Goal: Task Accomplishment & Management: Use online tool/utility

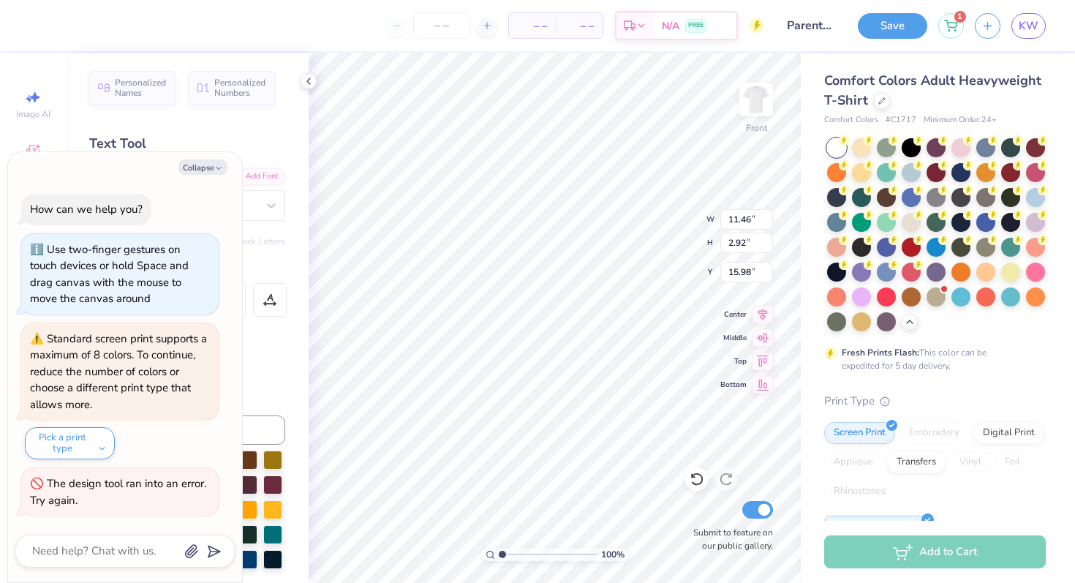
type textarea "x"
type textarea "P"
type textarea "x"
type textarea "F"
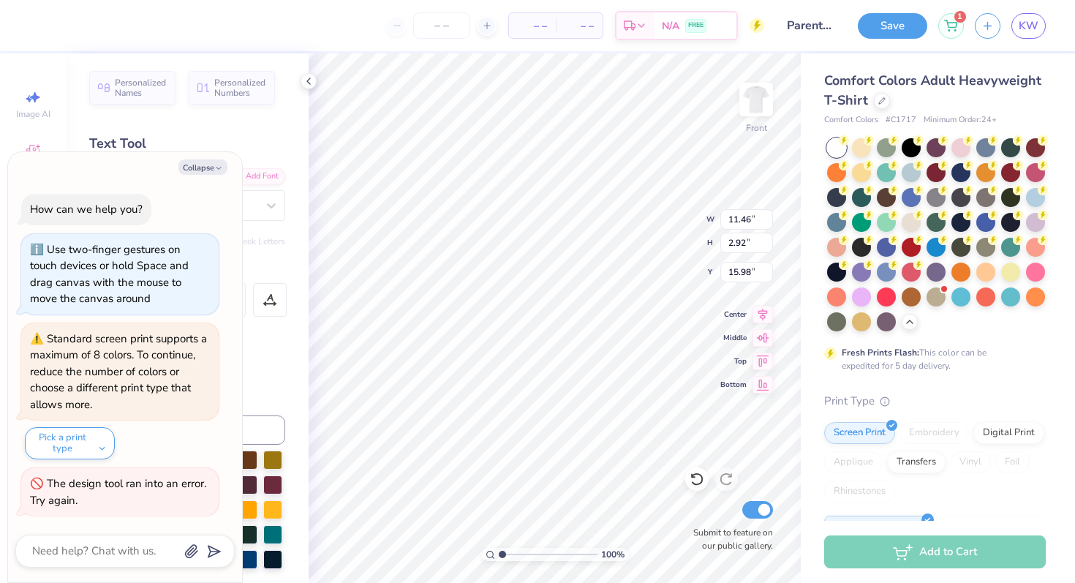
type textarea "x"
type textarea "Fa"
type textarea "x"
type textarea "Fami"
type textarea "x"
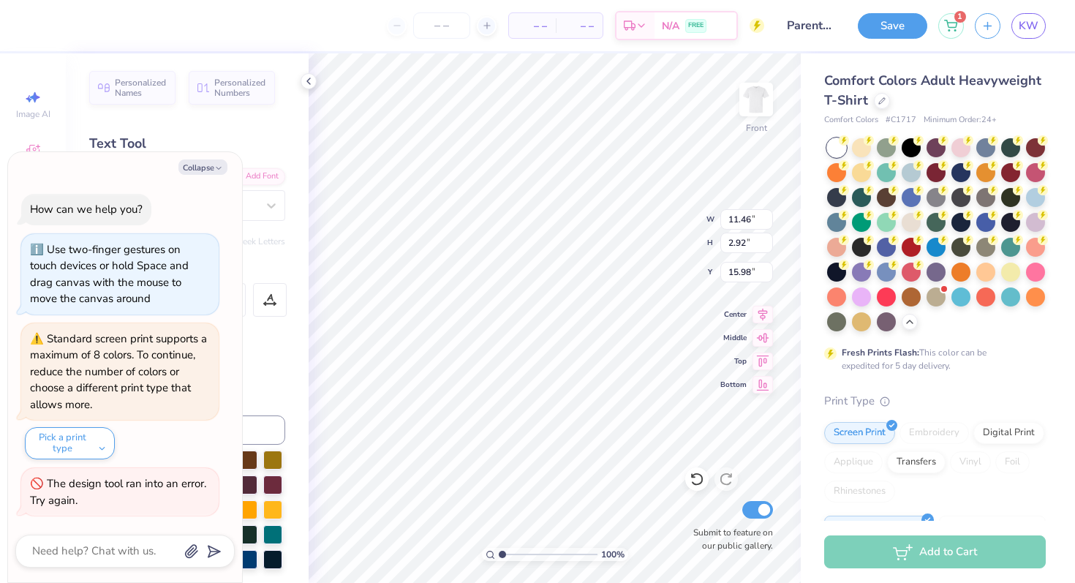
type textarea "Family"
type textarea "x"
type textarea "Family"
type textarea "x"
type textarea "Family &"
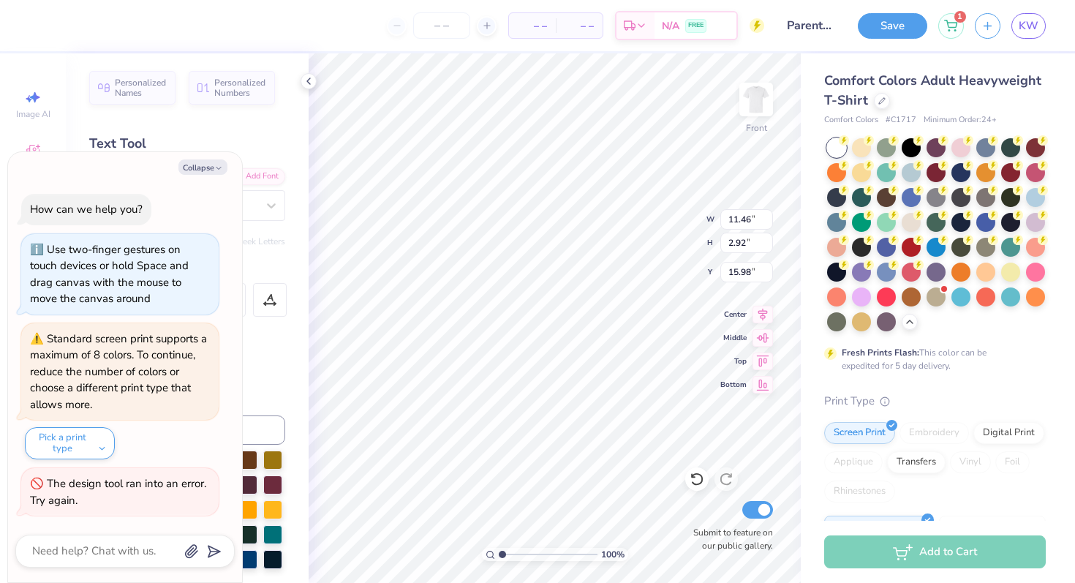
type textarea "x"
type textarea "Family & A"
type textarea "x"
type textarea "Family & Alu"
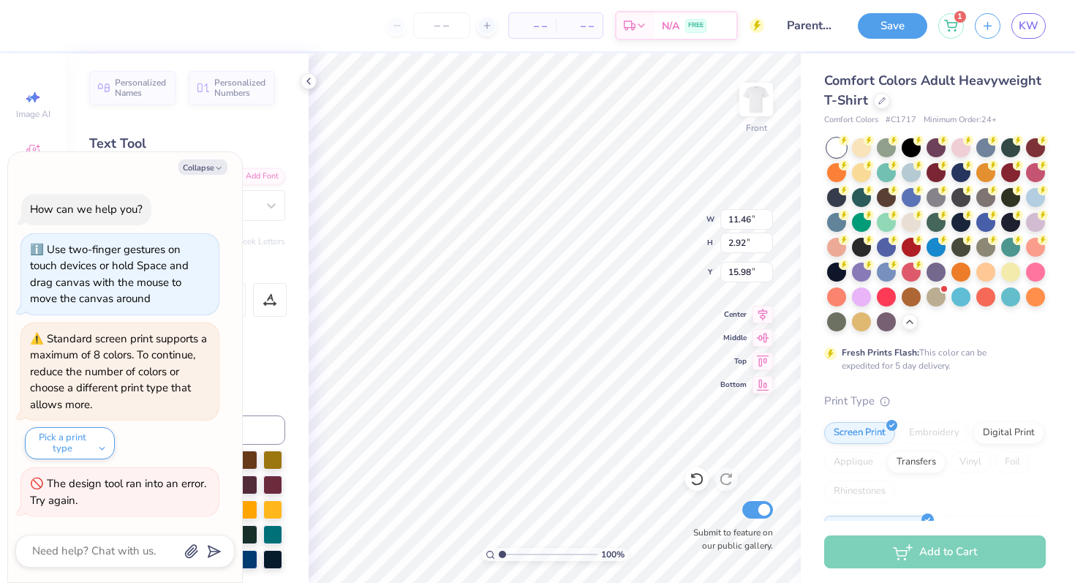
type textarea "x"
type textarea "Family & Alum"
type textarea "x"
type textarea "Family & Alumn"
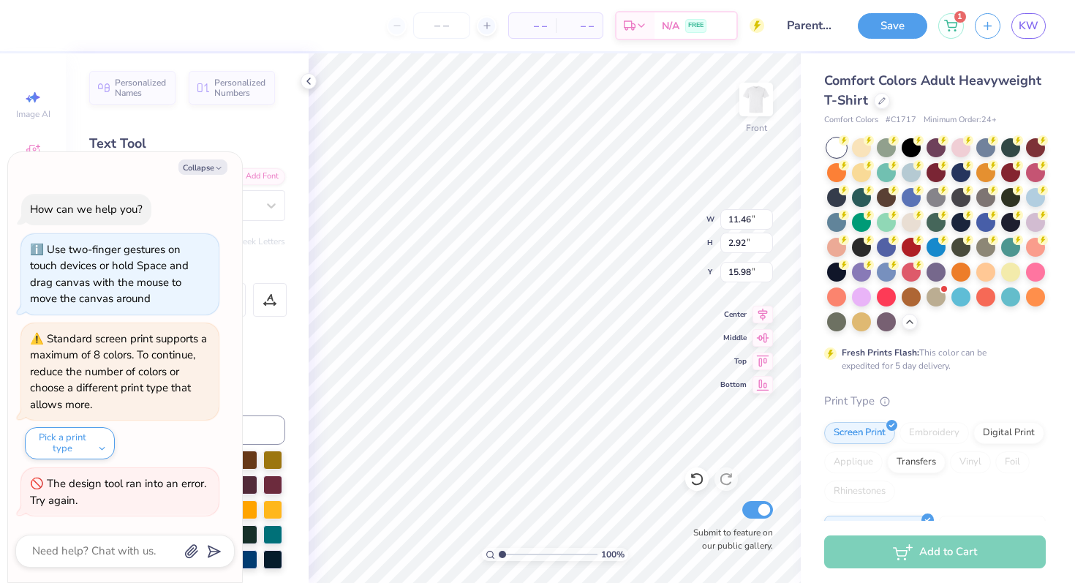
type textarea "x"
type textarea "Family & Alumni"
type textarea "x"
type textarea "Family & Alumni T"
type textarea "x"
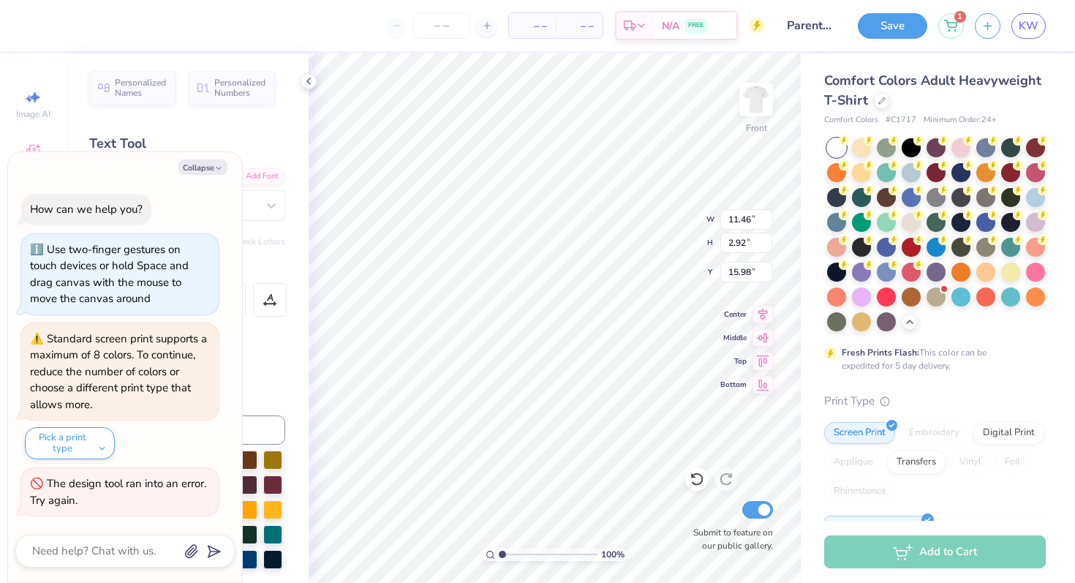
type textarea "Family & Alumni Tai"
type textarea "x"
type textarea "Family & Alumni Tail"
type textarea "x"
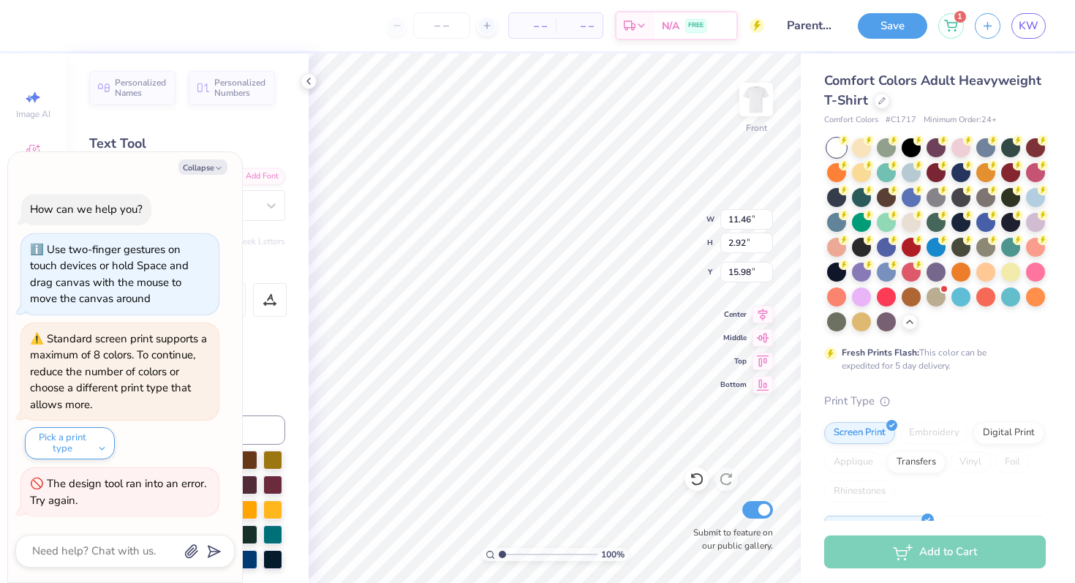
type textarea "Family & Alumni Tailg"
type textarea "x"
type textarea "Family & Alumni Tailga"
type textarea "x"
type textarea "Family & Alumni Tailgat"
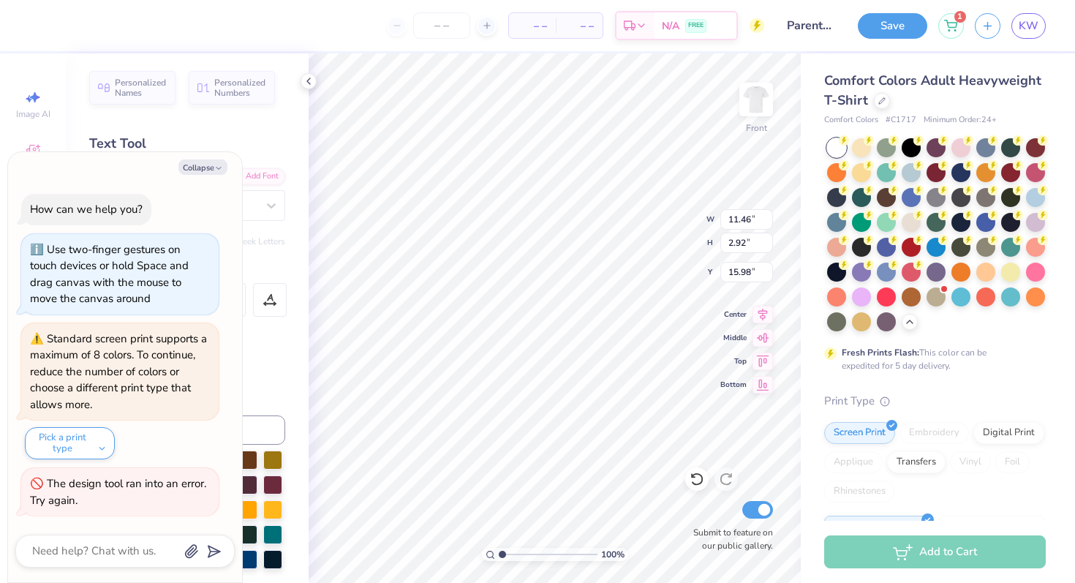
type textarea "x"
type textarea "Family & Alumni Tailgate"
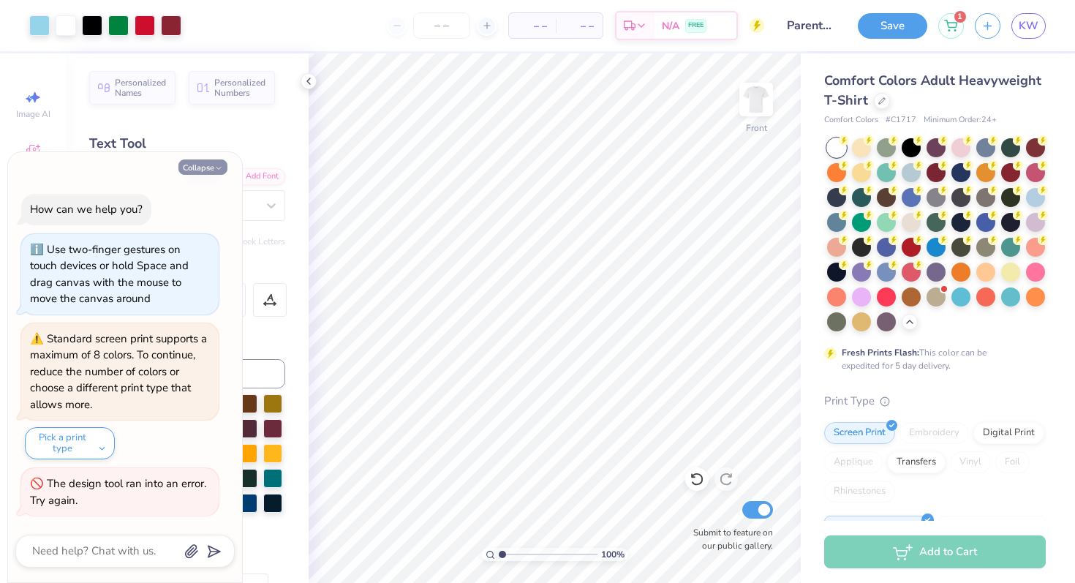
click at [213, 173] on button "Collapse" at bounding box center [202, 166] width 49 height 15
type textarea "x"
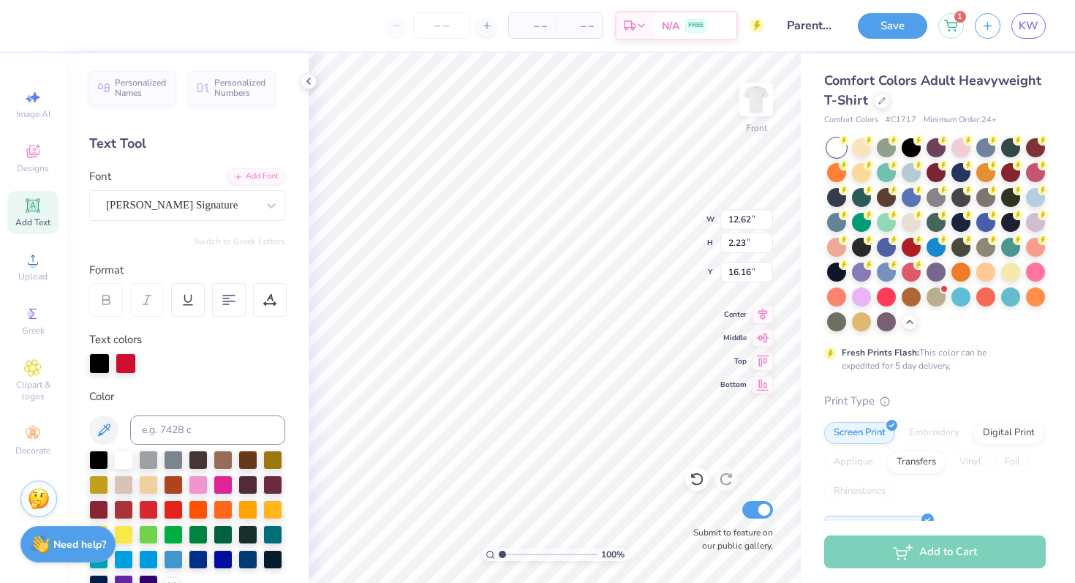
type input "12.62"
type input "2.23"
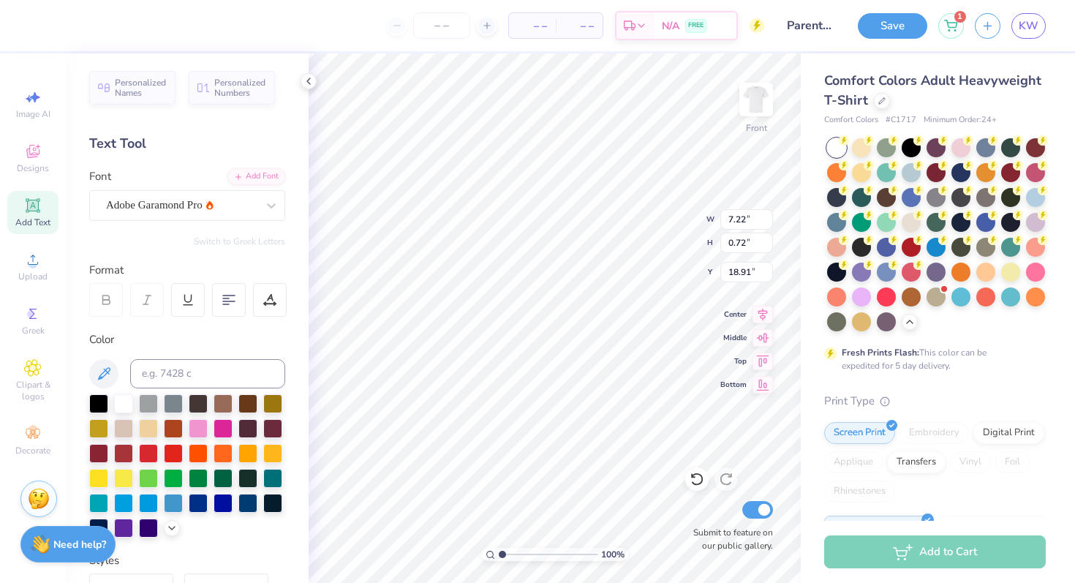
type input "7.22"
type input "0.72"
type input "18.91"
type input "18.42"
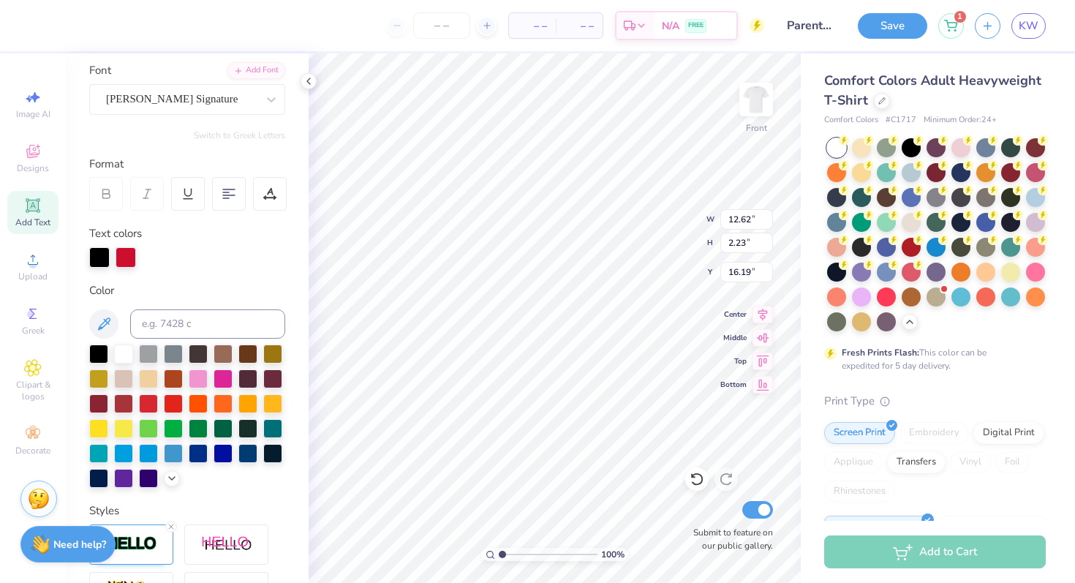
scroll to position [324, 0]
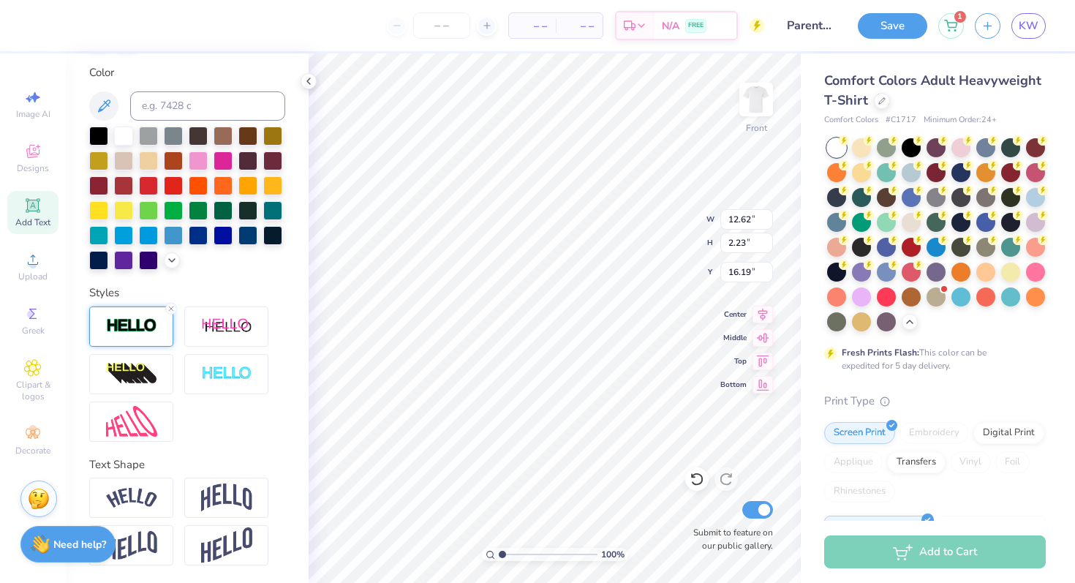
click at [142, 328] on img at bounding box center [131, 325] width 51 height 17
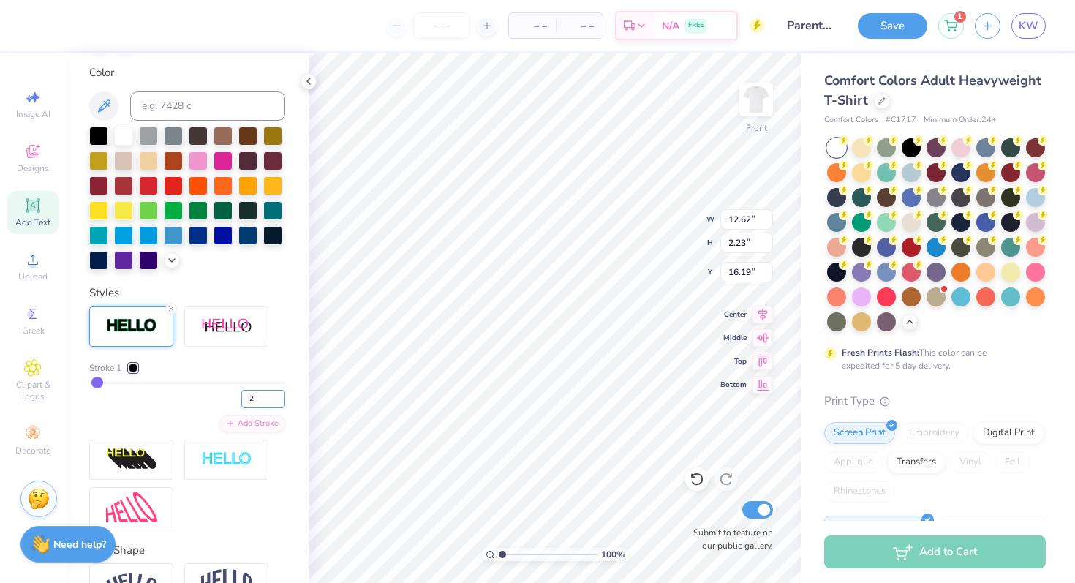
click at [260, 396] on input "2" at bounding box center [263, 399] width 44 height 18
type input "3"
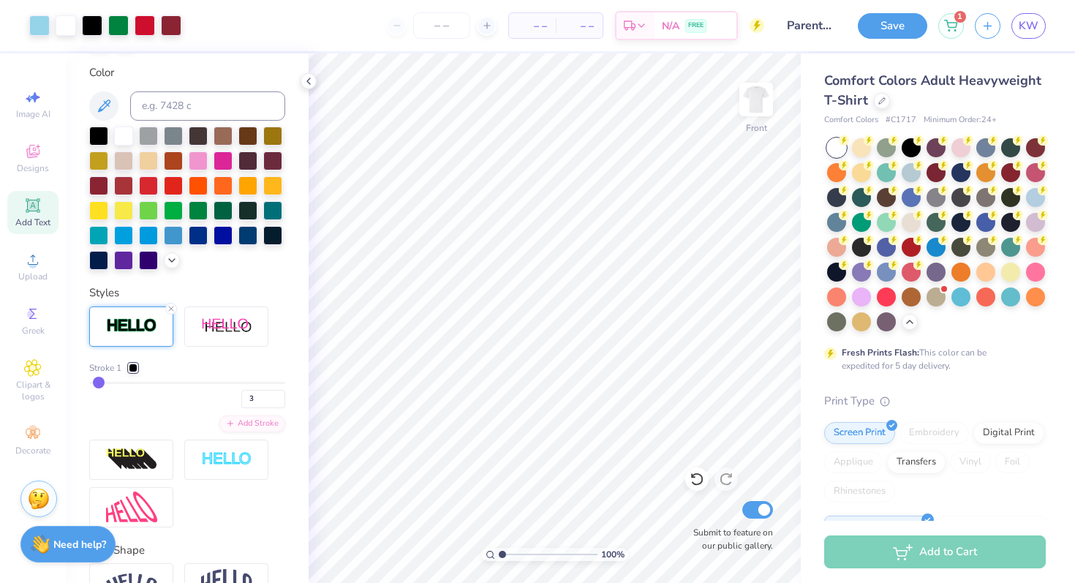
click at [309, 81] on icon at bounding box center [309, 81] width 12 height 12
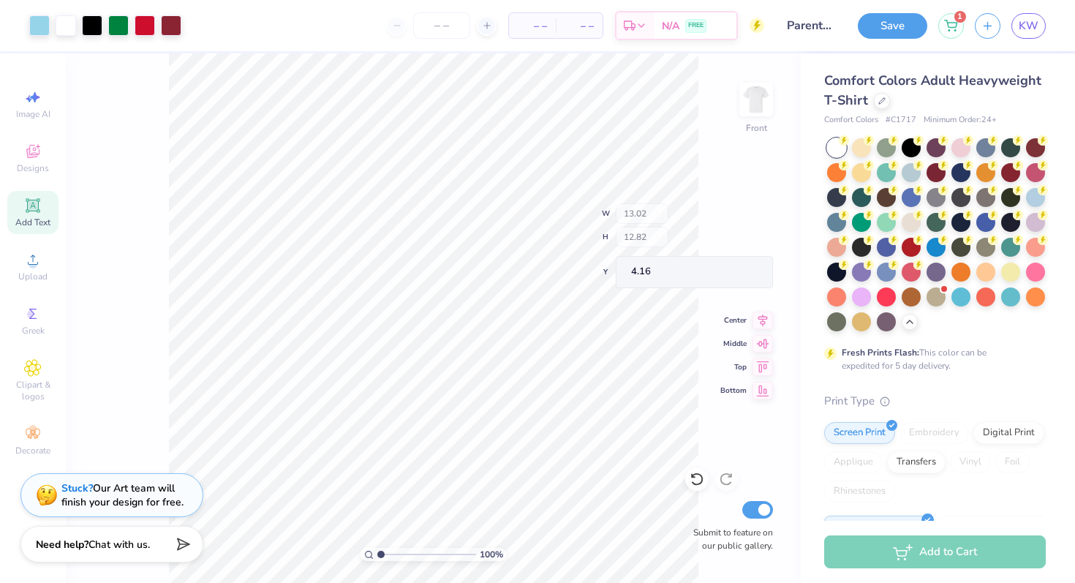
type input "4.16"
click at [756, 102] on img at bounding box center [756, 99] width 59 height 59
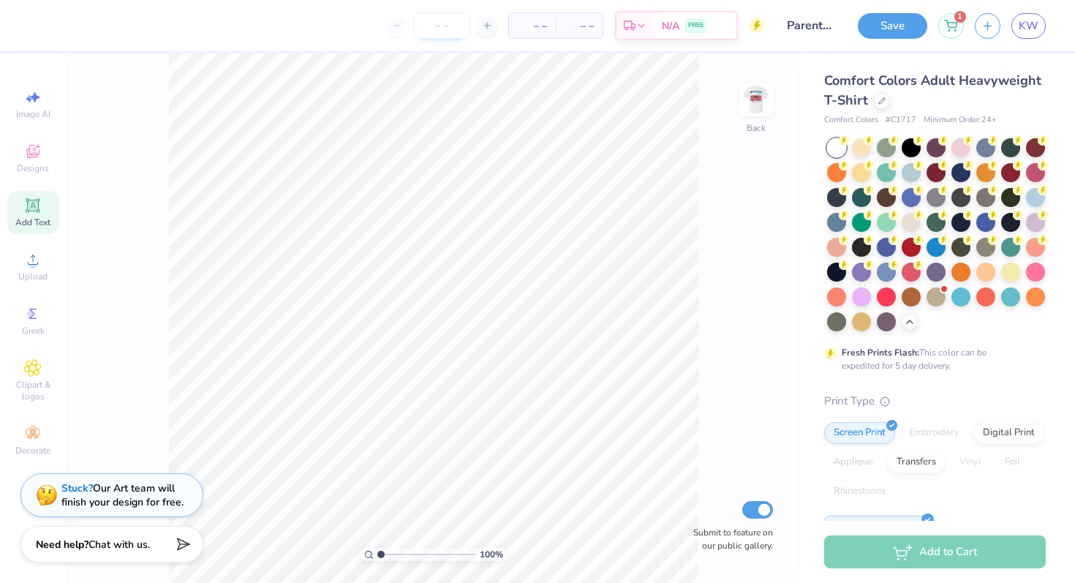
click at [446, 26] on input "number" at bounding box center [441, 25] width 57 height 26
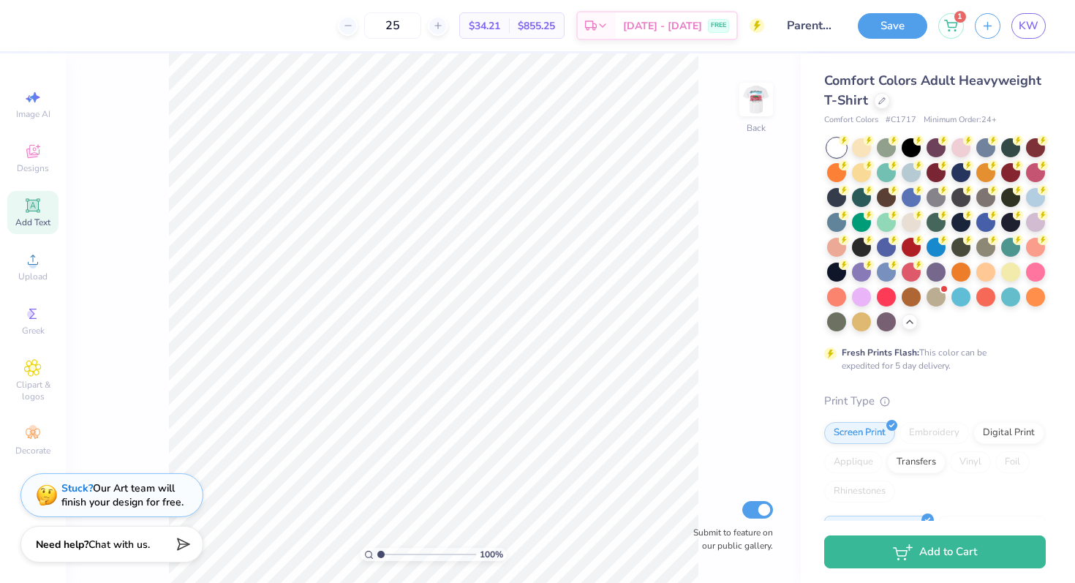
type input "25"
click at [751, 102] on img at bounding box center [756, 99] width 59 height 59
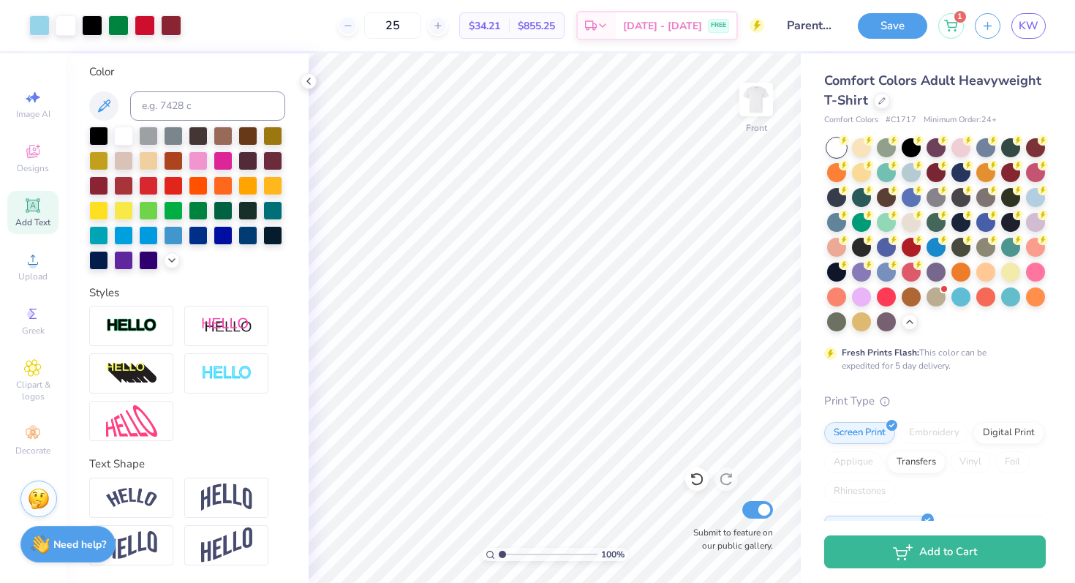
scroll to position [267, 0]
click at [1039, 199] on div at bounding box center [1035, 195] width 19 height 19
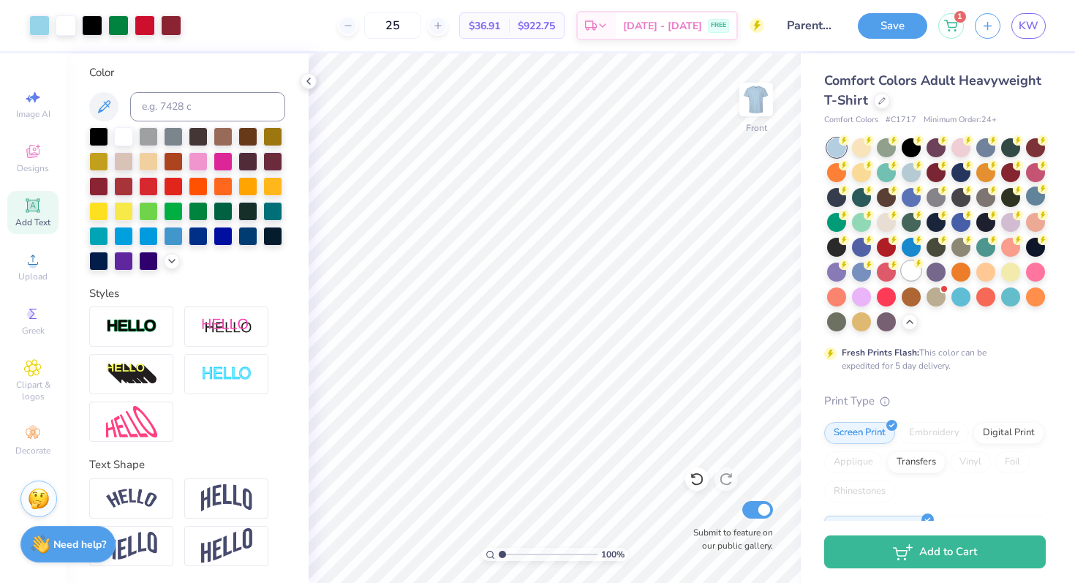
click at [908, 277] on div at bounding box center [911, 270] width 19 height 19
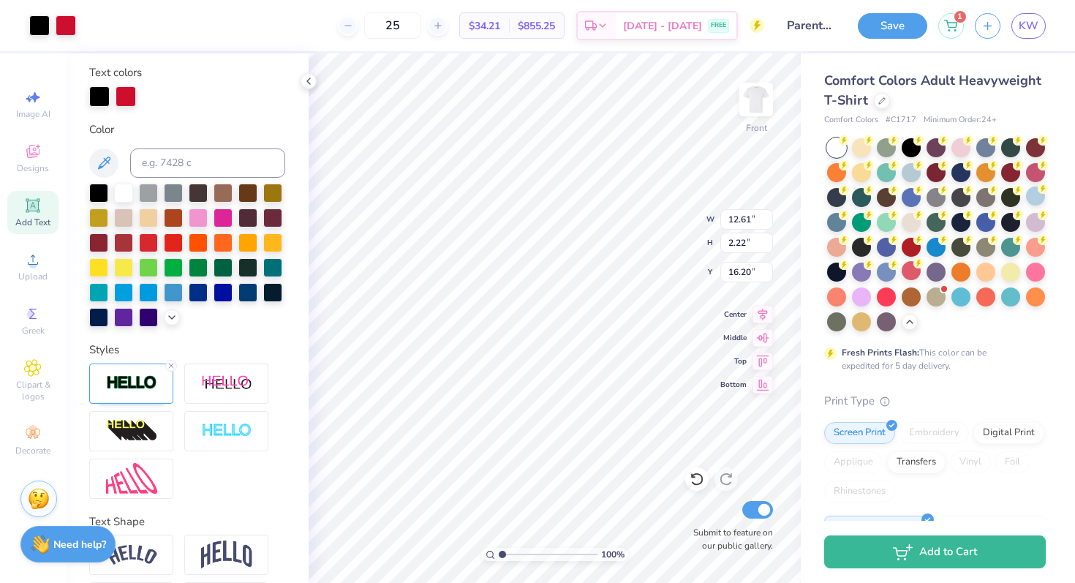
scroll to position [324, 0]
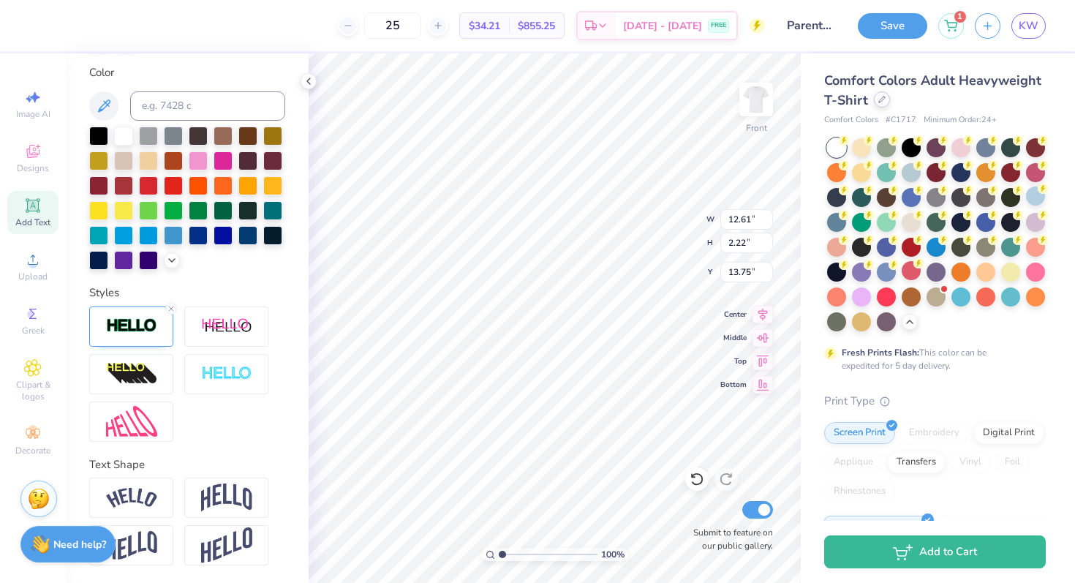
type input "14.04"
click at [880, 101] on icon at bounding box center [881, 99] width 7 height 7
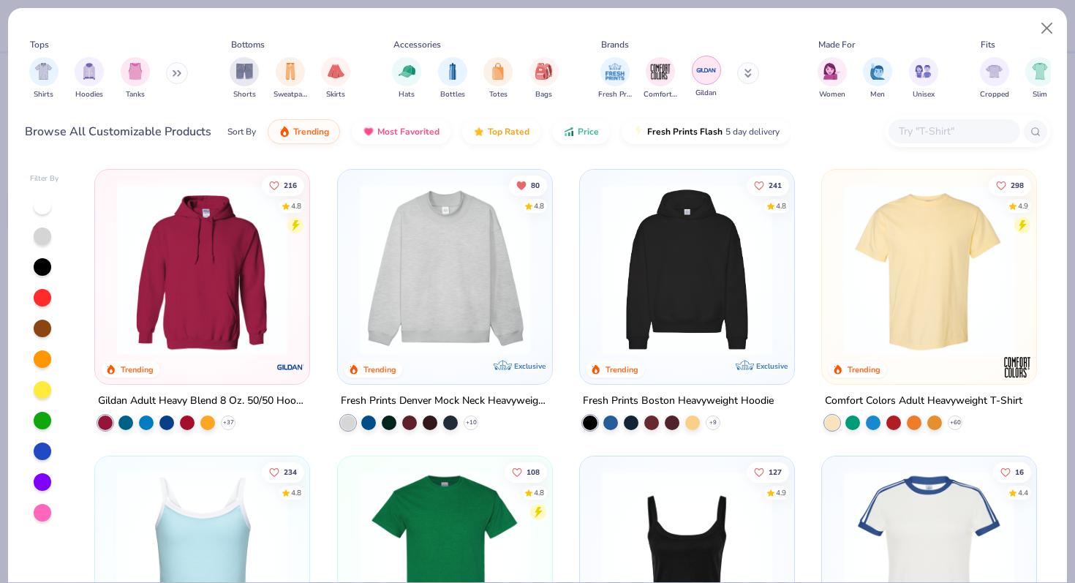
click at [701, 80] on img "filter for Gildan" at bounding box center [706, 70] width 22 height 22
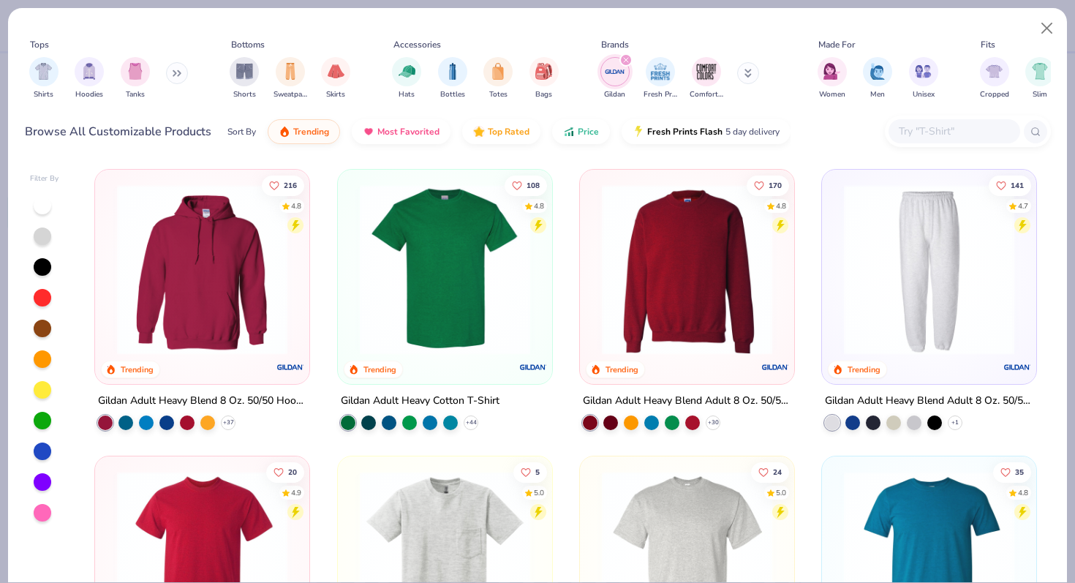
click at [491, 306] on img at bounding box center [444, 269] width 185 height 170
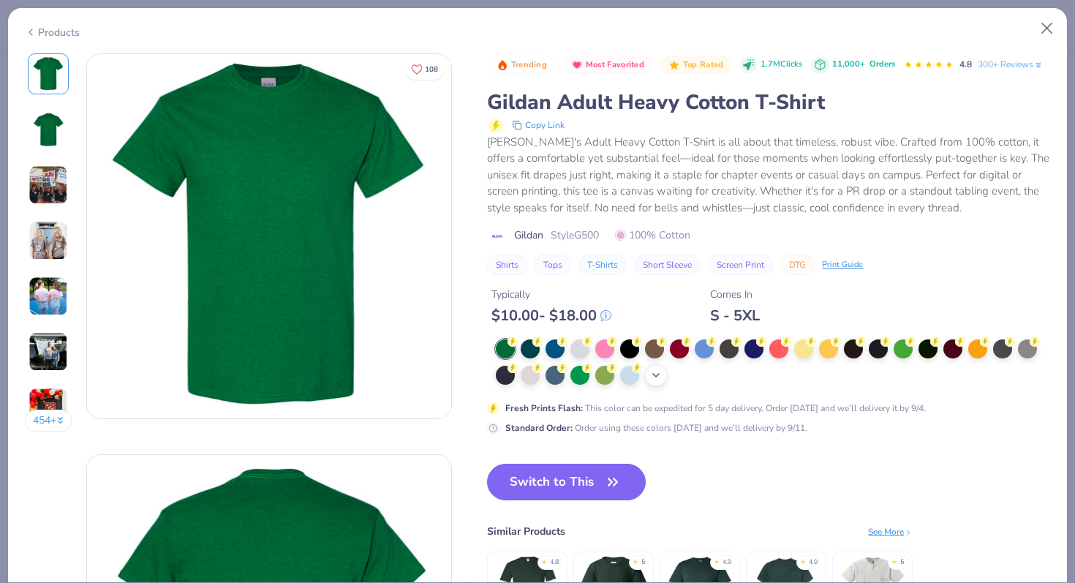
click at [660, 380] on icon at bounding box center [656, 375] width 12 height 12
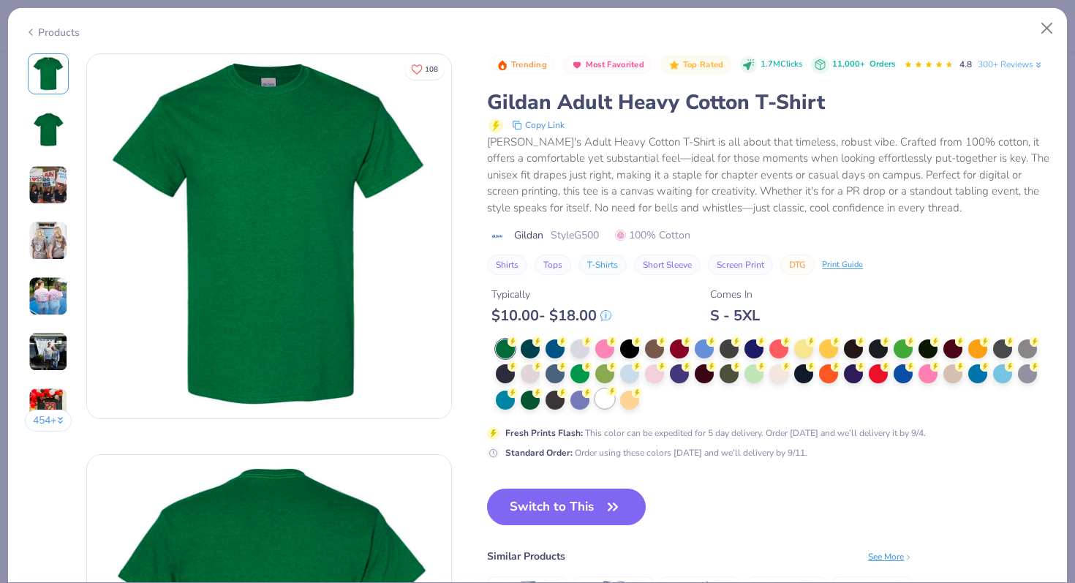
click at [606, 399] on div at bounding box center [604, 398] width 19 height 19
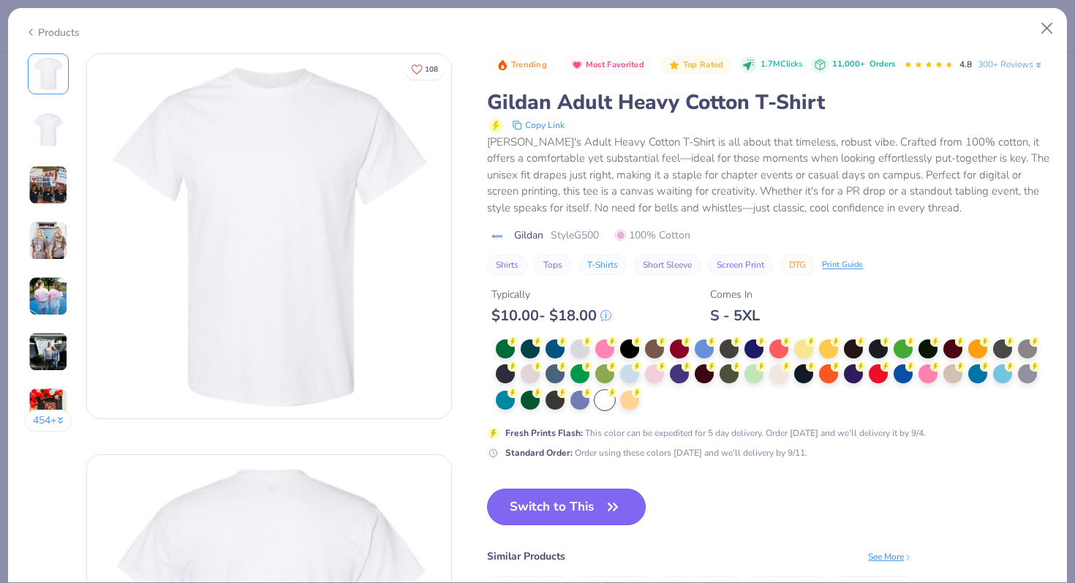
click at [557, 502] on button "Switch to This" at bounding box center [566, 507] width 159 height 37
click at [560, 507] on button "Switch to This" at bounding box center [566, 507] width 159 height 37
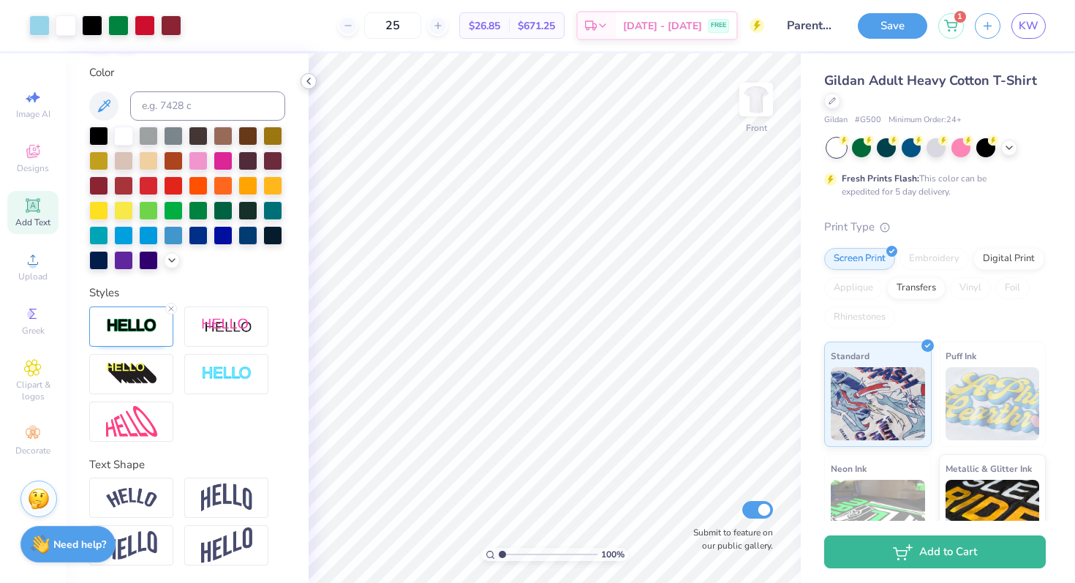
click at [311, 80] on icon at bounding box center [309, 81] width 12 height 12
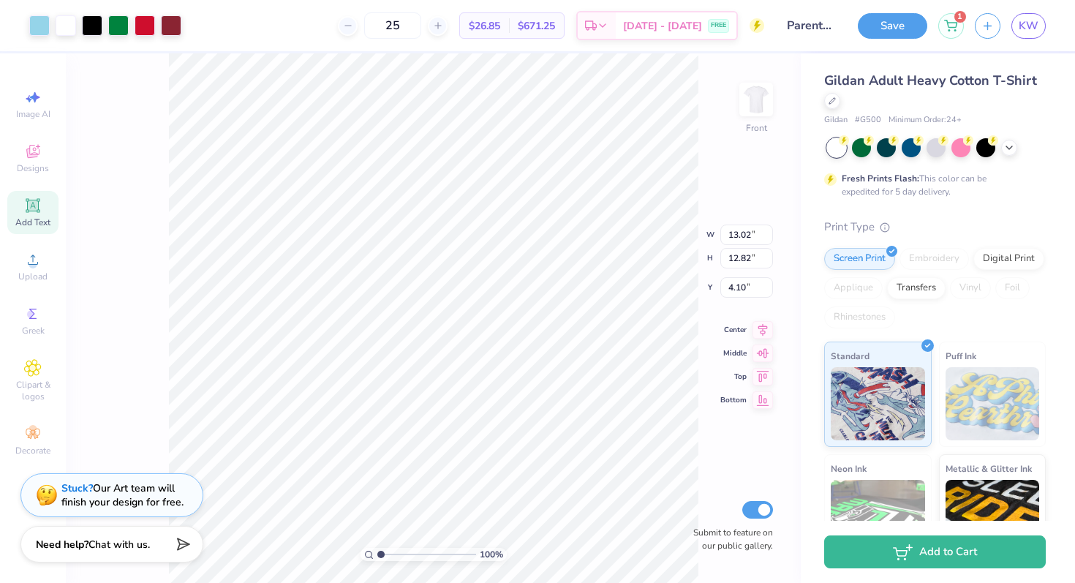
type input "3.76"
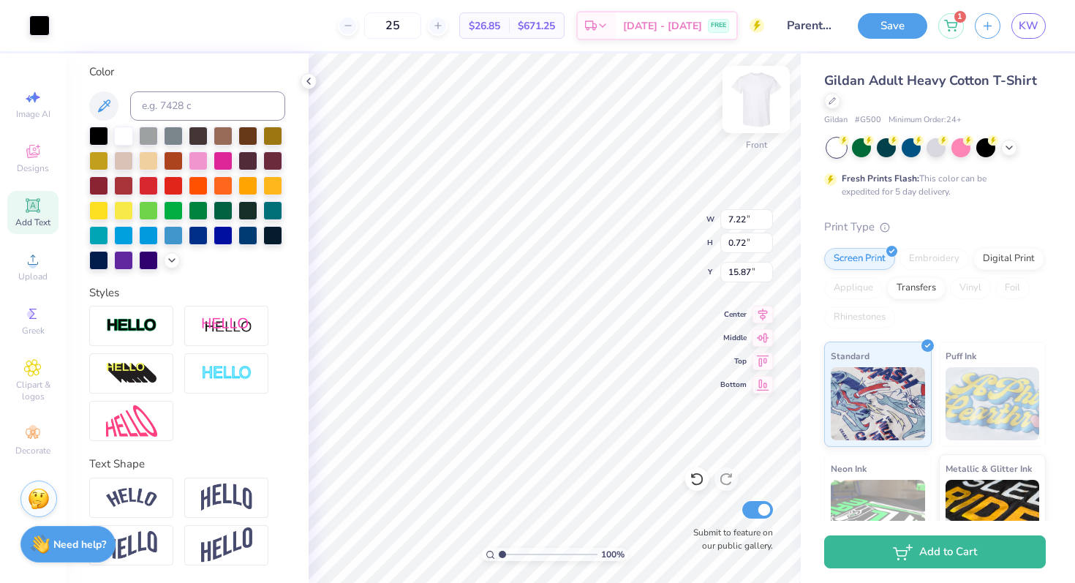
scroll to position [267, 0]
click at [751, 110] on img at bounding box center [756, 99] width 59 height 59
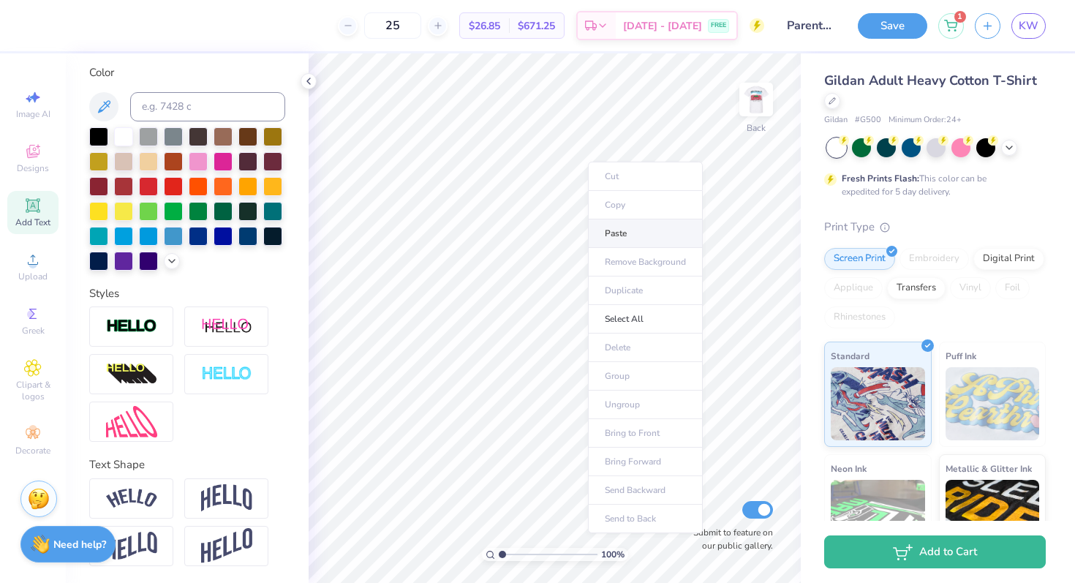
click at [608, 230] on li "Paste" at bounding box center [645, 233] width 115 height 29
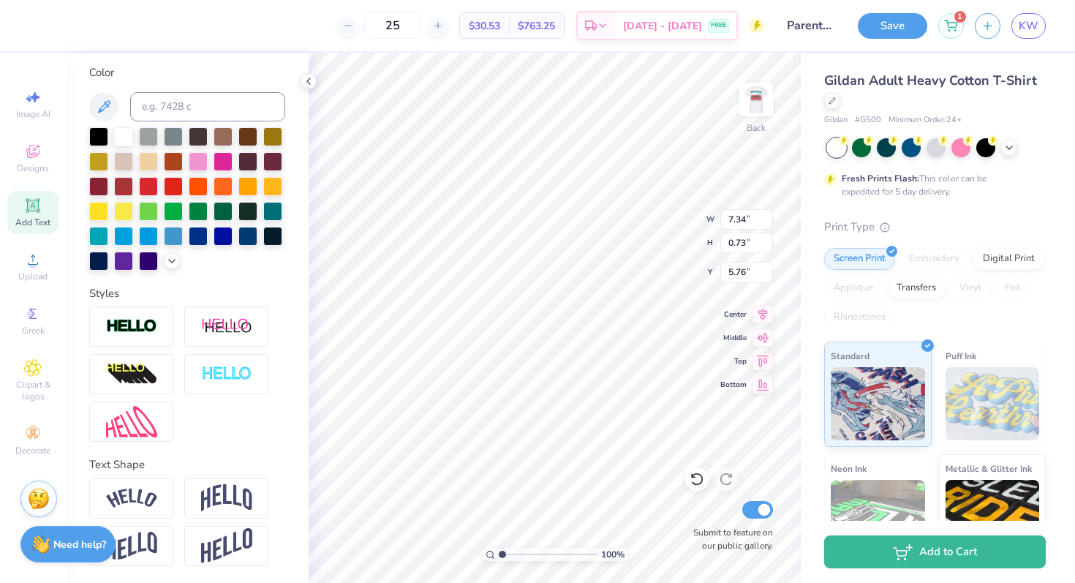
type input "5.76"
type textarea "J"
type textarea "Family & Alumni Tailgate"
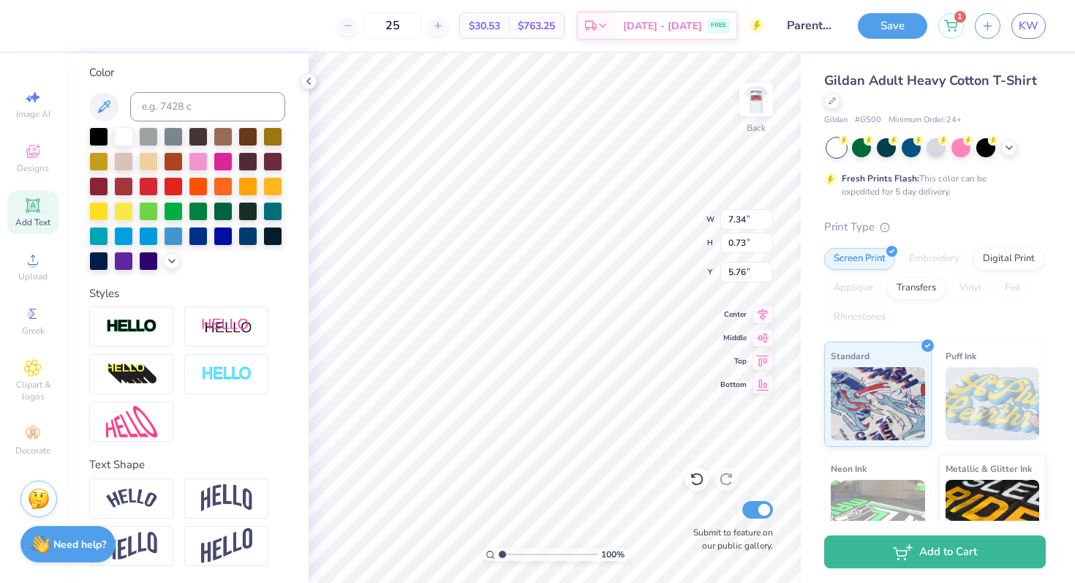
scroll to position [0, 7]
type input "5.05"
type input "0.45"
type input "6.06"
type input "3.33"
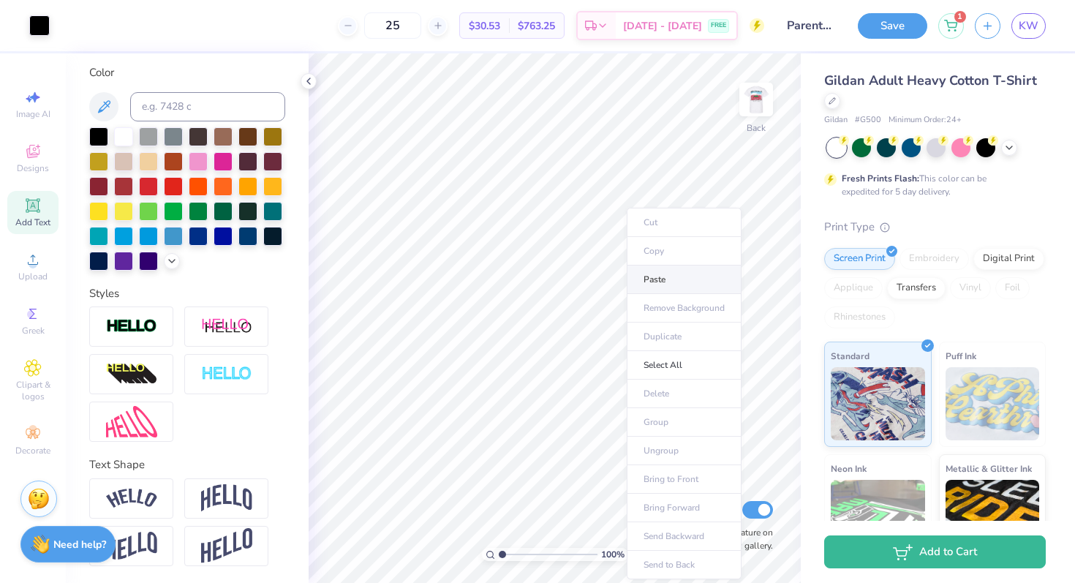
click at [662, 276] on li "Paste" at bounding box center [684, 279] width 115 height 29
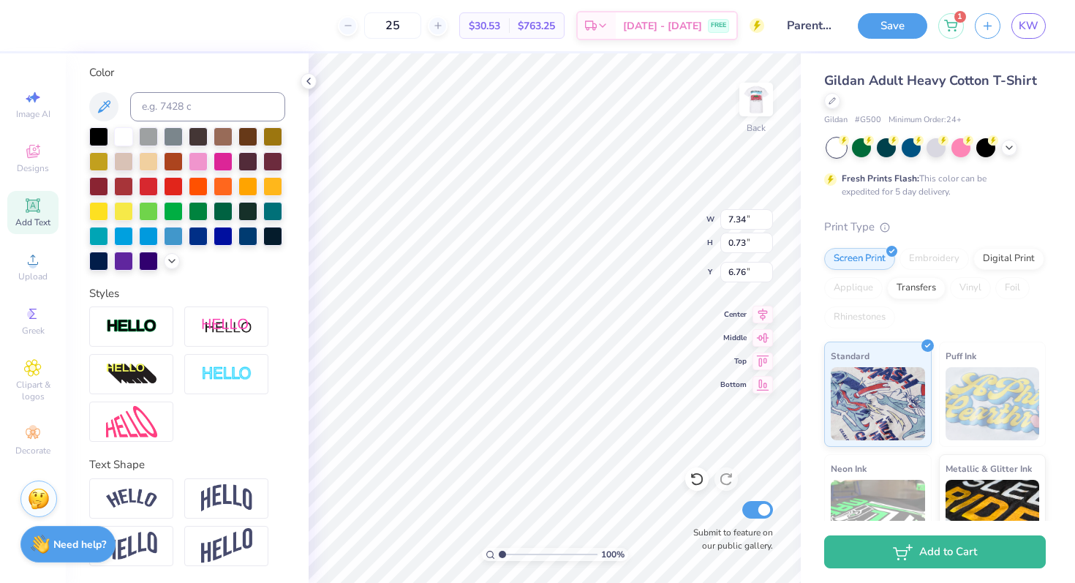
scroll to position [0, 4]
type textarea "Jacksonvilllabama"
type textarea "2025"
type input "5.91"
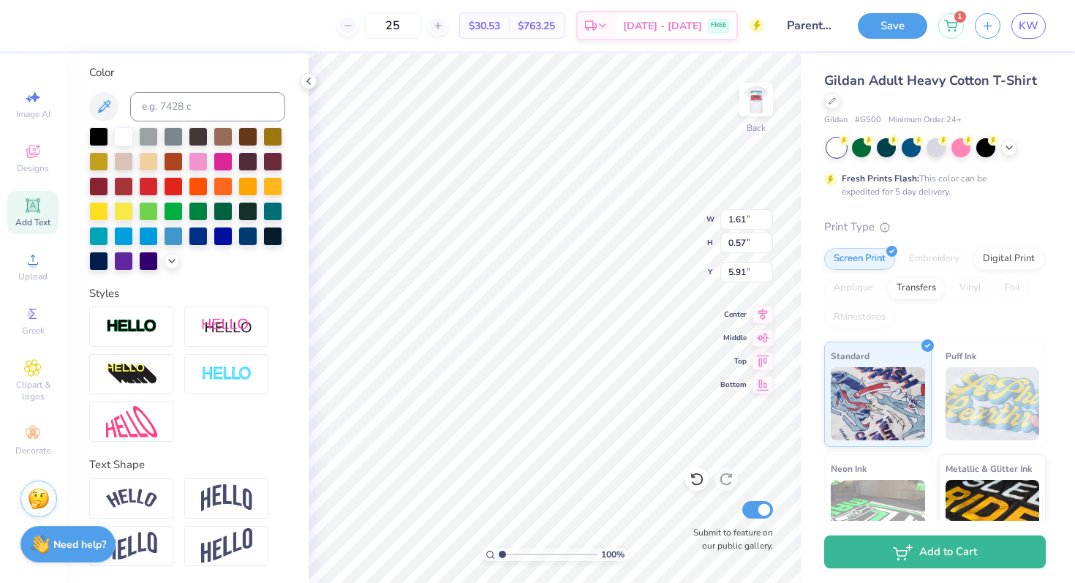
scroll to position [0, 1]
type textarea "20 25"
type input "5.96"
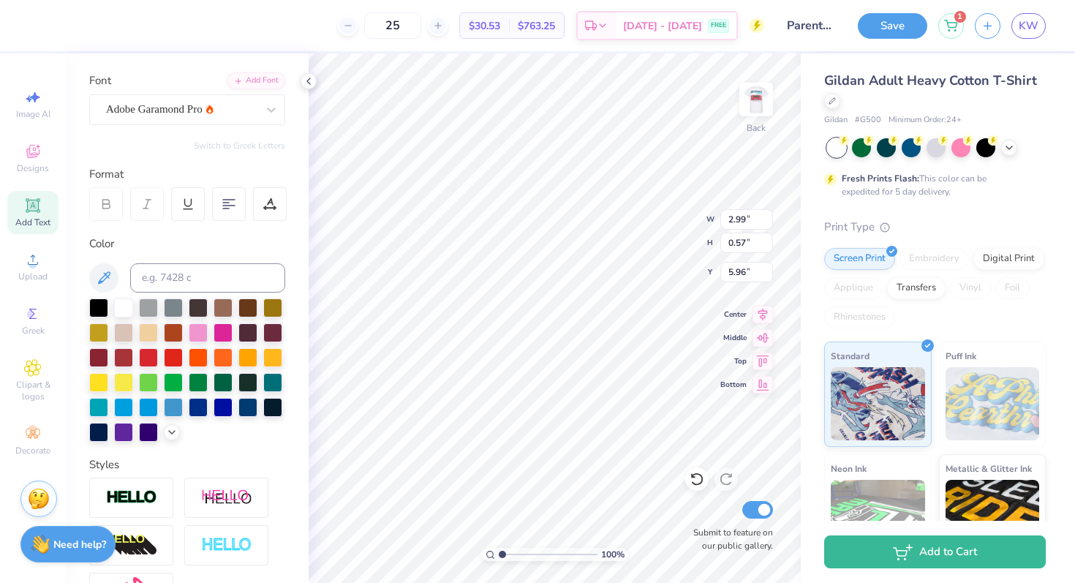
scroll to position [0, 0]
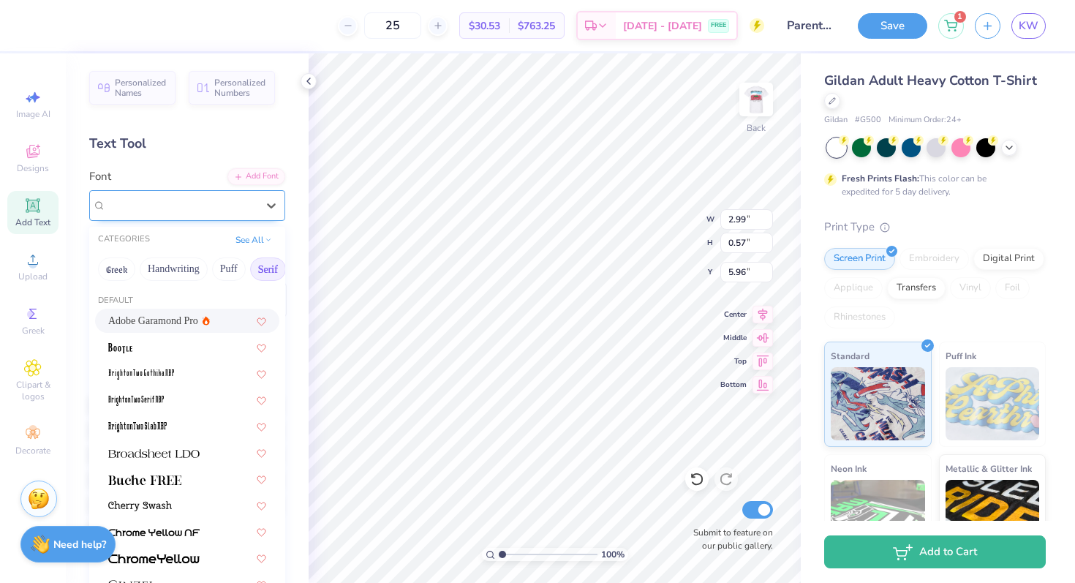
click at [192, 208] on div "Adobe Garamond Pro" at bounding box center [182, 205] width 154 height 23
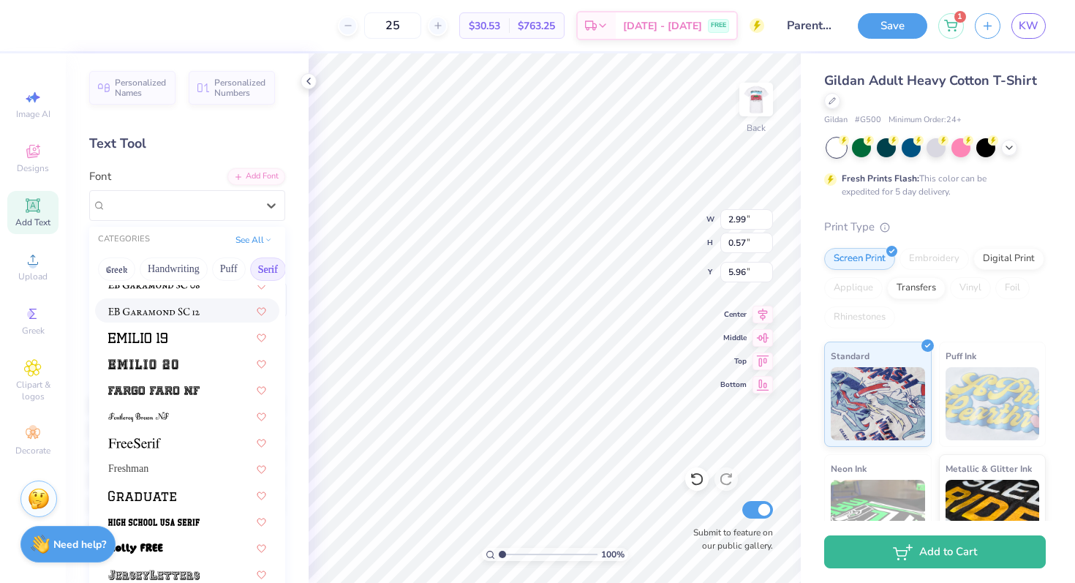
scroll to position [1120, 0]
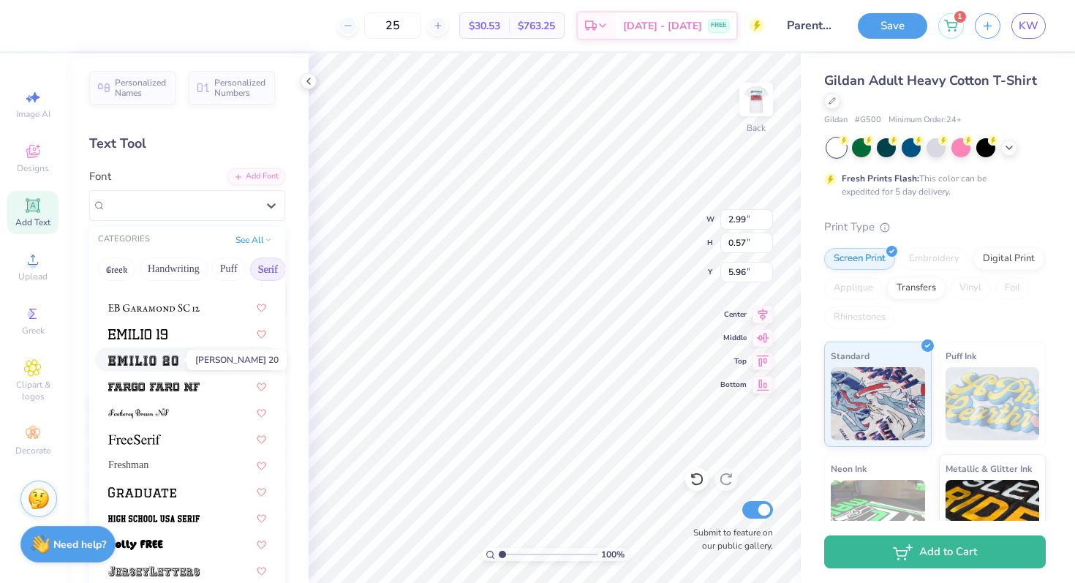
click at [169, 361] on img at bounding box center [143, 360] width 70 height 10
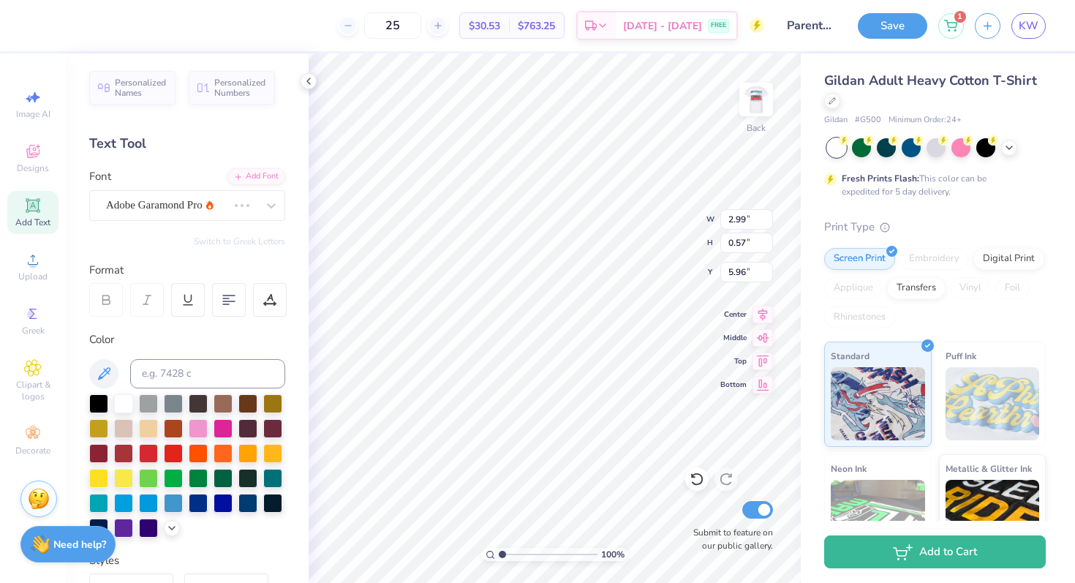
type input "4.80"
type input "0.73"
type input "5.88"
type input "8.97"
type textarea "25"
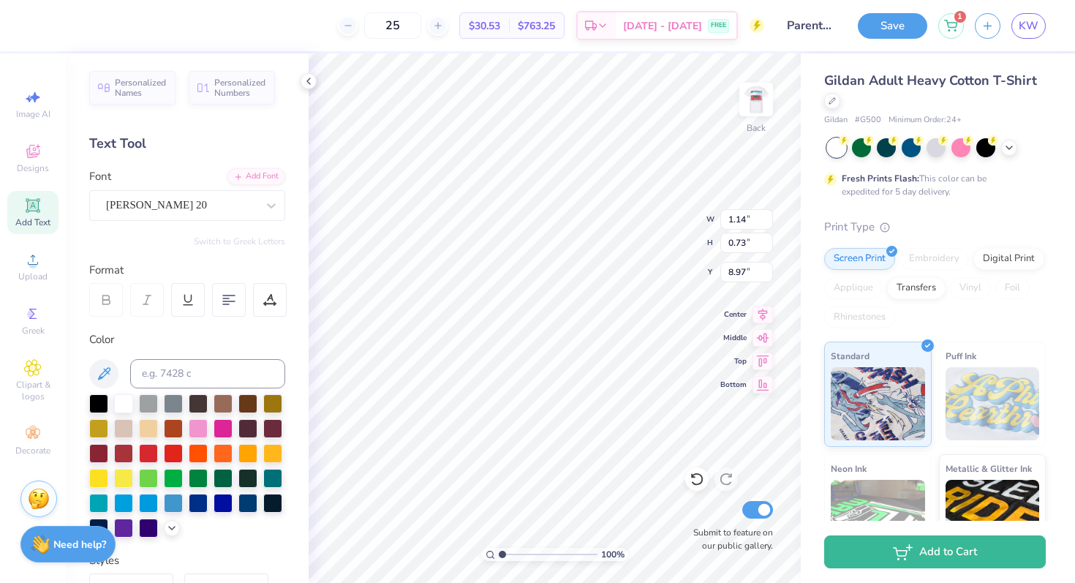
type textarea "2"
type textarea "AOII"
type input "4.50"
type input "3.04"
type input "1.05"
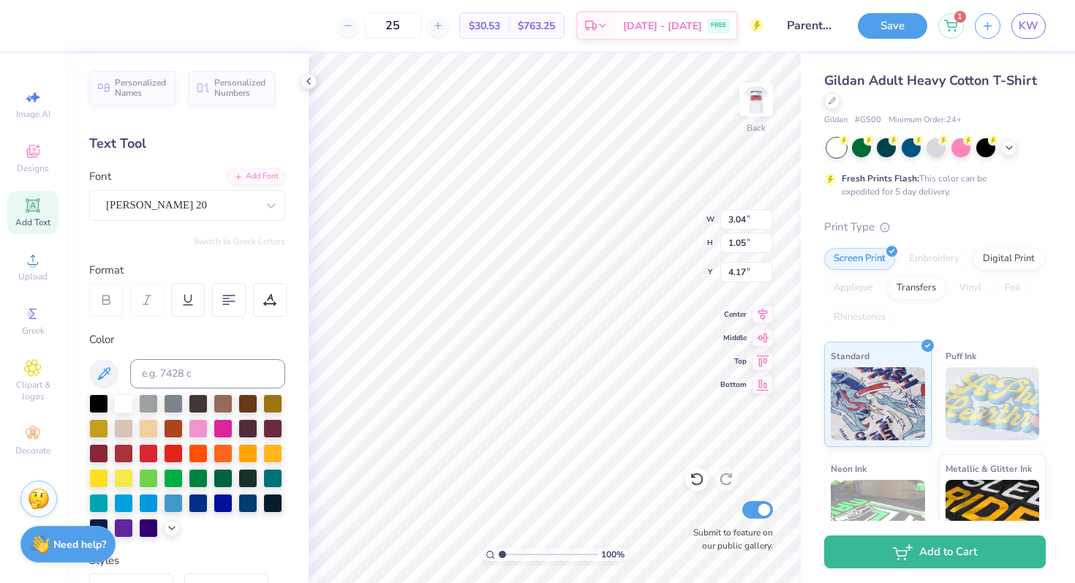
type input "5.19"
type input "4.46"
type input "6.55"
click at [140, 232] on div "Personalized Names Personalized Numbers Text Tool Add Font Font Emilio 20 Switc…" at bounding box center [187, 317] width 243 height 529
click at [140, 201] on div "Emilio 20" at bounding box center [182, 205] width 154 height 23
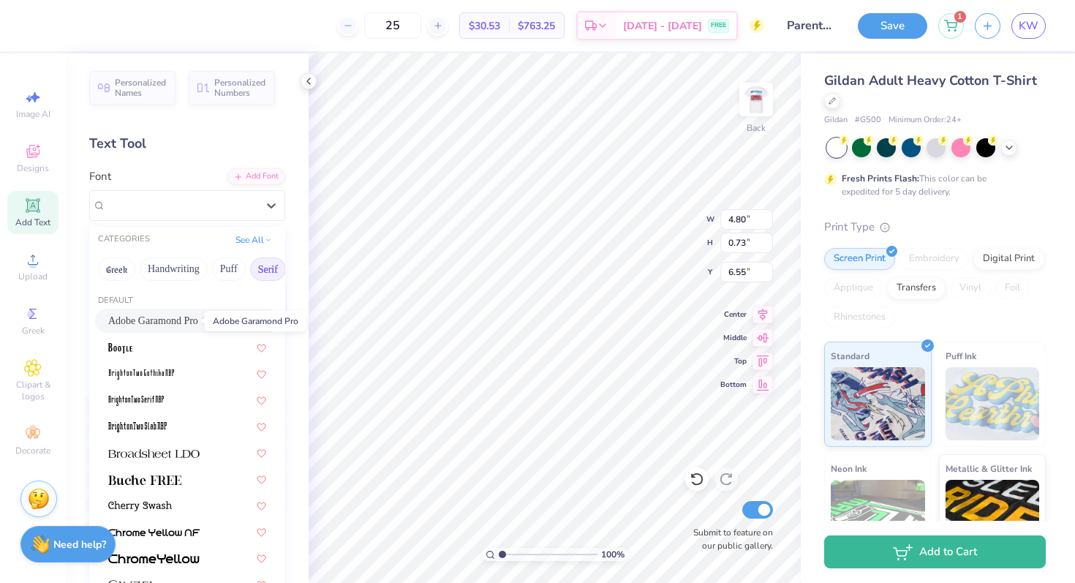
click at [140, 319] on span "Adobe Garamond Pro" at bounding box center [153, 320] width 90 height 15
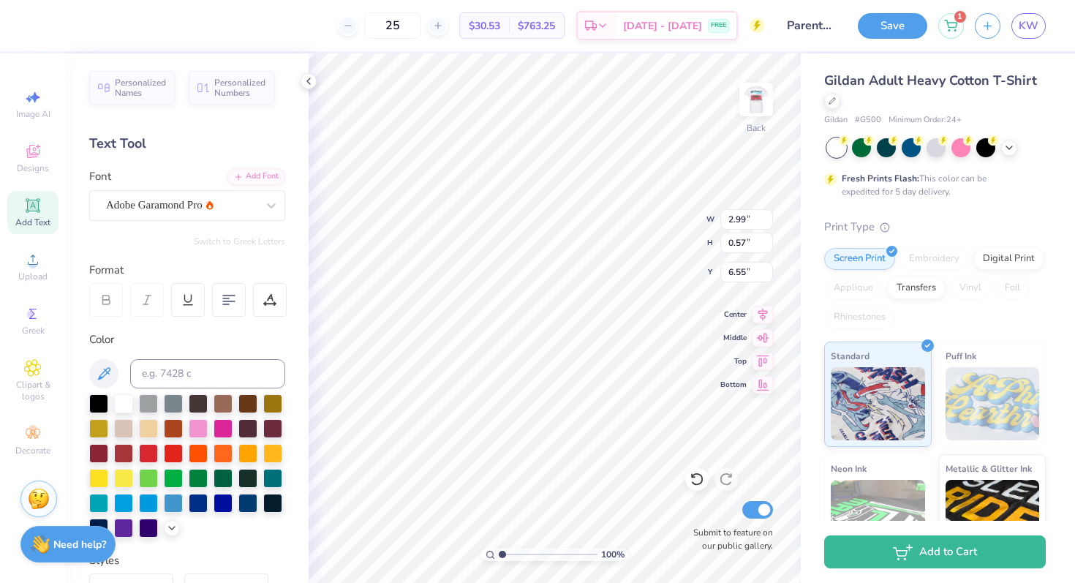
type input "2.99"
type input "0.57"
type input "6.62"
type input "5.05"
type input "0.45"
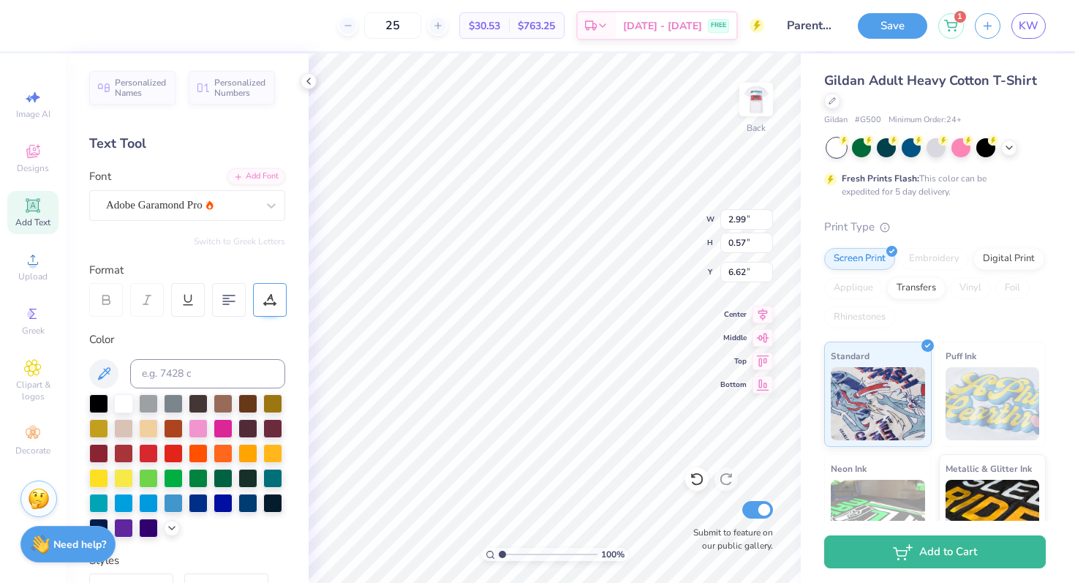
type input "4.46"
type textarea "Family & Alumni Tailgate"
click at [229, 297] on icon at bounding box center [228, 299] width 13 height 13
type input "3.40"
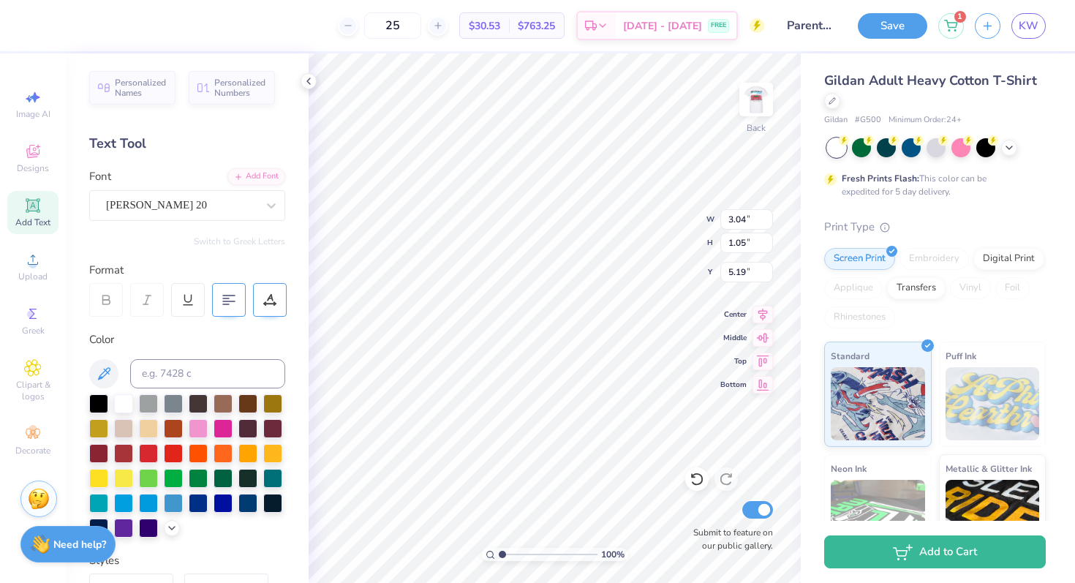
type input "1.00"
type input "6.70"
type input "4.28"
type input "3.40"
type input "1.00"
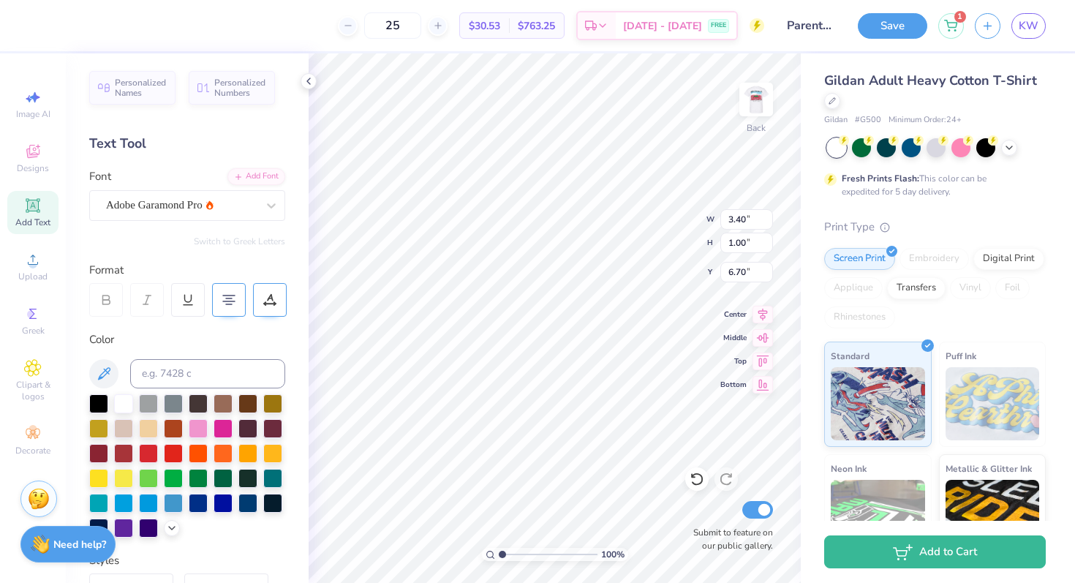
type input "6.61"
click at [38, 170] on span "Designs" at bounding box center [33, 168] width 32 height 12
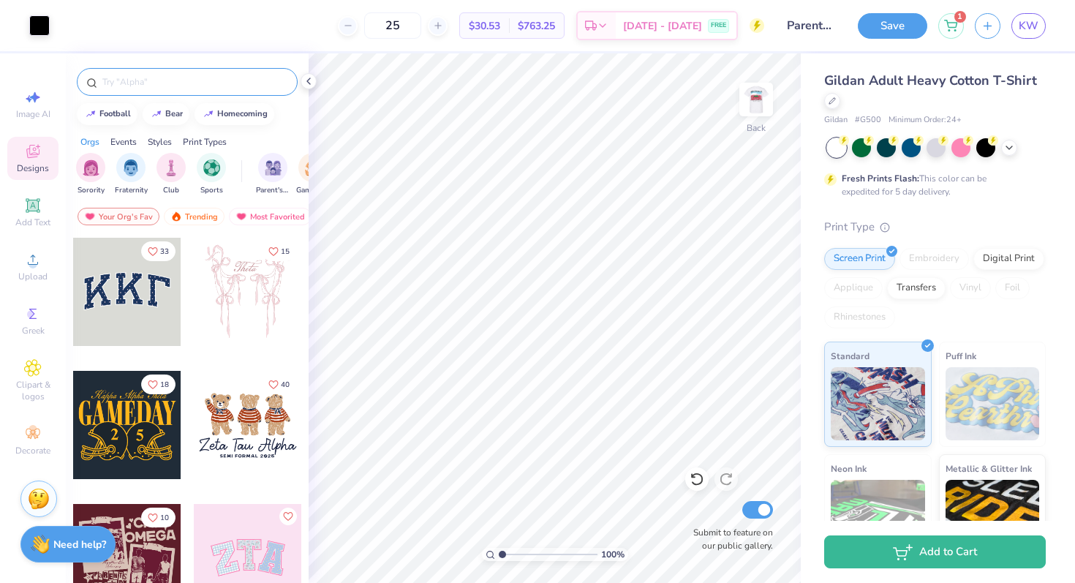
click at [181, 87] on input "text" at bounding box center [194, 82] width 187 height 15
click at [27, 387] on span "Clipart & logos" at bounding box center [32, 390] width 51 height 23
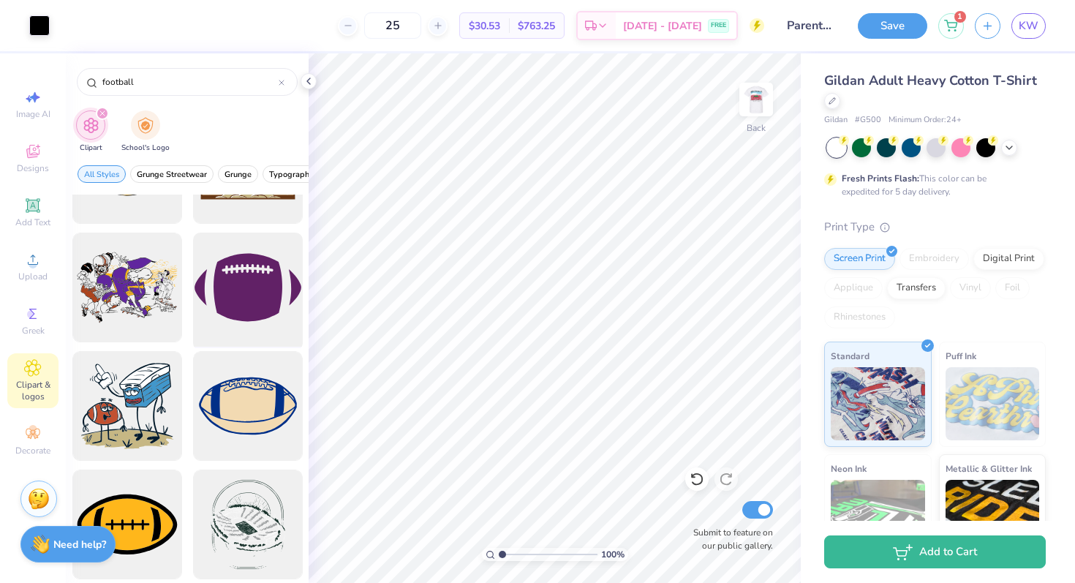
scroll to position [1503, 0]
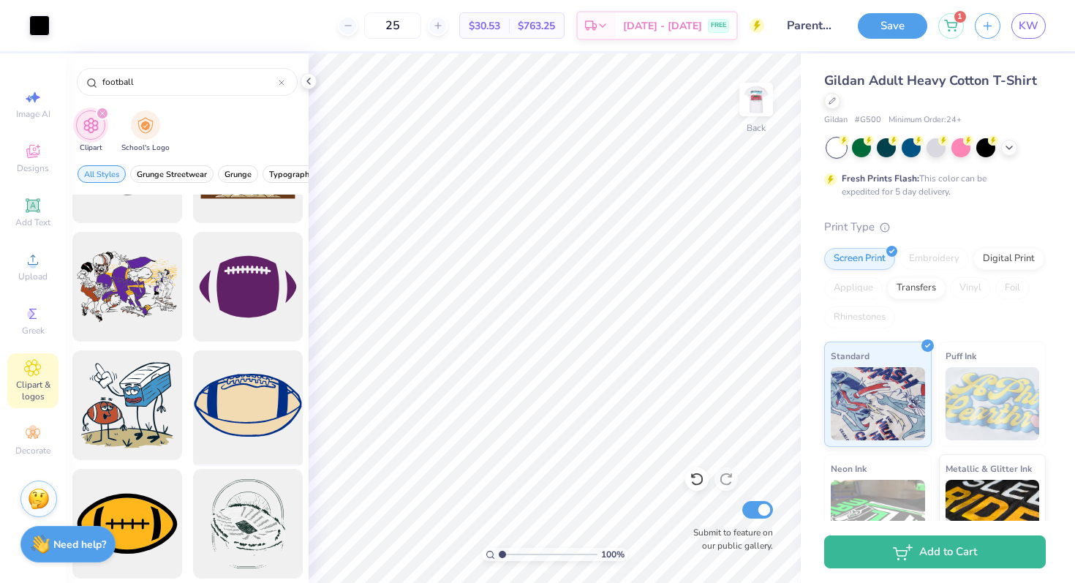
type input "football"
click at [250, 399] on div at bounding box center [247, 405] width 121 height 121
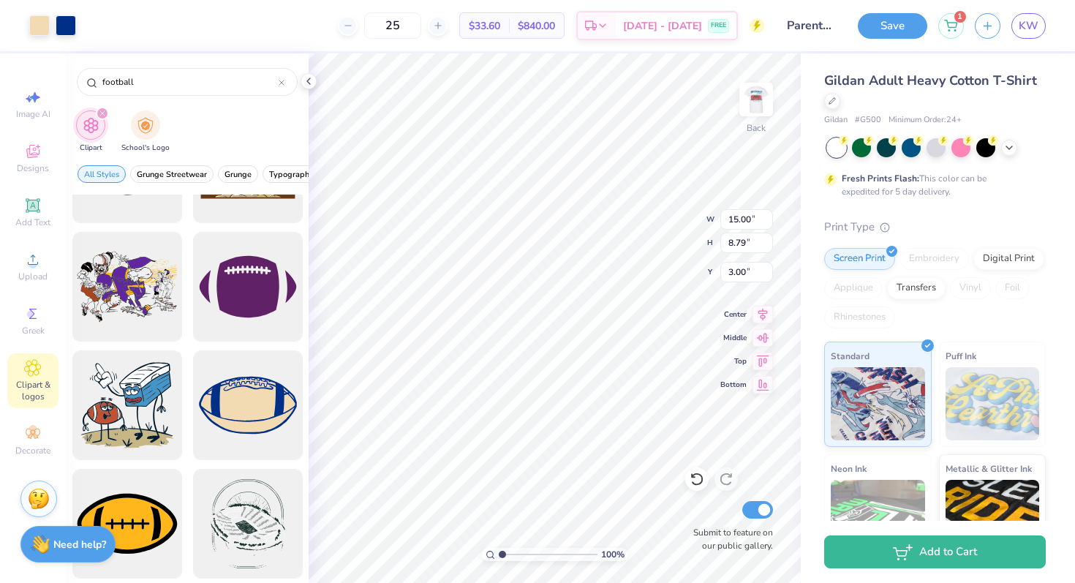
type input "2.08"
type input "1.22"
type input "3.97"
type input "1.37"
type input "0.80"
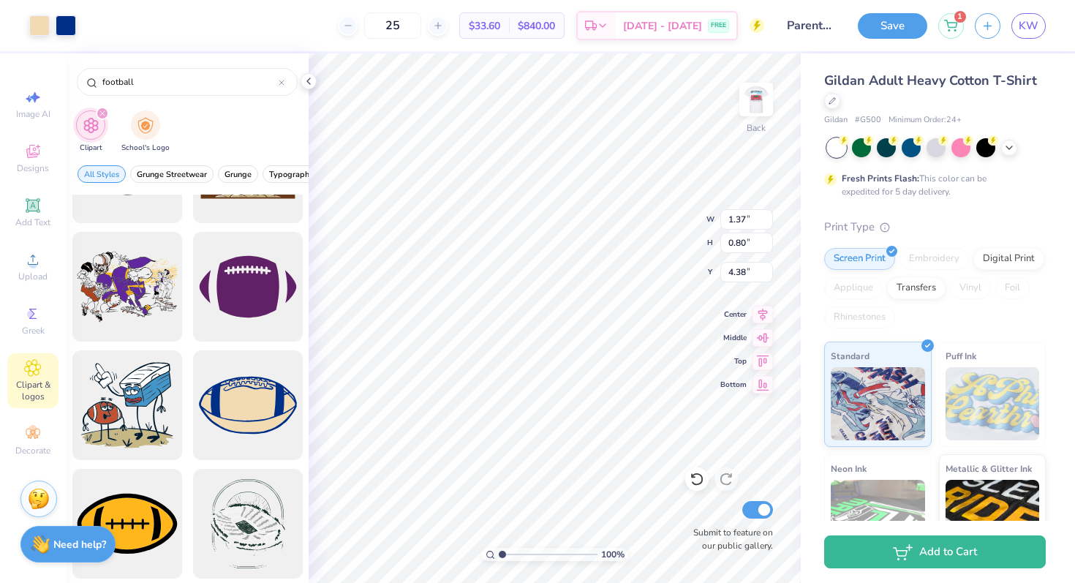
type input "4.16"
type input "1.30"
type input "0.88"
type input "4.12"
type input "1.03"
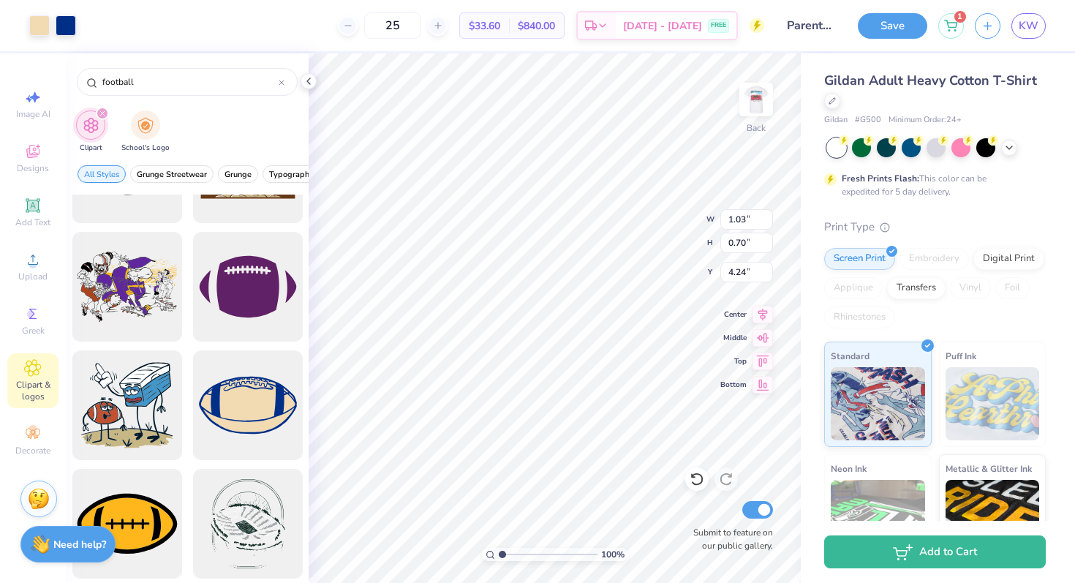
type input "0.70"
type input "4.24"
type input "4.21"
type input "3.43"
click at [268, 502] on div at bounding box center [247, 524] width 121 height 121
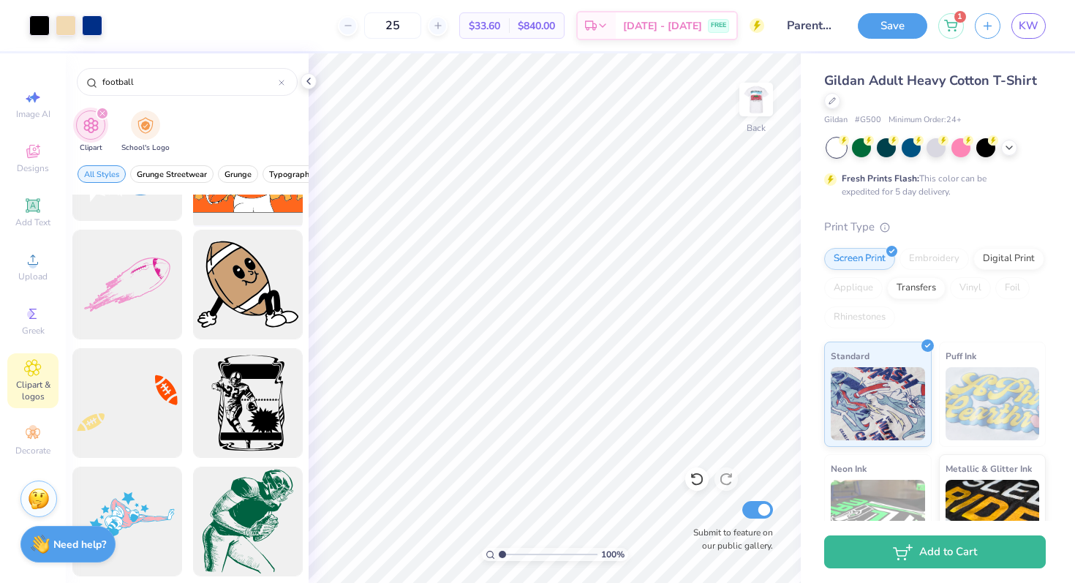
scroll to position [5258, 0]
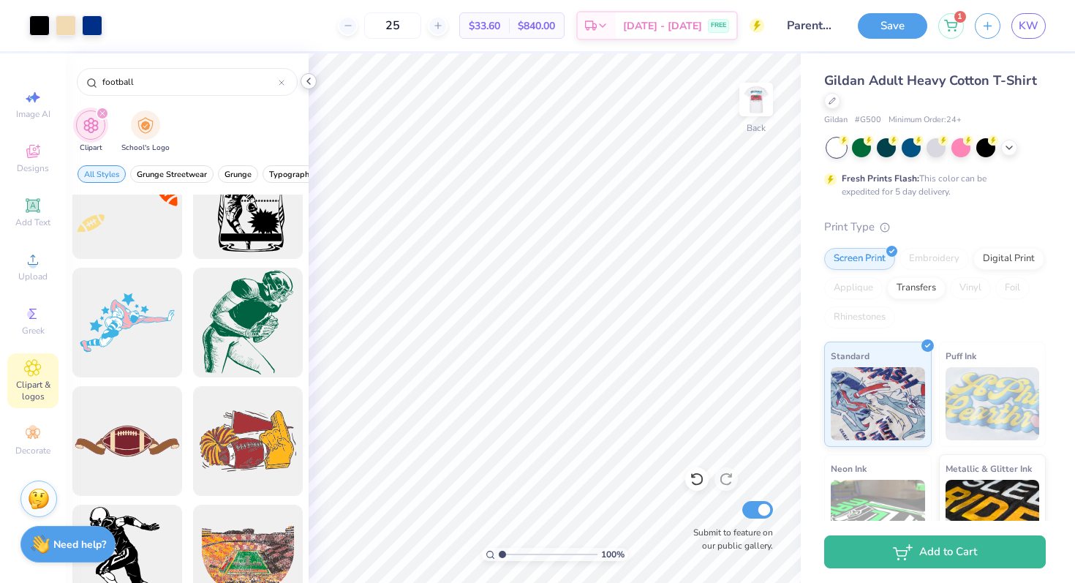
click at [310, 84] on polyline at bounding box center [308, 81] width 3 height 6
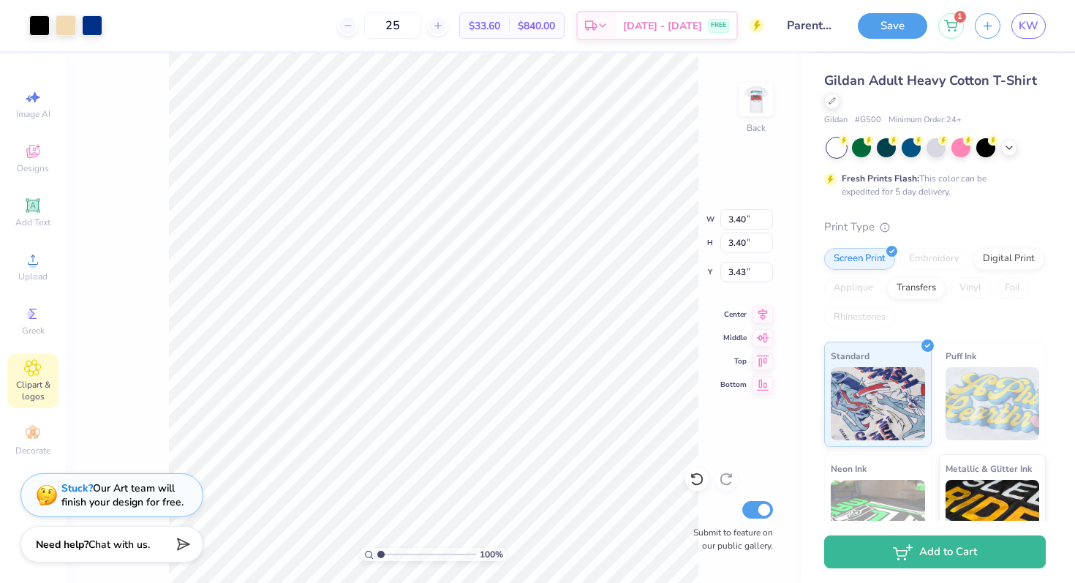
type input "4.16"
type input "4.71"
click at [421, 23] on input "25" at bounding box center [392, 25] width 57 height 26
type input "2"
type input "3"
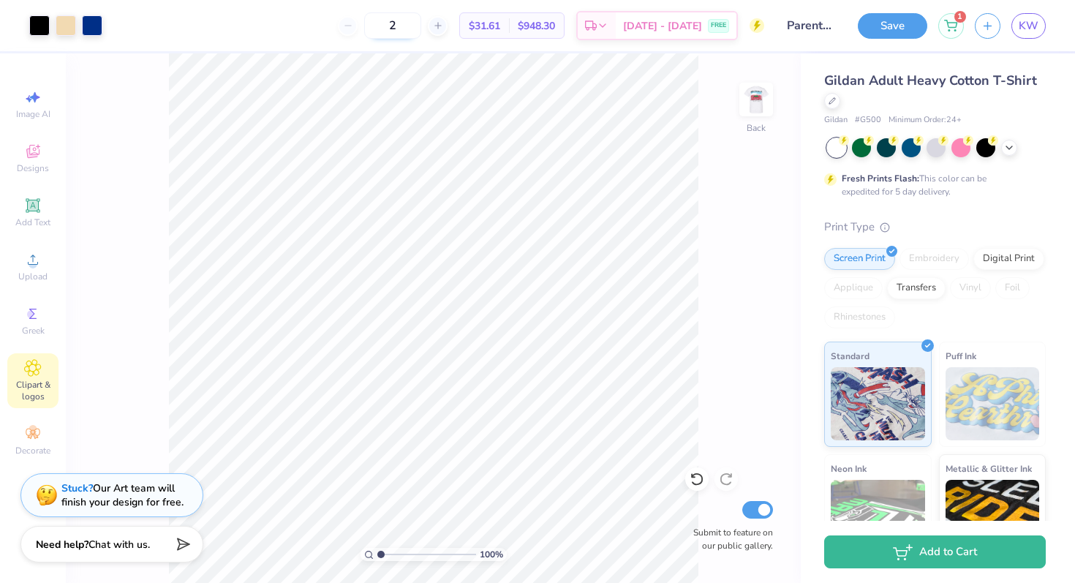
type input "25"
click at [148, 122] on div "100 % Back Submit to feature on our public gallery." at bounding box center [433, 317] width 735 height 529
click at [99, 23] on div at bounding box center [92, 24] width 20 height 20
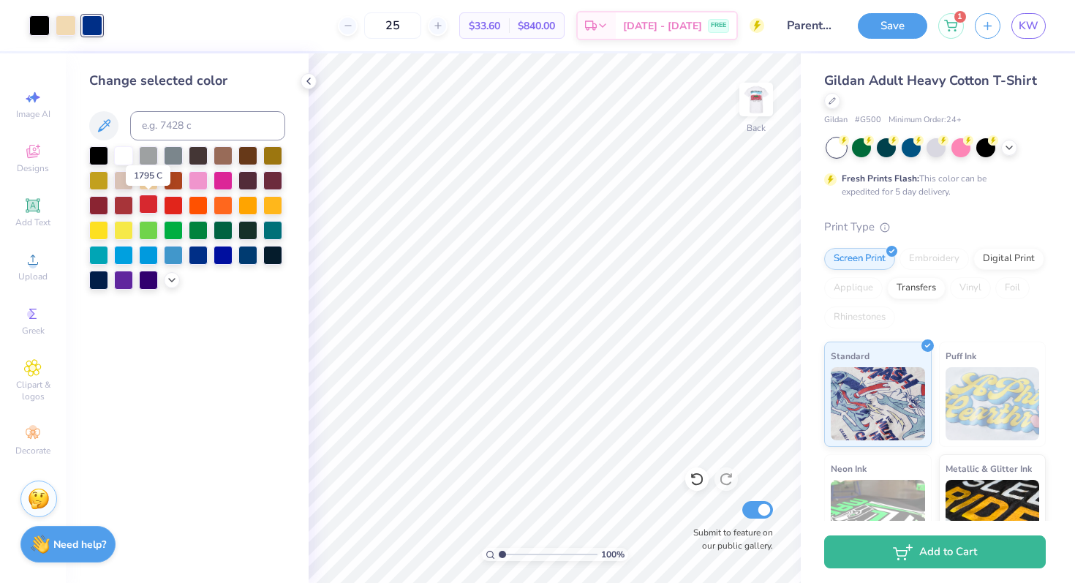
click at [156, 206] on div at bounding box center [148, 204] width 19 height 19
click at [203, 150] on div at bounding box center [198, 154] width 19 height 19
click at [127, 151] on div at bounding box center [123, 154] width 19 height 19
click at [69, 36] on div "Art colors" at bounding box center [51, 25] width 102 height 51
click at [148, 211] on div at bounding box center [148, 204] width 19 height 19
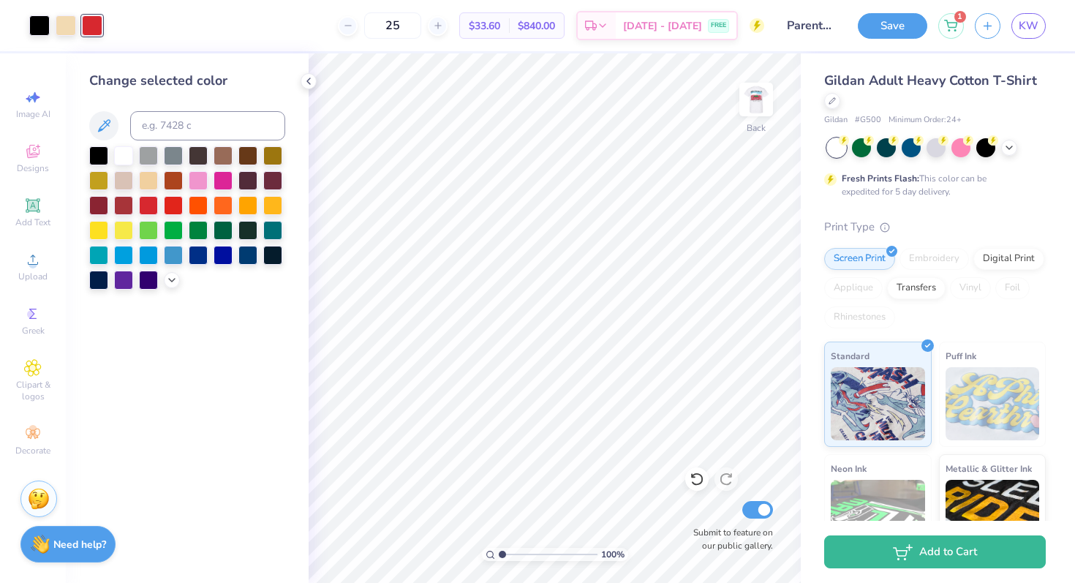
click at [124, 154] on div at bounding box center [123, 155] width 19 height 19
click at [65, 28] on div at bounding box center [66, 24] width 20 height 20
click at [151, 206] on div at bounding box center [148, 204] width 19 height 19
click at [132, 206] on div at bounding box center [123, 204] width 19 height 19
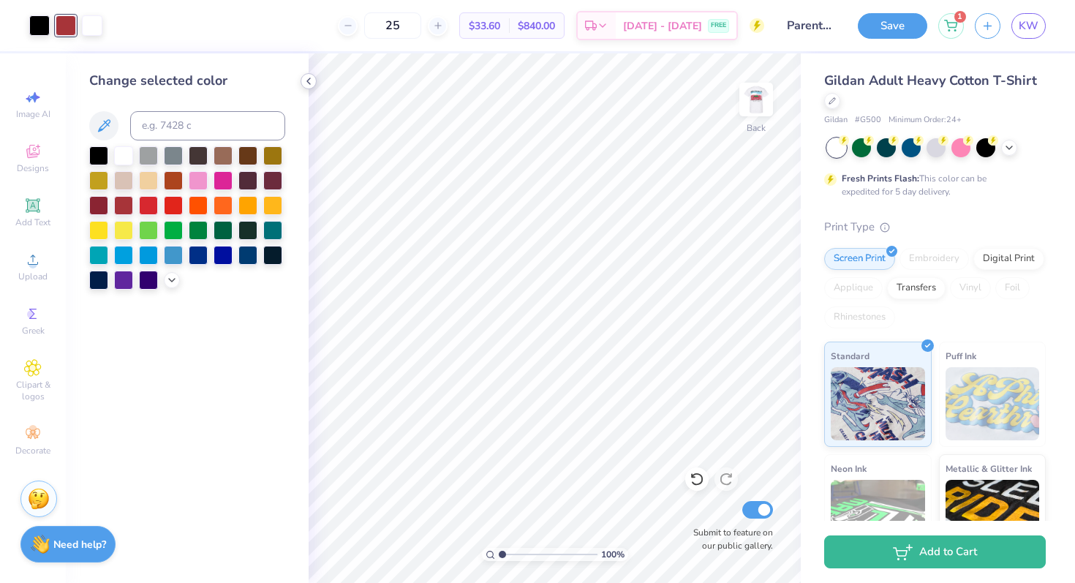
click at [309, 81] on icon at bounding box center [309, 81] width 12 height 12
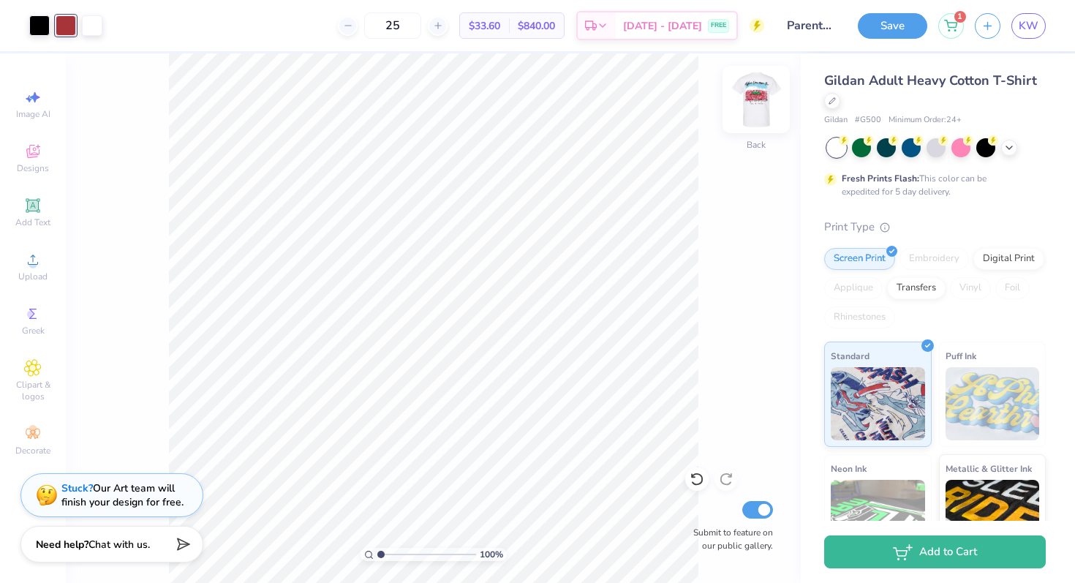
click at [749, 112] on img at bounding box center [756, 99] width 59 height 59
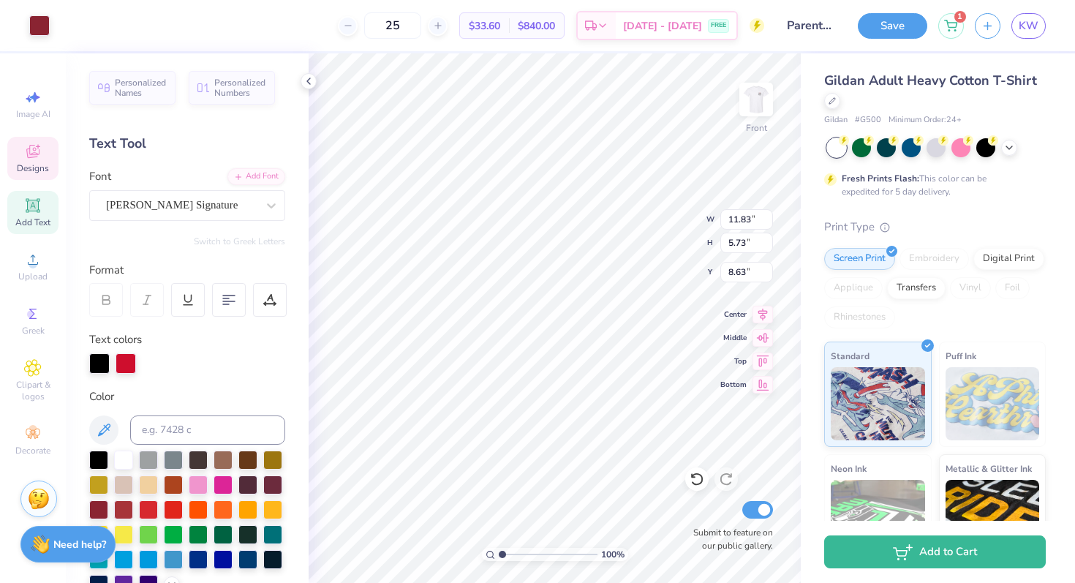
type input "11.83"
type input "5.73"
type input "8.63"
type input "12.61"
type input "2.22"
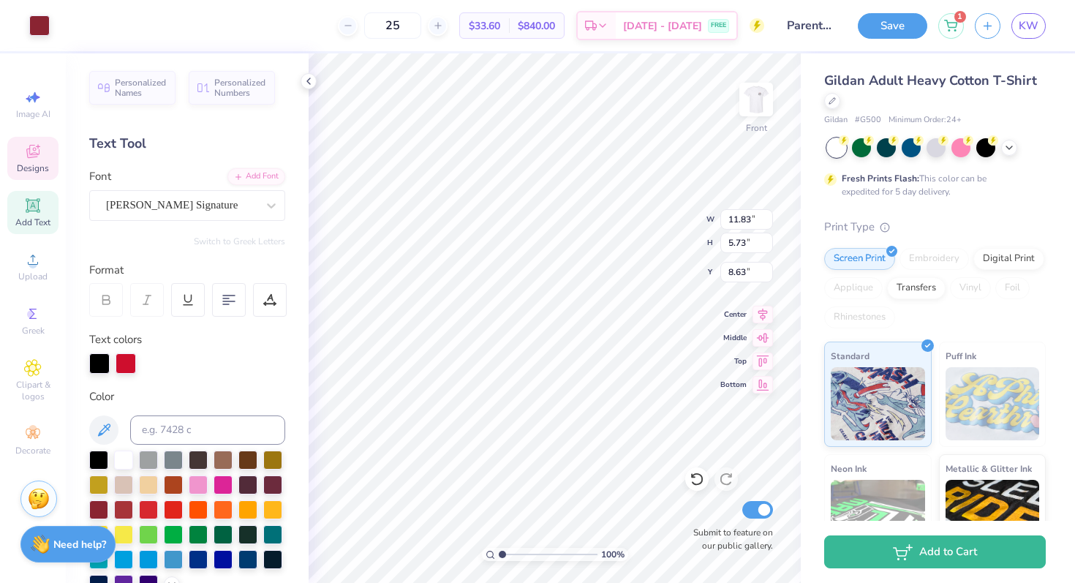
type input "15.47"
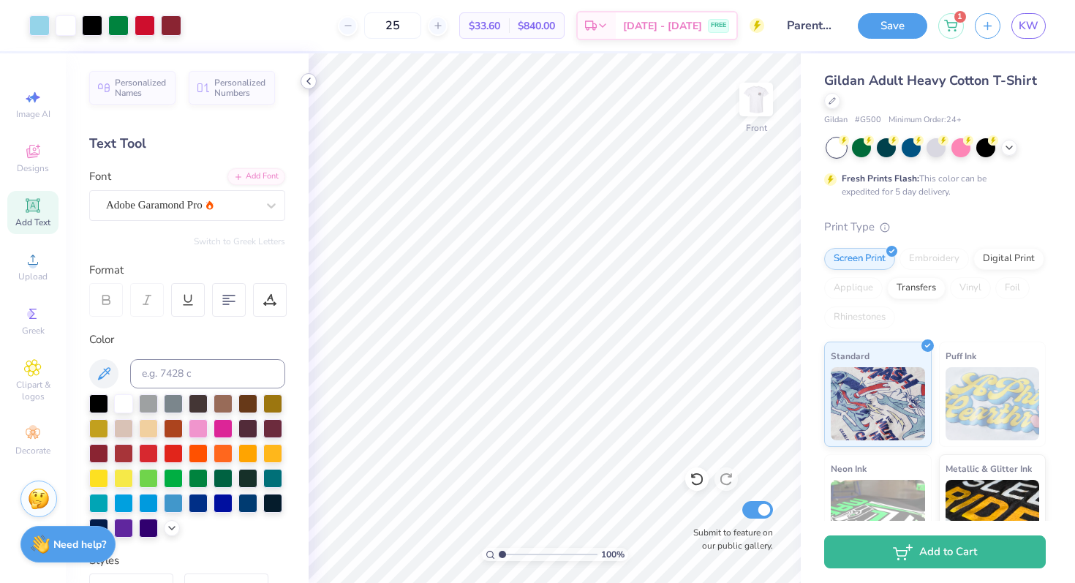
click at [311, 80] on icon at bounding box center [309, 81] width 12 height 12
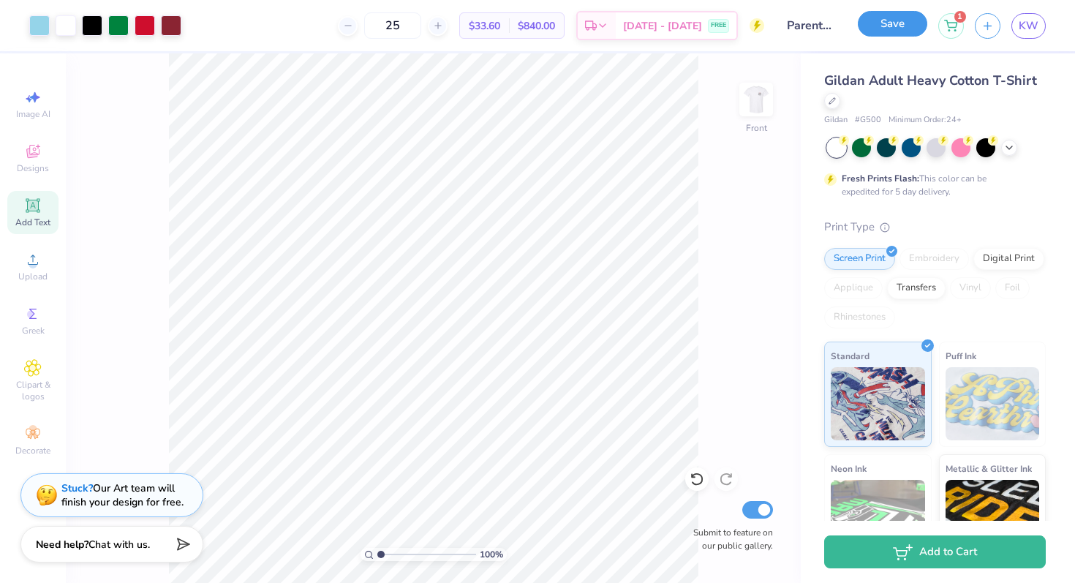
click at [906, 21] on button "Save" at bounding box center [892, 24] width 69 height 26
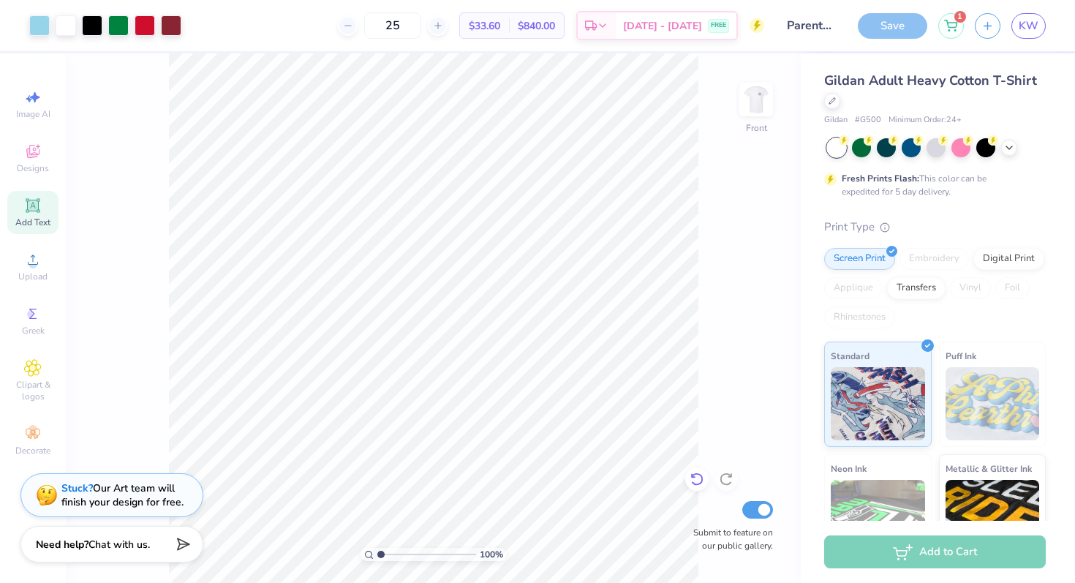
click at [701, 480] on icon at bounding box center [697, 479] width 15 height 15
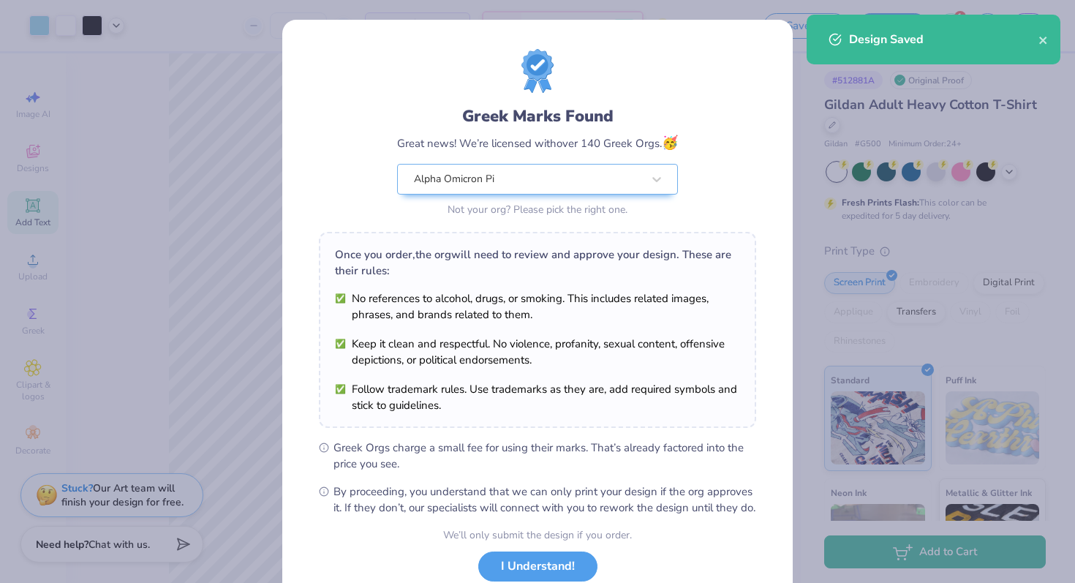
click at [661, 77] on div "Greek Marks Found Great news! We’re licensed with over 140 Greek Orgs. 🥳 Alpha …" at bounding box center [537, 134] width 437 height 171
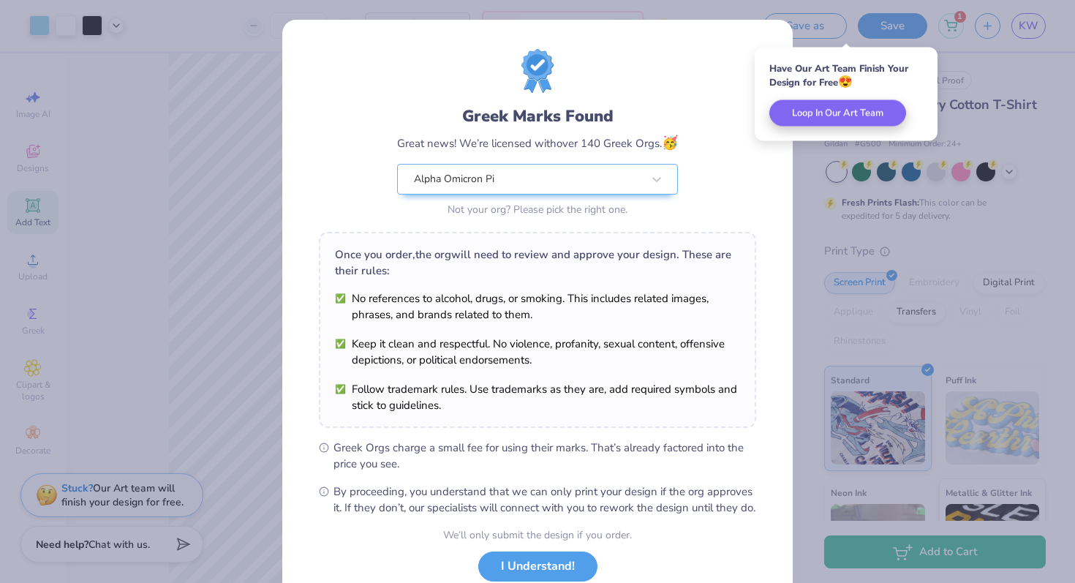
click at [151, 348] on div "Greek Marks Found Great news! We’re licensed with over 140 Greek Orgs. 🥳 Alpha …" at bounding box center [537, 291] width 1075 height 583
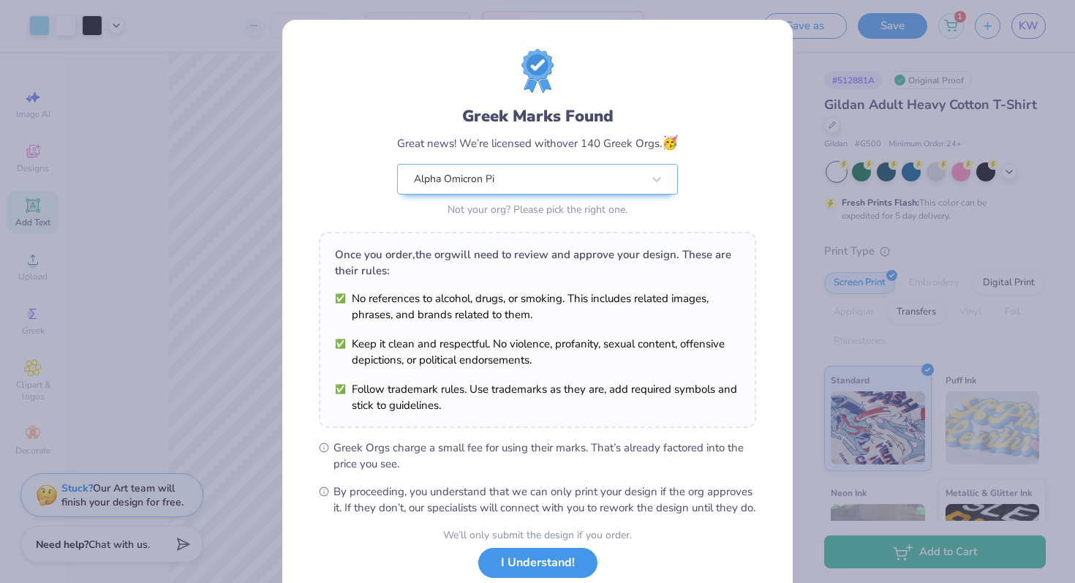
click at [568, 573] on button "I Understand!" at bounding box center [537, 563] width 119 height 30
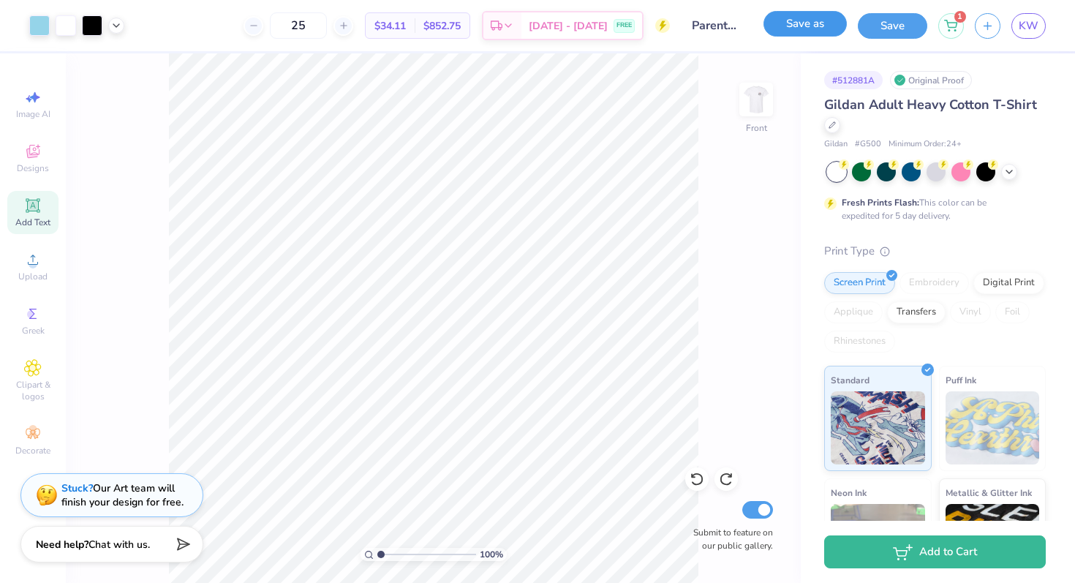
click at [822, 19] on button "Save as" at bounding box center [805, 24] width 83 height 26
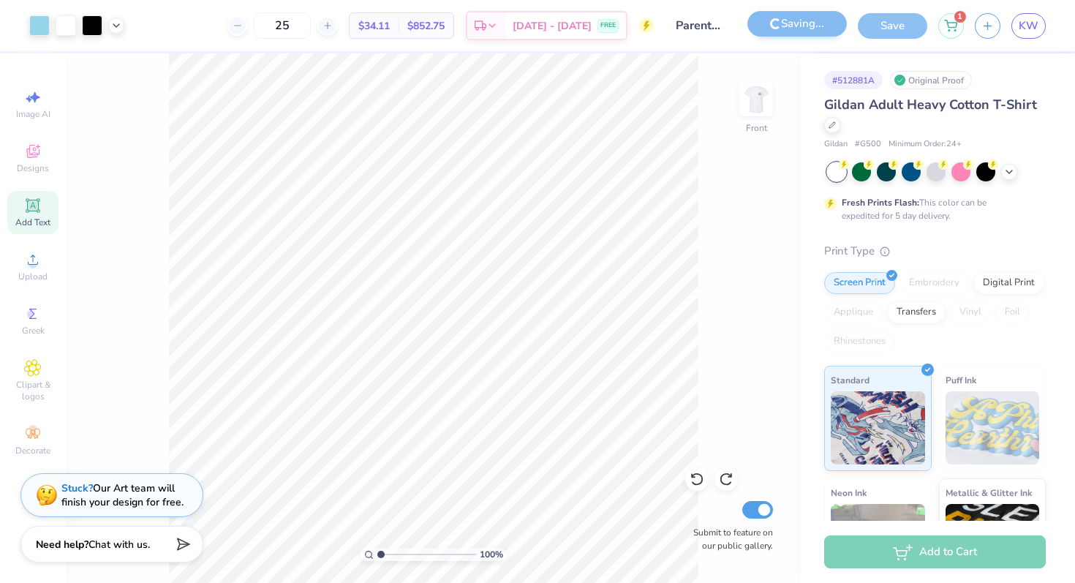
click at [752, 105] on img at bounding box center [756, 99] width 29 height 29
click at [769, 97] on img at bounding box center [756, 99] width 59 height 59
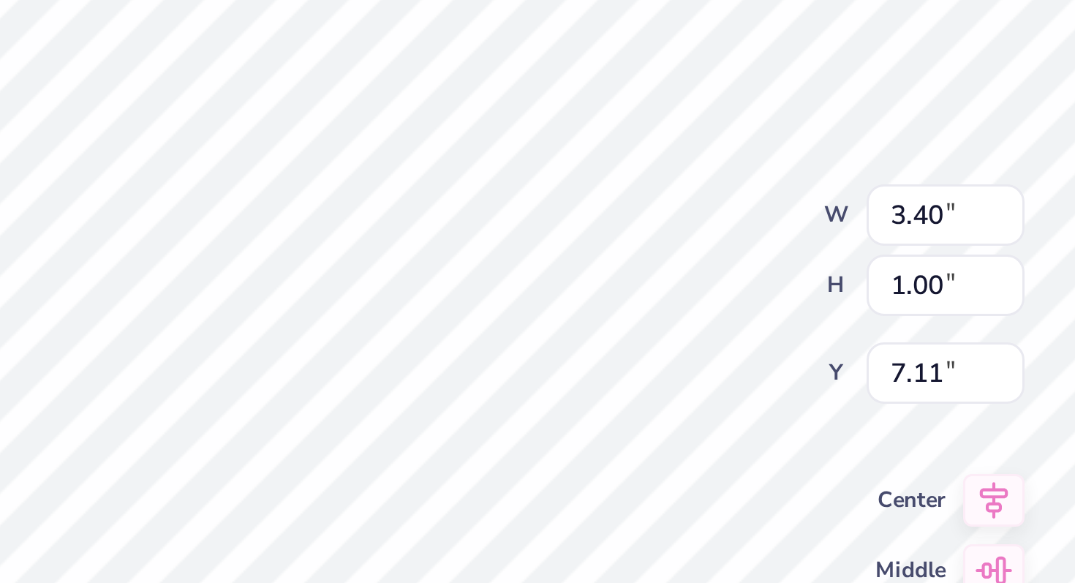
scroll to position [0, 4]
type textarea "Family & Alumnae Tailgate"
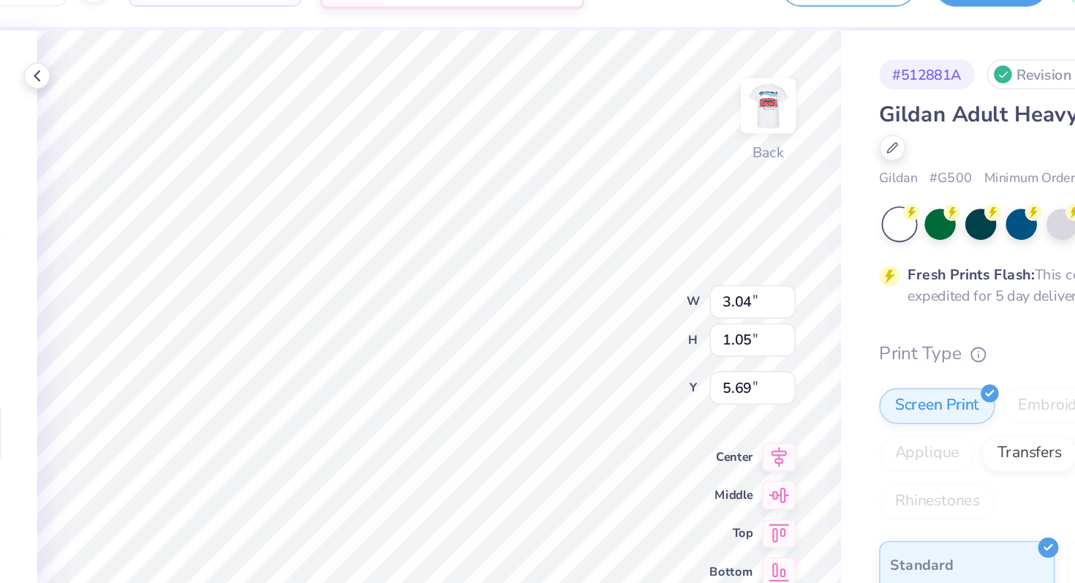
type input "5.75"
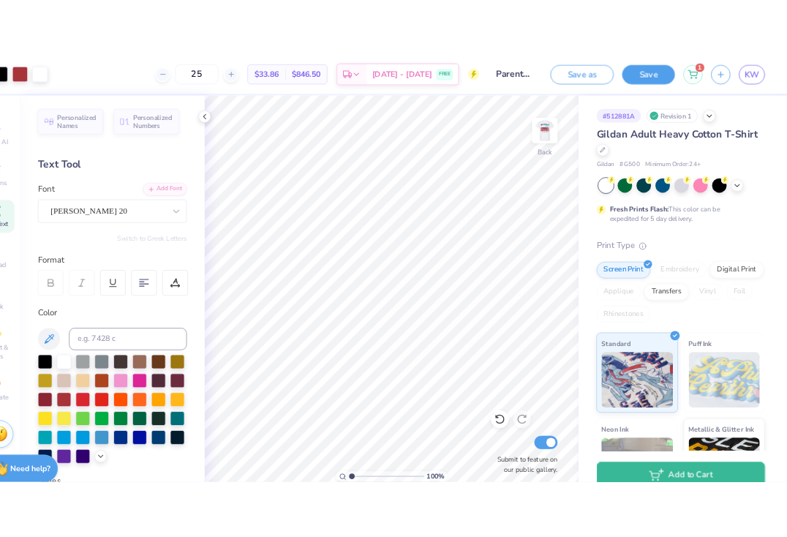
scroll to position [0, 0]
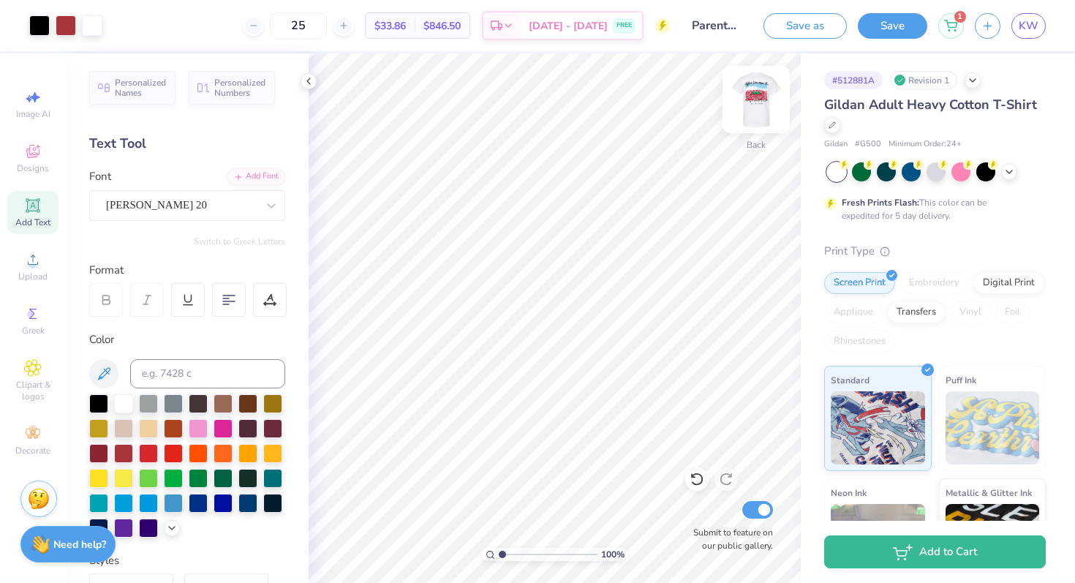
click at [763, 95] on img at bounding box center [756, 99] width 59 height 59
click at [758, 99] on img at bounding box center [756, 99] width 59 height 59
click at [309, 76] on icon at bounding box center [309, 81] width 12 height 12
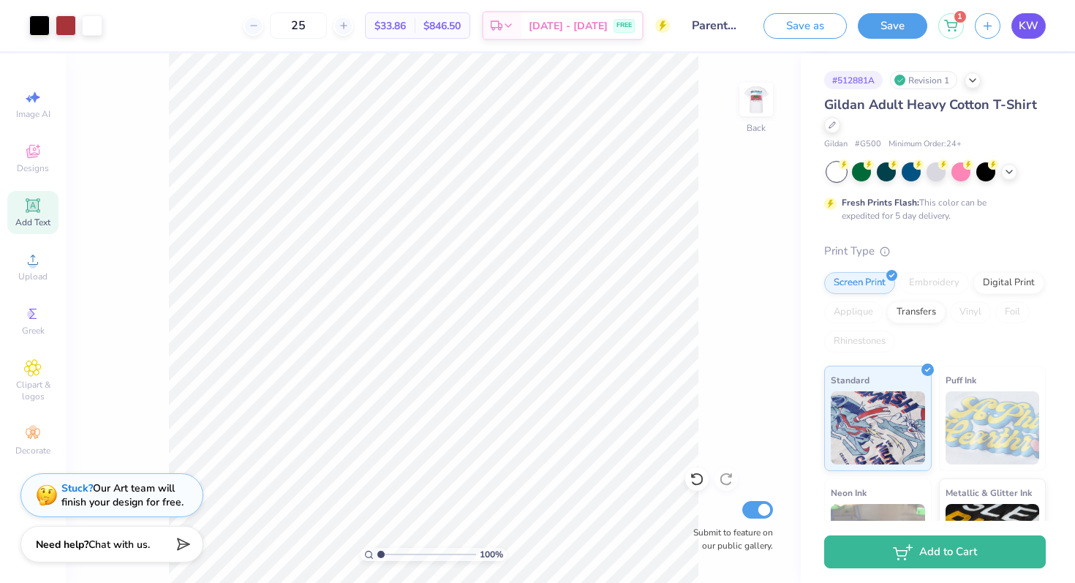
click at [1039, 26] on link "KW" at bounding box center [1028, 26] width 34 height 26
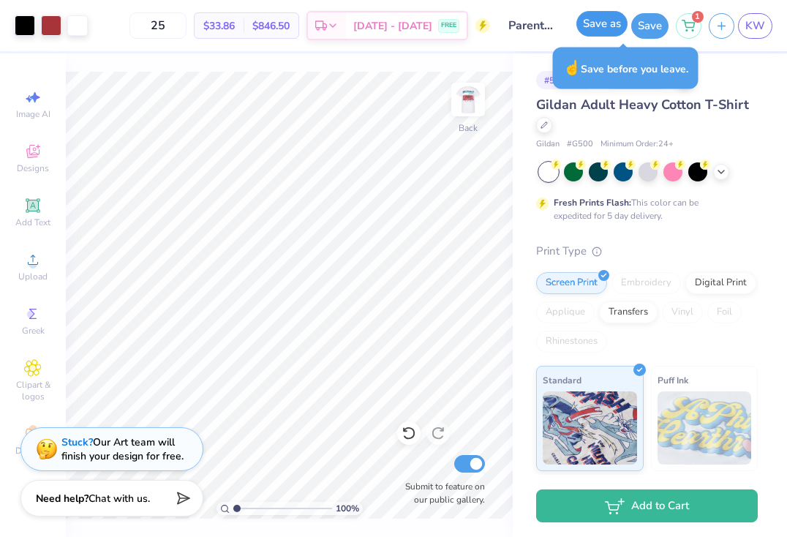
click at [611, 15] on button "Save as" at bounding box center [601, 24] width 51 height 26
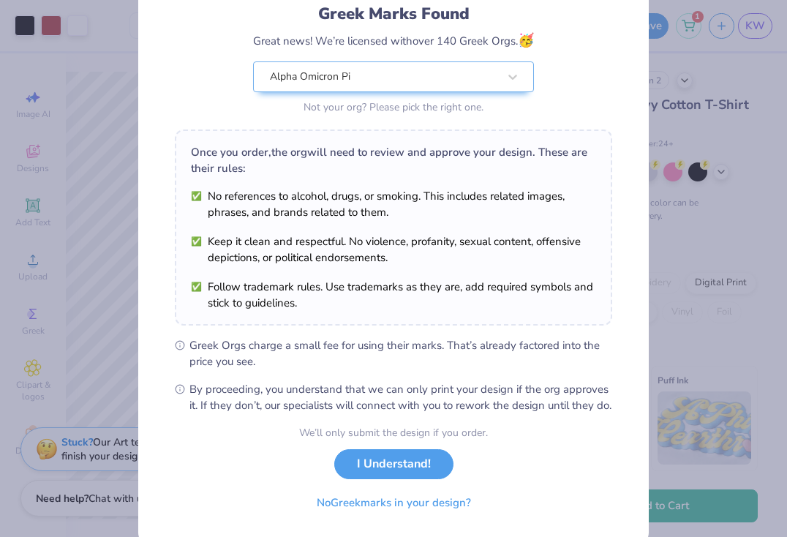
scroll to position [148, 0]
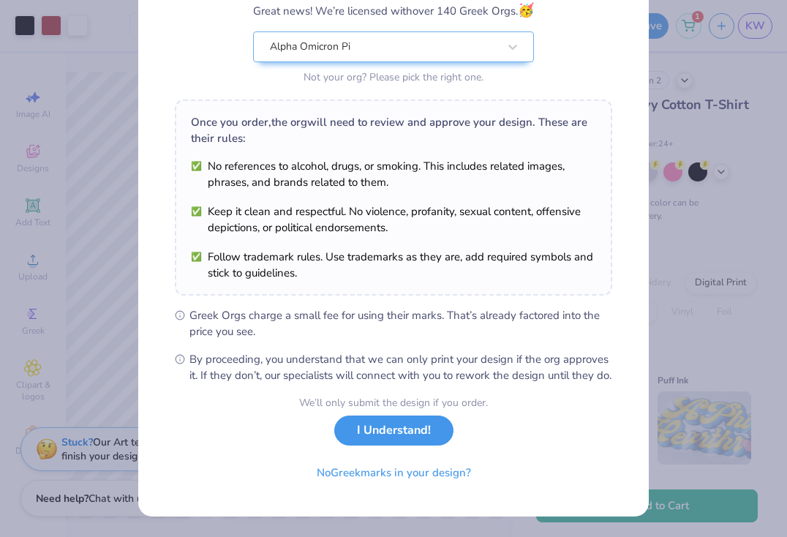
click at [372, 428] on button "I Understand!" at bounding box center [393, 430] width 119 height 30
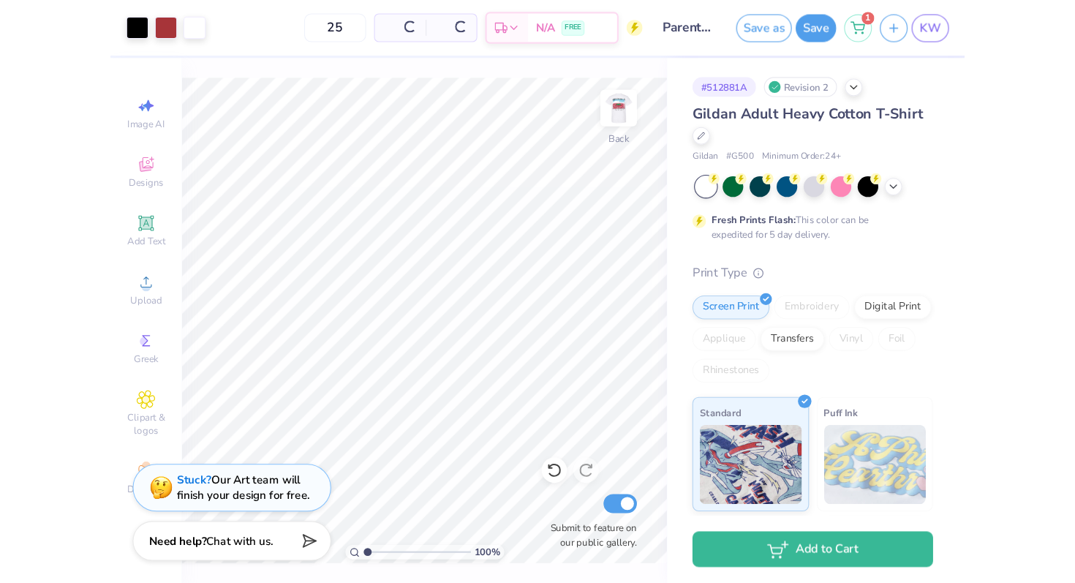
scroll to position [0, 0]
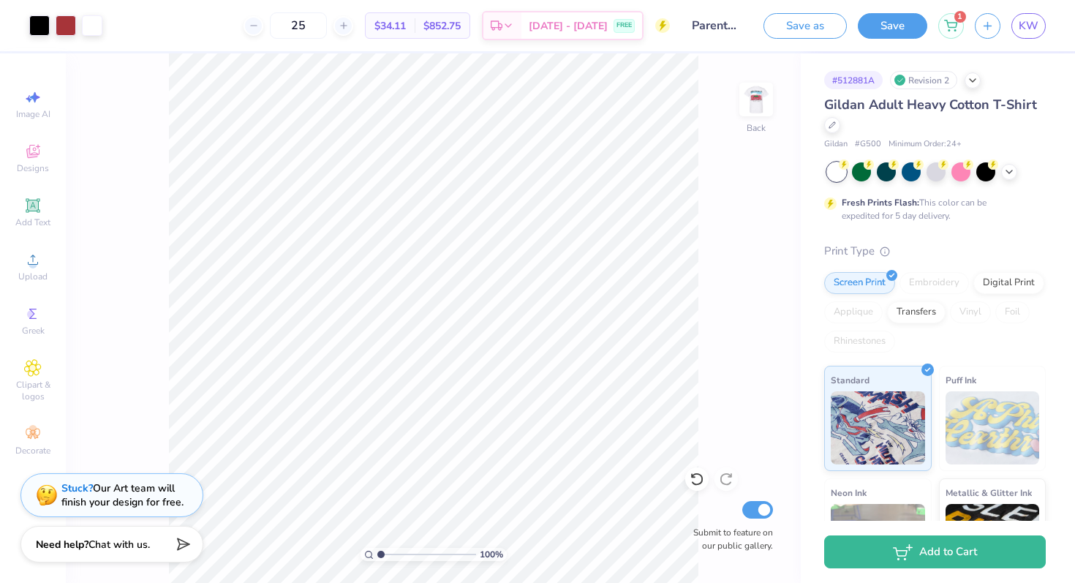
click at [820, 124] on div "# 512881A Revision 2 Gildan Adult Heavy Cotton T-Shirt Gildan # G500 Minimum Or…" at bounding box center [938, 374] width 274 height 643
click at [840, 124] on div "Gildan Adult Heavy Cotton T-Shirt" at bounding box center [935, 114] width 222 height 39
click at [837, 124] on div at bounding box center [832, 124] width 16 height 16
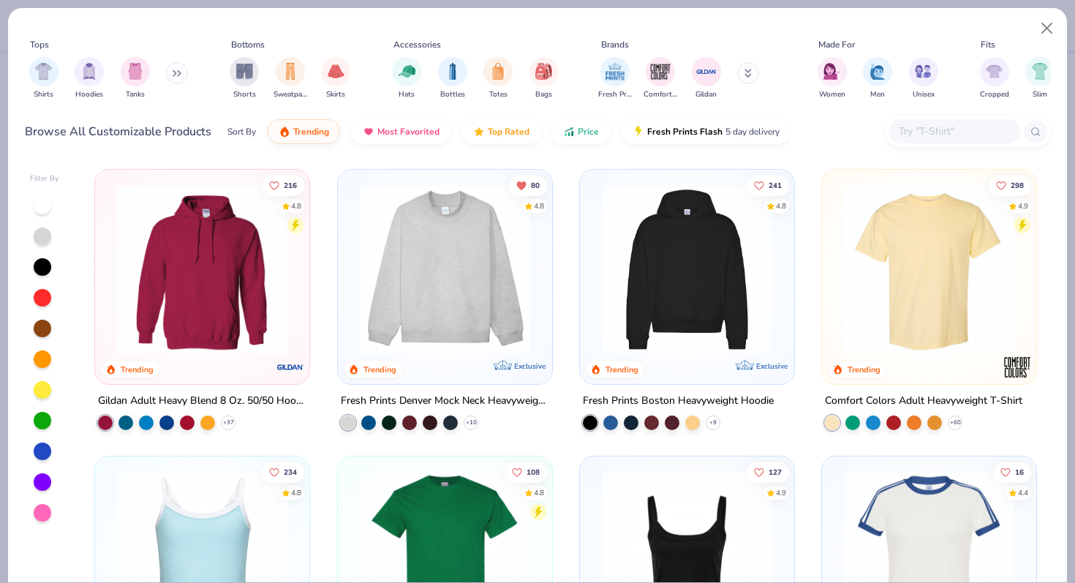
click at [925, 267] on img at bounding box center [929, 269] width 185 height 170
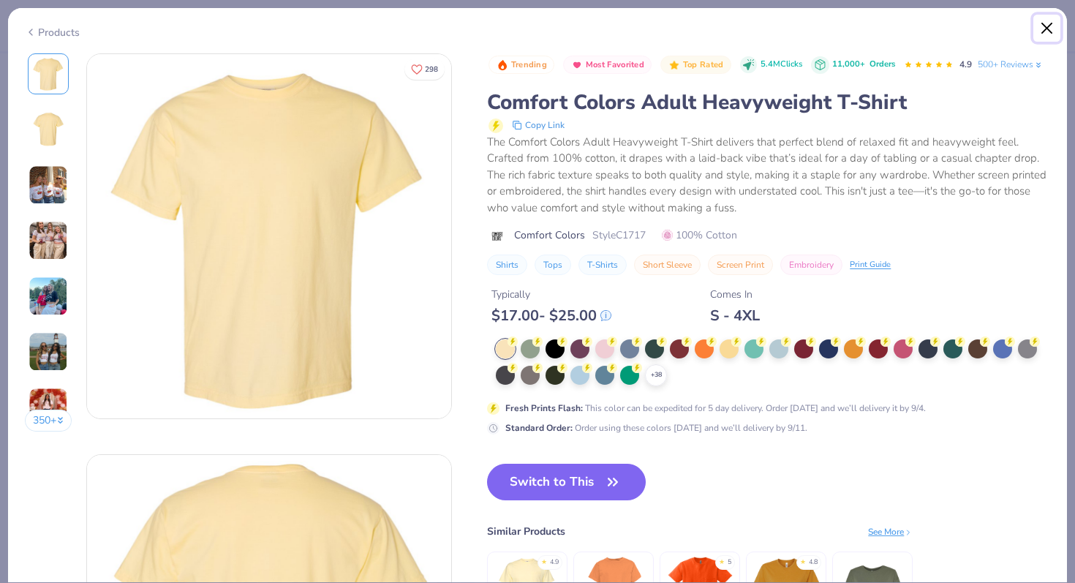
click at [1042, 26] on button "Close" at bounding box center [1047, 29] width 28 height 28
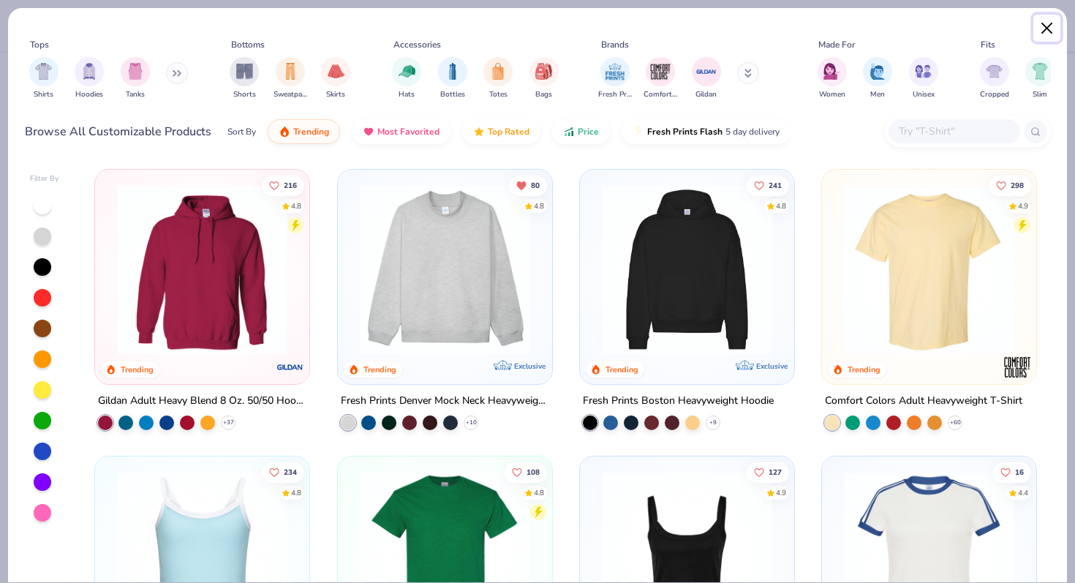
click at [1044, 23] on button "Close" at bounding box center [1047, 29] width 28 height 28
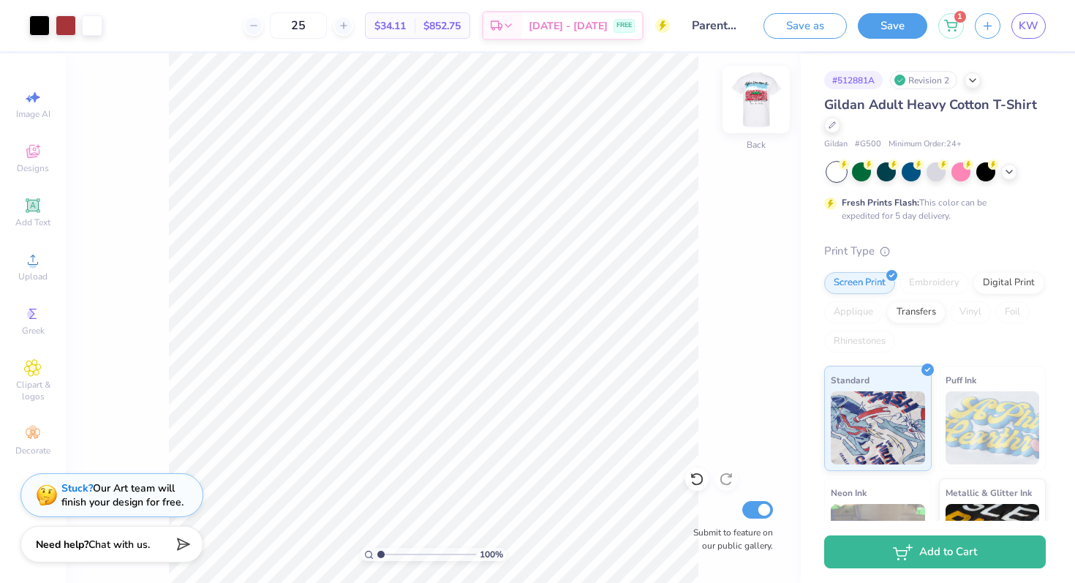
click at [761, 83] on div at bounding box center [756, 99] width 67 height 67
click at [756, 89] on img at bounding box center [756, 99] width 59 height 59
click at [736, 131] on div "100 % Front Submit to feature on our public gallery." at bounding box center [433, 317] width 735 height 529
click at [836, 123] on div at bounding box center [832, 124] width 16 height 16
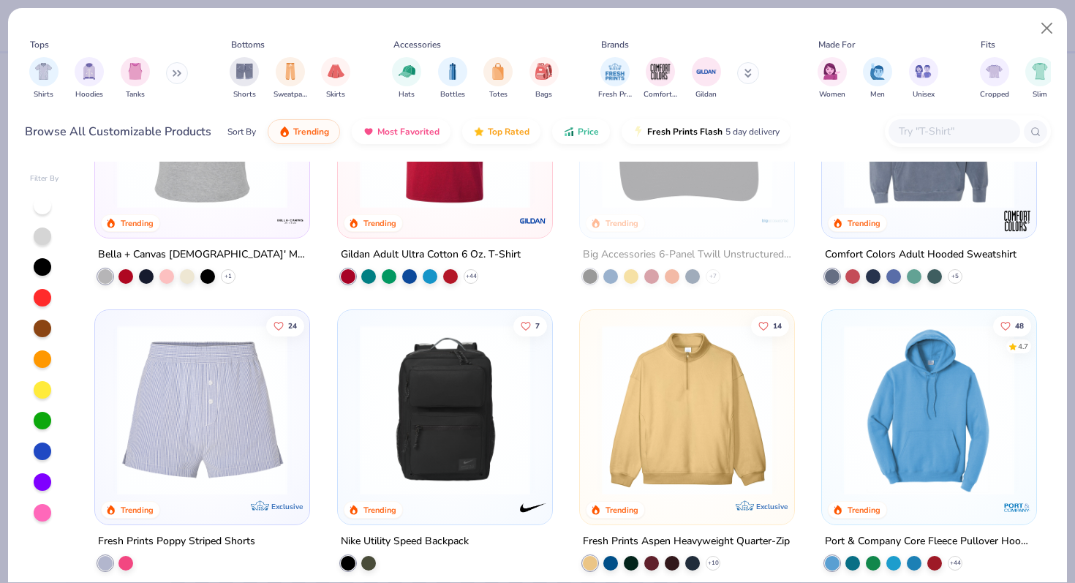
scroll to position [2993, 0]
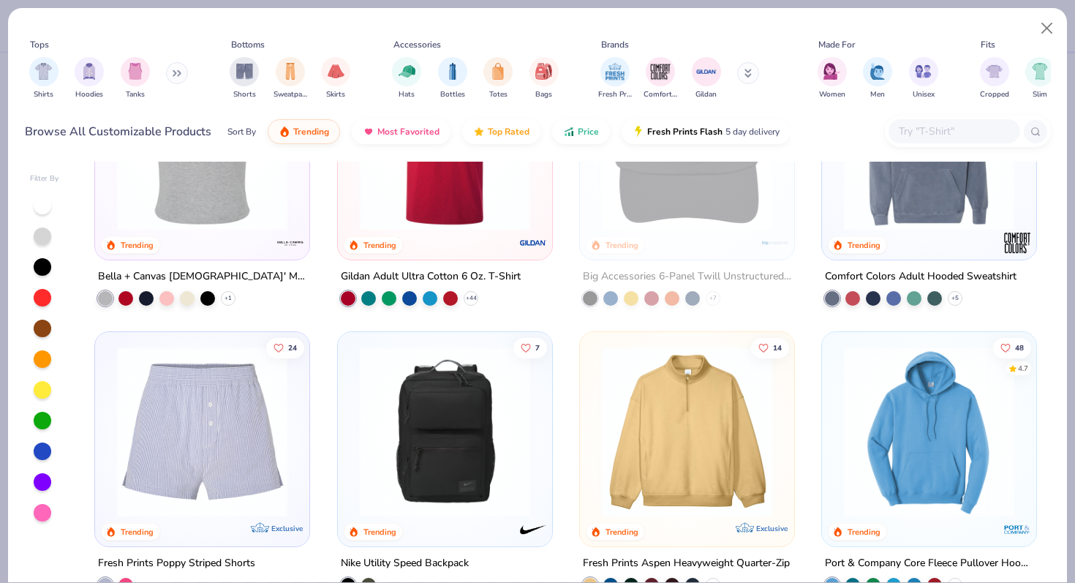
click at [744, 76] on icon at bounding box center [747, 73] width 7 height 9
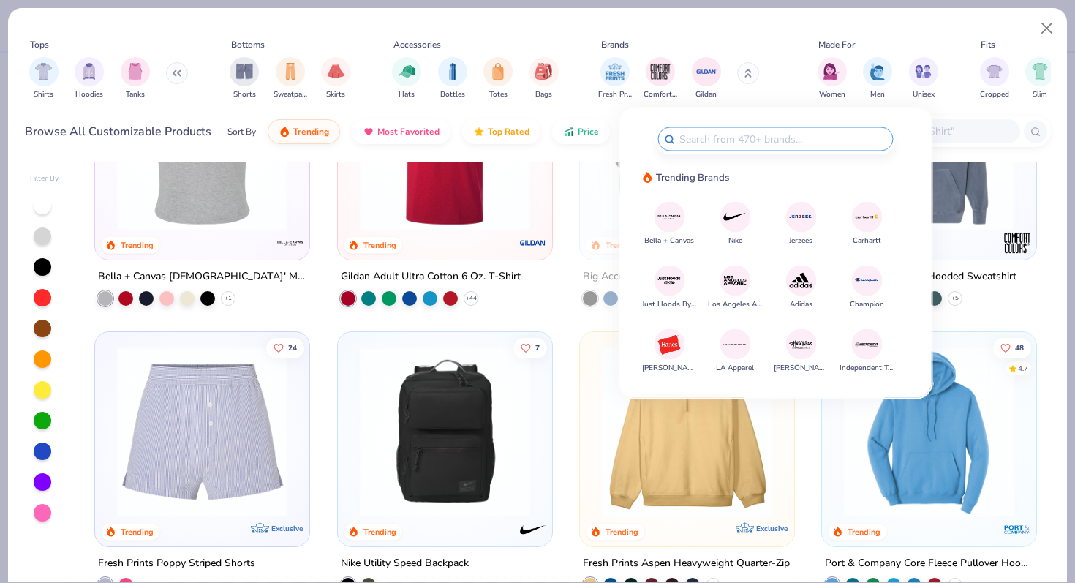
click at [676, 339] on img at bounding box center [670, 344] width 26 height 26
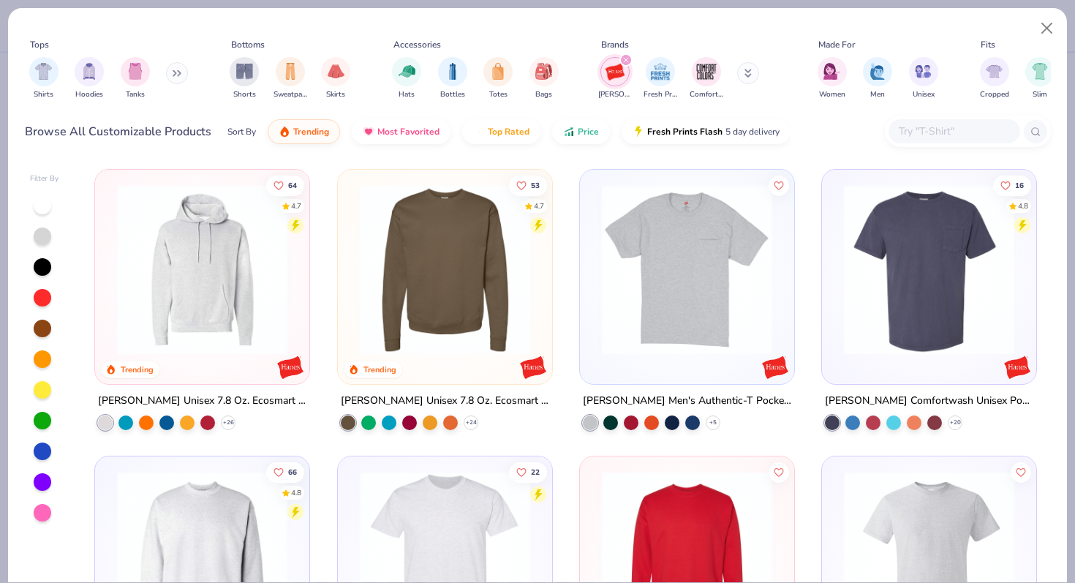
click at [914, 298] on div at bounding box center [744, 269] width 556 height 170
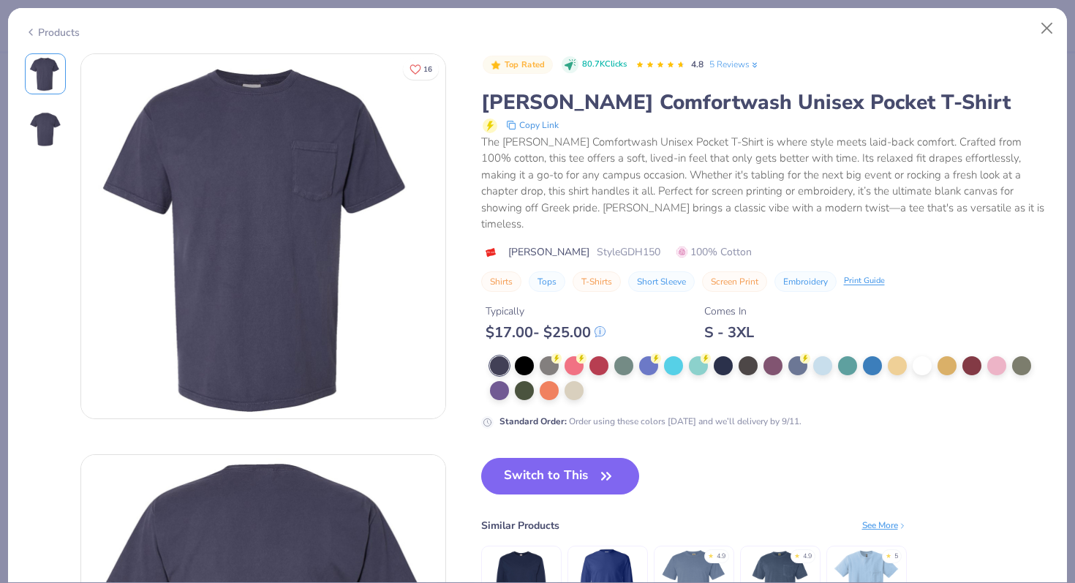
click at [911, 356] on div at bounding box center [770, 378] width 561 height 44
click at [917, 355] on div at bounding box center [922, 364] width 19 height 19
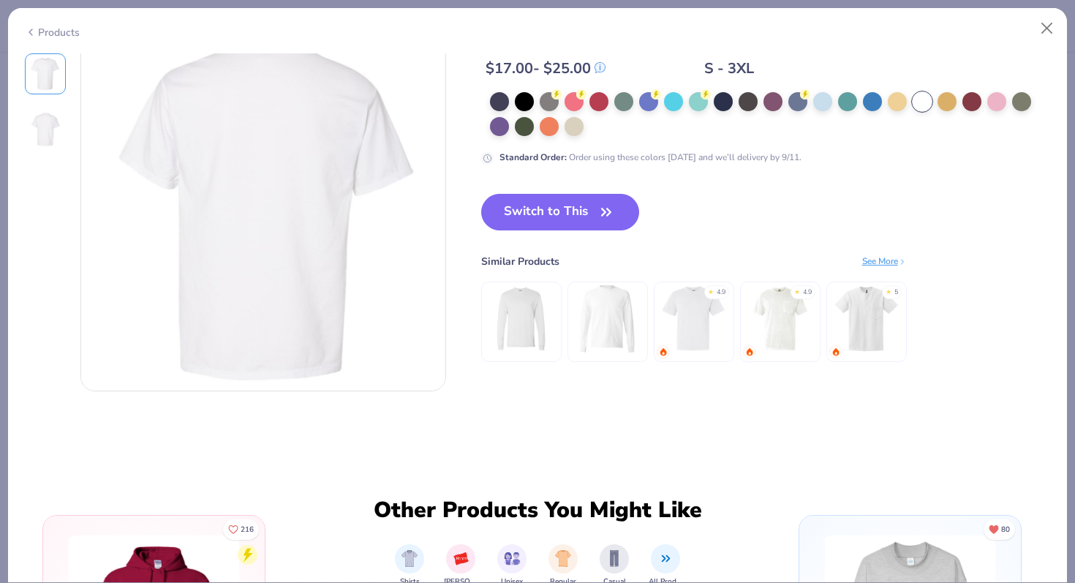
scroll to position [428, 0]
click at [1046, 40] on button "Close" at bounding box center [1047, 29] width 28 height 28
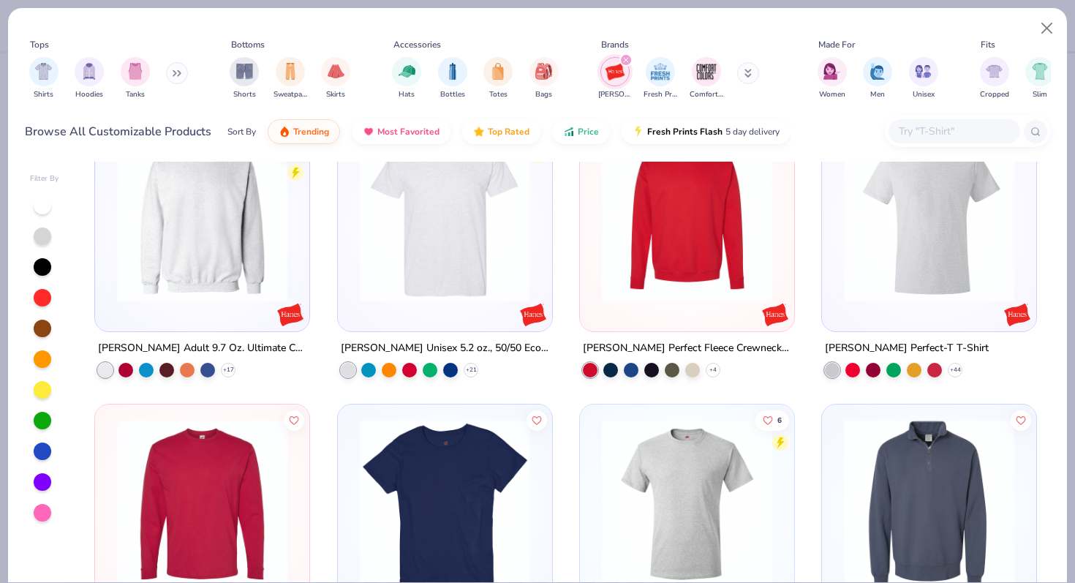
scroll to position [339, 0]
click at [728, 76] on div "Hanes Fresh Prints Comfort Colors" at bounding box center [688, 78] width 184 height 54
click at [748, 75] on icon at bounding box center [747, 73] width 7 height 9
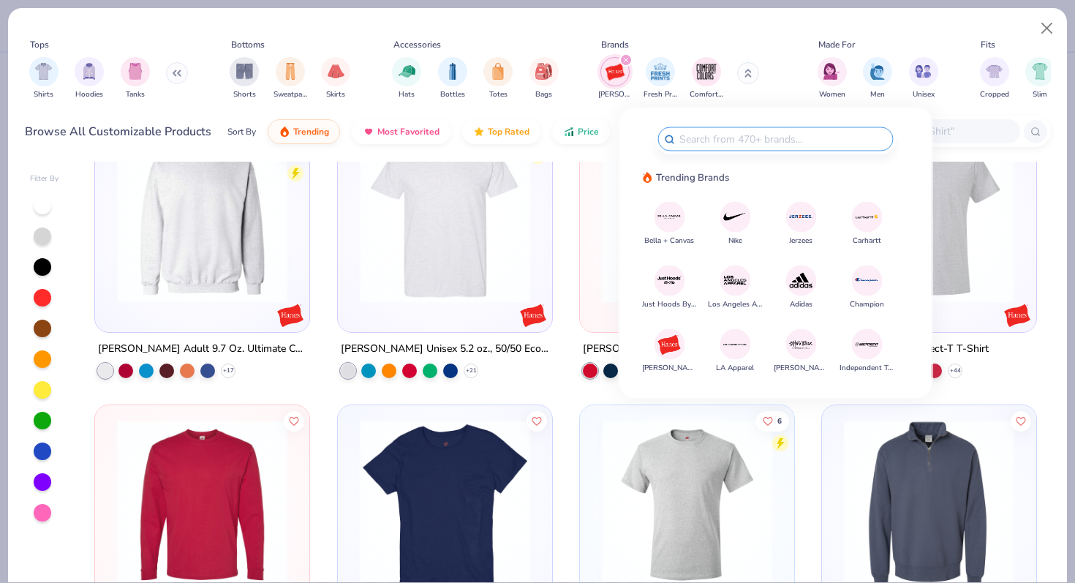
click at [622, 64] on div "filter for Hanes" at bounding box center [625, 59] width 13 height 13
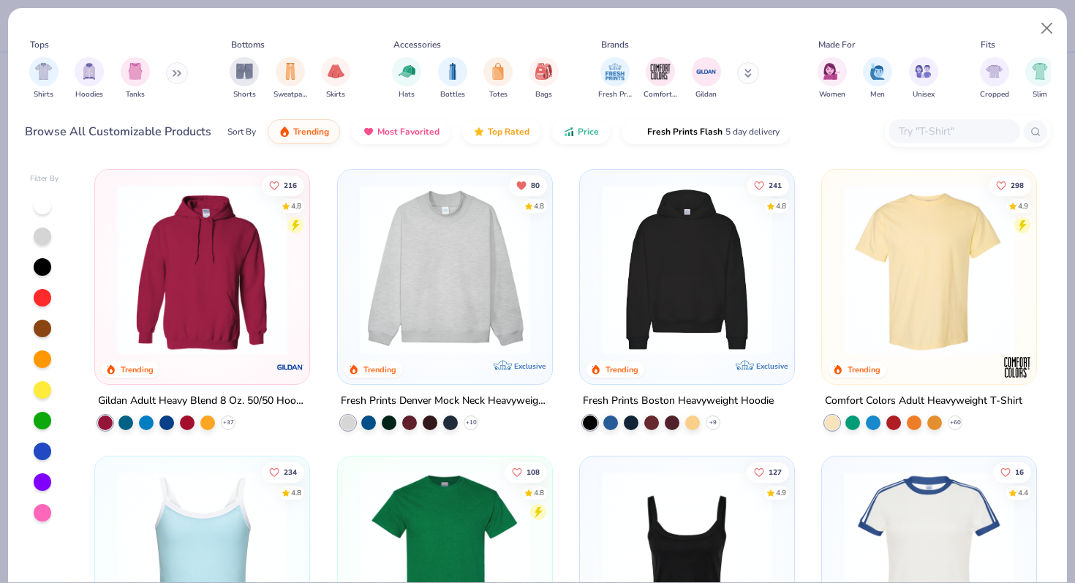
click at [739, 69] on button at bounding box center [748, 73] width 22 height 22
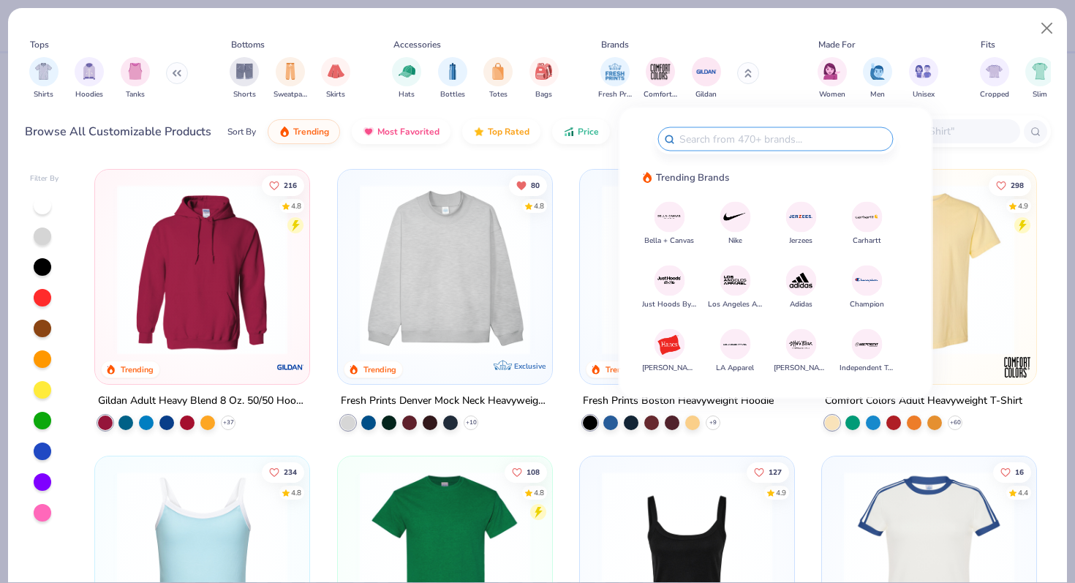
click at [736, 140] on input "text" at bounding box center [782, 139] width 209 height 17
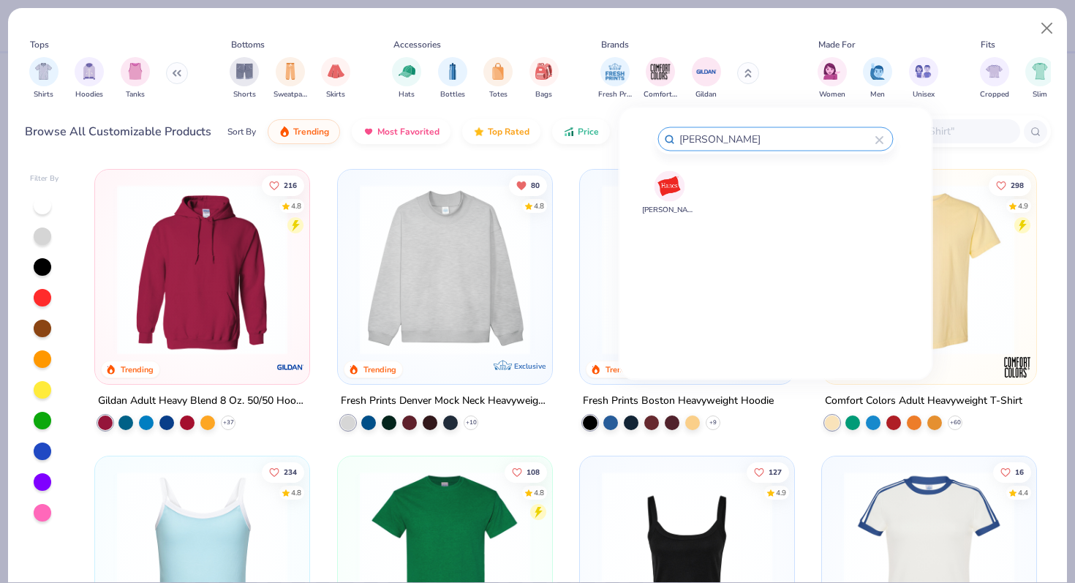
type input "hanes"
click at [671, 188] on img at bounding box center [670, 186] width 26 height 26
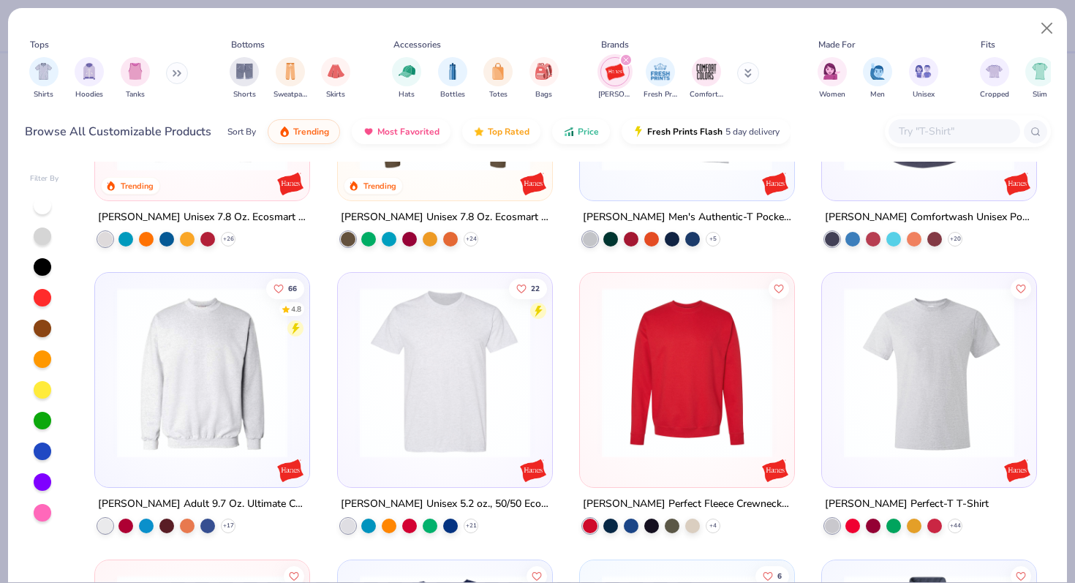
scroll to position [184, 0]
click at [455, 391] on img at bounding box center [444, 372] width 185 height 170
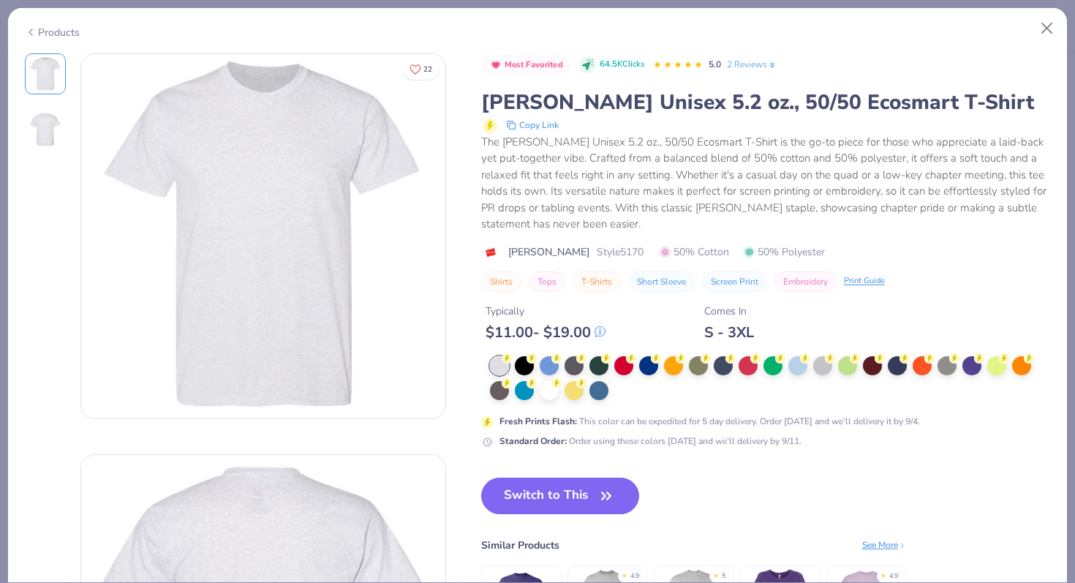
click at [43, 136] on img at bounding box center [45, 129] width 35 height 35
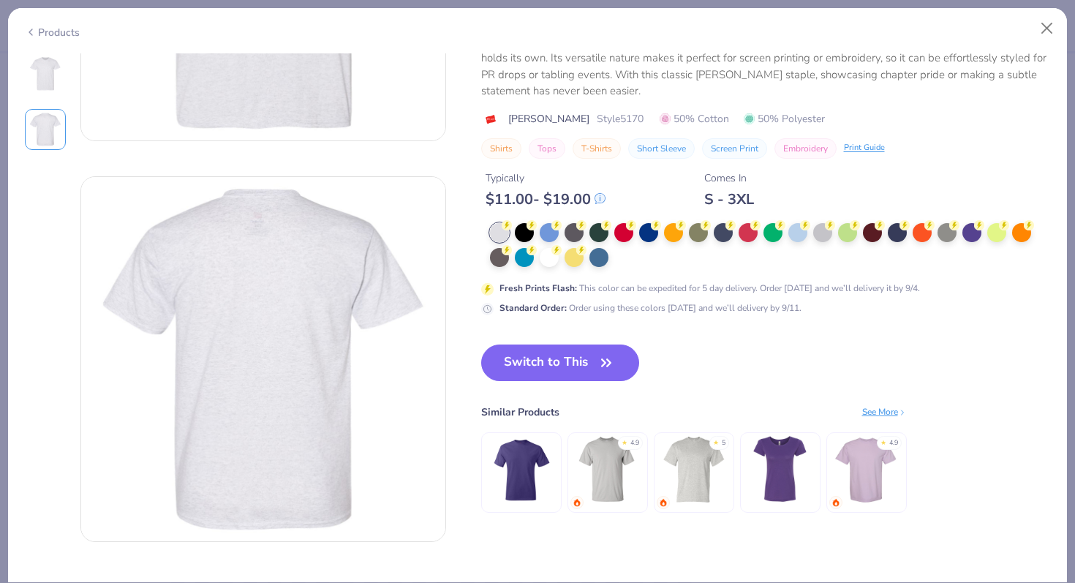
scroll to position [277, 0]
click at [556, 265] on div at bounding box center [770, 246] width 561 height 44
click at [551, 260] on div at bounding box center [549, 256] width 19 height 19
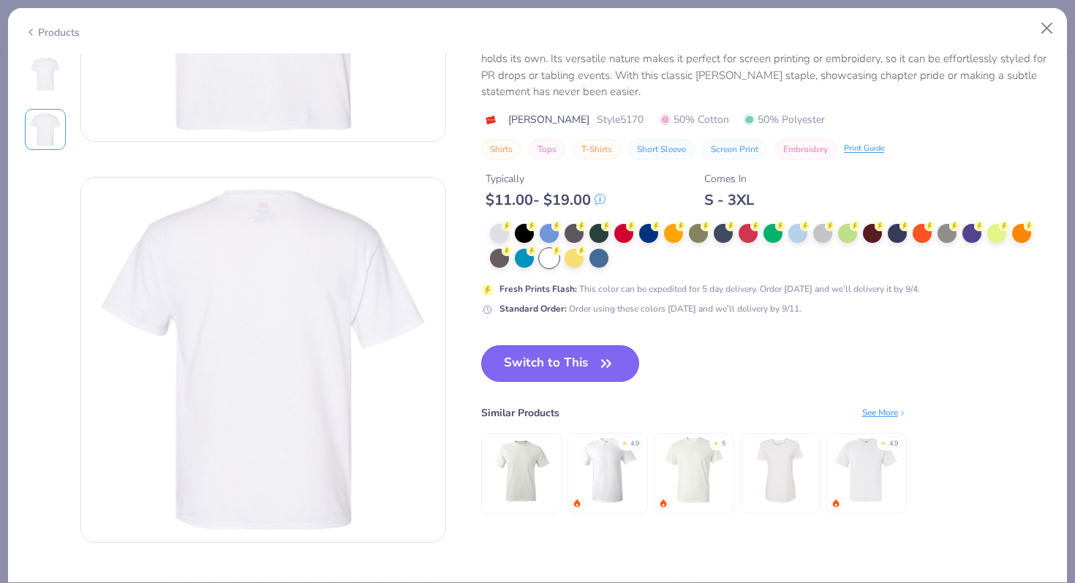
click at [538, 366] on button "Switch to This" at bounding box center [560, 363] width 159 height 37
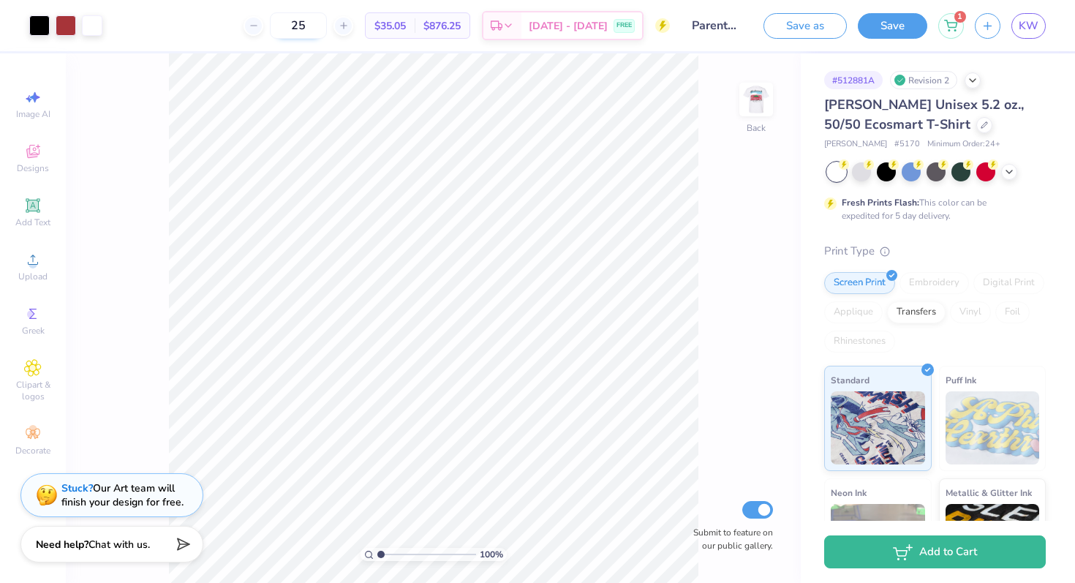
click at [327, 31] on input "25" at bounding box center [298, 25] width 57 height 26
type input "2"
click at [319, 29] on input "50" at bounding box center [290, 25] width 57 height 26
type input "50"
click at [976, 126] on div at bounding box center [984, 124] width 16 height 16
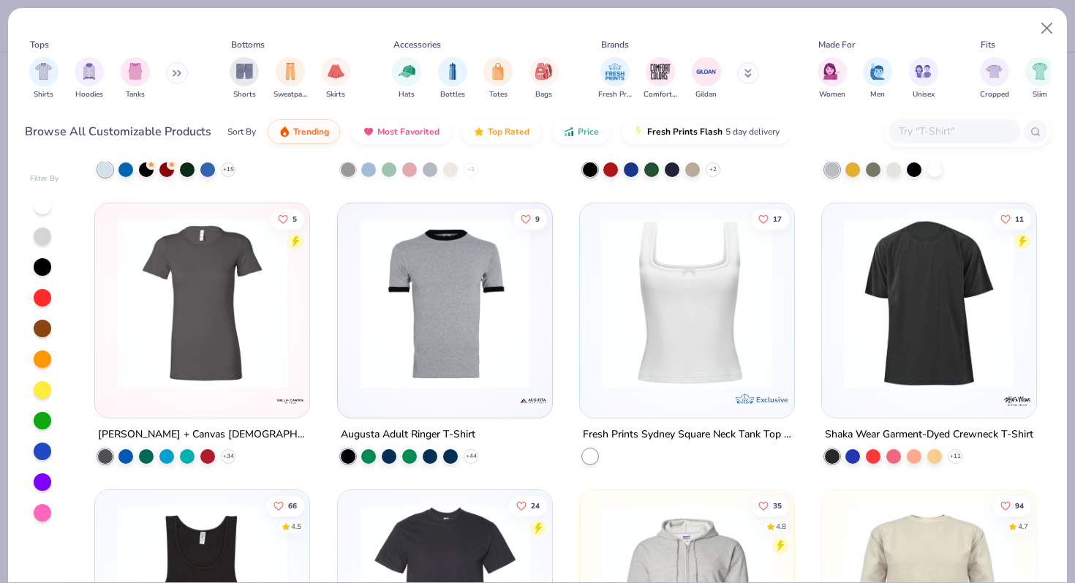
scroll to position [7957, 0]
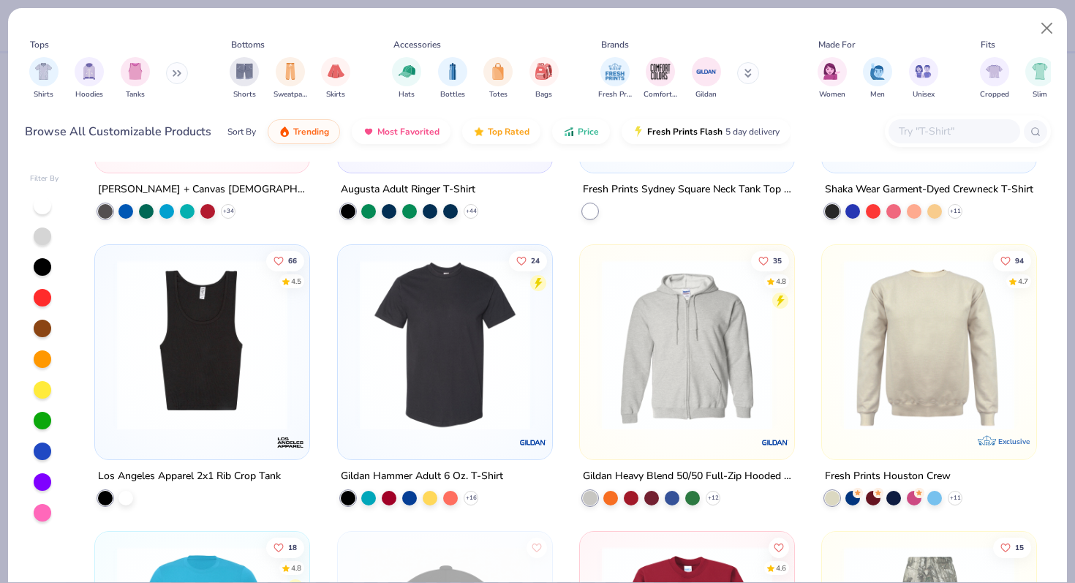
click at [744, 74] on icon at bounding box center [747, 73] width 7 height 9
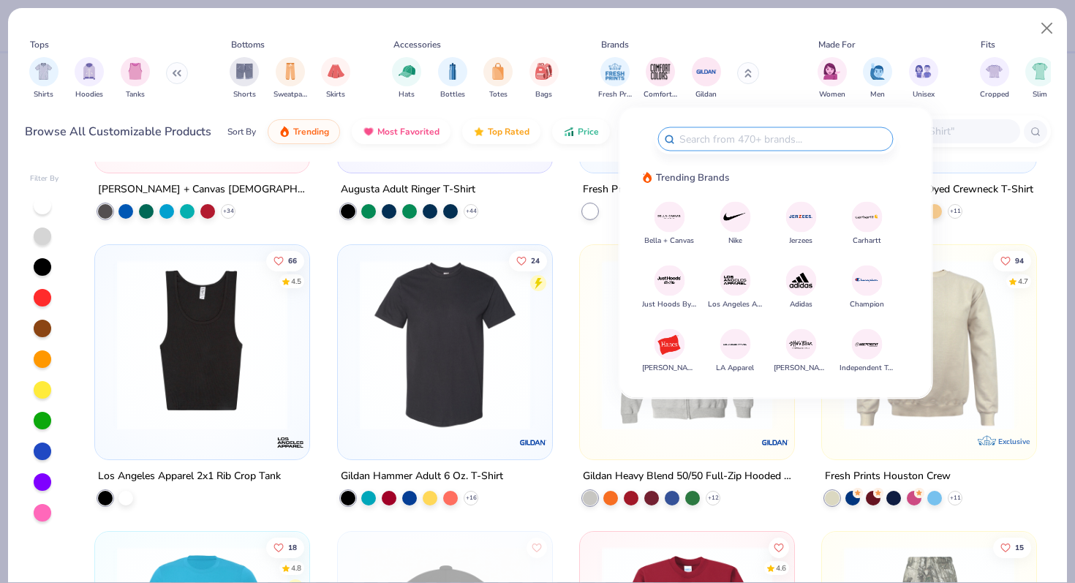
click at [872, 348] on img at bounding box center [867, 344] width 26 height 26
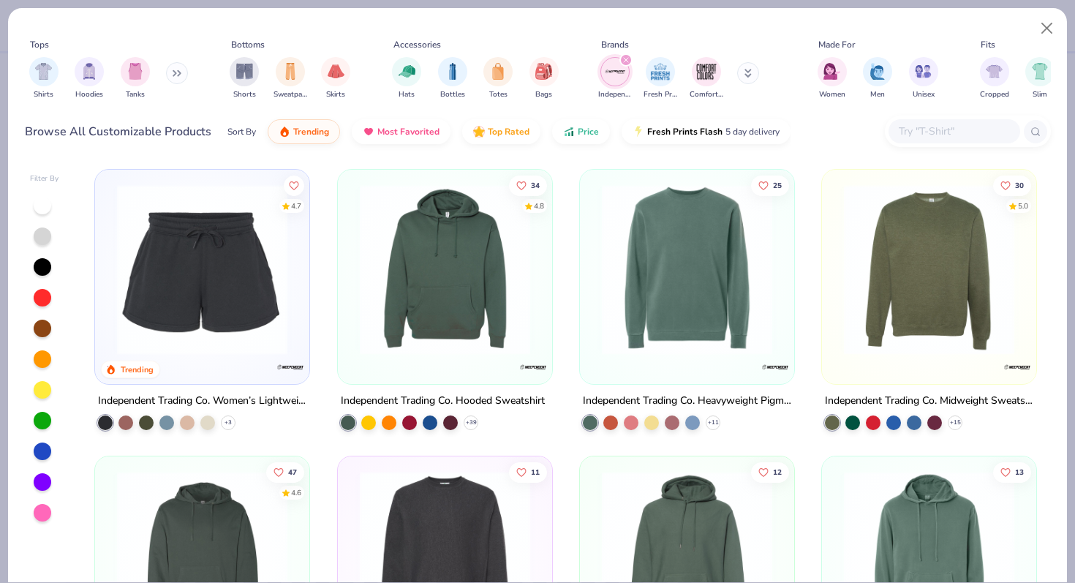
click at [734, 68] on div "Independent Trading Co. Fresh Prints Comfort Colors" at bounding box center [688, 78] width 184 height 54
click at [739, 72] on button at bounding box center [748, 73] width 22 height 22
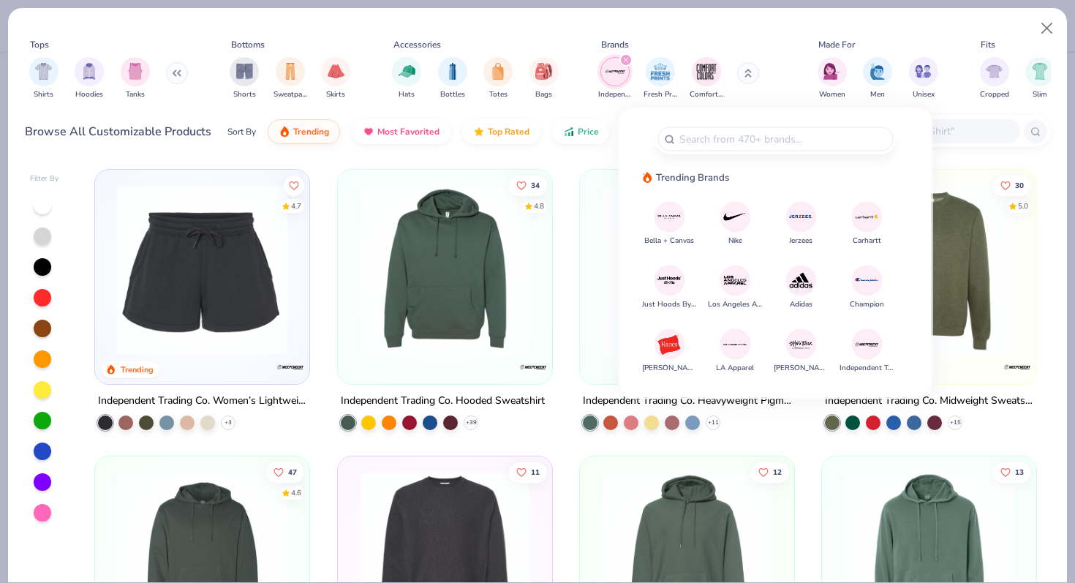
click at [861, 227] on img at bounding box center [867, 217] width 26 height 26
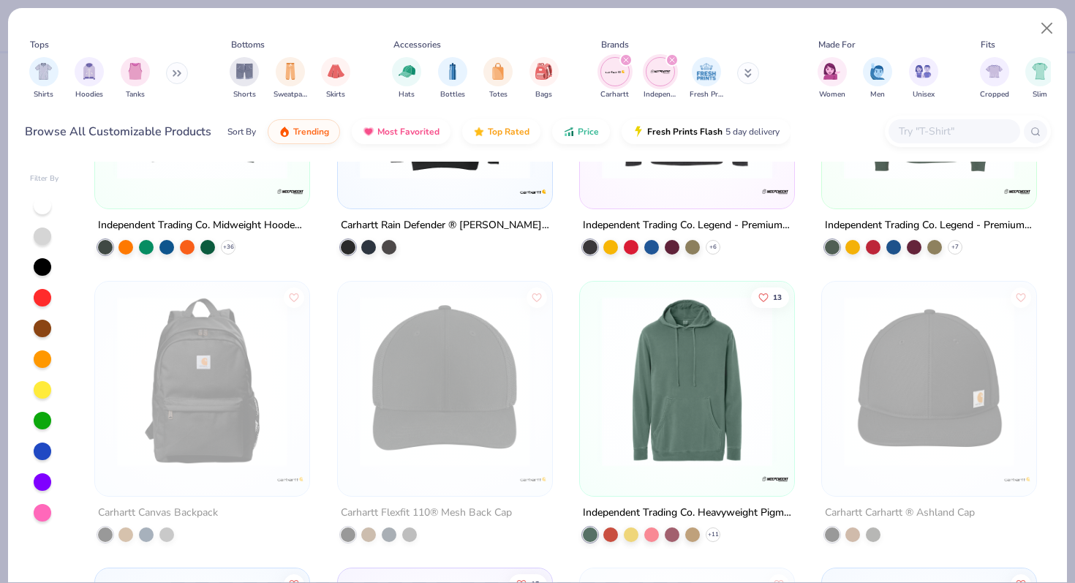
scroll to position [208, 0]
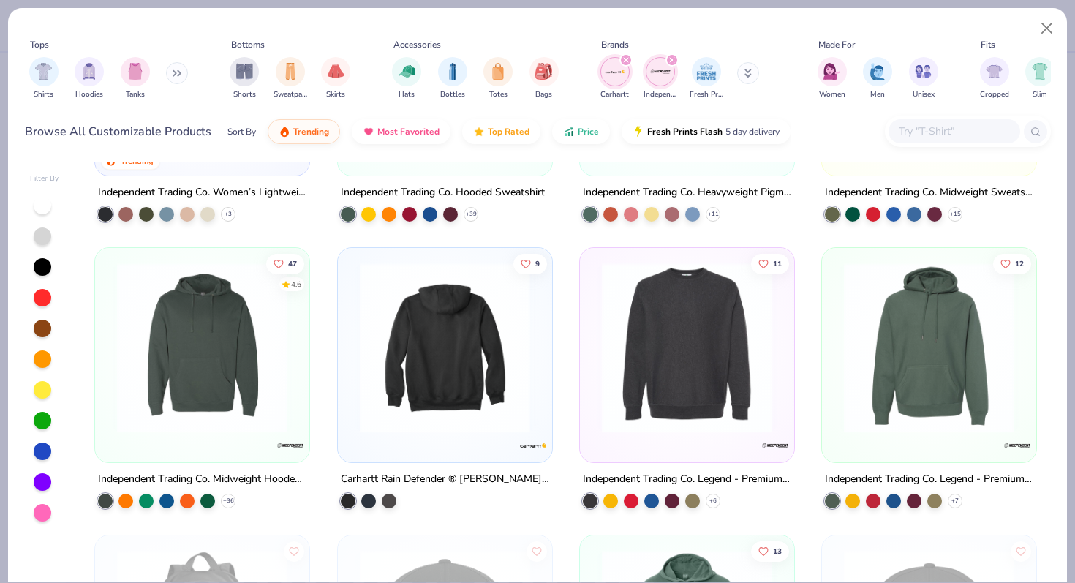
click at [352, 370] on img at bounding box center [259, 348] width 185 height 170
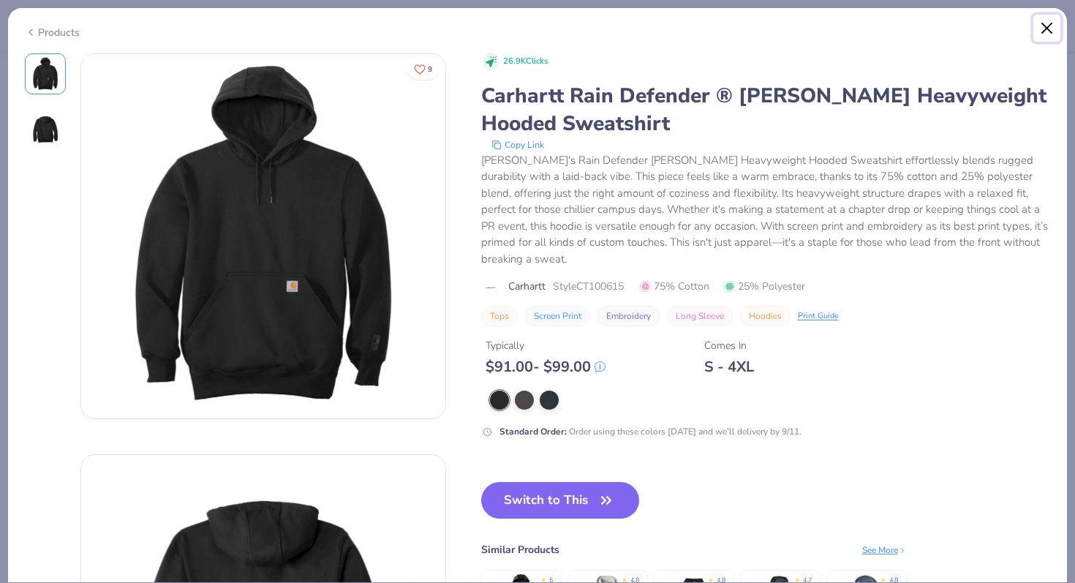
click at [1055, 33] on button "Close" at bounding box center [1047, 29] width 28 height 28
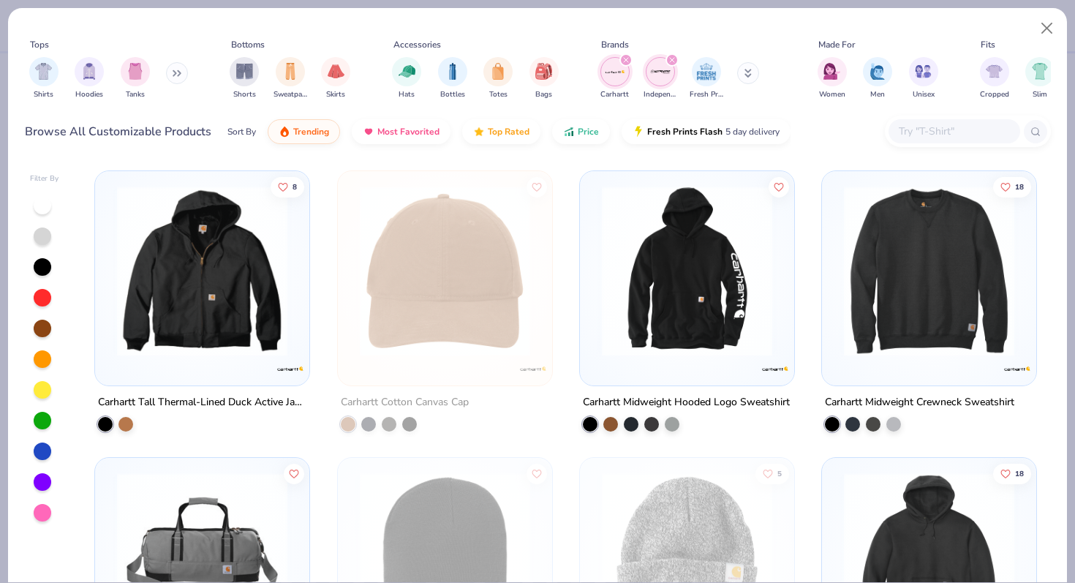
scroll to position [2291, 0]
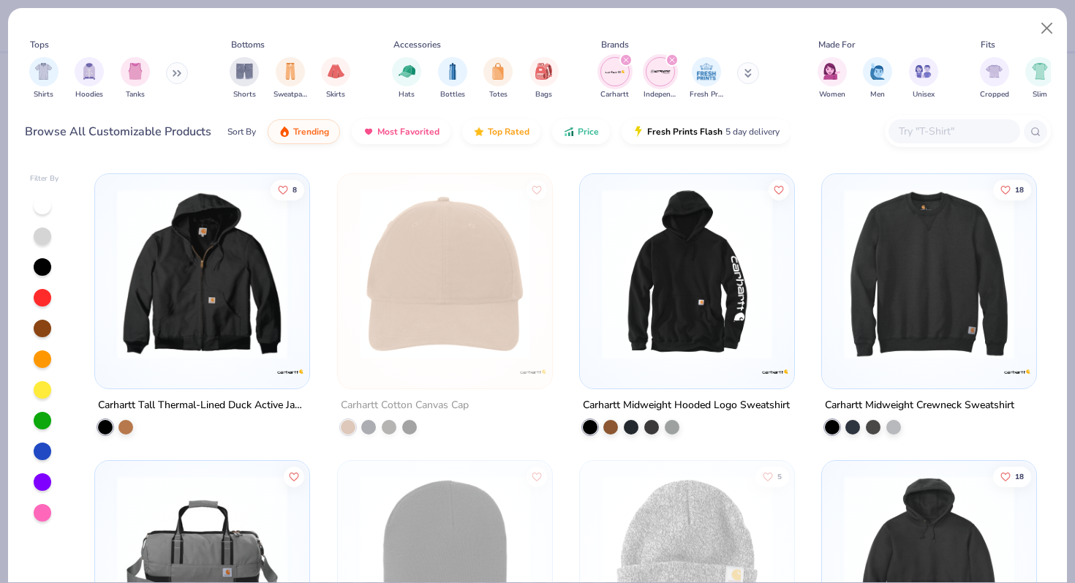
click at [241, 344] on img at bounding box center [202, 274] width 185 height 170
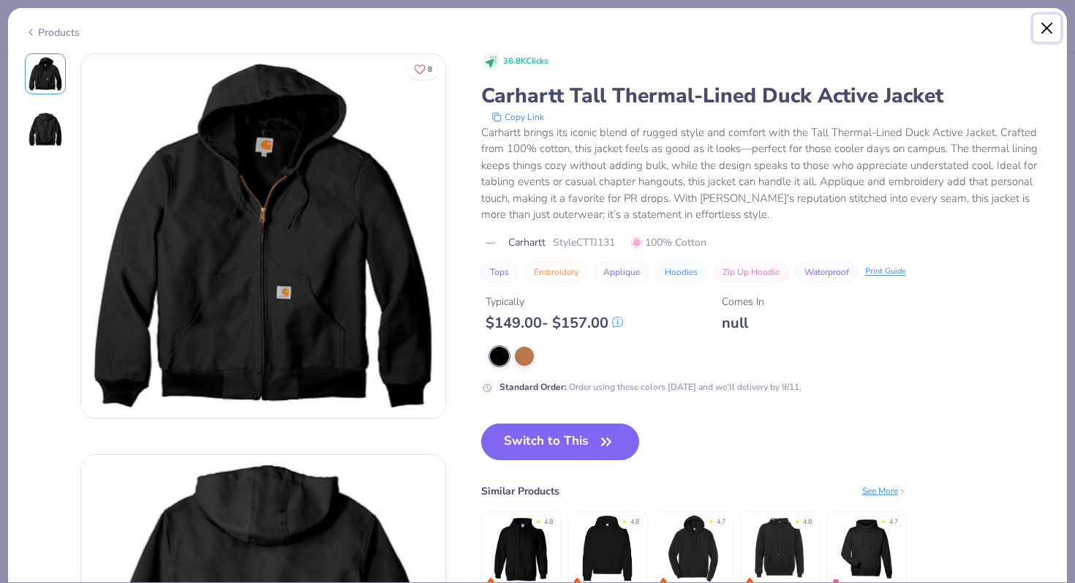
click at [1052, 28] on button "Close" at bounding box center [1047, 29] width 28 height 28
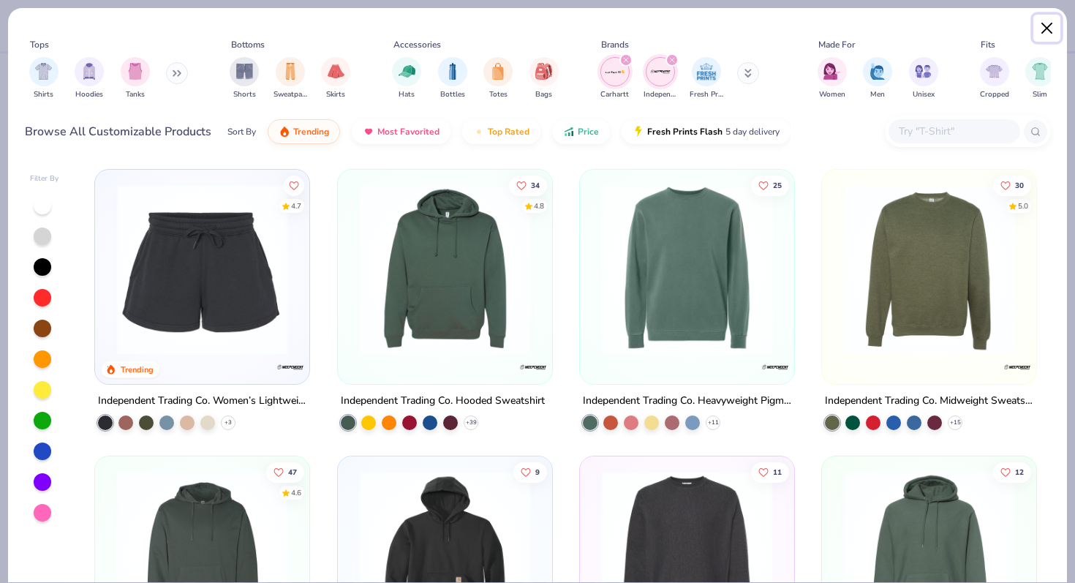
click at [1049, 34] on button "Close" at bounding box center [1047, 29] width 28 height 28
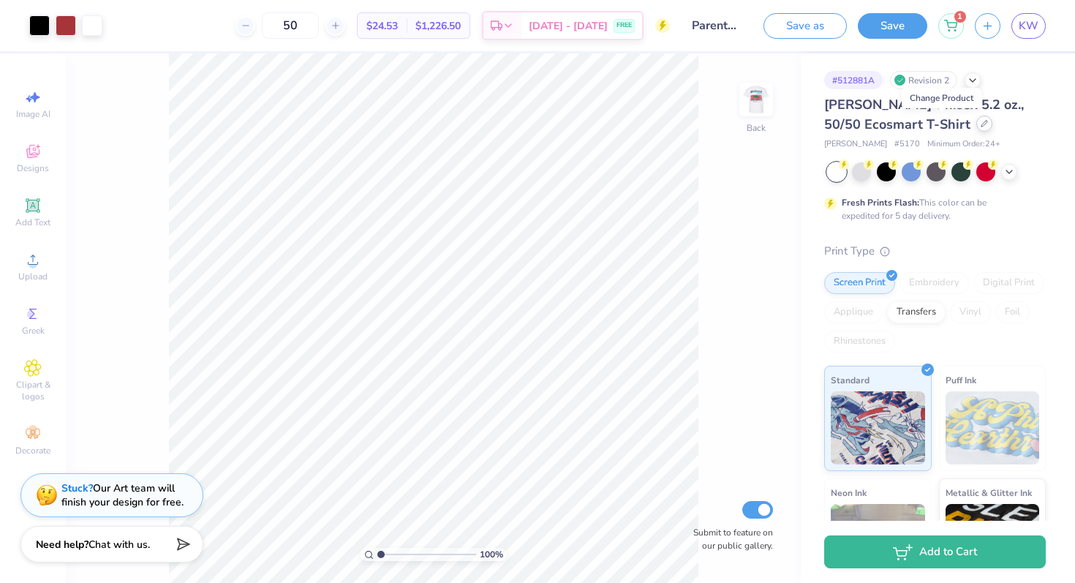
click at [981, 122] on icon at bounding box center [984, 123] width 7 height 7
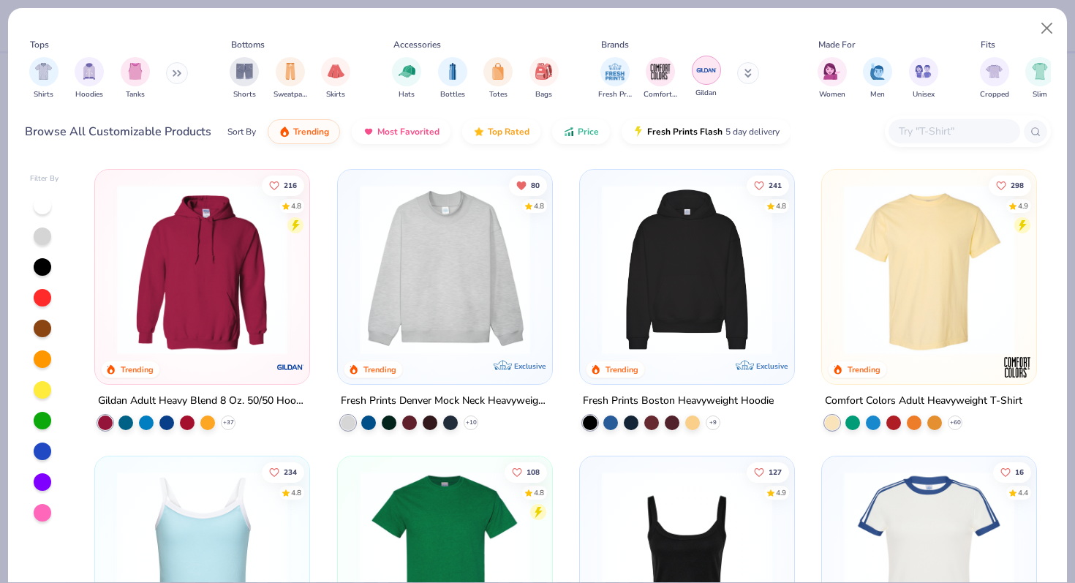
click at [709, 62] on img "filter for Gildan" at bounding box center [706, 70] width 22 height 22
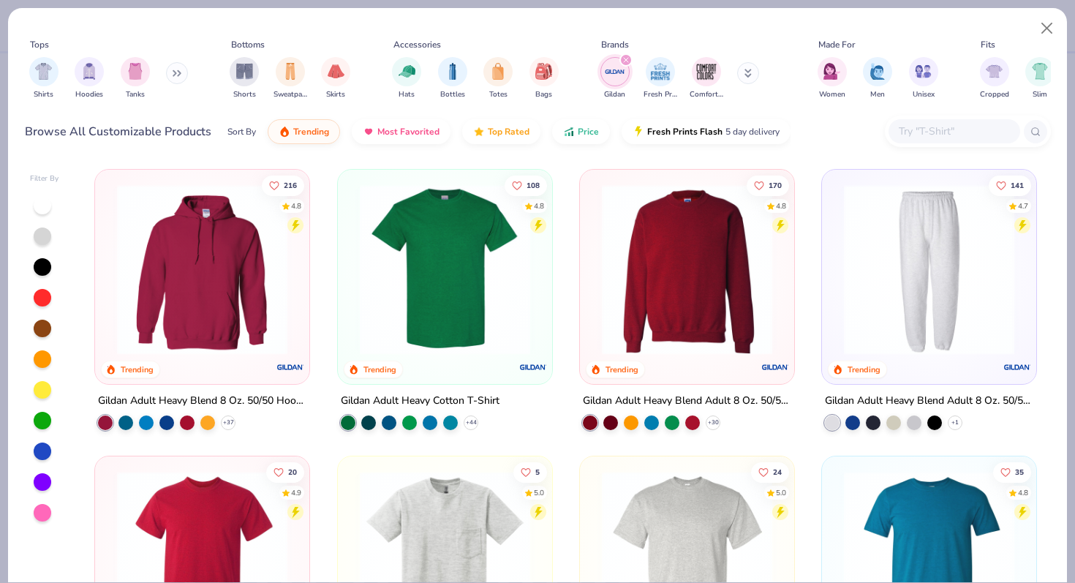
click at [472, 275] on img at bounding box center [444, 269] width 185 height 170
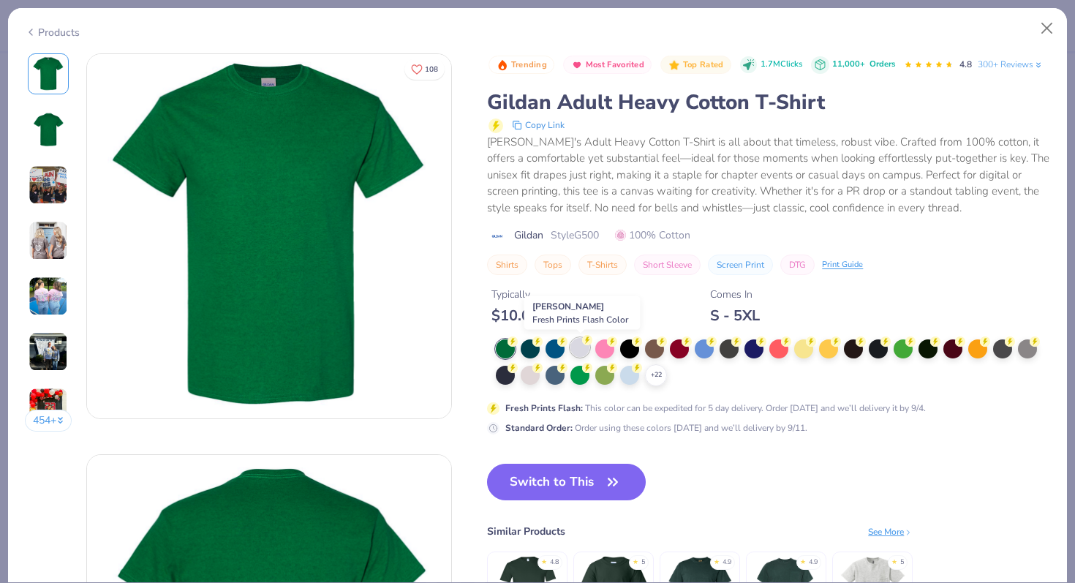
click at [581, 350] on div at bounding box center [579, 347] width 19 height 19
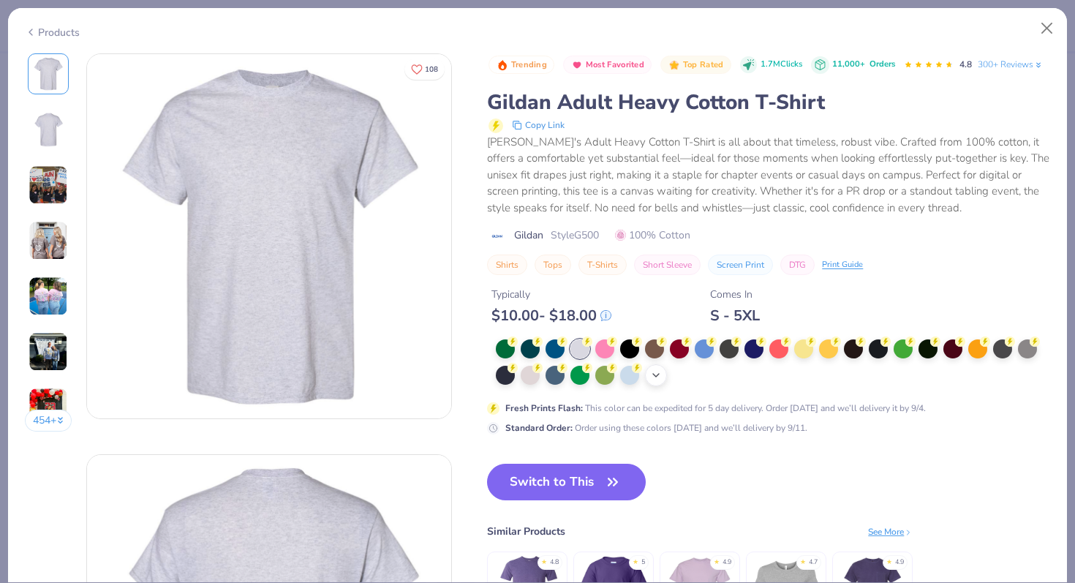
click at [655, 381] on div "+ 22" at bounding box center [656, 375] width 22 height 22
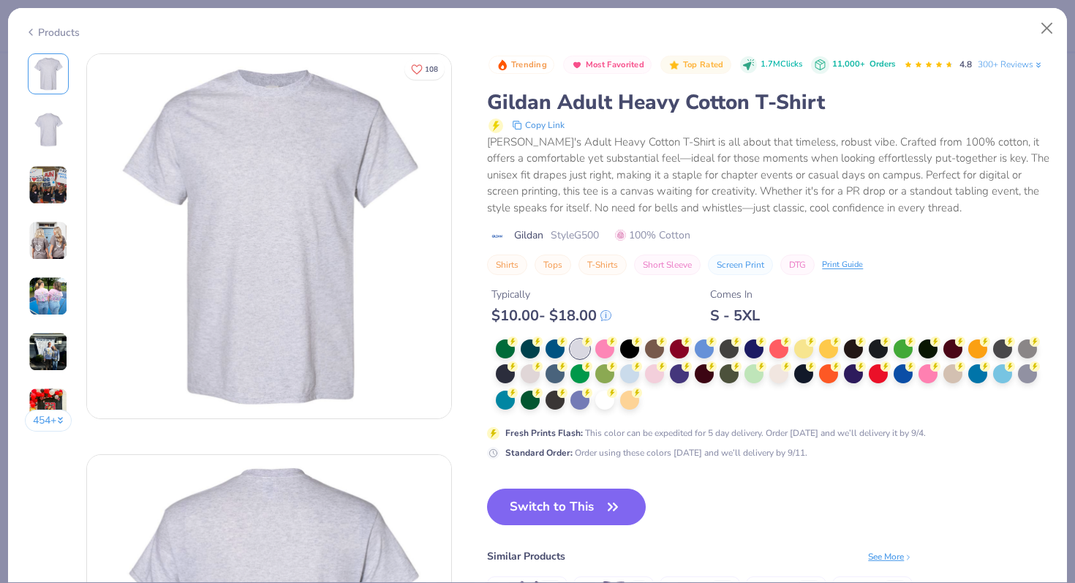
click at [660, 393] on div at bounding box center [773, 375] width 554 height 72
click at [518, 347] on circle at bounding box center [513, 341] width 10 height 10
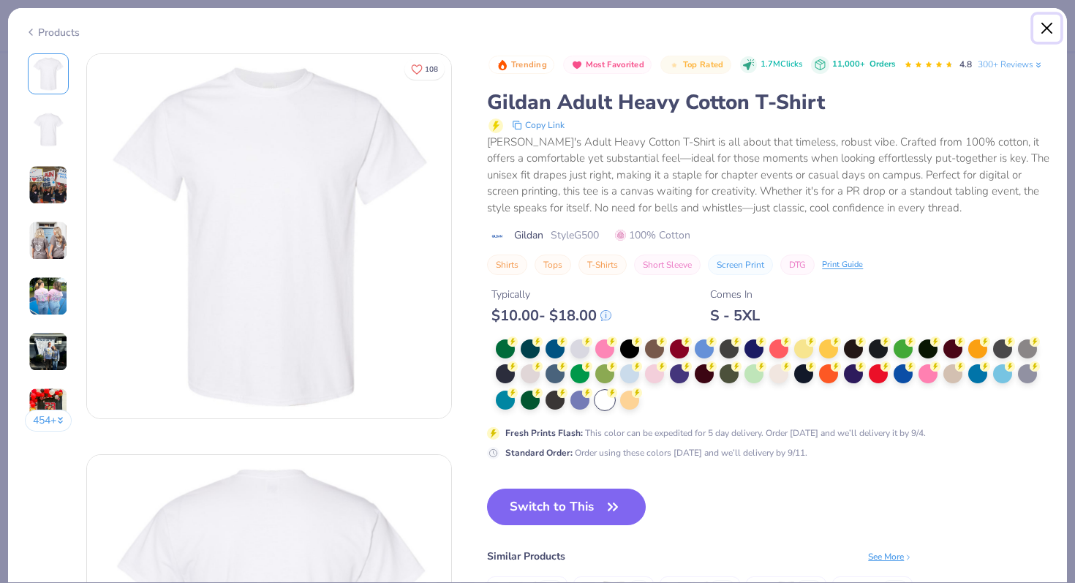
click at [1049, 30] on button "Close" at bounding box center [1047, 29] width 28 height 28
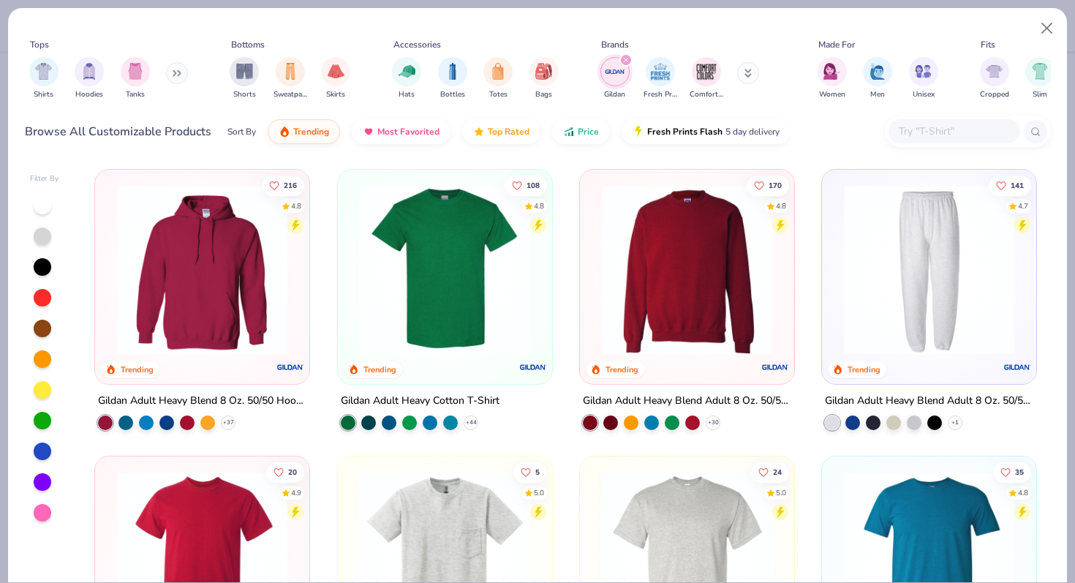
click at [753, 71] on button at bounding box center [748, 73] width 22 height 22
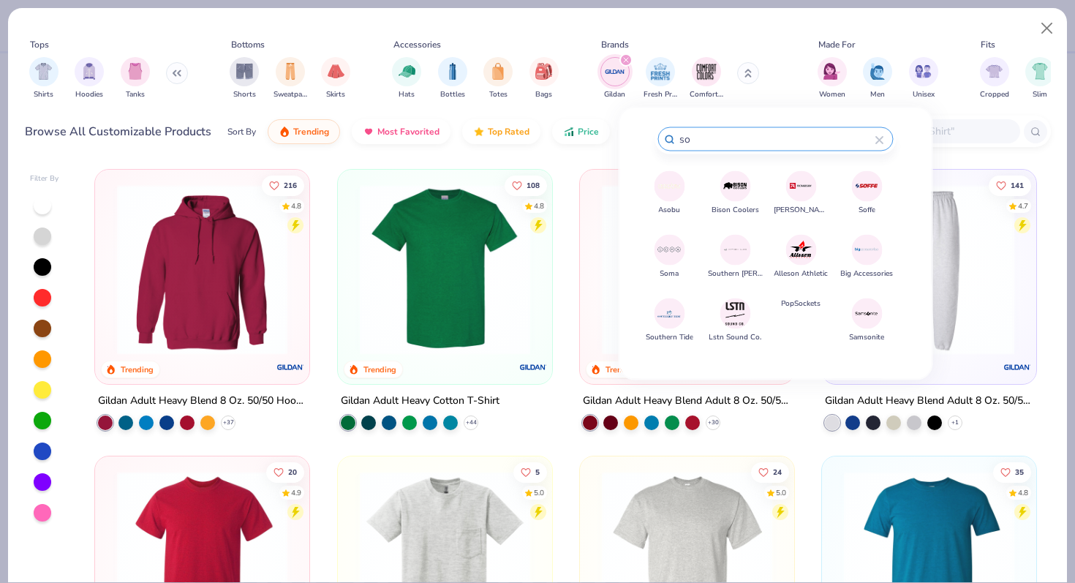
type input "s"
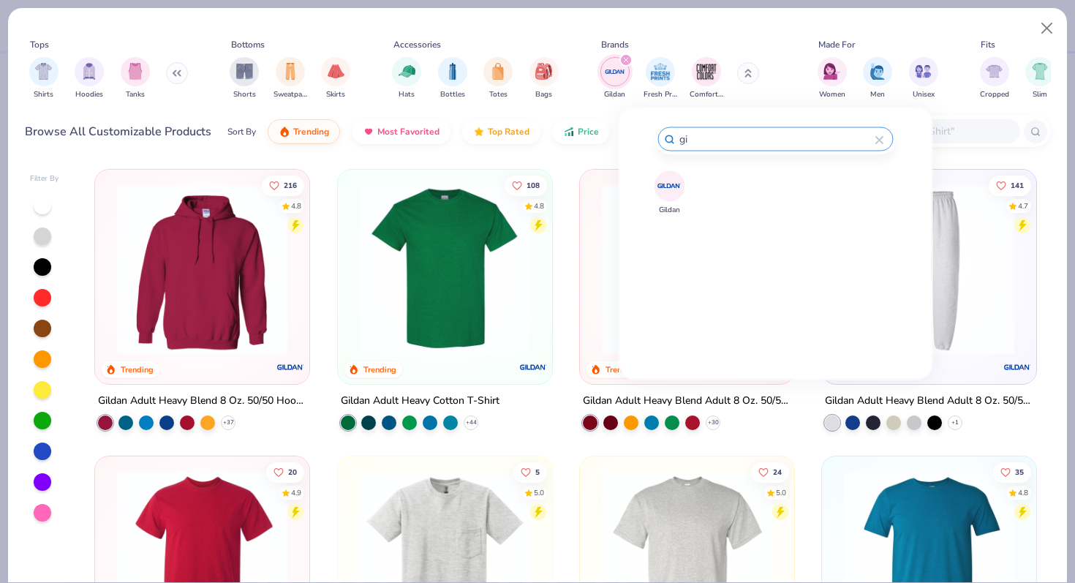
type input "g"
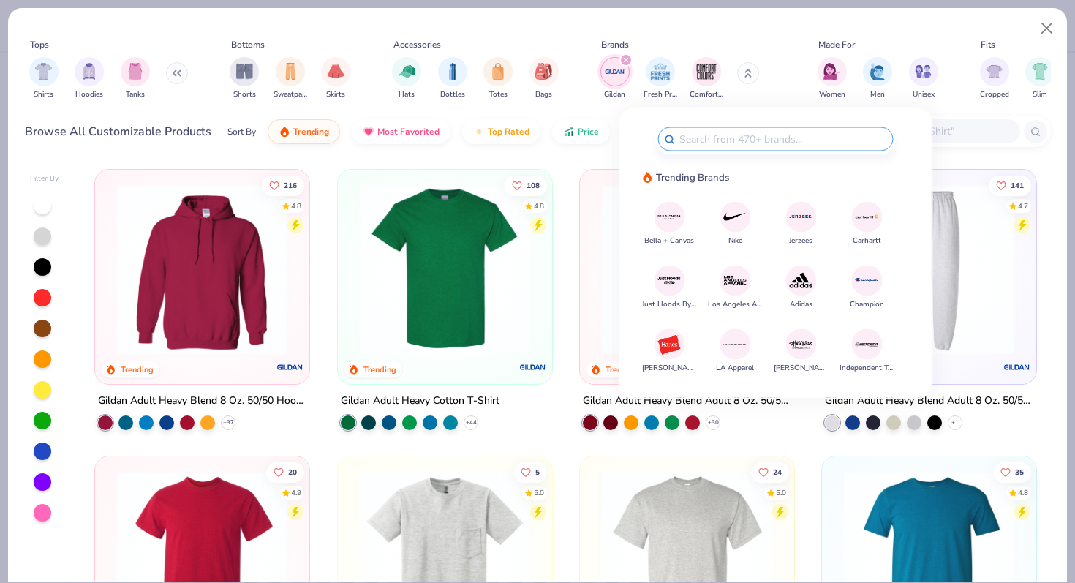
click at [325, 162] on div "216 4.8 Trending Gildan Adult Heavy Blend 8 Oz. 50/50 Hooded Sweatshirt + 37 10…" at bounding box center [566, 372] width 970 height 421
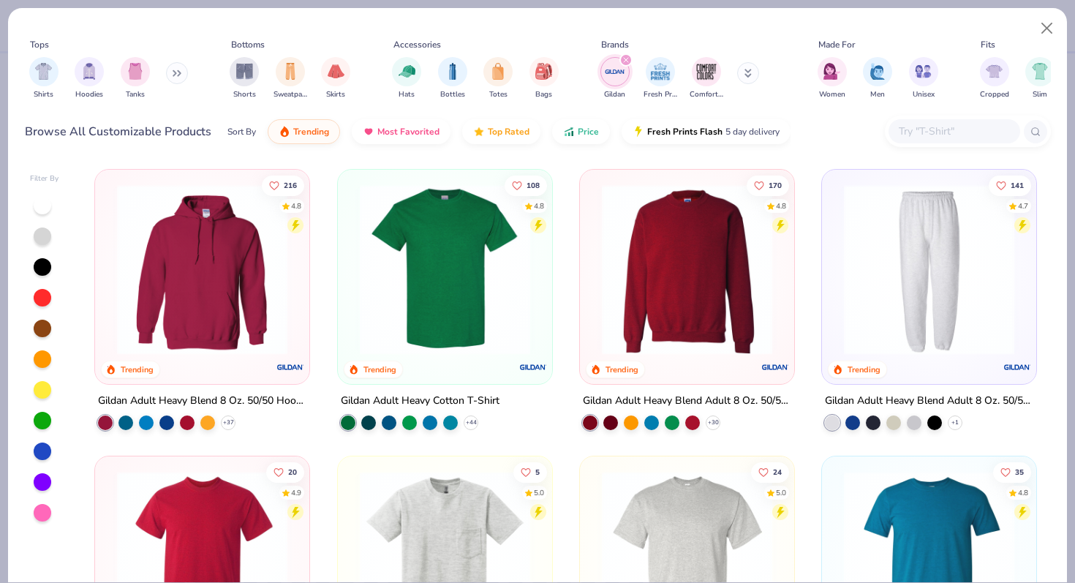
click at [902, 140] on div at bounding box center [955, 131] width 132 height 24
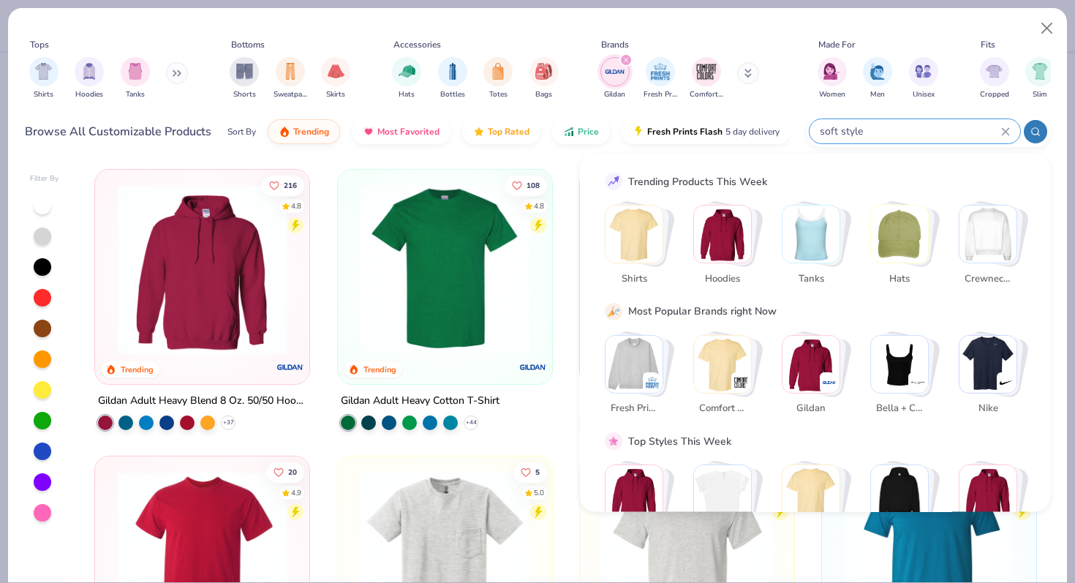
type input "soft style"
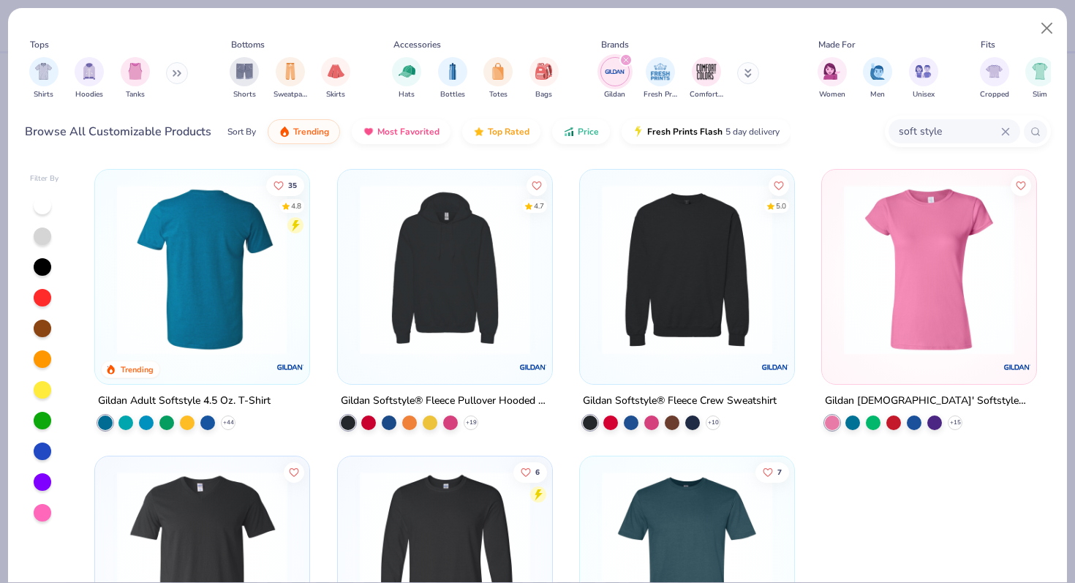
click at [110, 290] on img at bounding box center [17, 269] width 185 height 170
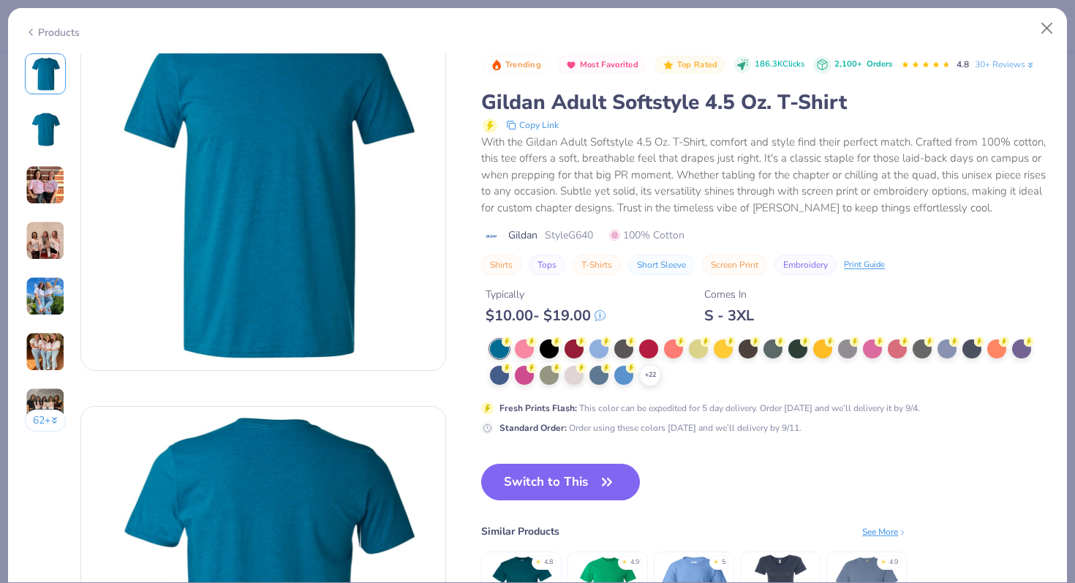
scroll to position [50, 0]
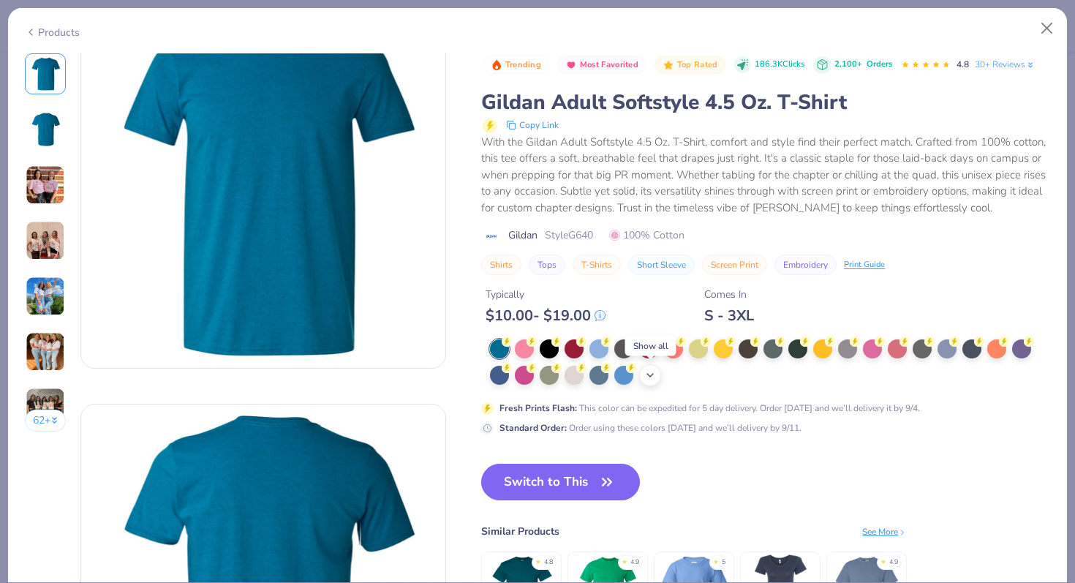
click at [657, 375] on div "+ 22" at bounding box center [650, 375] width 22 height 22
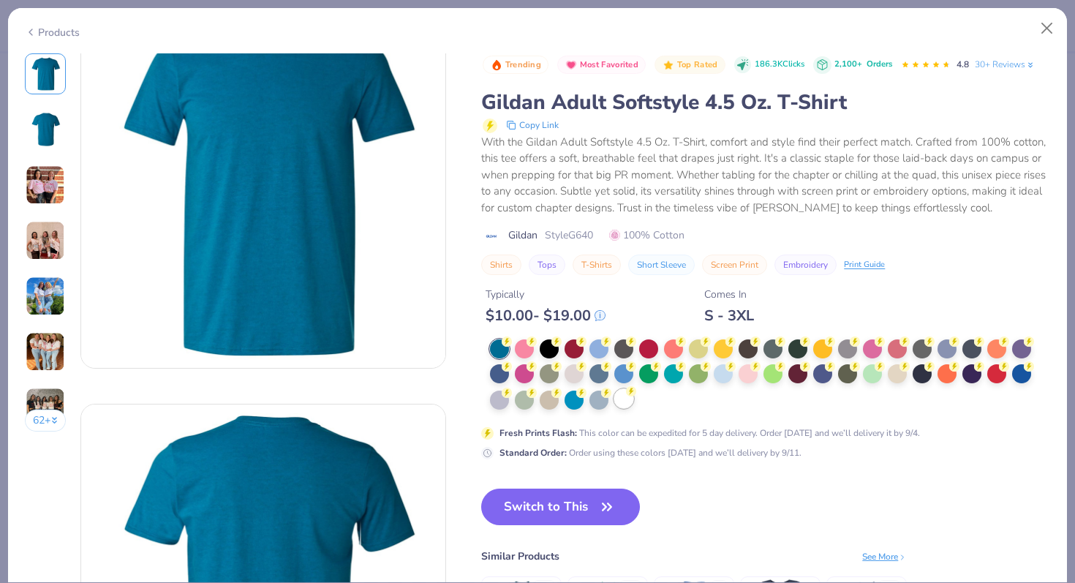
click at [620, 401] on div at bounding box center [623, 398] width 19 height 19
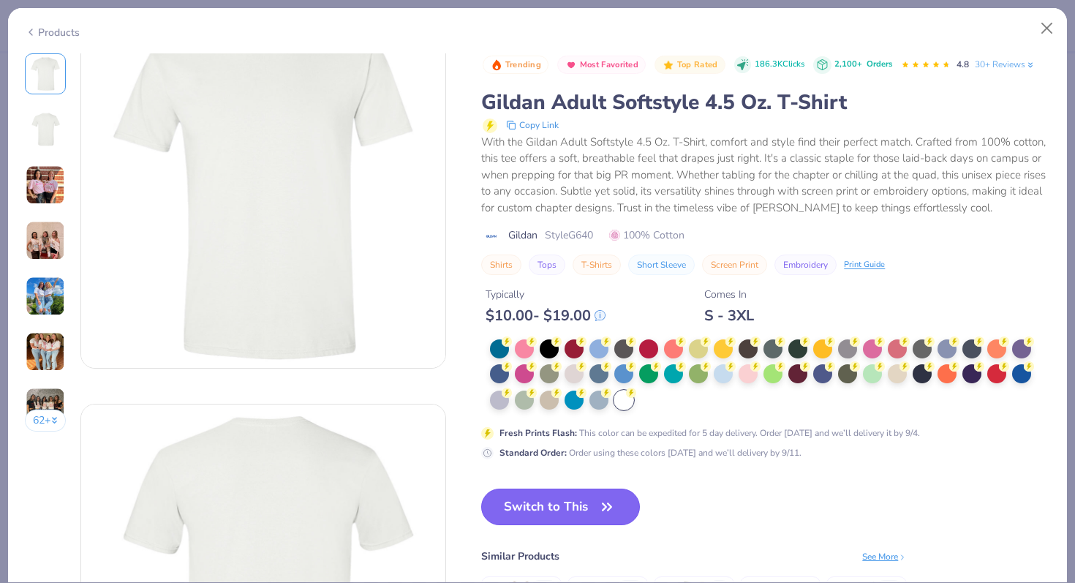
click at [581, 503] on button "Switch to This" at bounding box center [560, 507] width 159 height 37
click at [556, 503] on button "Switch to This" at bounding box center [560, 507] width 159 height 37
click at [603, 490] on button "Switch to This" at bounding box center [560, 507] width 159 height 37
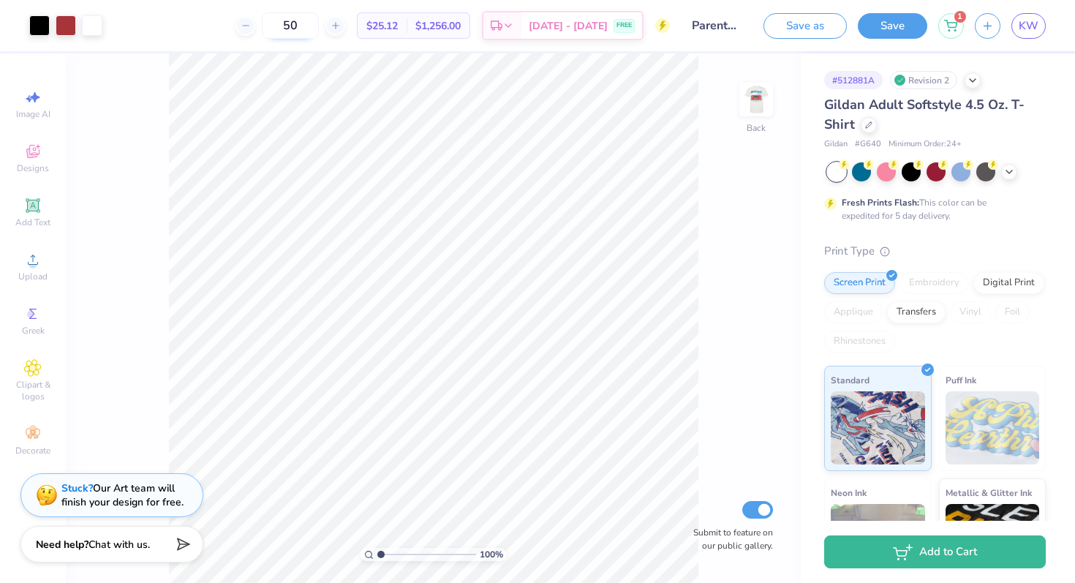
click at [310, 27] on input "50" at bounding box center [290, 25] width 57 height 26
click at [319, 25] on input "50" at bounding box center [290, 25] width 57 height 26
type input "5"
type input "100"
click at [875, 116] on div "Gildan Adult Softstyle 4.5 Oz. T-Shirt" at bounding box center [935, 114] width 222 height 39
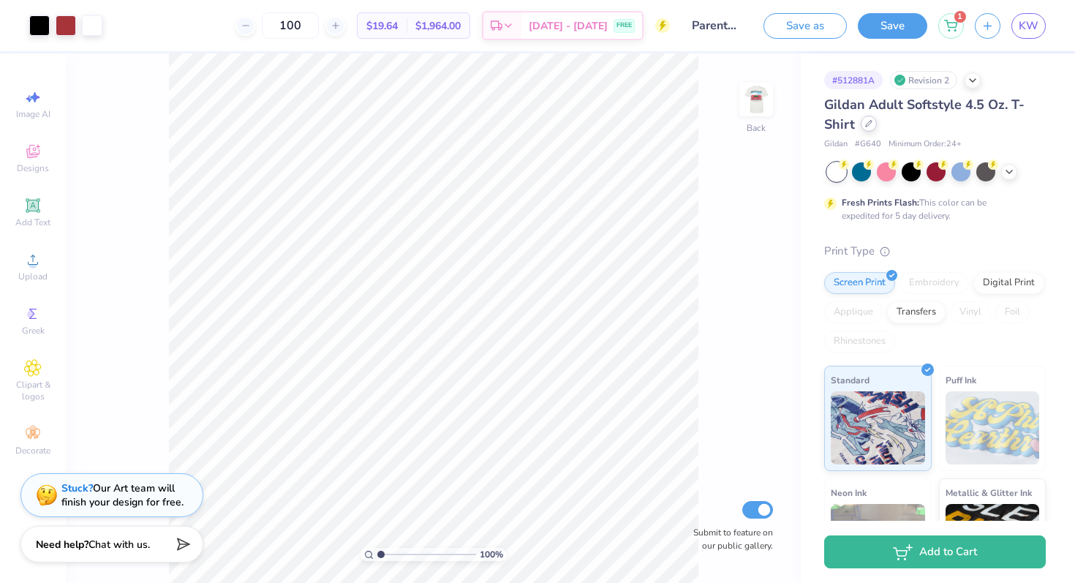
click at [874, 125] on div at bounding box center [869, 124] width 16 height 16
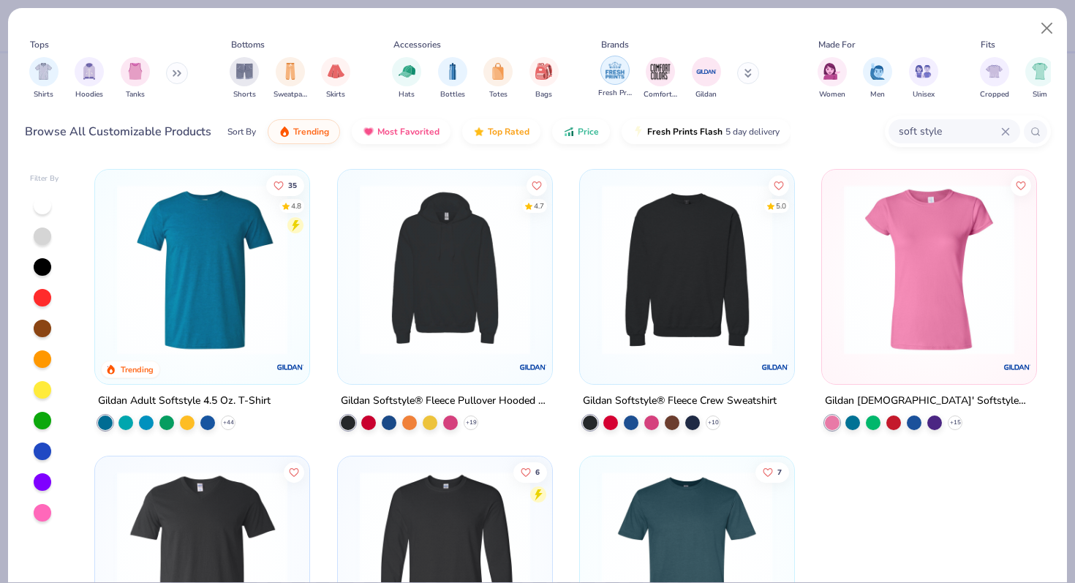
click at [627, 74] on div "filter for Fresh Prints" at bounding box center [614, 70] width 29 height 29
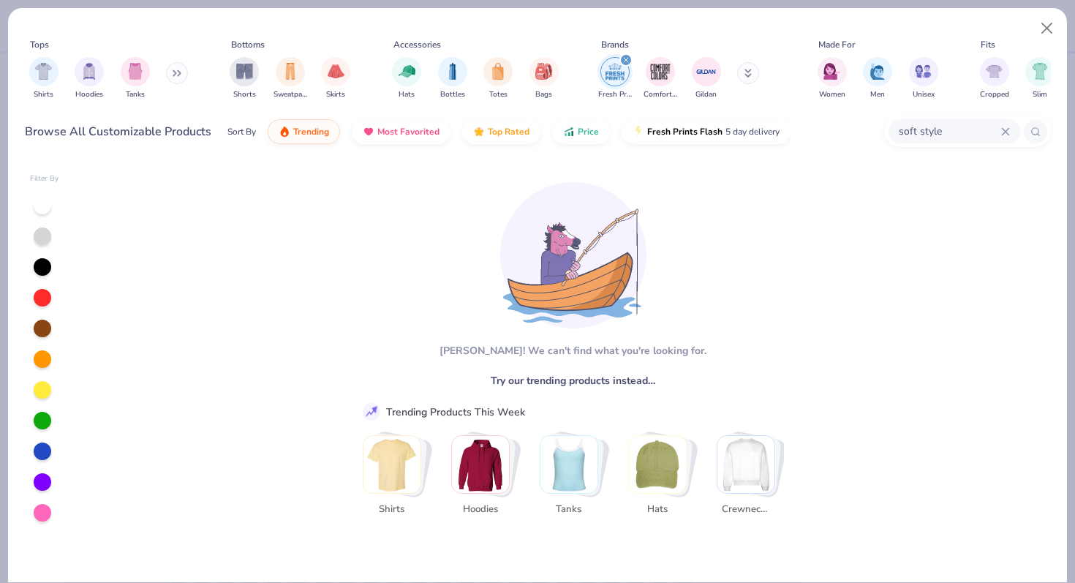
click at [398, 453] on img "Stack Card Button Shirts" at bounding box center [391, 464] width 57 height 57
click at [1003, 132] on icon at bounding box center [1005, 131] width 9 height 9
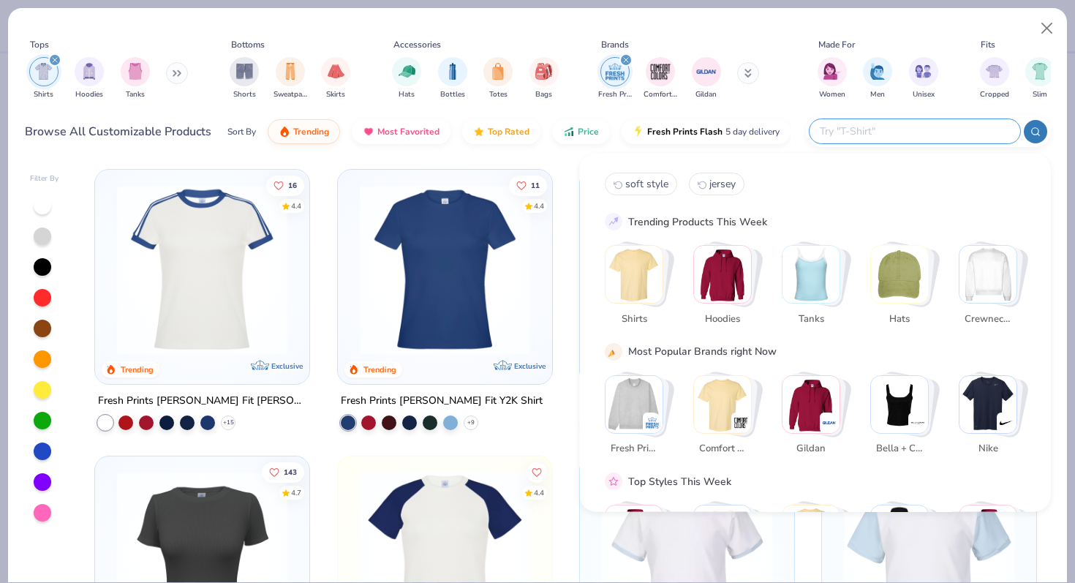
click at [713, 376] on img "Stack Card Button Comfort Colors" at bounding box center [722, 403] width 57 height 57
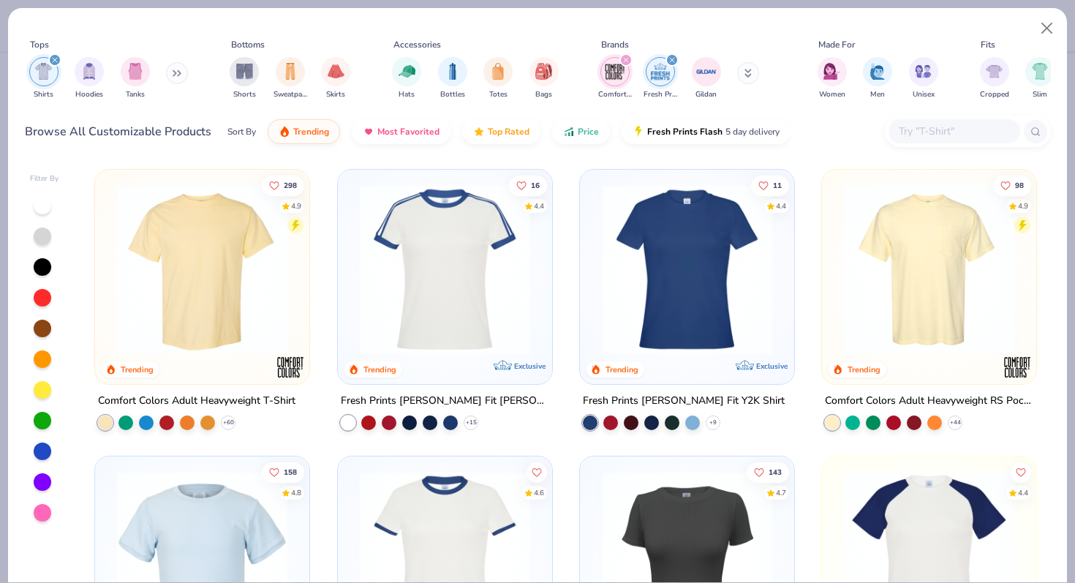
click at [225, 320] on img at bounding box center [202, 269] width 185 height 170
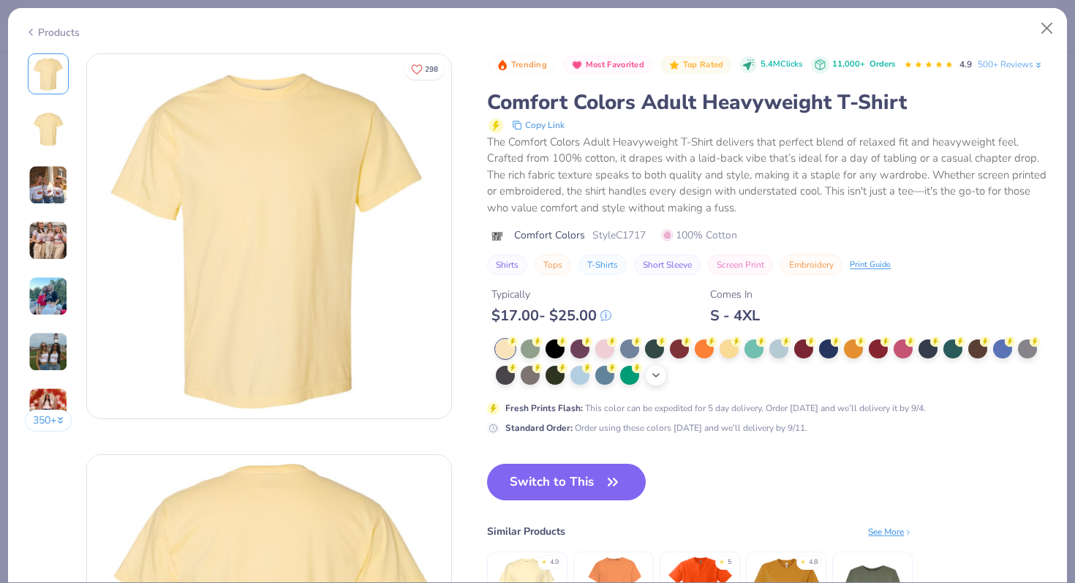
click at [663, 366] on div "+ 38" at bounding box center [656, 375] width 22 height 22
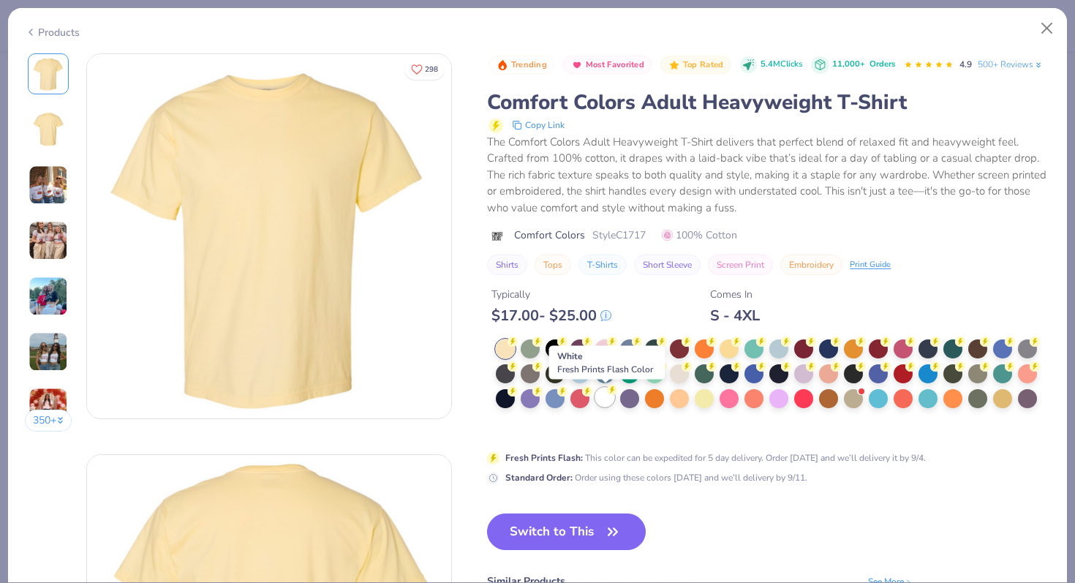
click at [608, 396] on div at bounding box center [604, 397] width 19 height 19
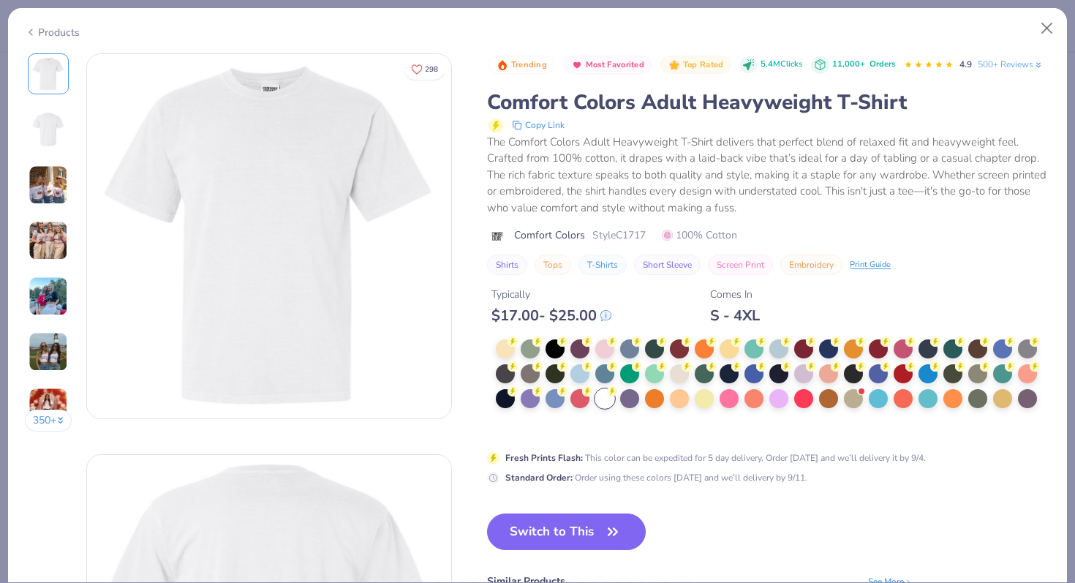
click at [550, 522] on button "Switch to This" at bounding box center [566, 531] width 159 height 37
click at [568, 535] on button "Switch to This" at bounding box center [566, 531] width 159 height 37
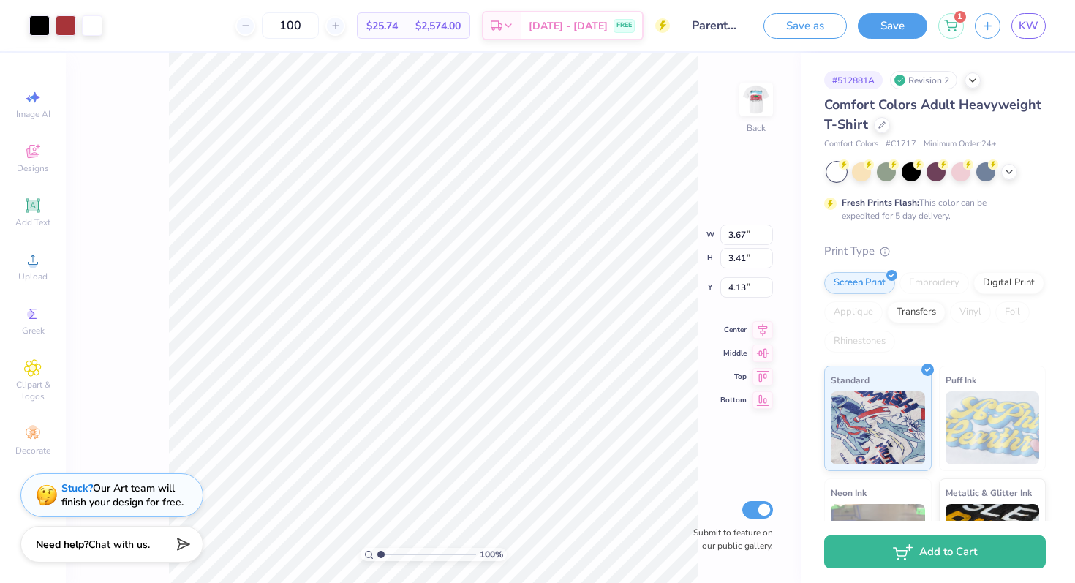
type input "4.91"
click at [761, 91] on img at bounding box center [756, 99] width 59 height 59
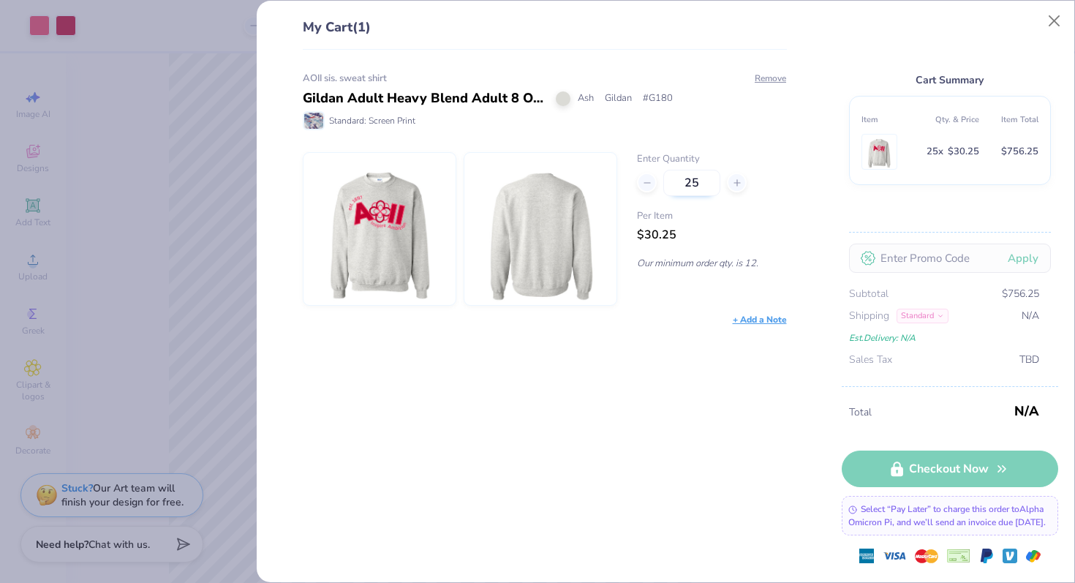
click at [706, 189] on input "25" at bounding box center [691, 183] width 57 height 26
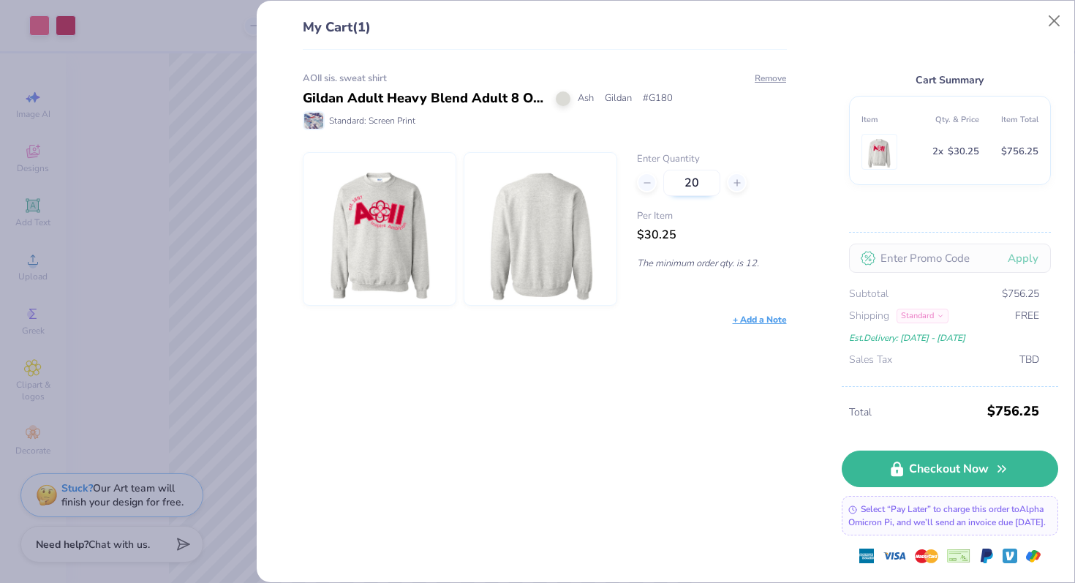
type input "2"
type input "20"
type input "22"
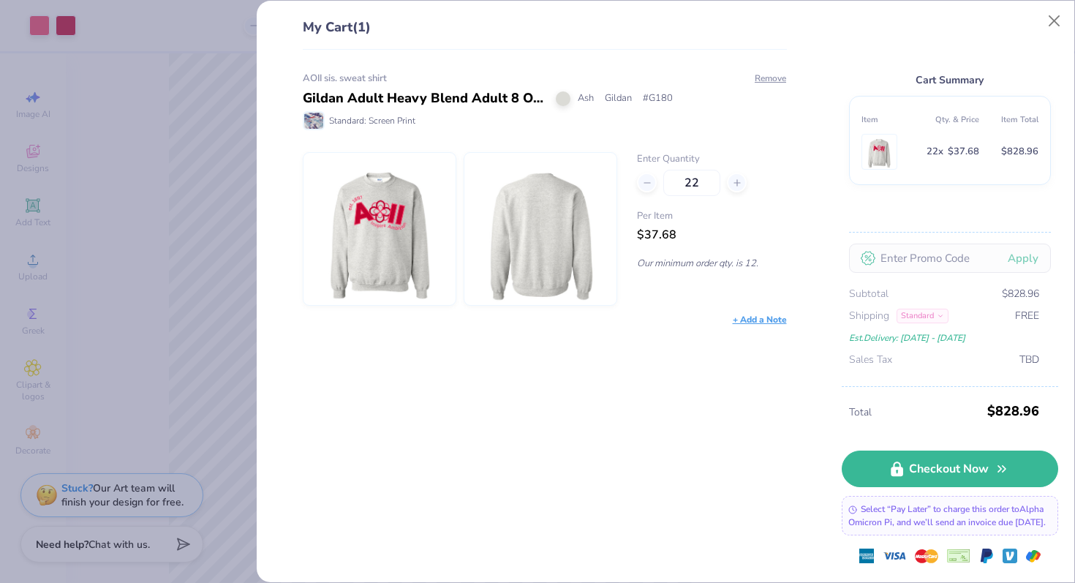
type input "22"
click at [1053, 21] on button "Close" at bounding box center [1055, 21] width 28 height 28
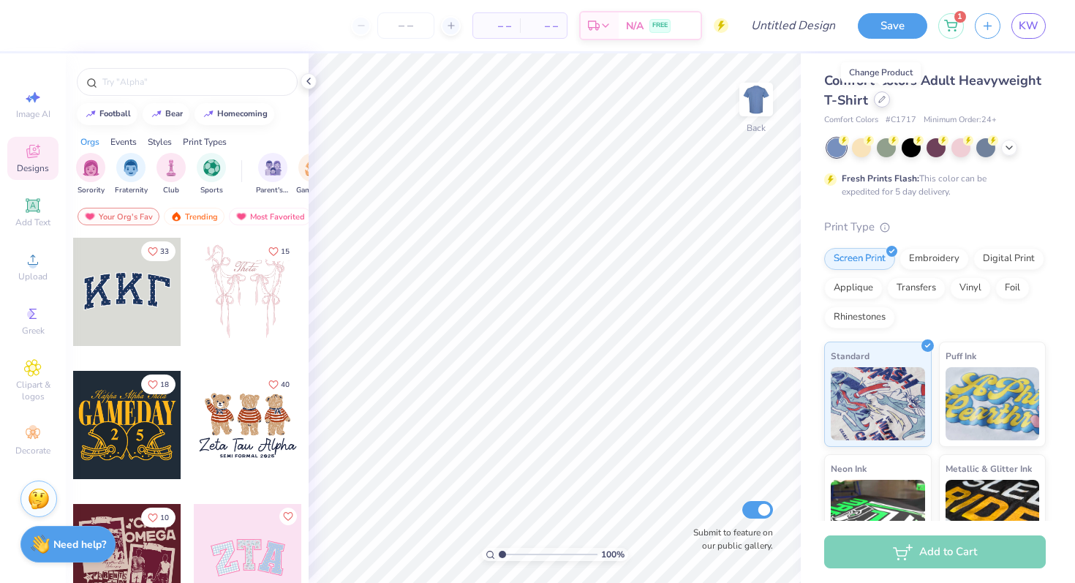
click at [882, 97] on icon at bounding box center [882, 100] width 6 height 6
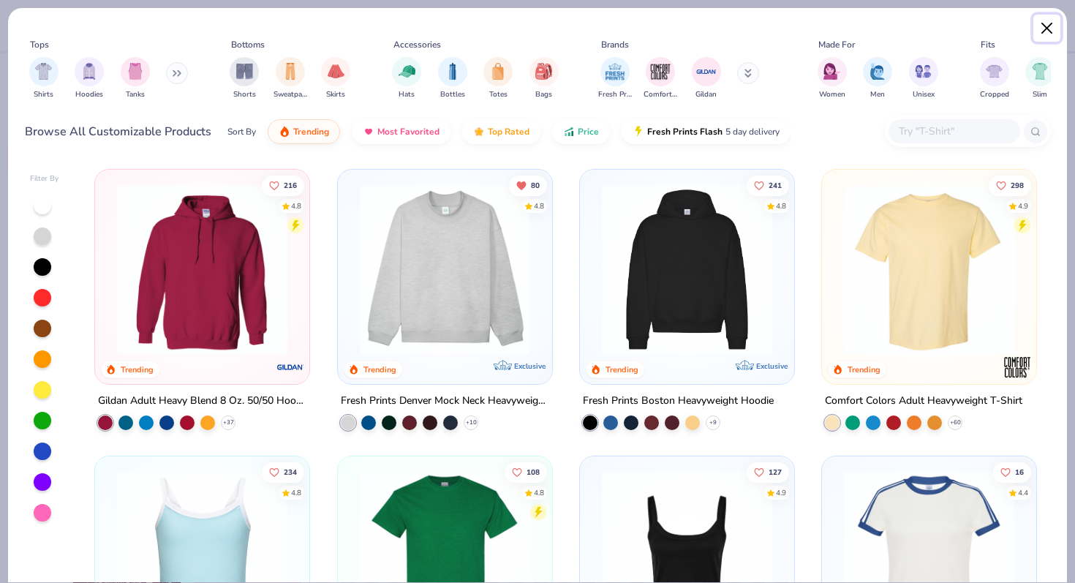
click at [1041, 29] on button "Close" at bounding box center [1047, 29] width 28 height 28
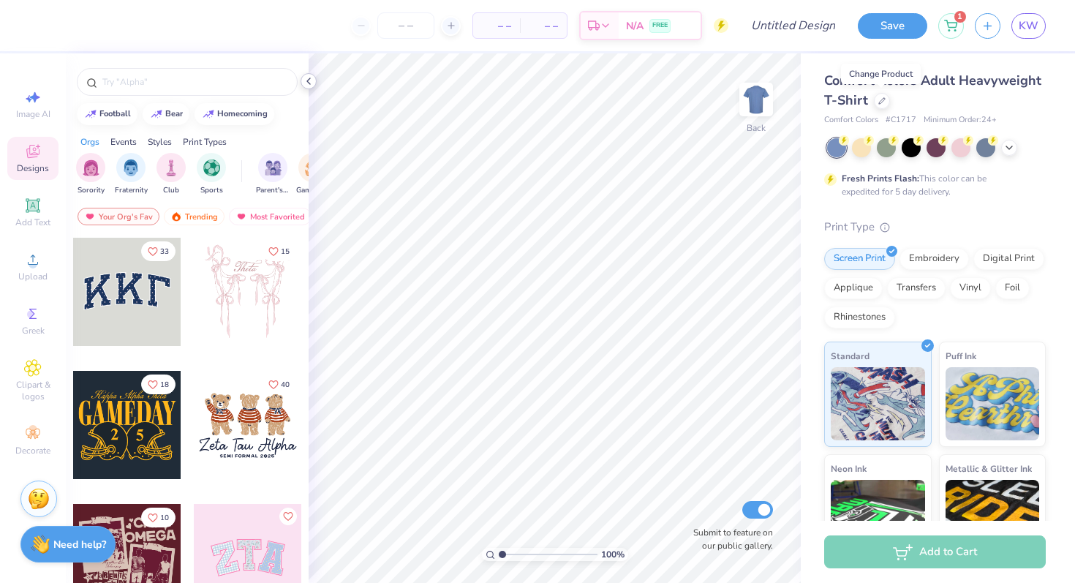
click at [310, 83] on icon at bounding box center [309, 81] width 12 height 12
click at [869, 108] on div "Comfort Colors Adult Heavyweight T-Shirt" at bounding box center [935, 90] width 222 height 39
click at [870, 108] on div "Comfort Colors Adult Heavyweight T-Shirt" at bounding box center [935, 90] width 222 height 39
click at [880, 103] on icon at bounding box center [881, 99] width 7 height 7
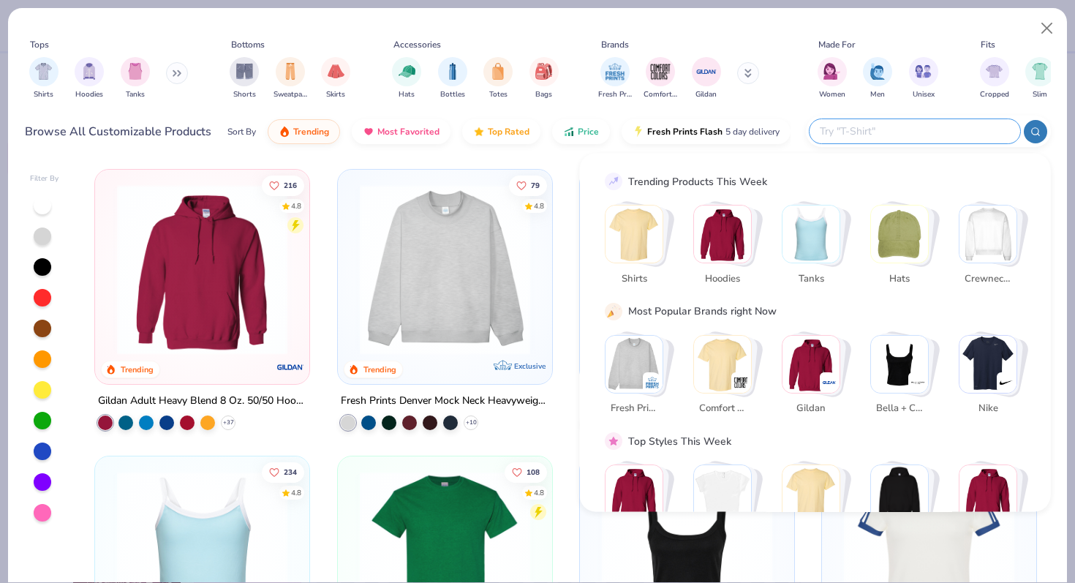
click at [927, 128] on input "text" at bounding box center [914, 131] width 192 height 17
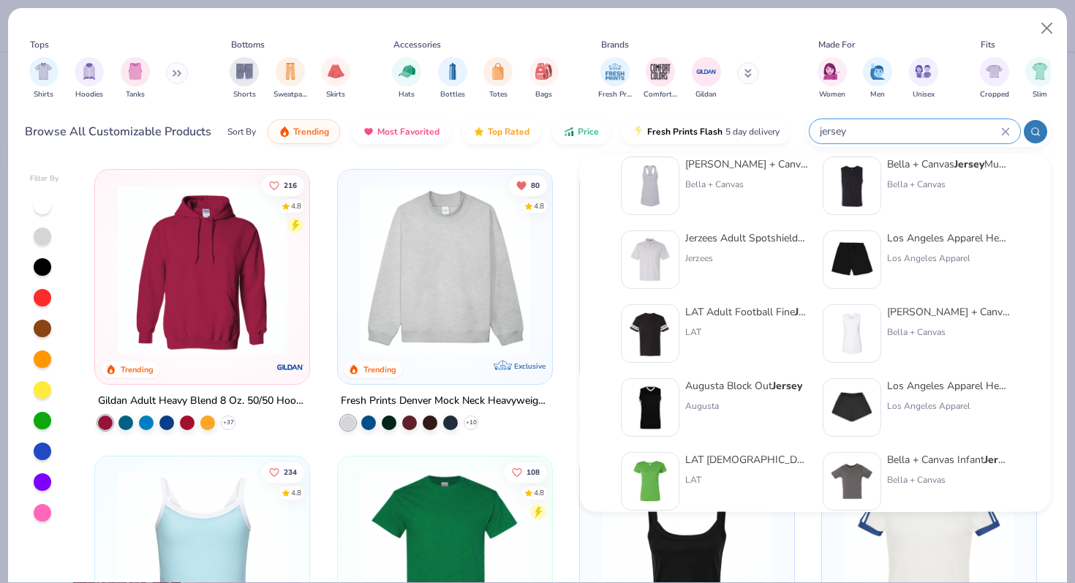
scroll to position [600, 0]
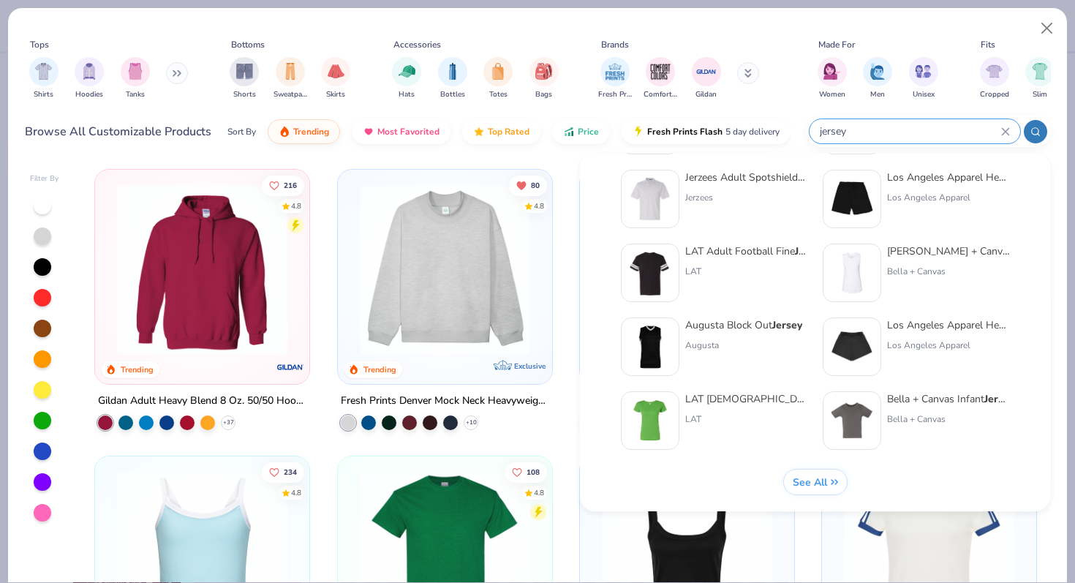
type input "jersey"
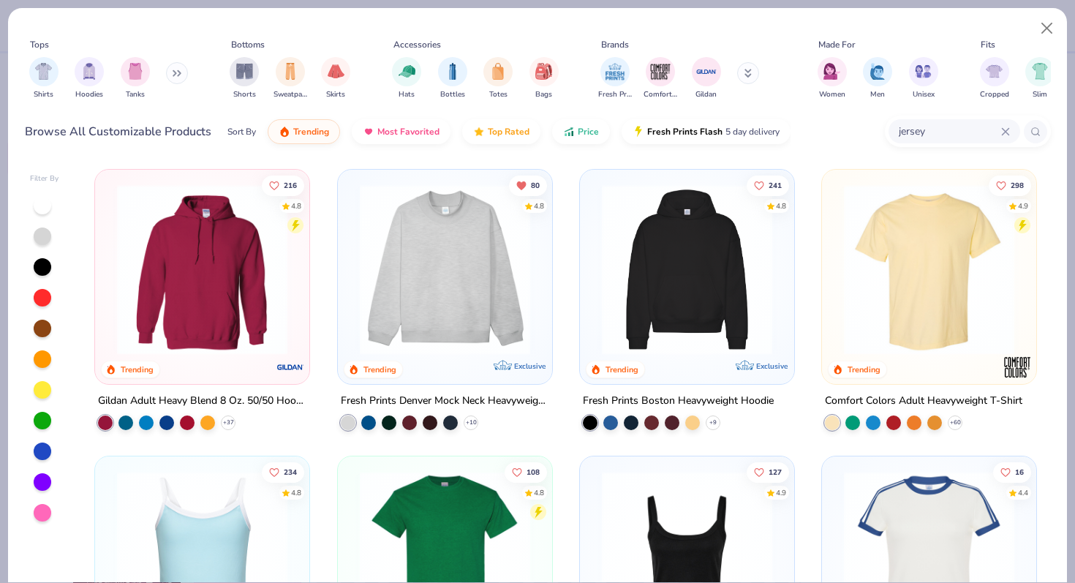
click at [815, 474] on button "See All" at bounding box center [815, 483] width 64 height 26
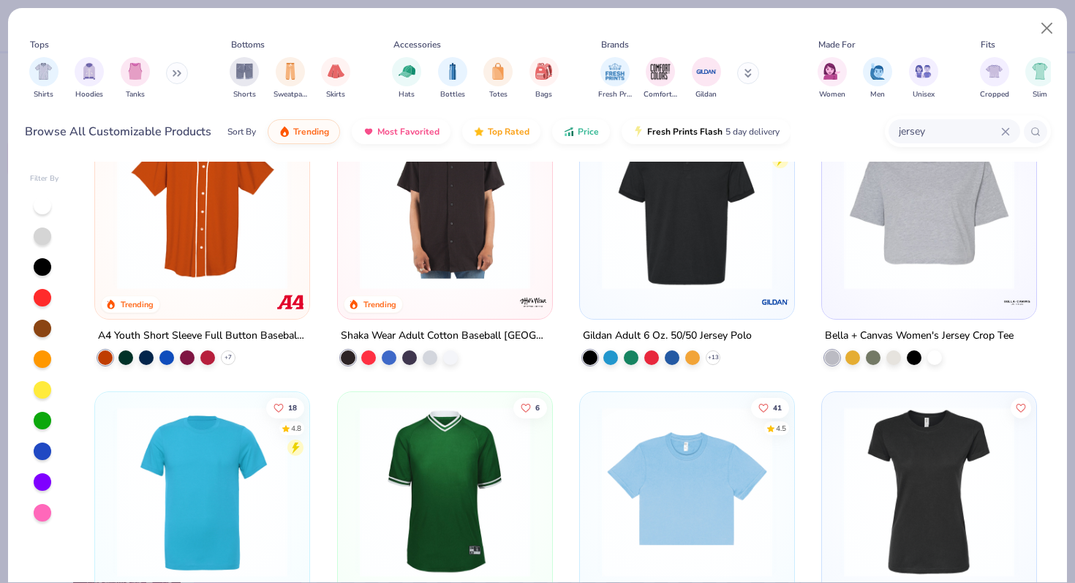
scroll to position [0, 0]
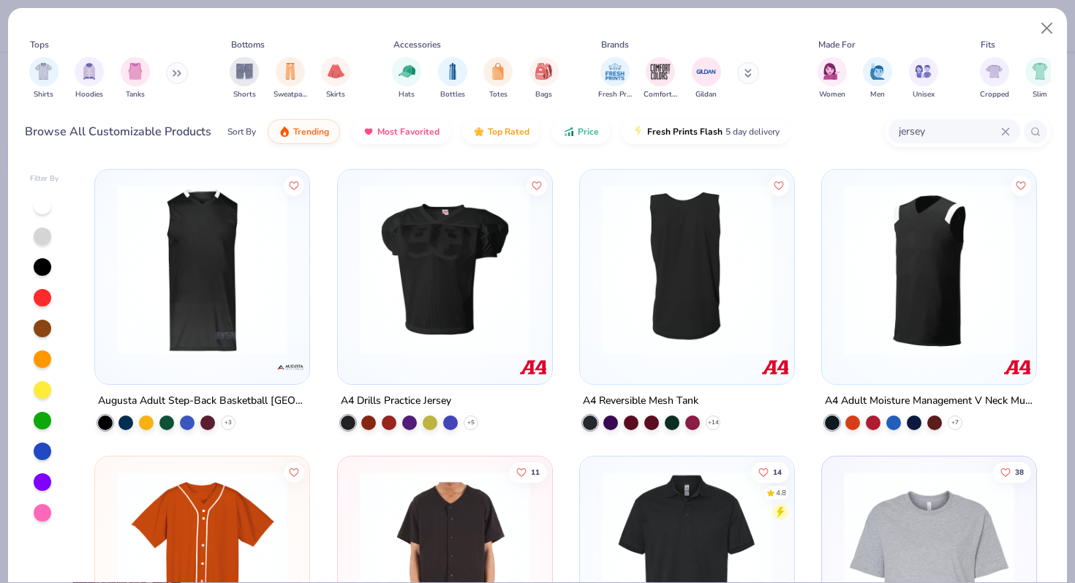
click at [465, 275] on img at bounding box center [444, 269] width 185 height 170
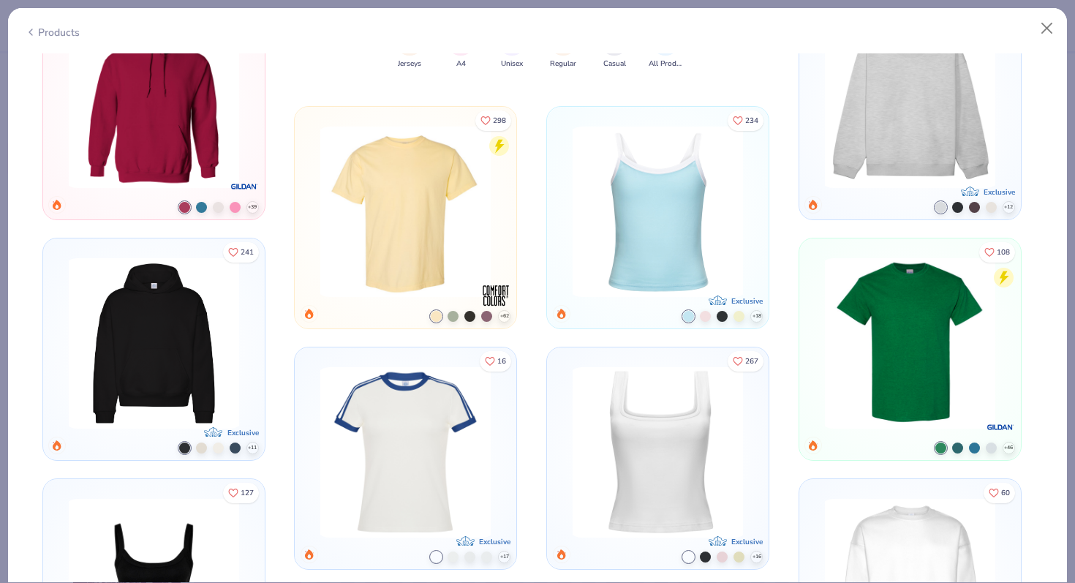
scroll to position [950, 0]
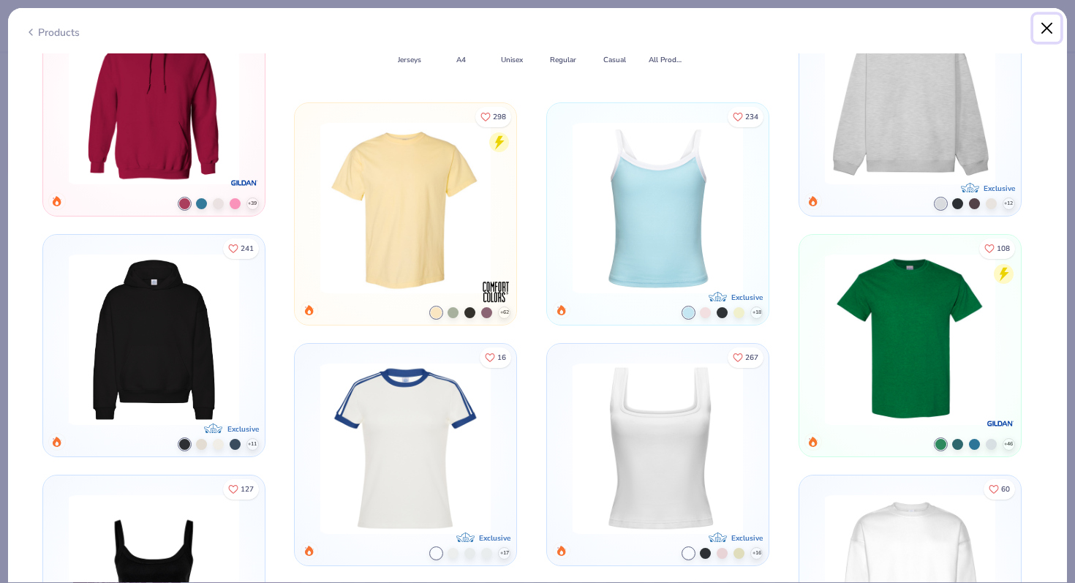
click at [1047, 23] on button "Close" at bounding box center [1047, 29] width 28 height 28
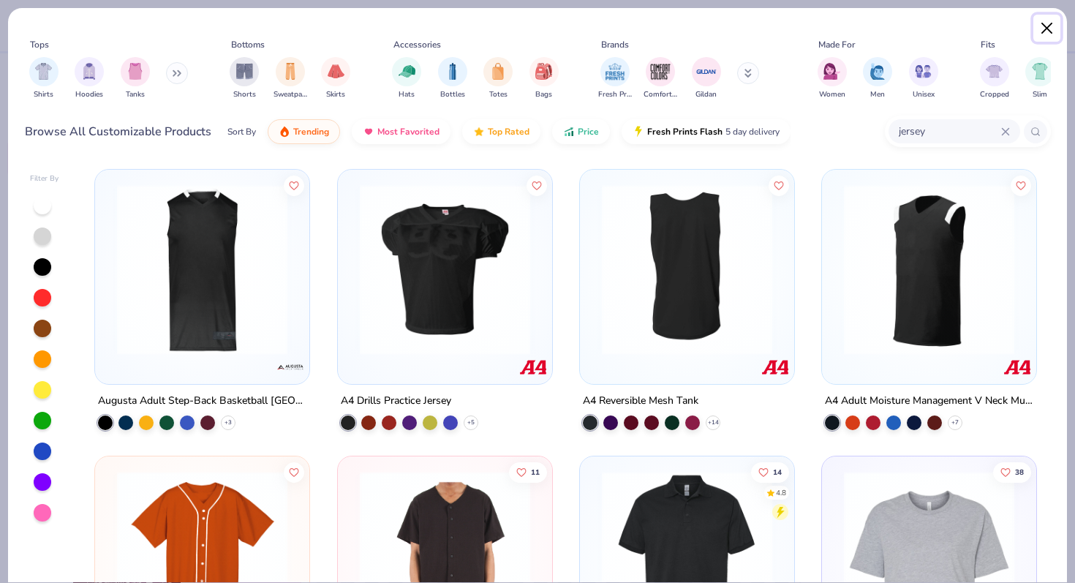
click at [1047, 22] on button "Close" at bounding box center [1047, 29] width 28 height 28
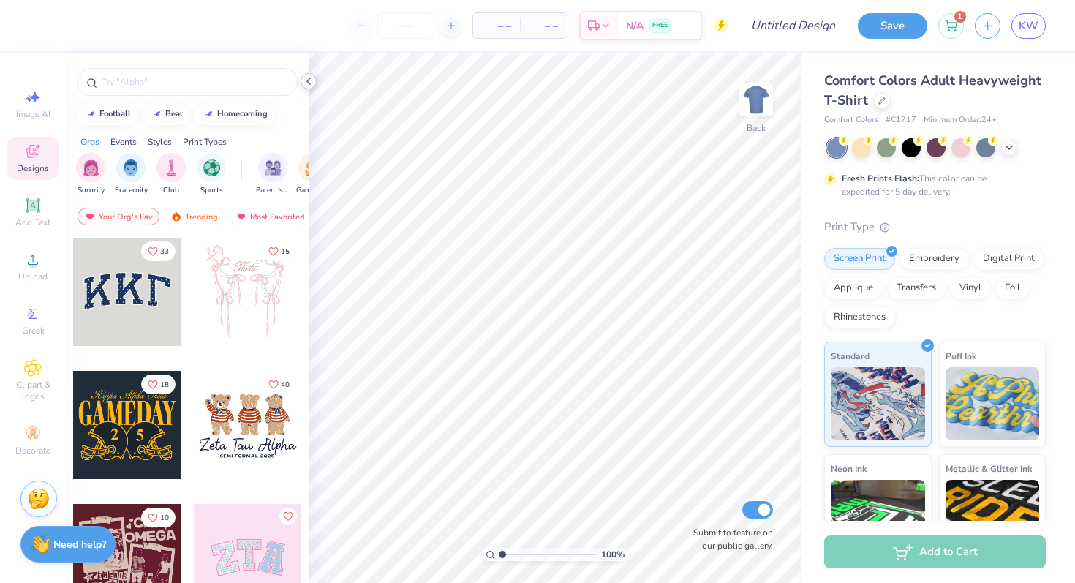
click at [305, 85] on icon at bounding box center [309, 81] width 12 height 12
click at [879, 102] on icon at bounding box center [881, 99] width 7 height 7
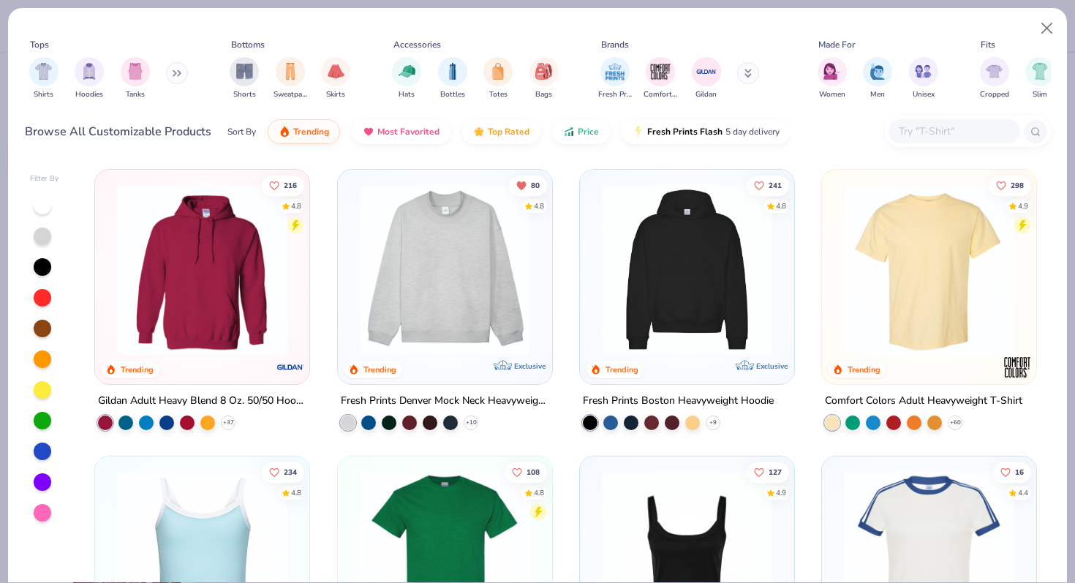
click at [952, 133] on input "text" at bounding box center [953, 131] width 113 height 17
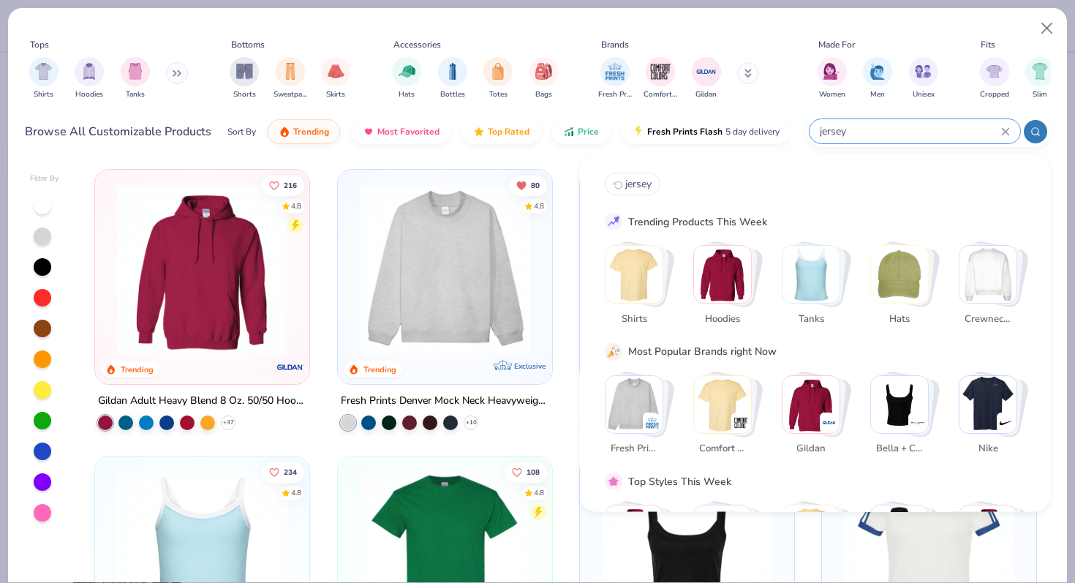
type input "jersey"
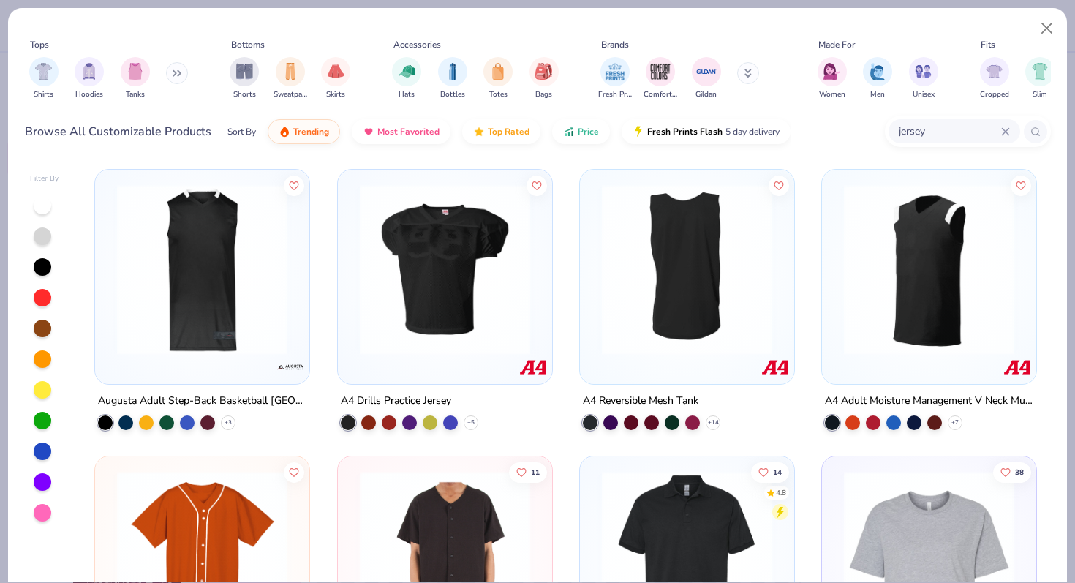
click at [693, 296] on img at bounding box center [687, 269] width 185 height 170
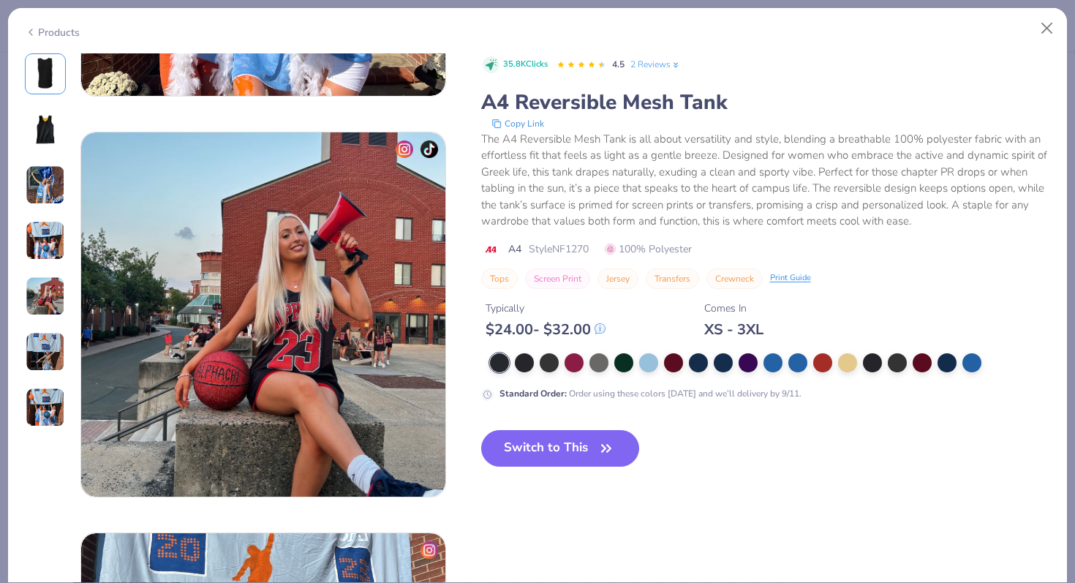
scroll to position [1671, 0]
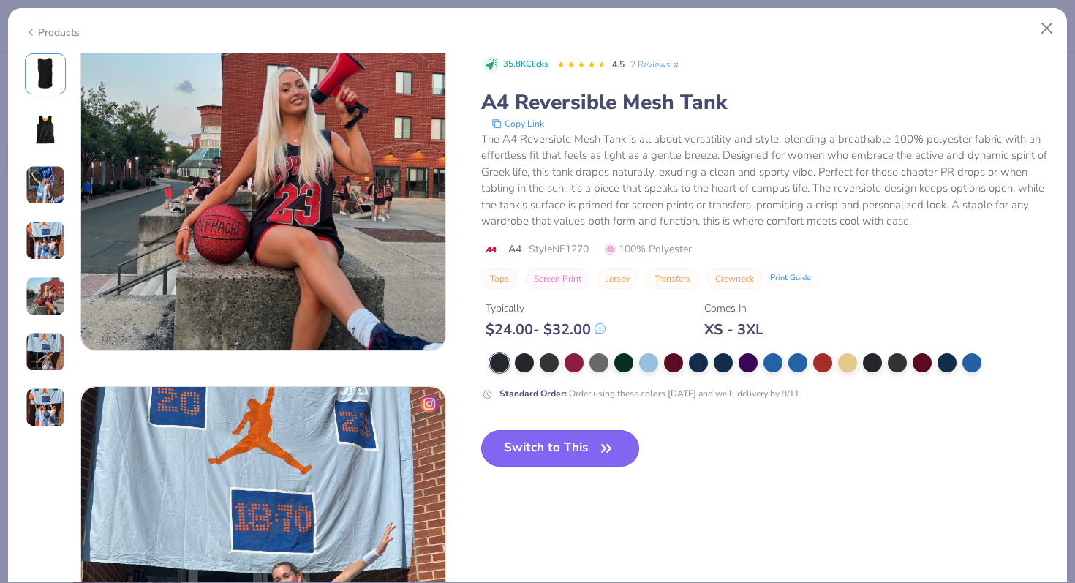
click at [558, 454] on button "Switch to This" at bounding box center [560, 448] width 159 height 37
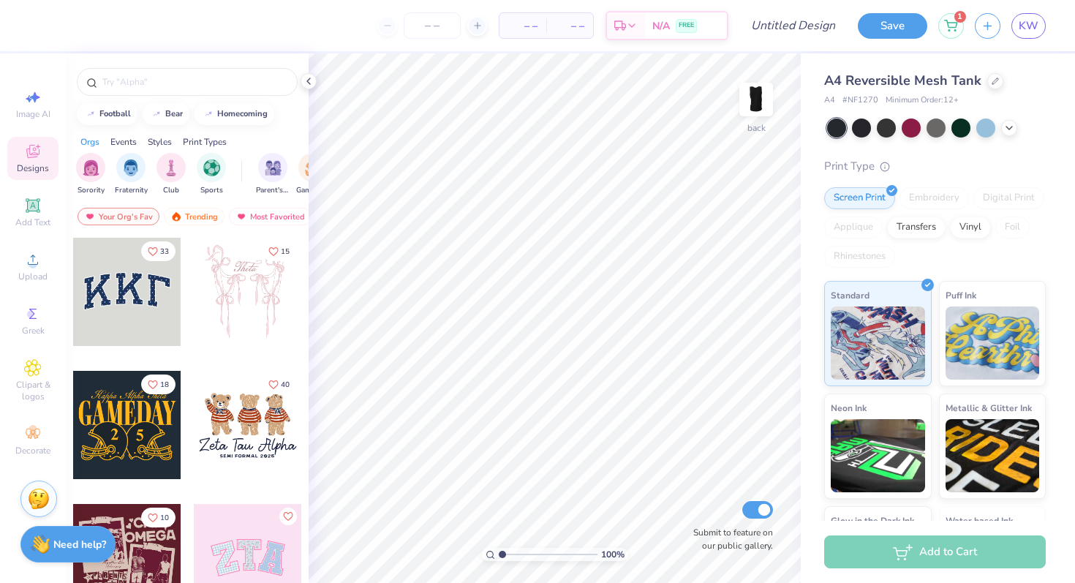
click at [1017, 132] on div at bounding box center [936, 127] width 219 height 19
click at [1014, 131] on icon at bounding box center [1009, 127] width 12 height 12
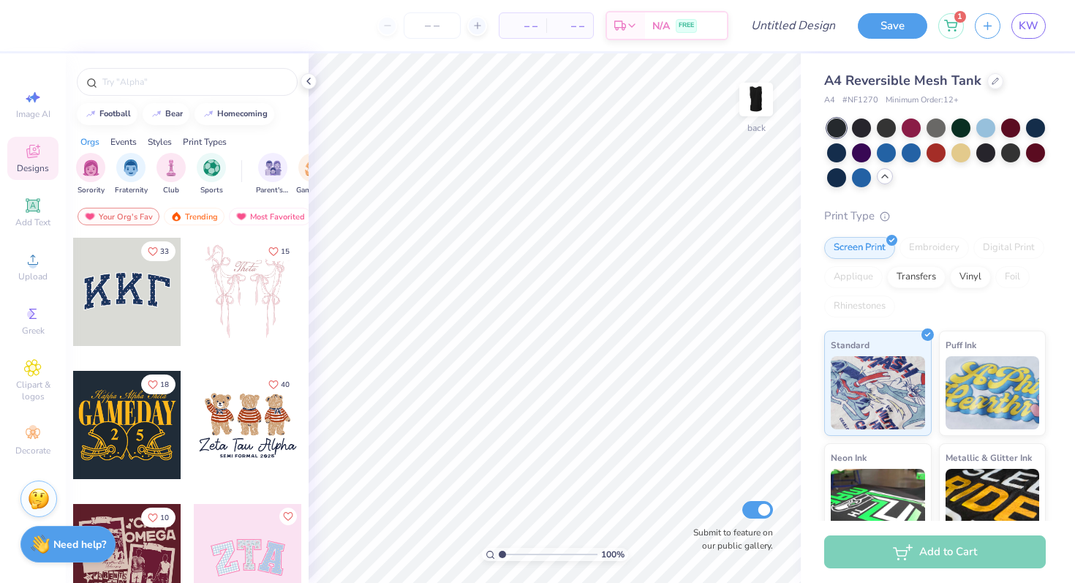
click at [899, 128] on div at bounding box center [936, 152] width 219 height 69
click at [988, 130] on div at bounding box center [985, 126] width 19 height 19
click at [959, 122] on div at bounding box center [960, 126] width 19 height 19
click at [936, 150] on div at bounding box center [936, 151] width 19 height 19
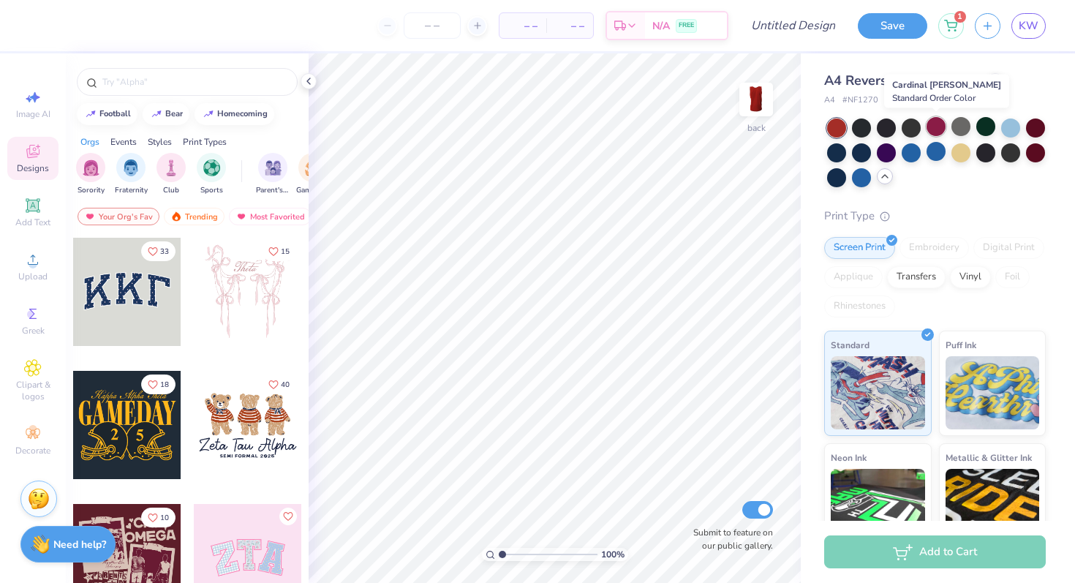
click at [940, 131] on div at bounding box center [936, 126] width 19 height 19
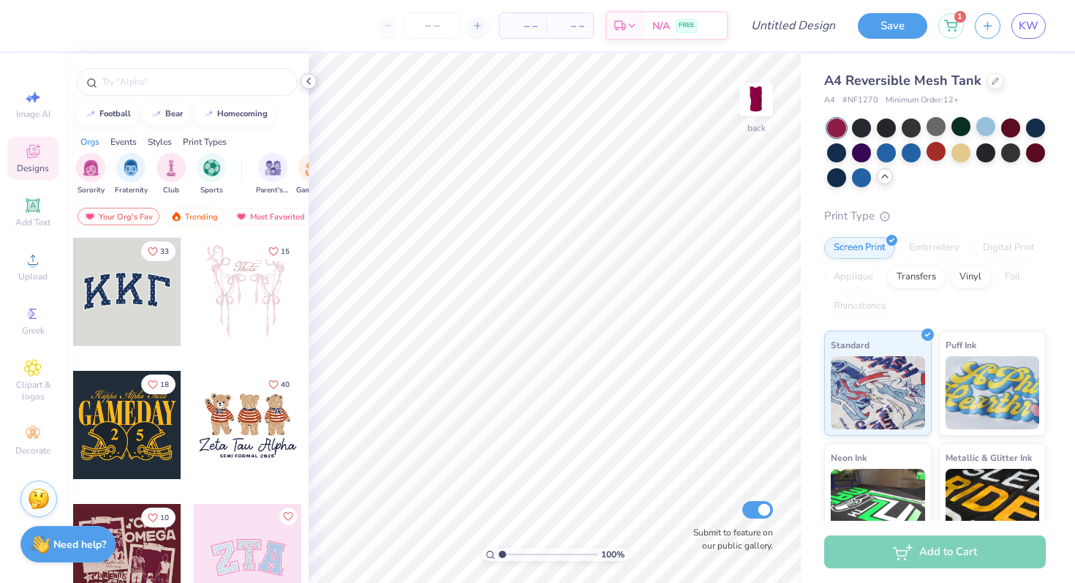
click at [312, 80] on icon at bounding box center [309, 81] width 12 height 12
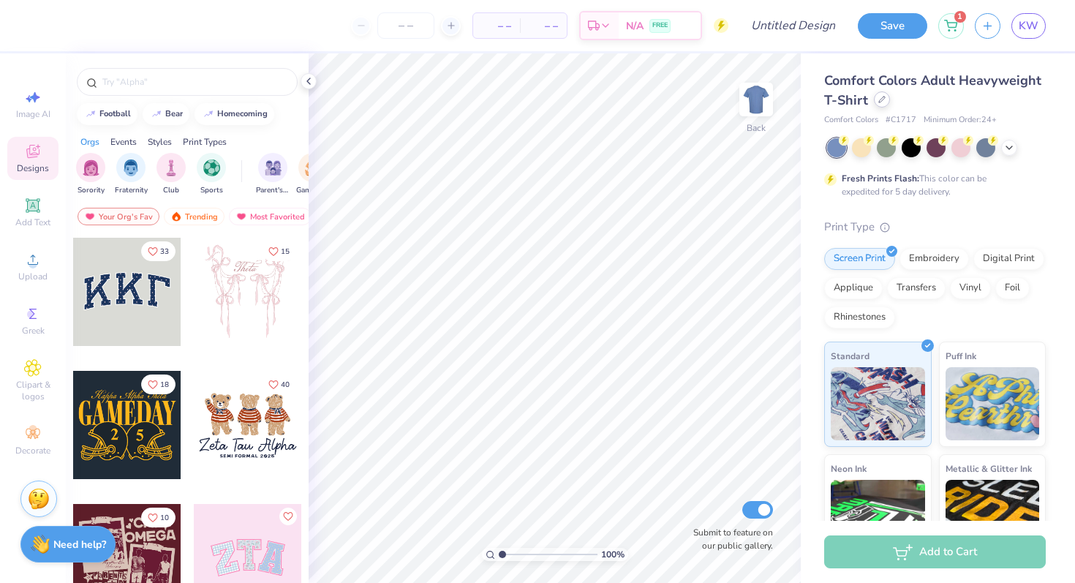
click at [884, 102] on icon at bounding box center [881, 99] width 7 height 7
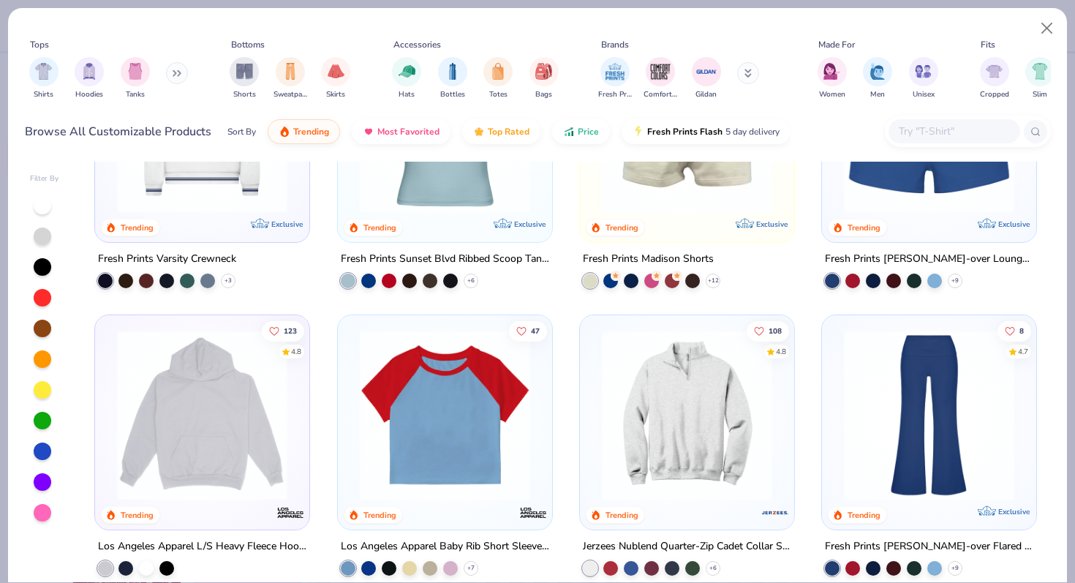
scroll to position [1620, 0]
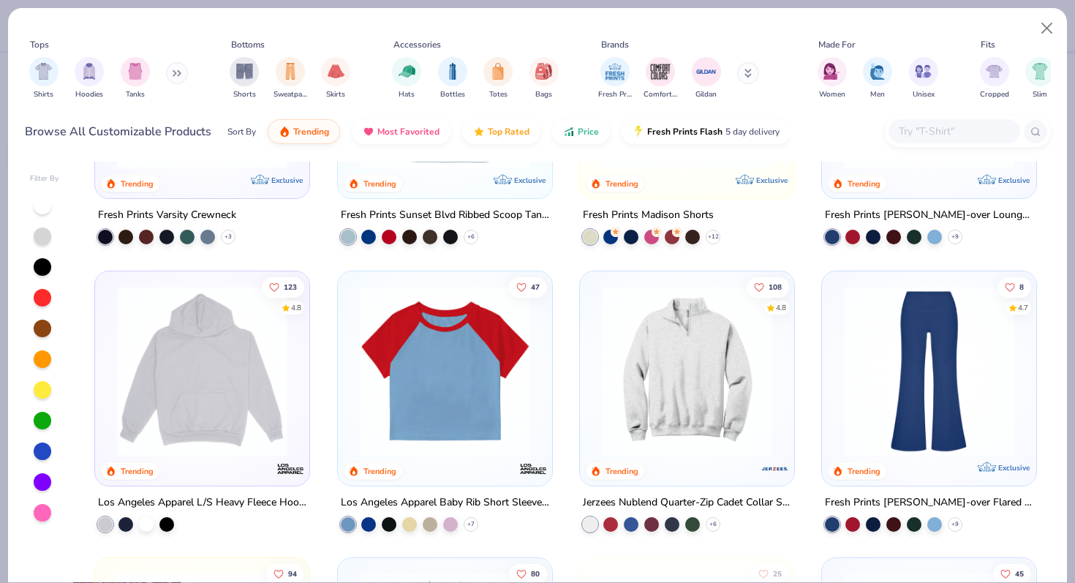
click at [636, 383] on img at bounding box center [687, 370] width 185 height 170
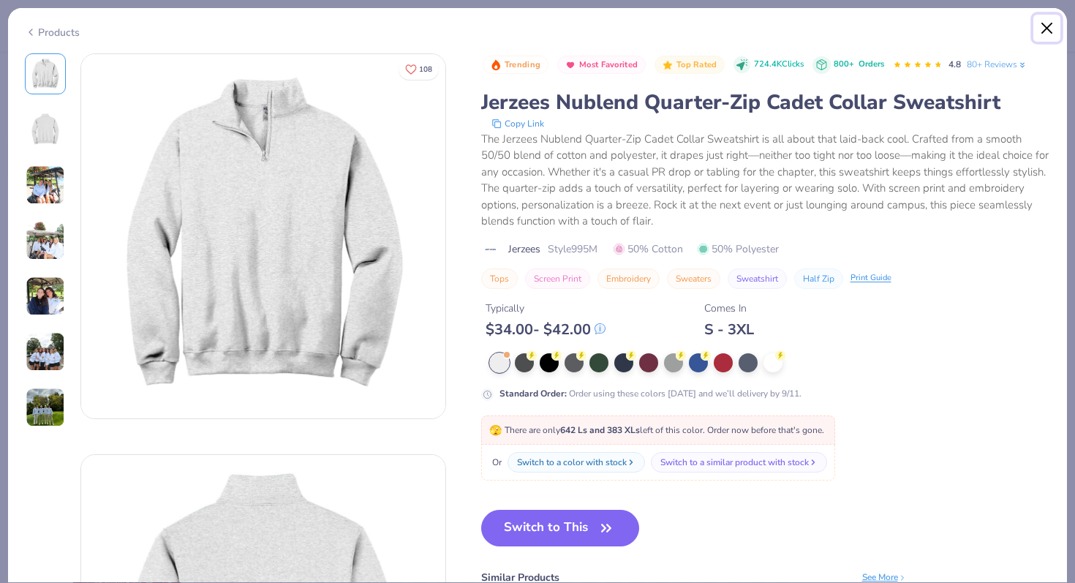
click at [1039, 30] on button "Close" at bounding box center [1047, 29] width 28 height 28
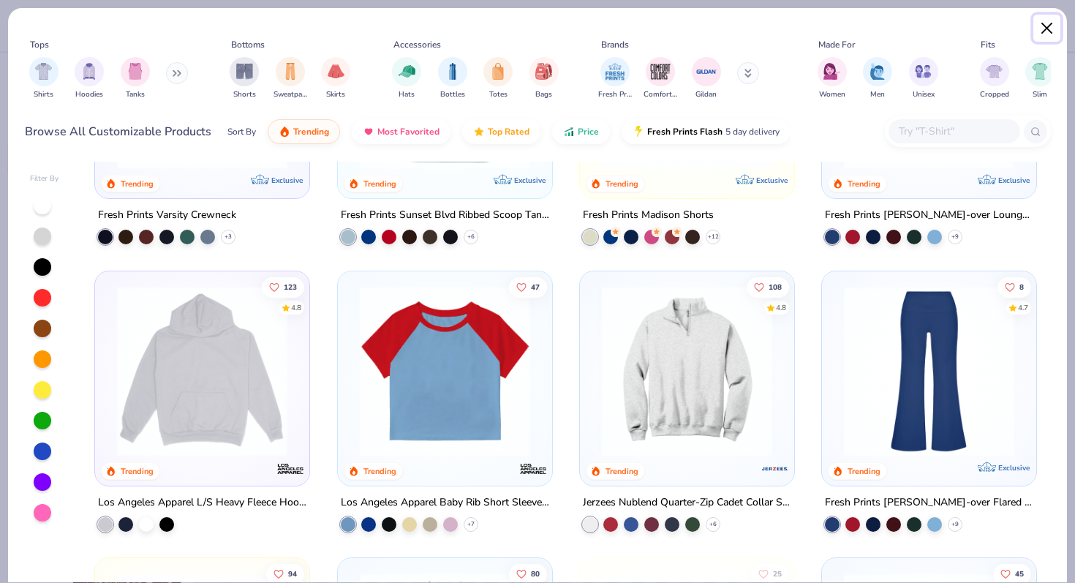
click at [1043, 26] on button "Close" at bounding box center [1047, 29] width 28 height 28
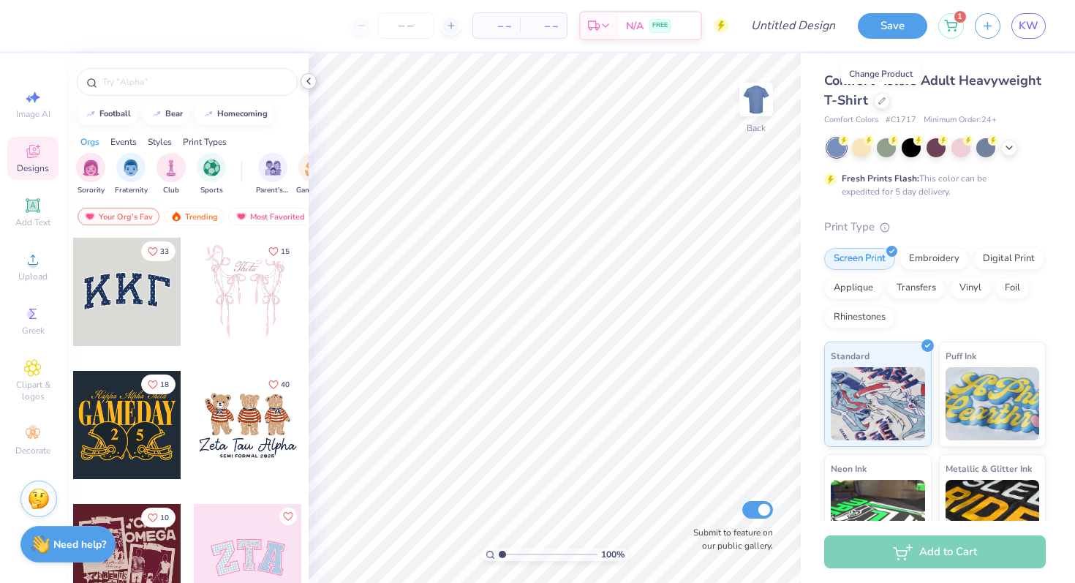
click at [311, 86] on icon at bounding box center [309, 81] width 12 height 12
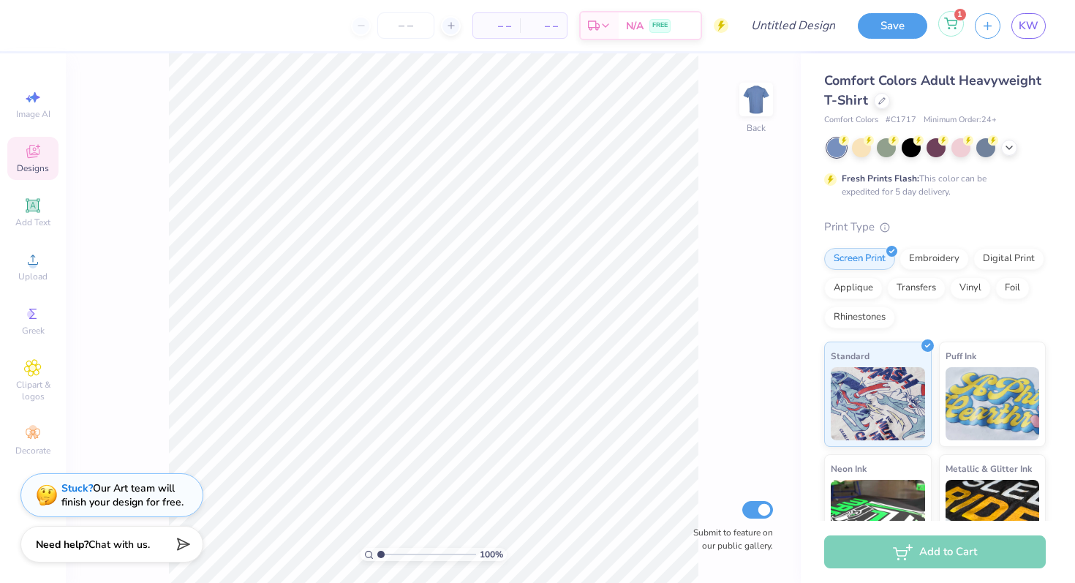
click at [946, 32] on div "1" at bounding box center [951, 24] width 26 height 26
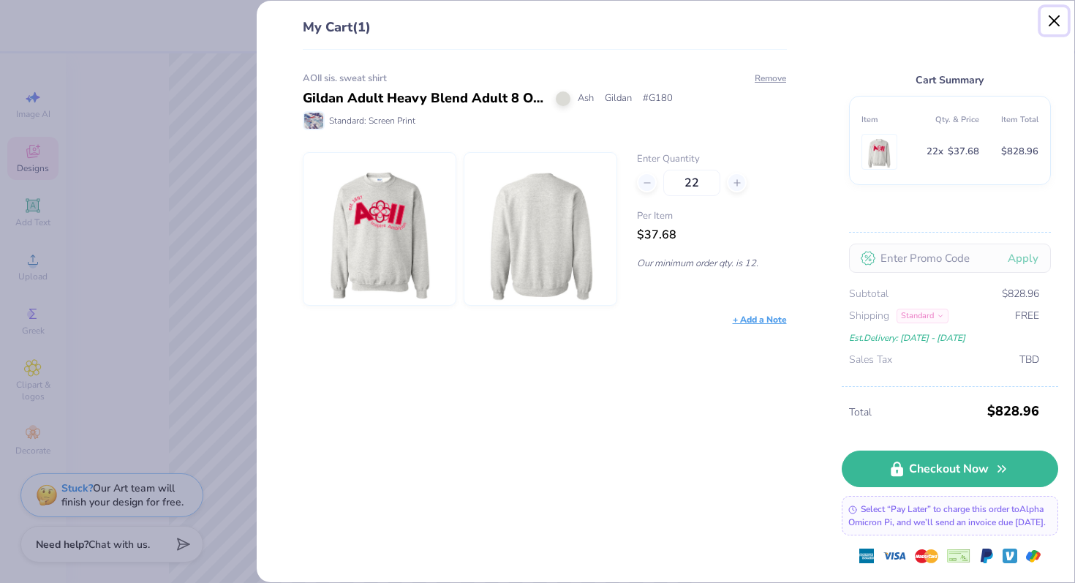
click at [1057, 23] on button "Close" at bounding box center [1055, 21] width 28 height 28
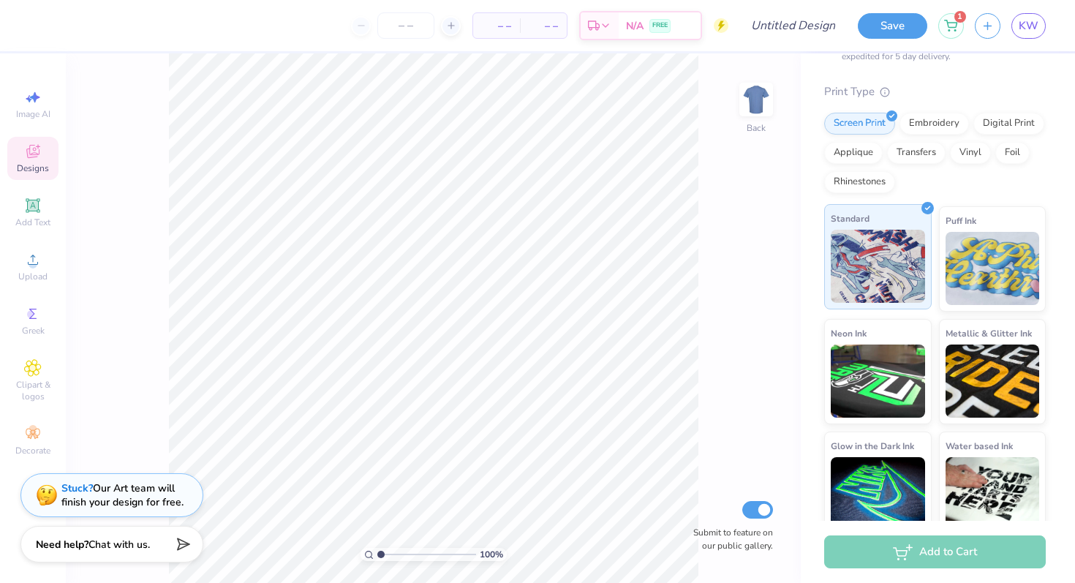
scroll to position [133, 0]
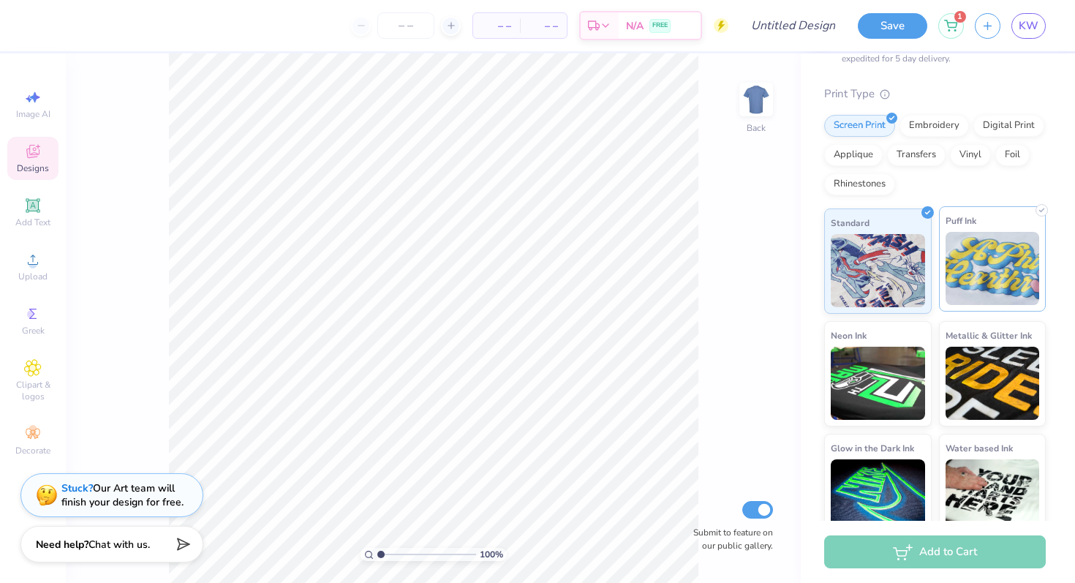
click at [987, 264] on img at bounding box center [993, 268] width 94 height 73
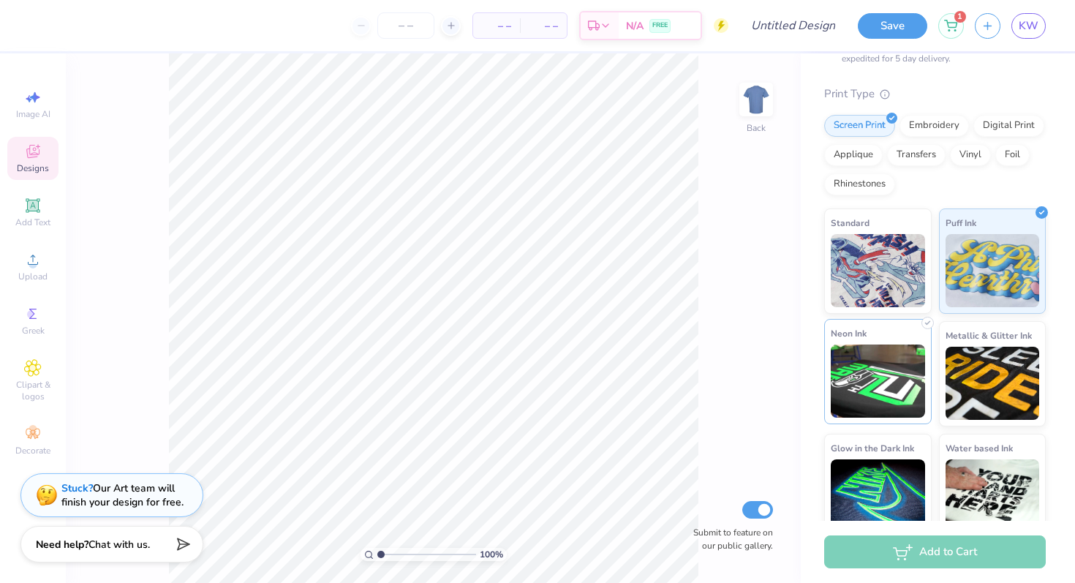
scroll to position [151, 0]
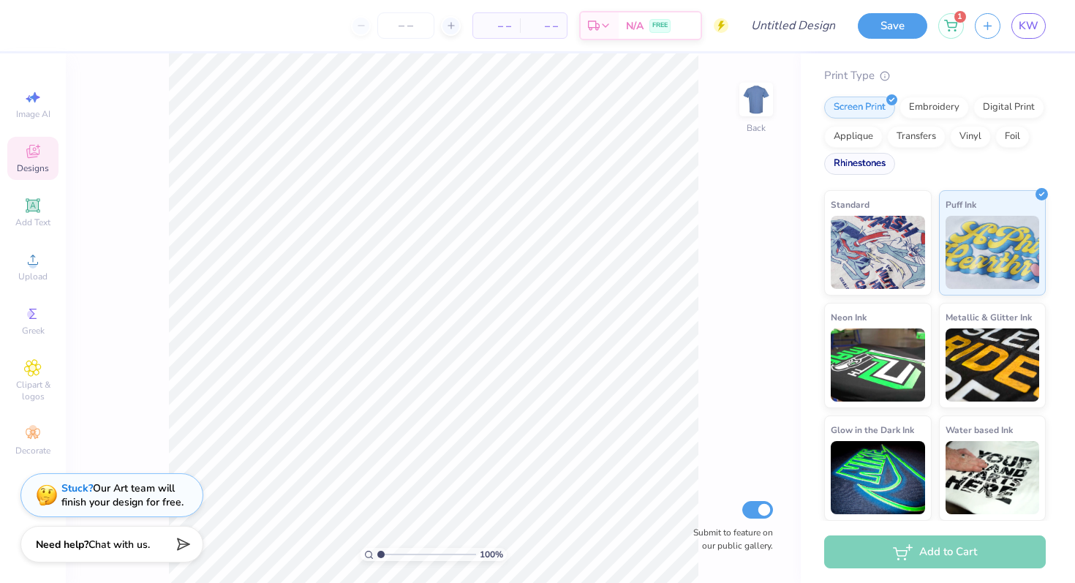
click at [881, 163] on div "Rhinestones" at bounding box center [859, 164] width 71 height 22
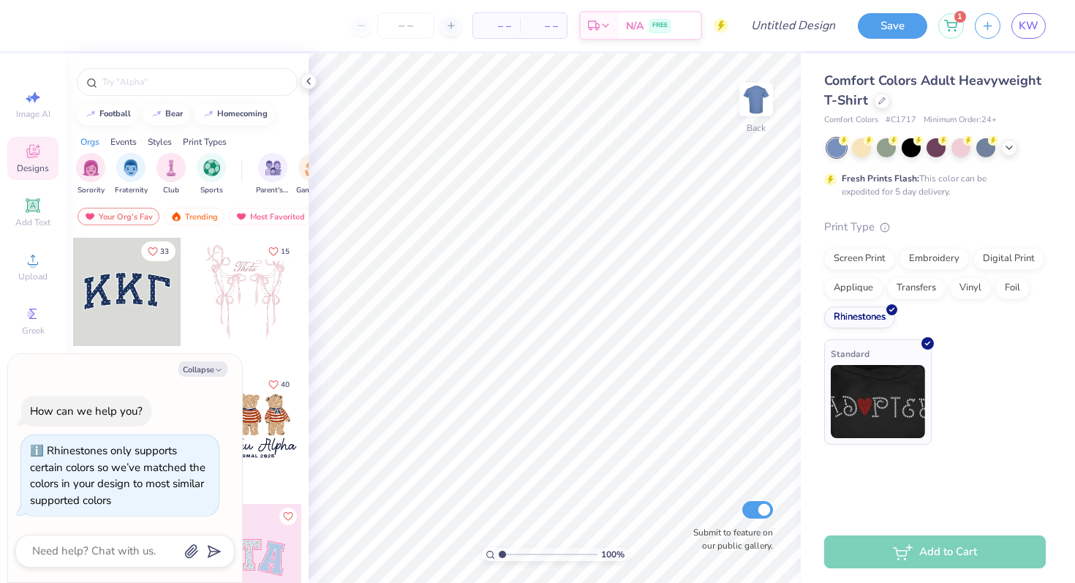
click at [887, 404] on img at bounding box center [878, 401] width 94 height 73
click at [217, 272] on div at bounding box center [248, 292] width 108 height 108
click at [966, 154] on div at bounding box center [960, 146] width 19 height 19
click at [878, 407] on img at bounding box center [878, 401] width 94 height 73
click at [203, 374] on button "Collapse" at bounding box center [202, 368] width 49 height 15
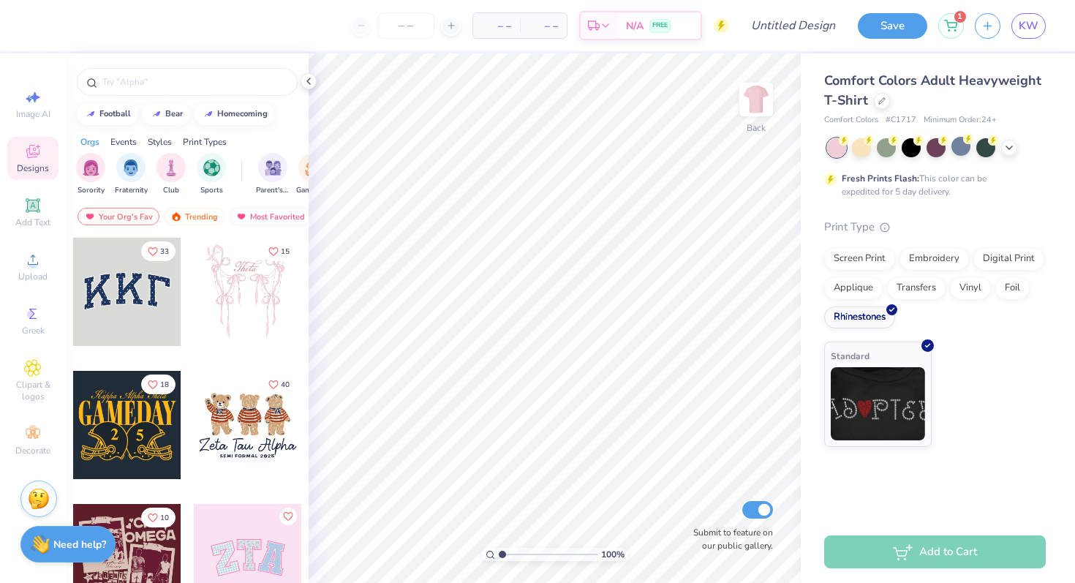
click at [265, 297] on div at bounding box center [248, 292] width 108 height 108
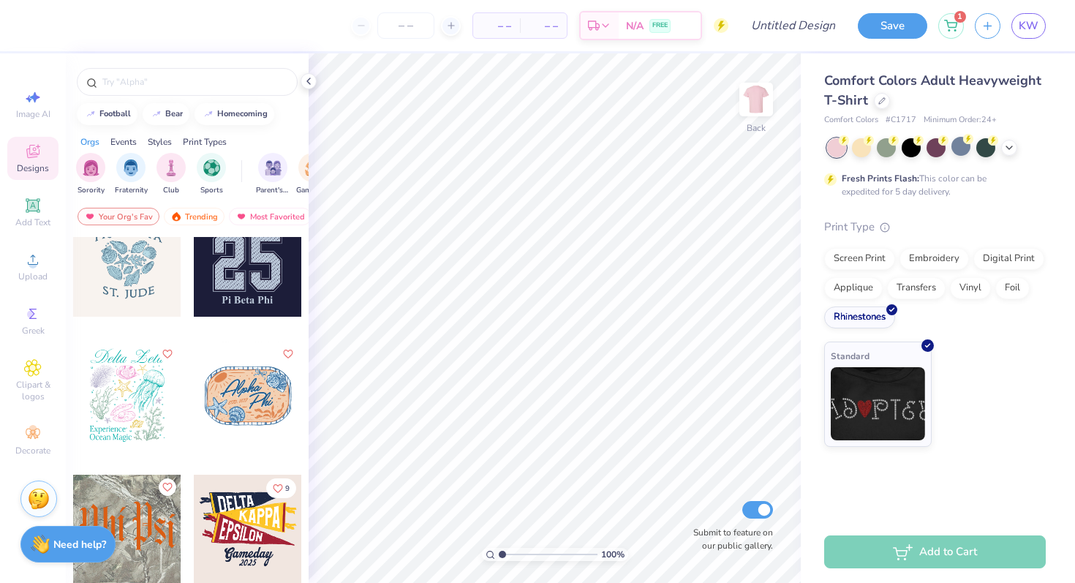
scroll to position [5870, 0]
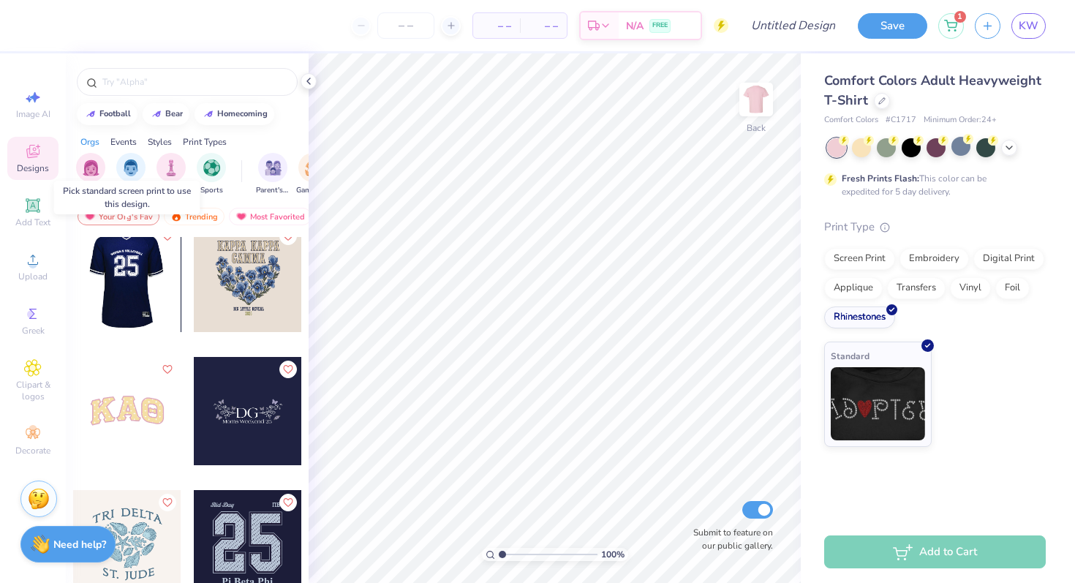
click at [158, 308] on div at bounding box center [127, 278] width 325 height 108
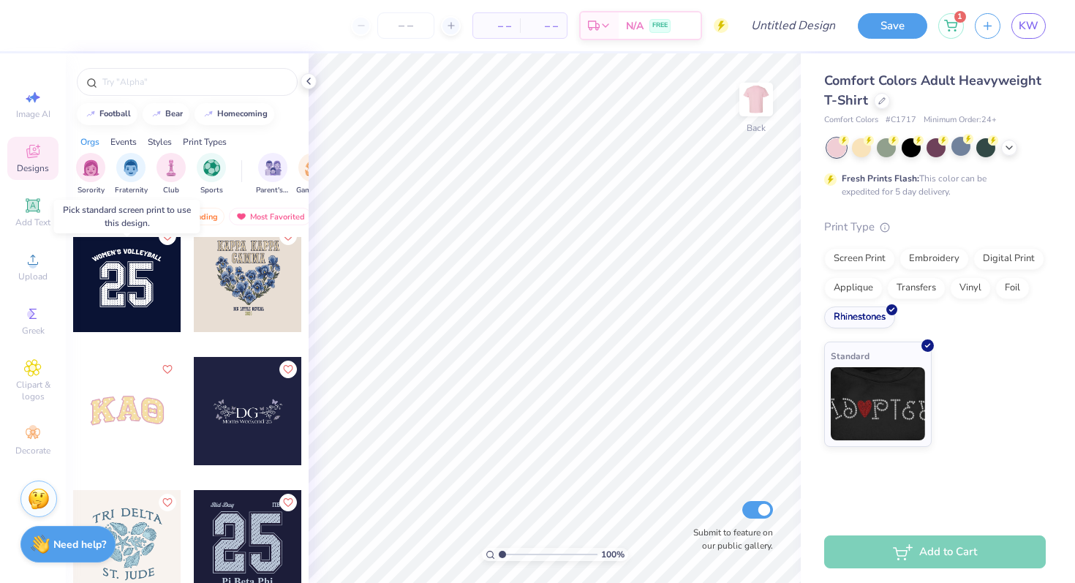
scroll to position [5777, 0]
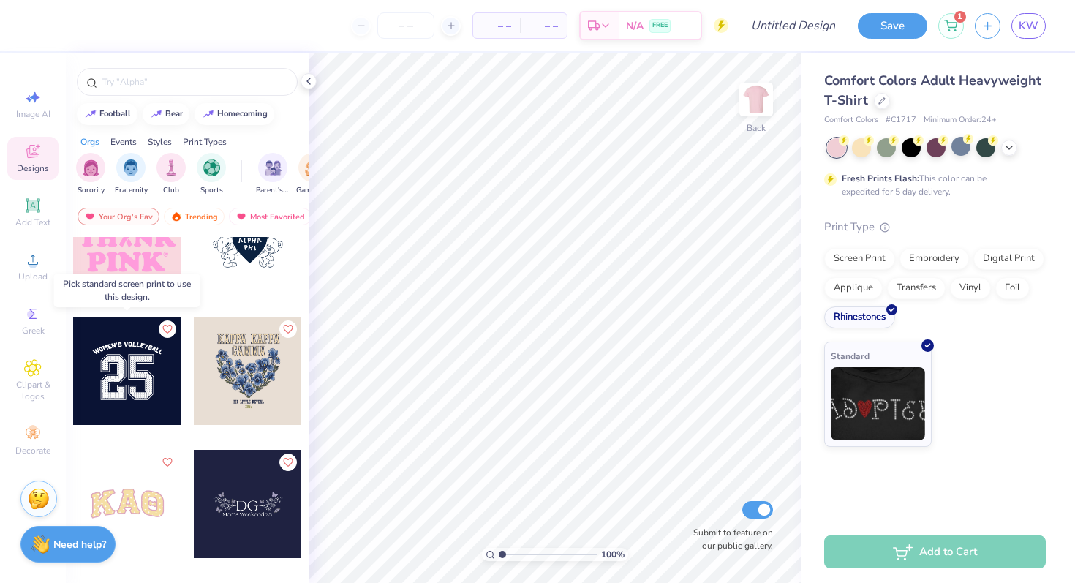
click at [154, 346] on div at bounding box center [127, 371] width 108 height 108
click at [866, 255] on div "Screen Print" at bounding box center [859, 257] width 71 height 22
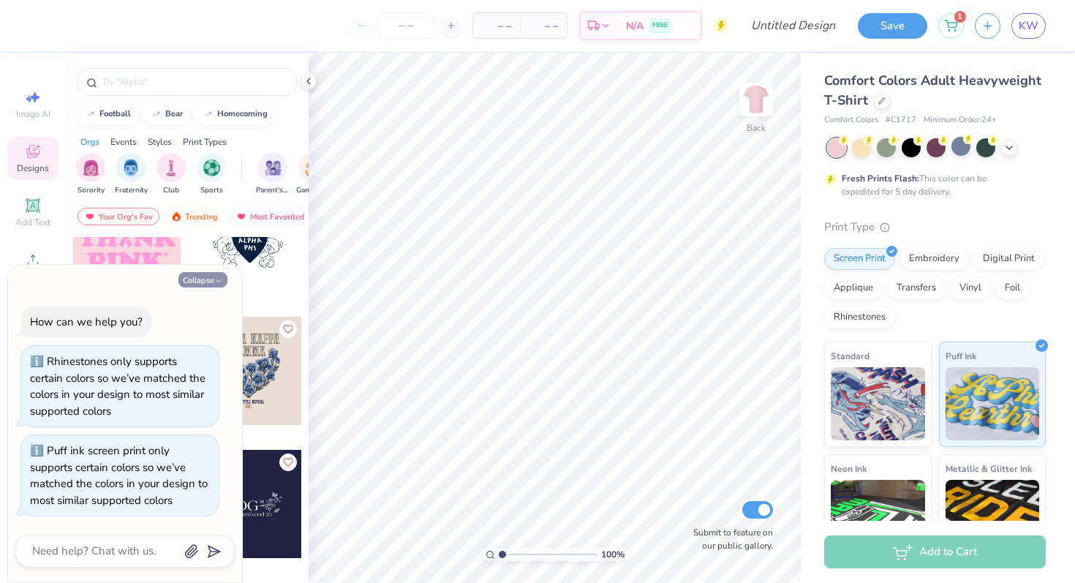
click at [214, 283] on icon "button" at bounding box center [218, 280] width 9 height 9
type textarea "x"
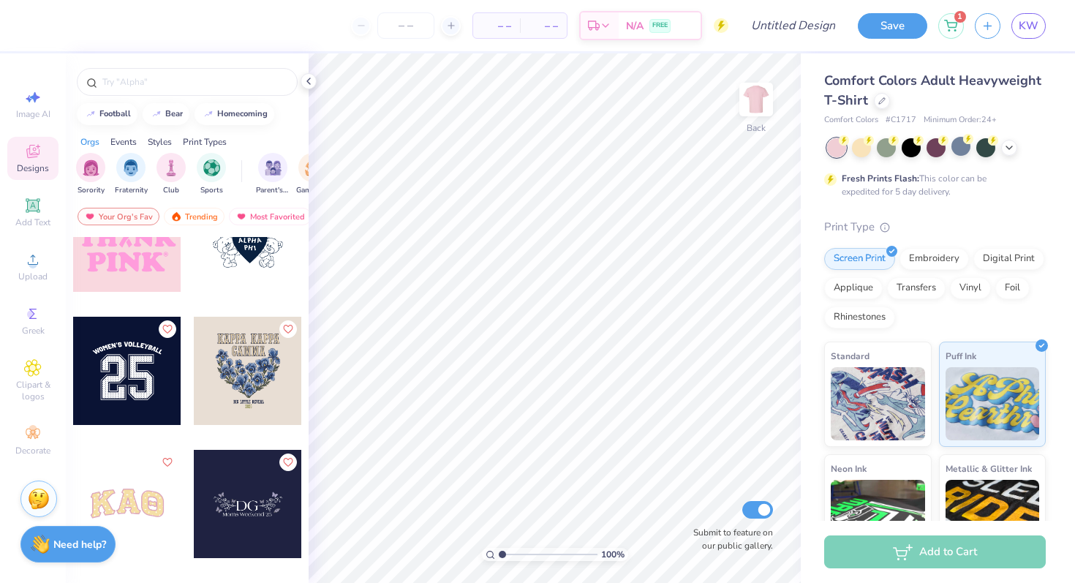
click at [137, 378] on div at bounding box center [127, 371] width 108 height 108
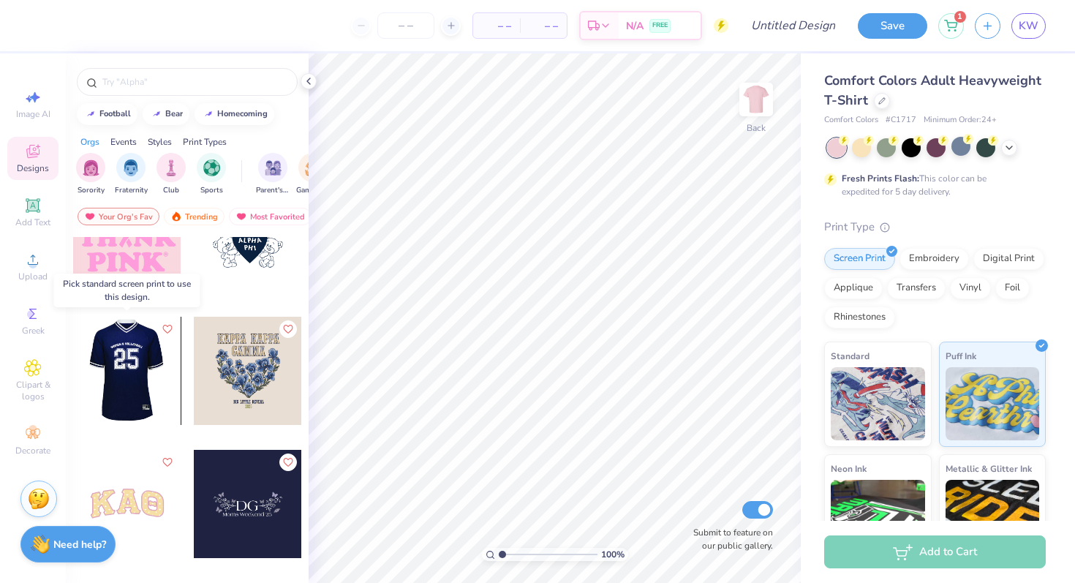
click at [135, 361] on div at bounding box center [126, 371] width 108 height 108
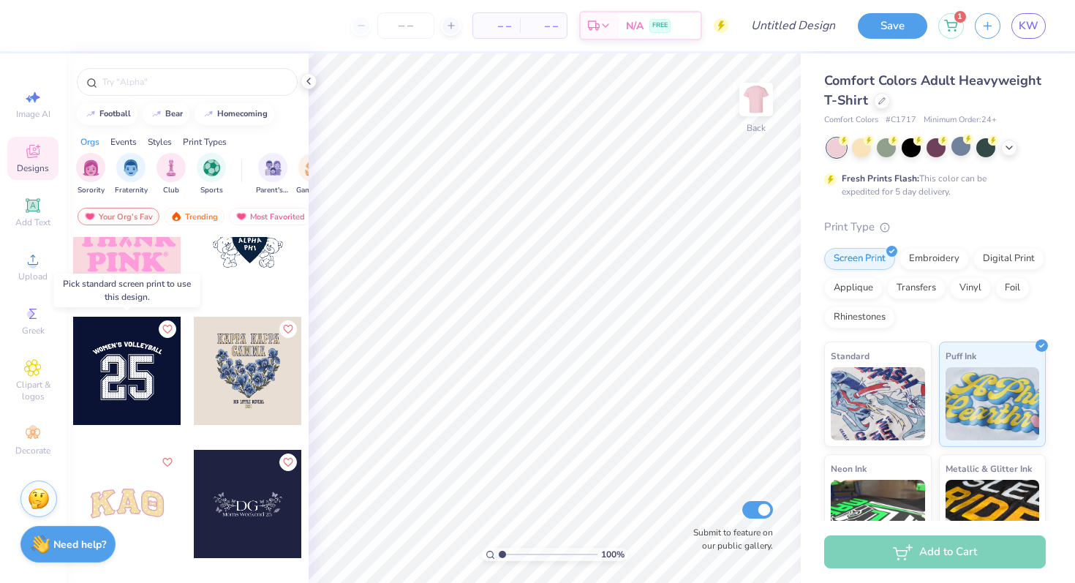
click at [135, 347] on div at bounding box center [127, 371] width 108 height 108
click at [905, 367] on img at bounding box center [878, 400] width 94 height 73
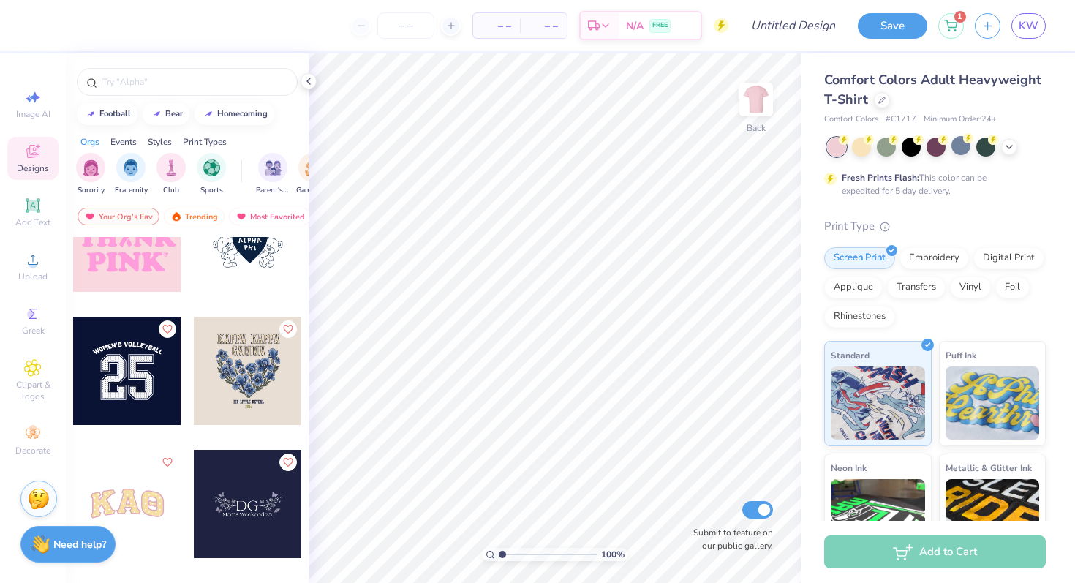
click at [90, 374] on div at bounding box center [127, 371] width 108 height 108
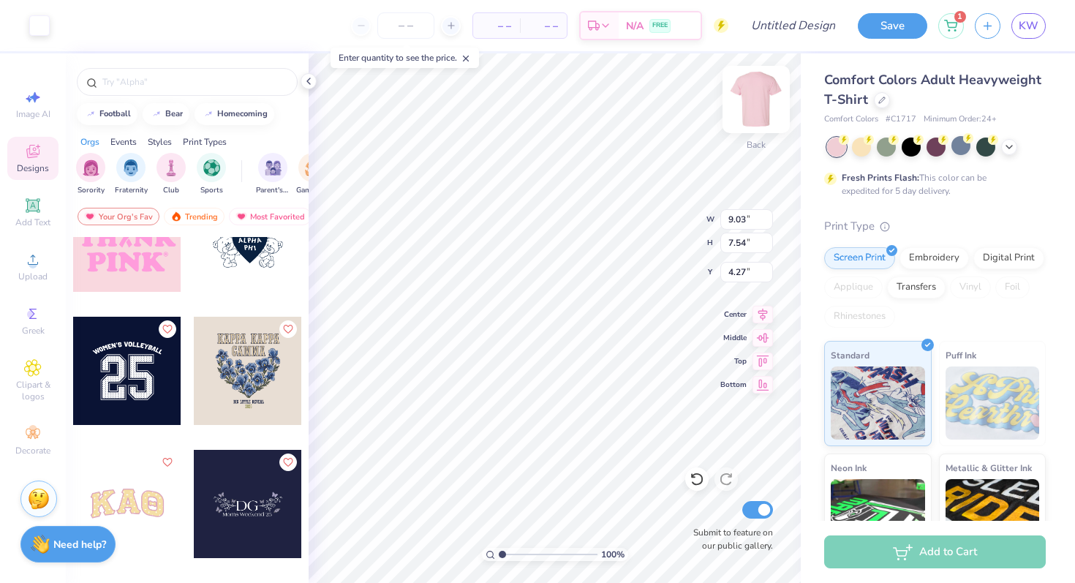
type input "4.27"
click at [312, 83] on icon at bounding box center [309, 81] width 12 height 12
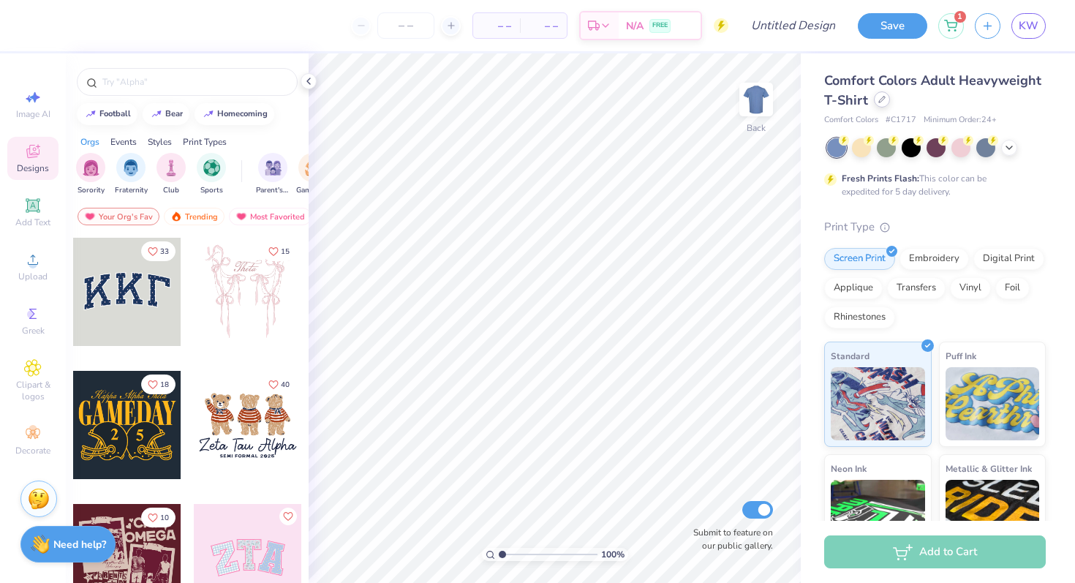
click at [878, 99] on icon at bounding box center [881, 99] width 7 height 7
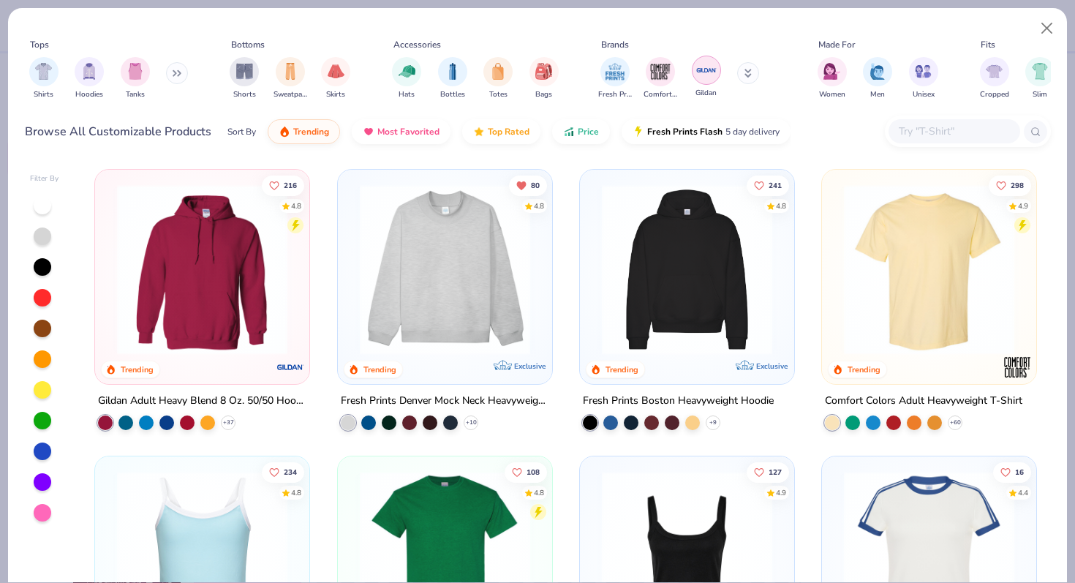
click at [692, 72] on div "filter for Gildan" at bounding box center [706, 70] width 29 height 29
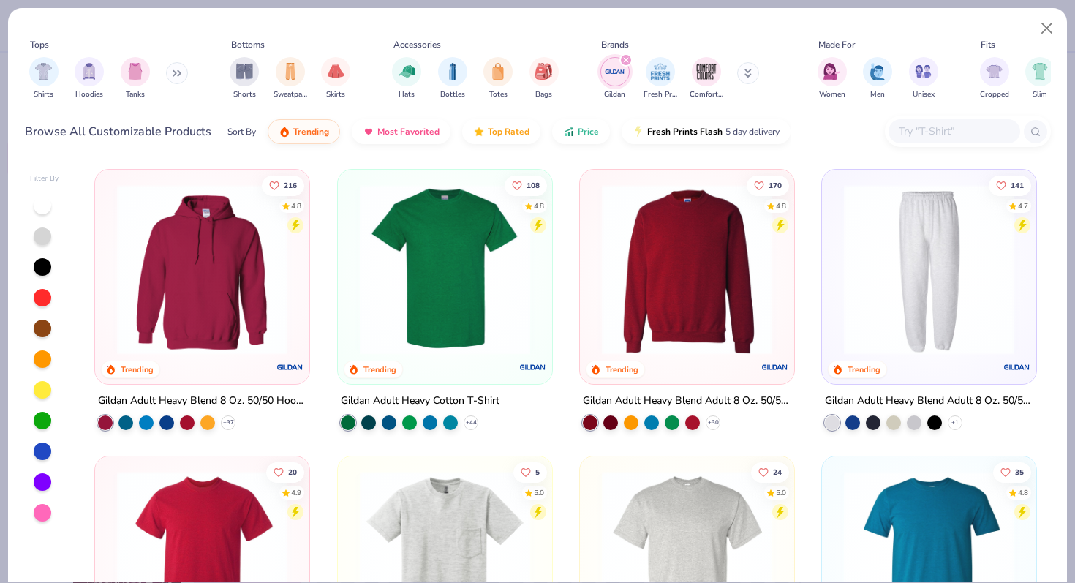
click at [464, 303] on img at bounding box center [444, 269] width 185 height 170
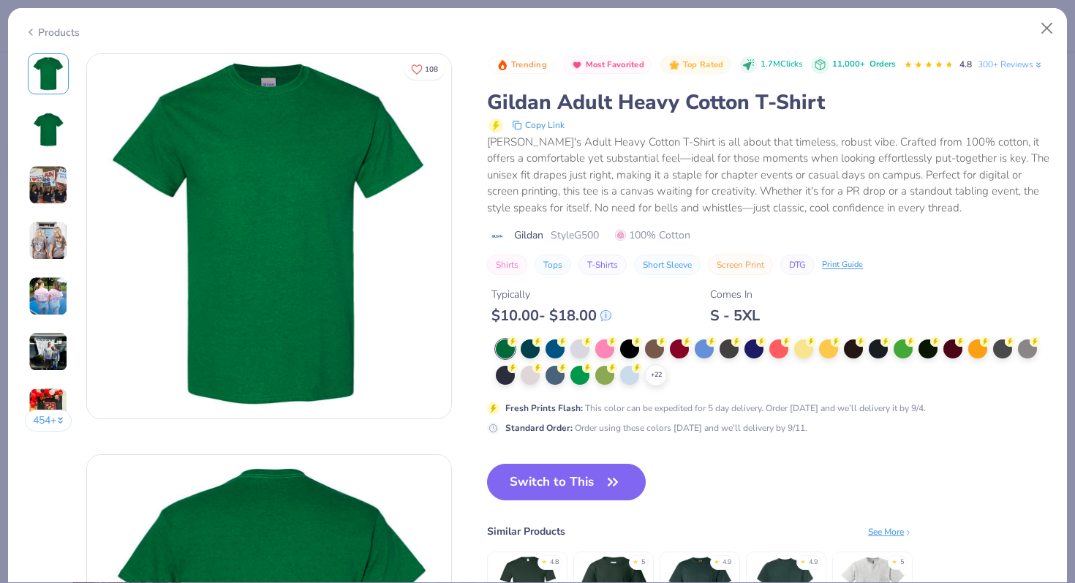
click at [46, 246] on img at bounding box center [48, 240] width 39 height 39
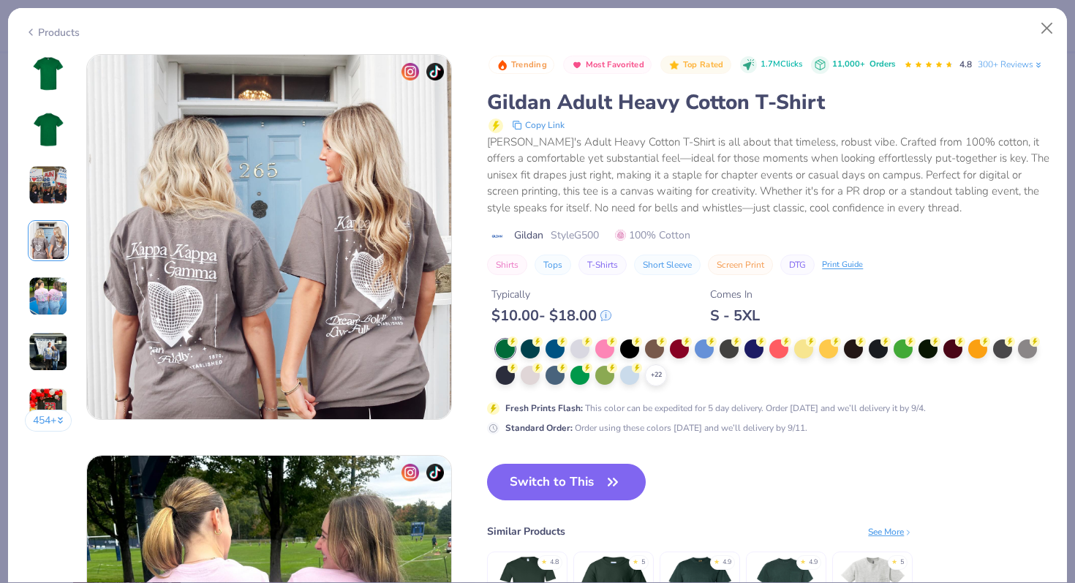
scroll to position [1202, 0]
click at [53, 317] on div "454 +" at bounding box center [49, 247] width 48 height 389
click at [53, 288] on img at bounding box center [48, 295] width 39 height 39
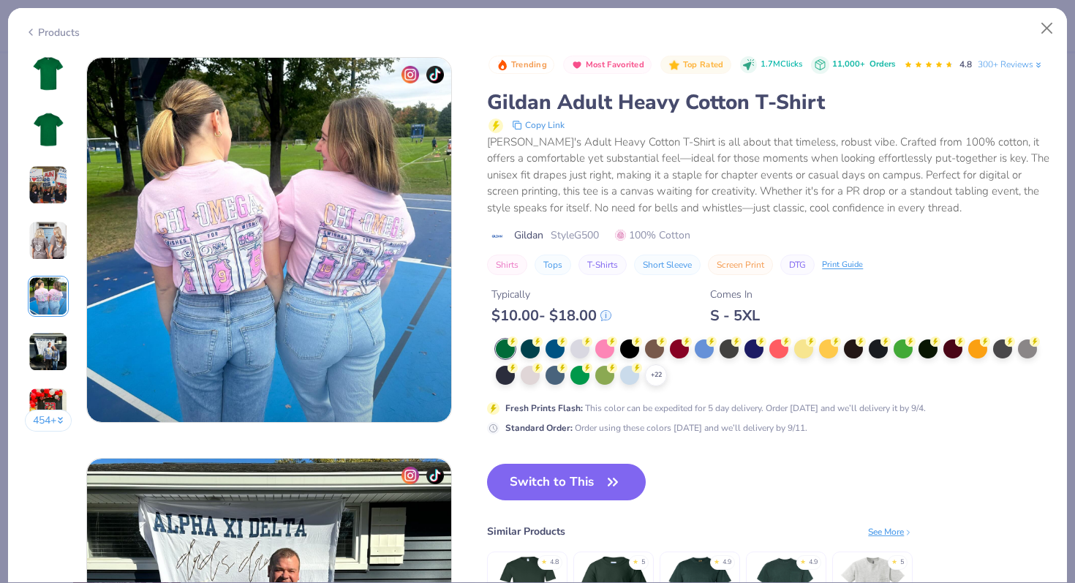
scroll to position [1603, 0]
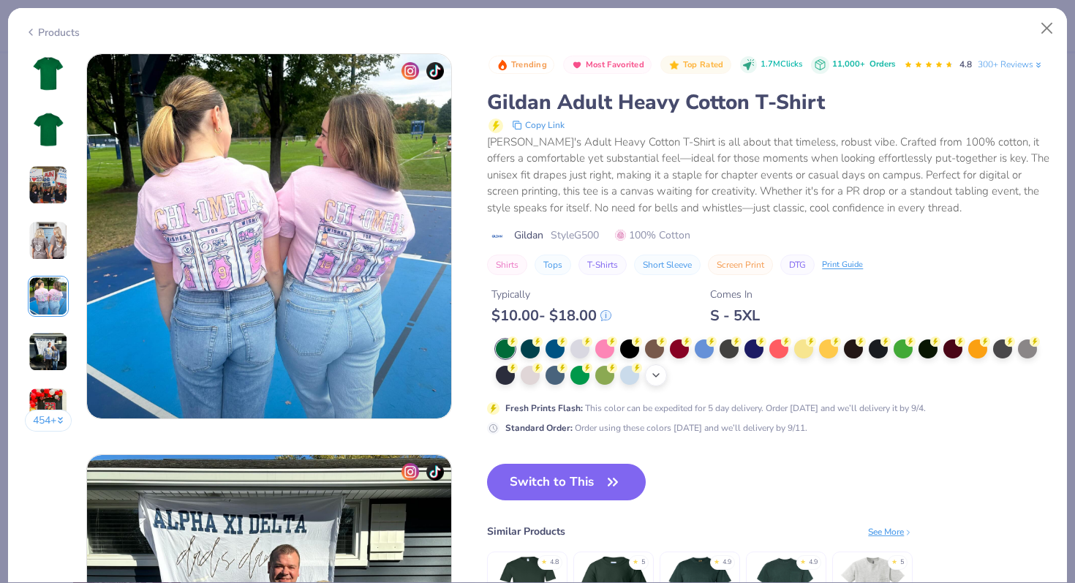
click at [660, 379] on icon at bounding box center [656, 375] width 12 height 12
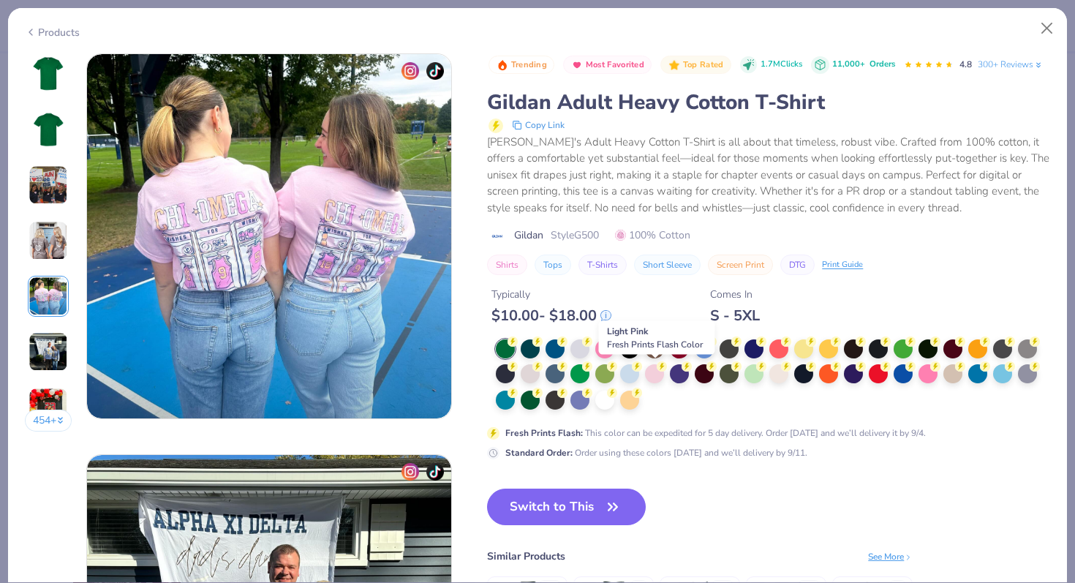
click at [660, 379] on div at bounding box center [654, 373] width 19 height 19
click at [590, 508] on button "Switch to This" at bounding box center [566, 507] width 159 height 37
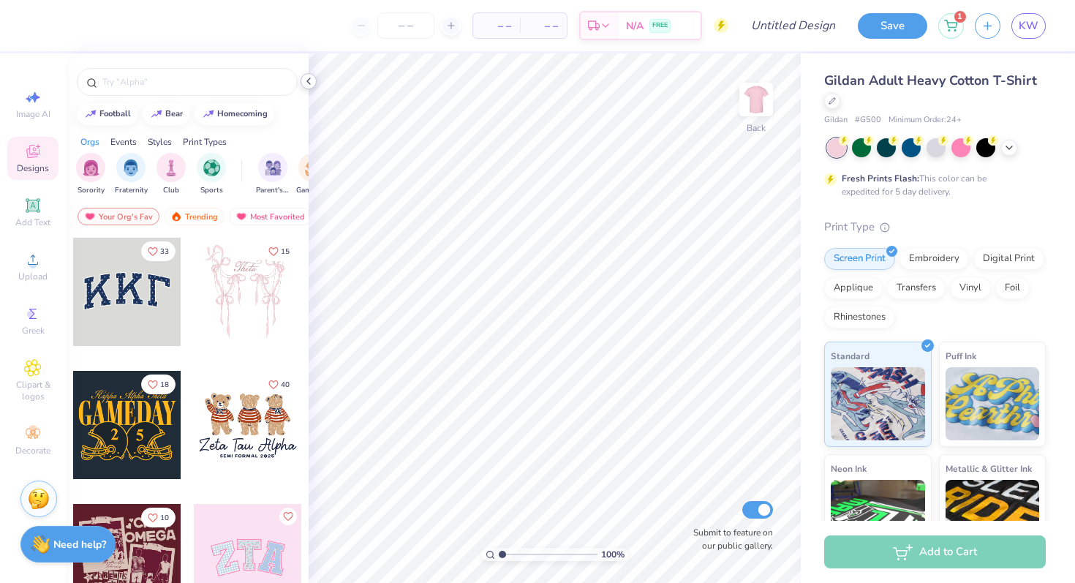
click at [309, 81] on icon at bounding box center [309, 81] width 12 height 12
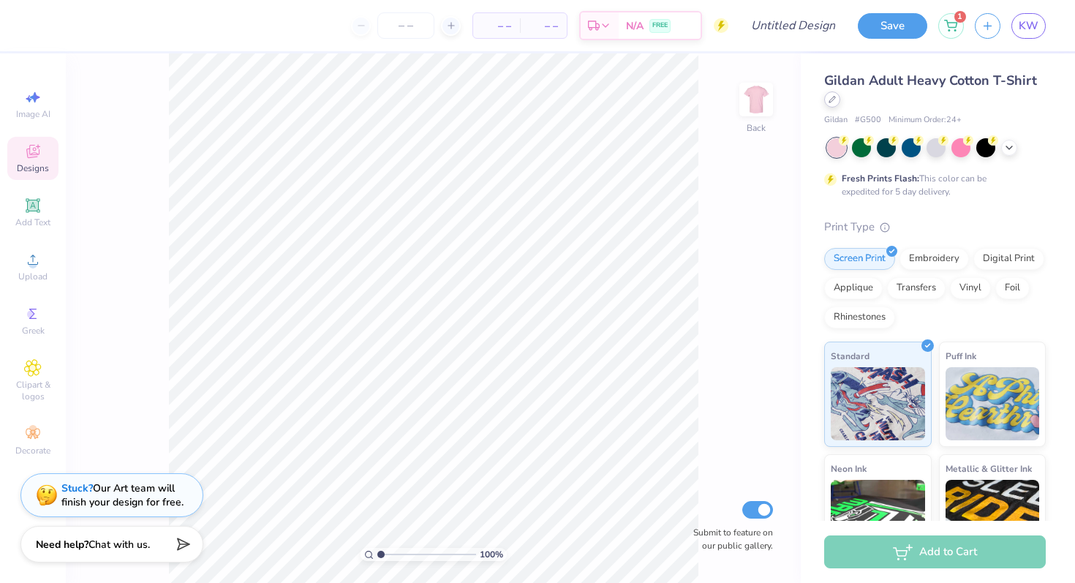
click at [835, 103] on div at bounding box center [832, 99] width 16 height 16
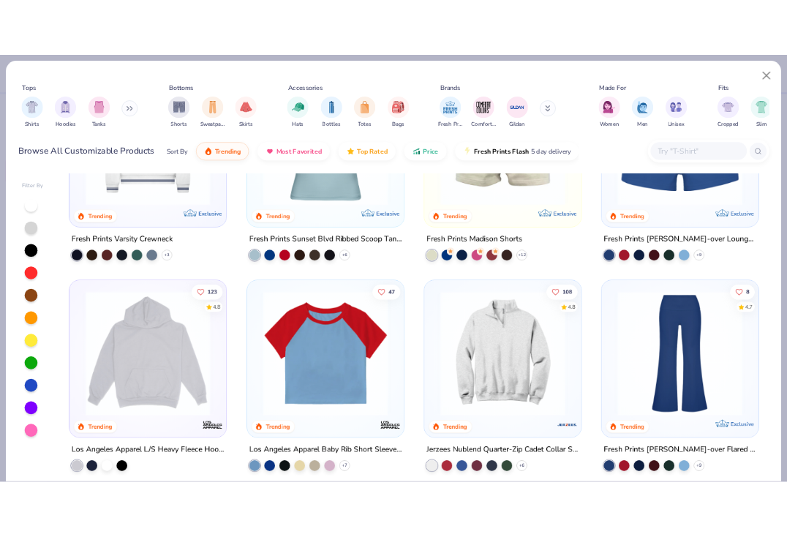
scroll to position [1608, 0]
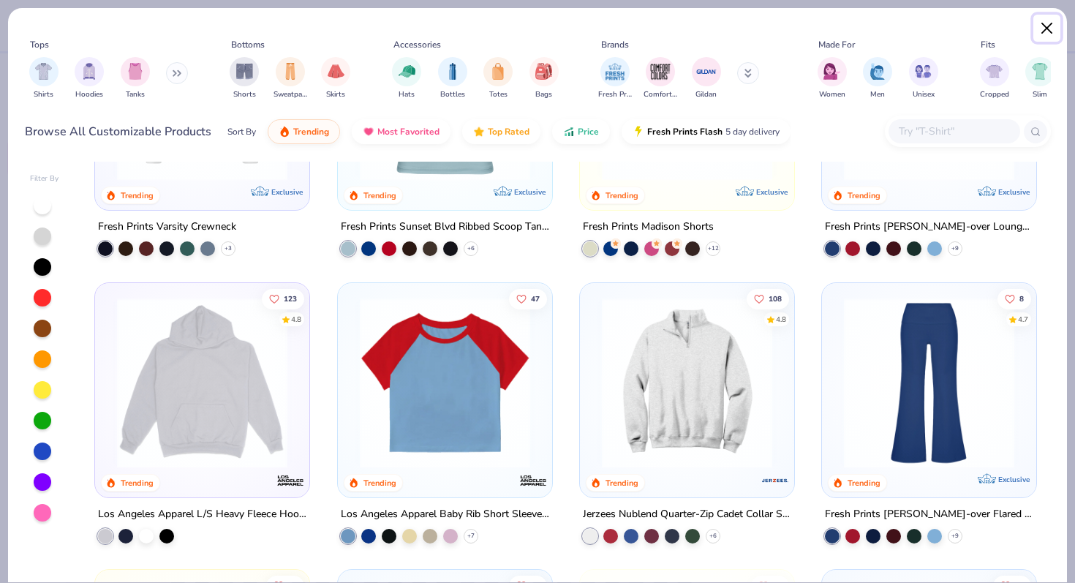
click at [1046, 26] on button "Close" at bounding box center [1047, 29] width 28 height 28
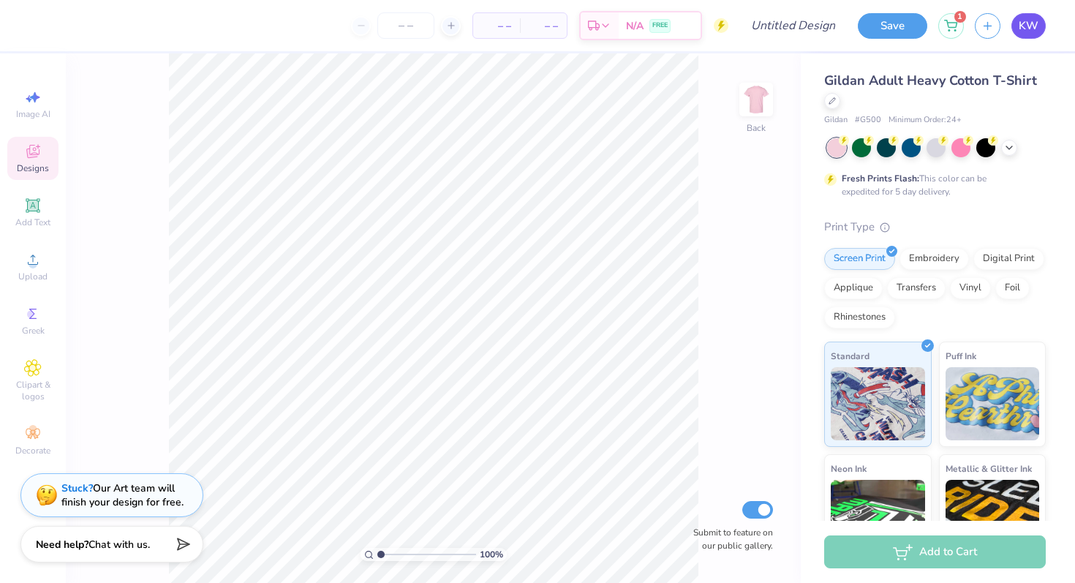
click at [1031, 20] on span "KW" at bounding box center [1029, 26] width 20 height 17
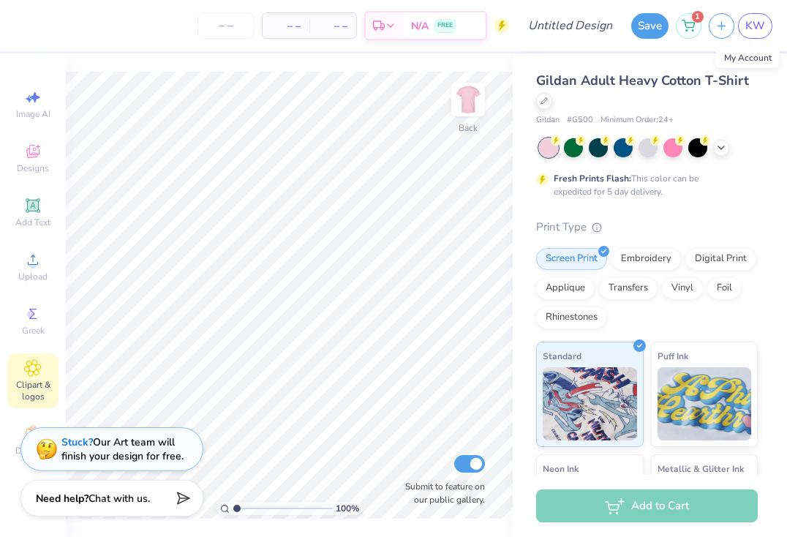
click at [31, 363] on icon at bounding box center [32, 368] width 17 height 18
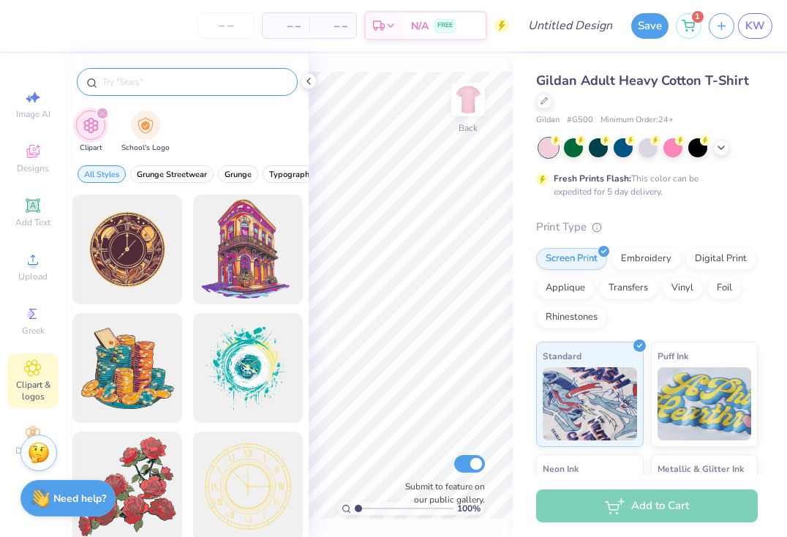
click at [133, 82] on input "text" at bounding box center [194, 82] width 187 height 15
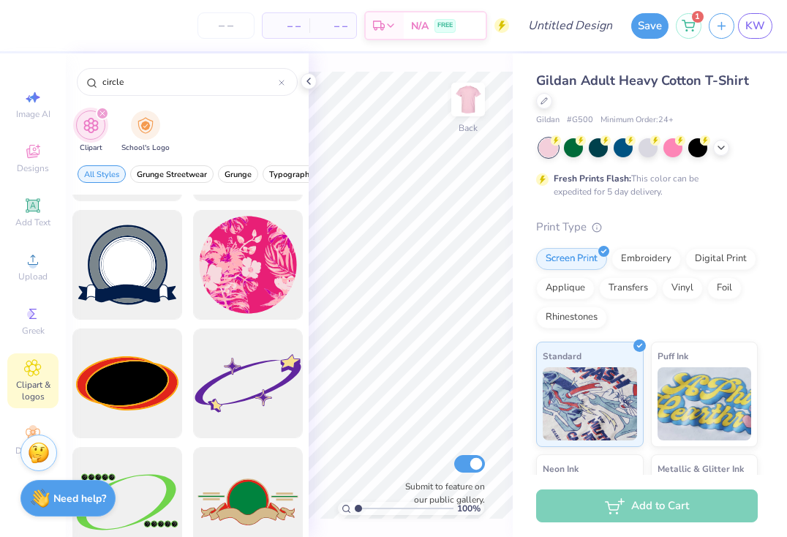
scroll to position [110, 0]
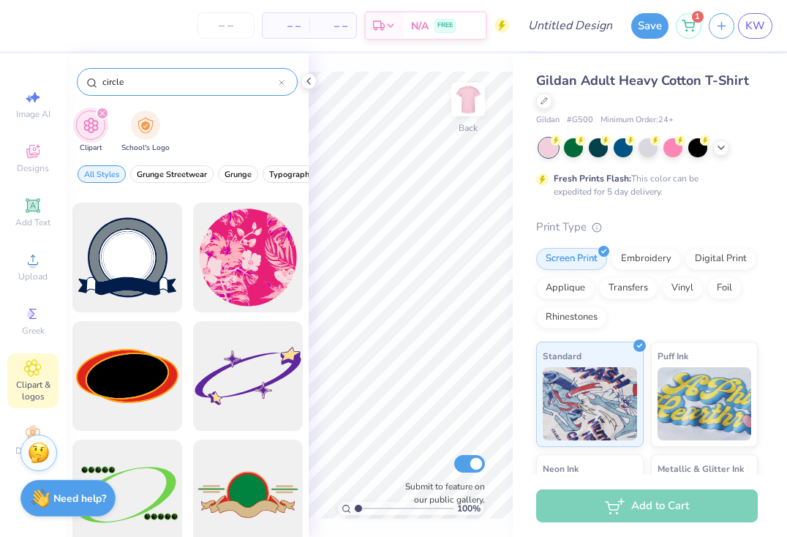
click at [162, 88] on input "circle" at bounding box center [190, 82] width 178 height 15
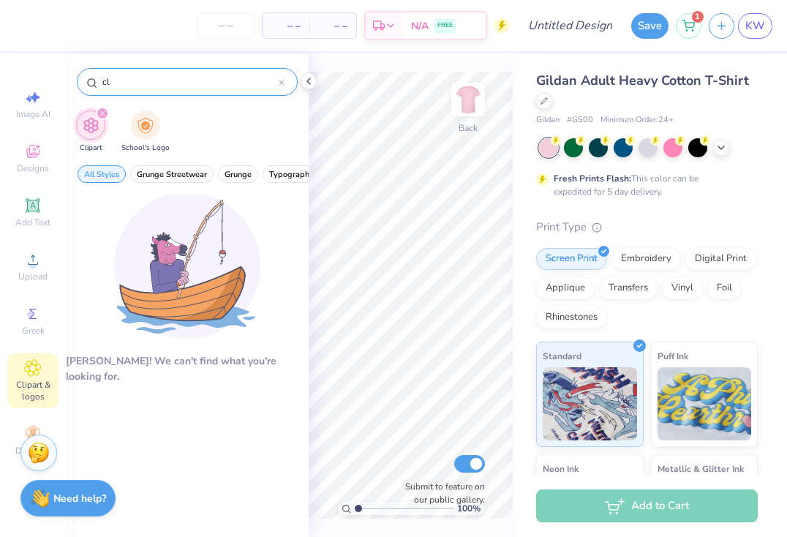
type input "c"
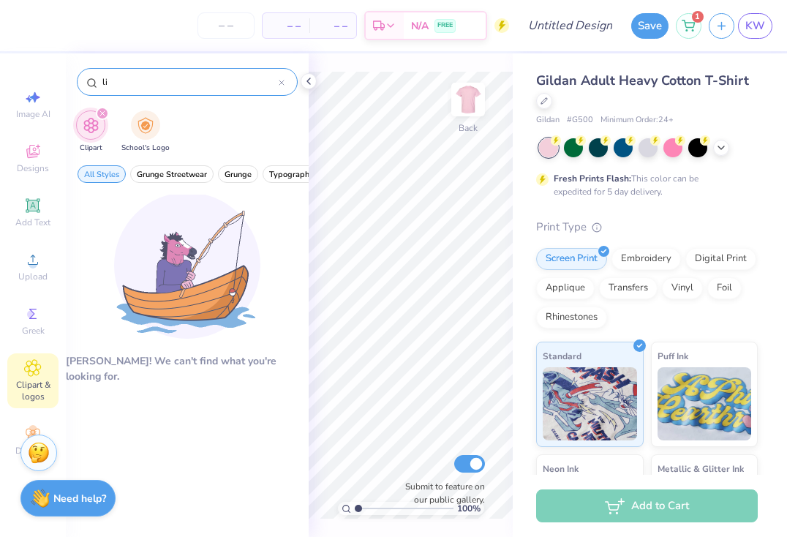
type input "l"
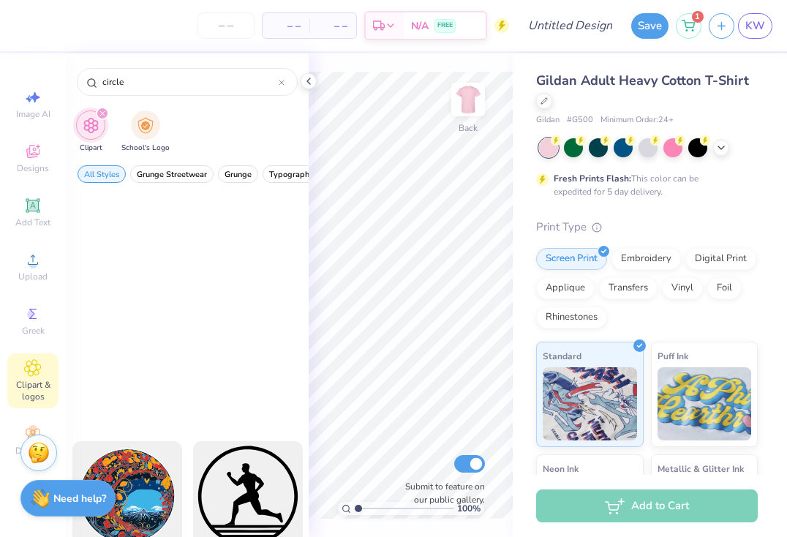
scroll to position [0, 0]
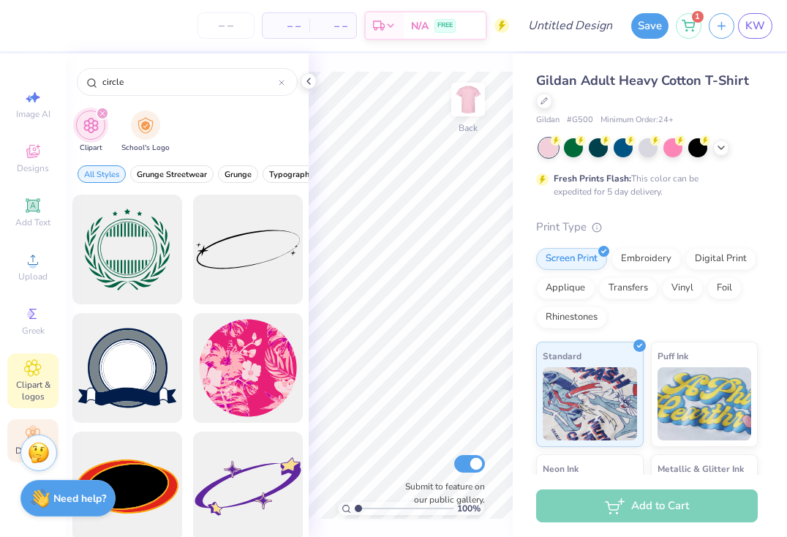
type input "circle"
click at [29, 423] on div "Decorate" at bounding box center [32, 440] width 51 height 43
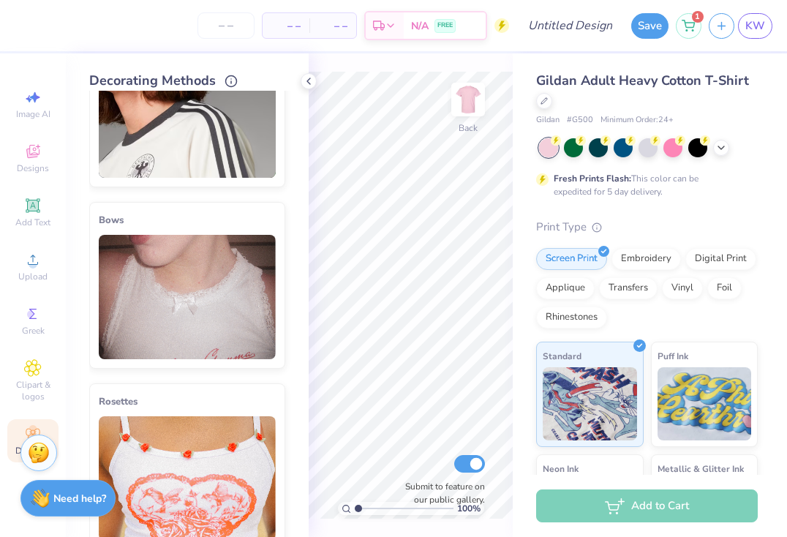
scroll to position [344, 0]
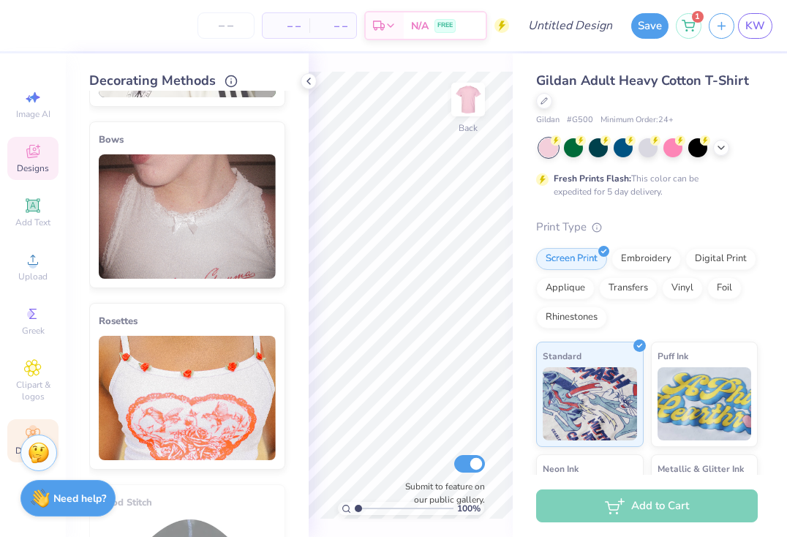
click at [41, 145] on icon at bounding box center [33, 152] width 18 height 18
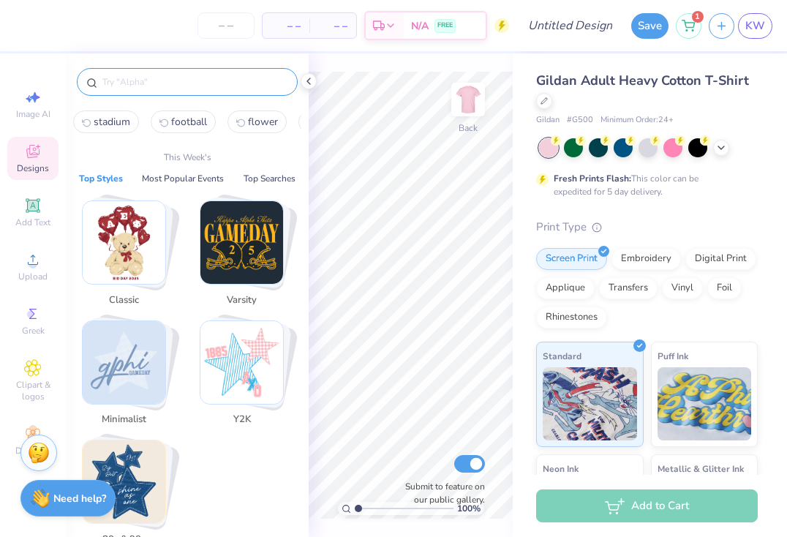
click at [137, 83] on input "text" at bounding box center [194, 82] width 187 height 15
click at [44, 380] on span "Clipart & logos" at bounding box center [32, 390] width 51 height 23
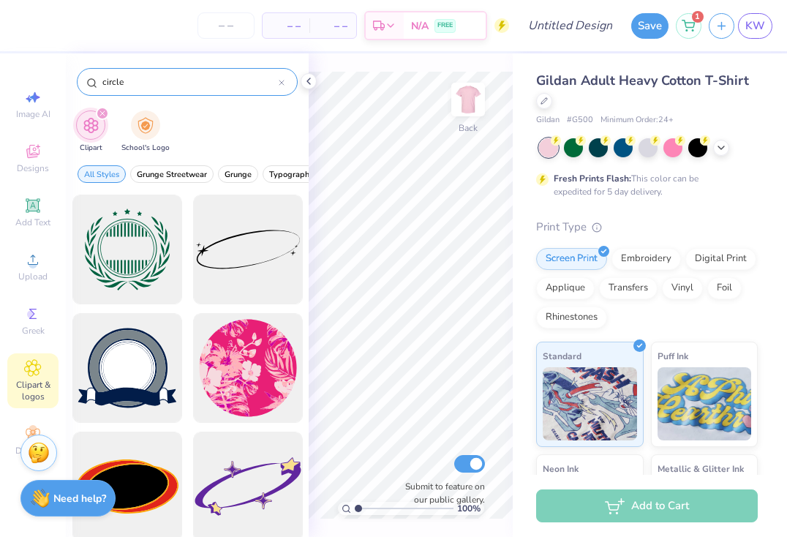
click at [279, 82] on icon at bounding box center [282, 83] width 6 height 6
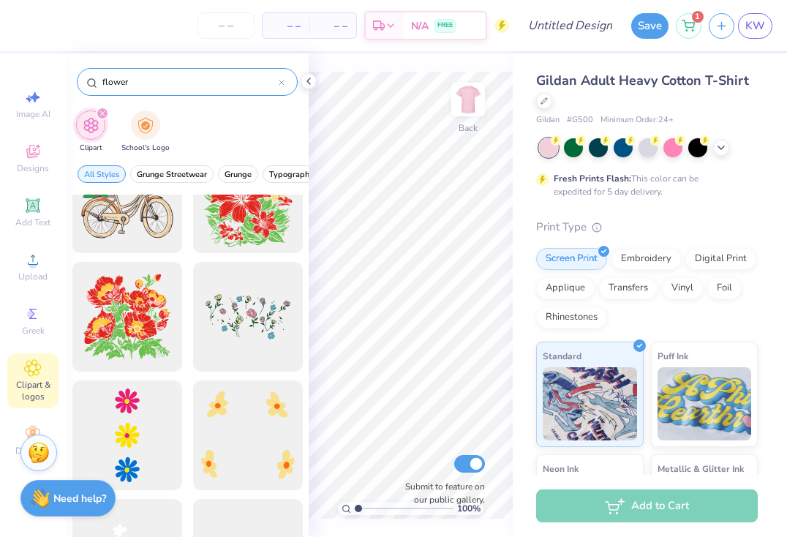
scroll to position [9698, 0]
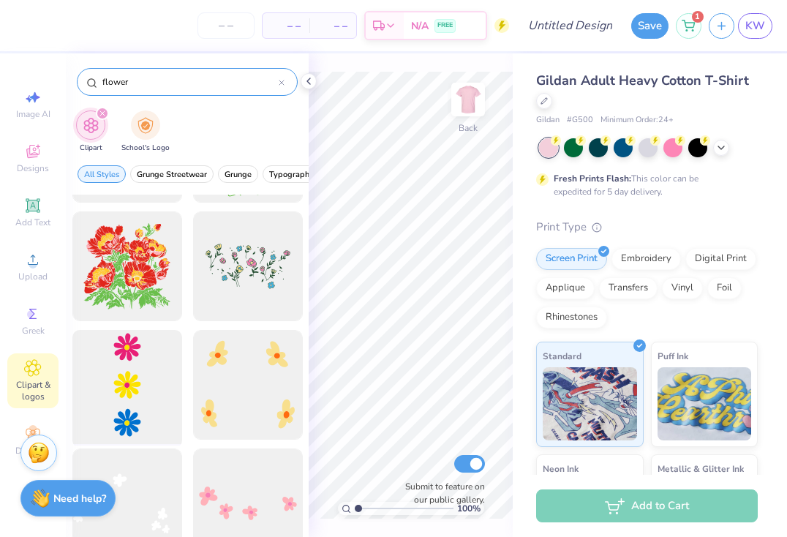
type input "flower"
click at [148, 394] on div at bounding box center [127, 385] width 121 height 121
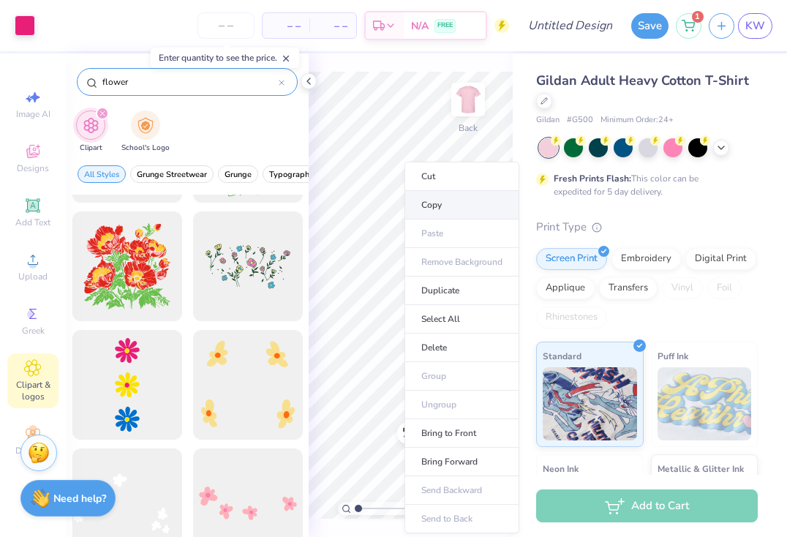
click at [388, 205] on div "100 % Back W 4.70 4.70 " H 4.81 4.81 " Y 3.00 3.00 " Center Middle Top Bottom S…" at bounding box center [411, 294] width 204 height 483
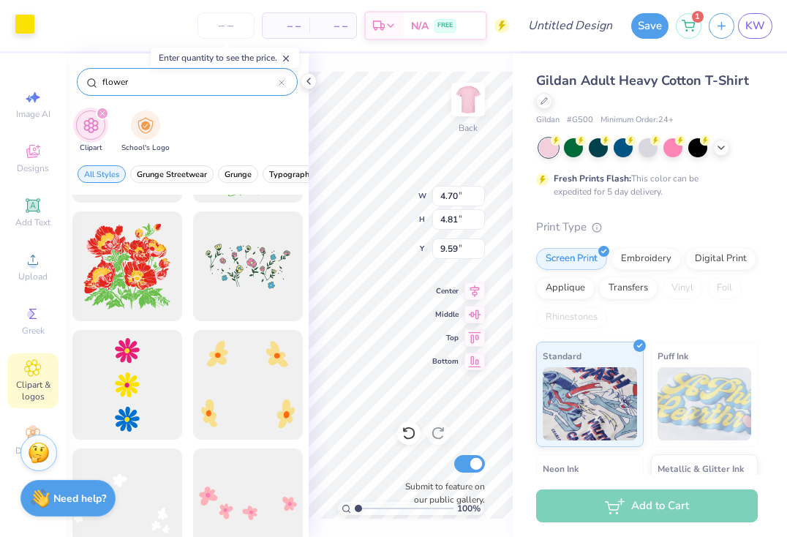
click at [25, 27] on div at bounding box center [25, 24] width 20 height 20
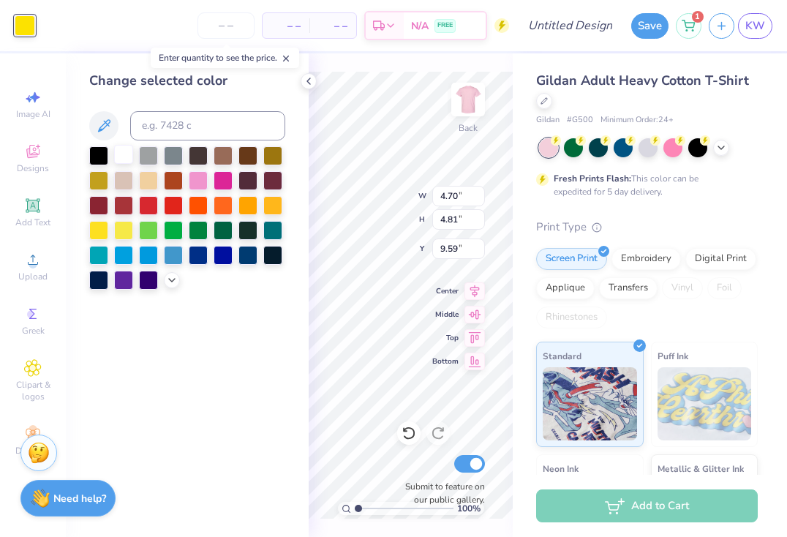
click at [123, 154] on div at bounding box center [123, 154] width 19 height 19
type input "0.90"
type input "0.95"
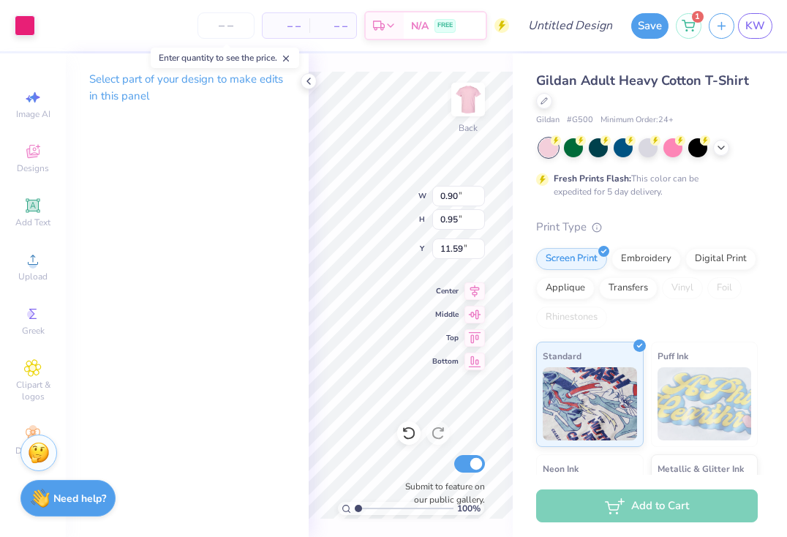
type input "11.53"
click at [24, 28] on div at bounding box center [25, 24] width 20 height 20
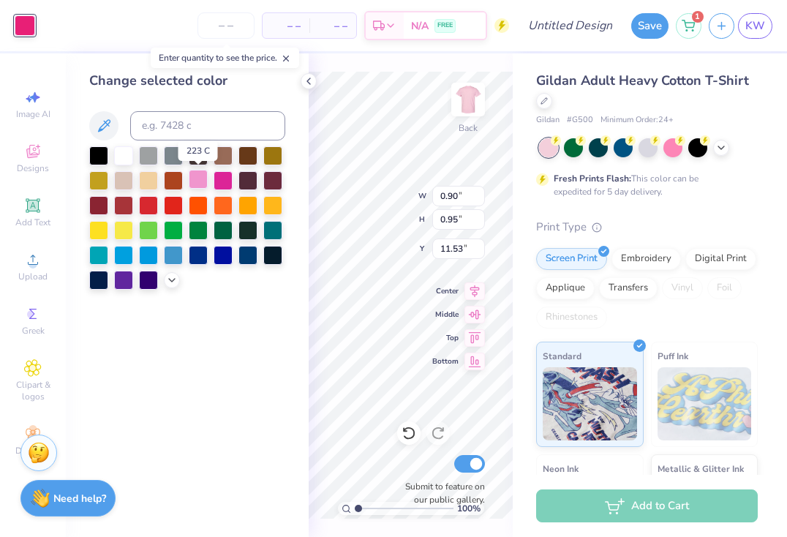
click at [203, 183] on div at bounding box center [198, 179] width 19 height 19
click at [173, 274] on icon at bounding box center [172, 279] width 12 height 12
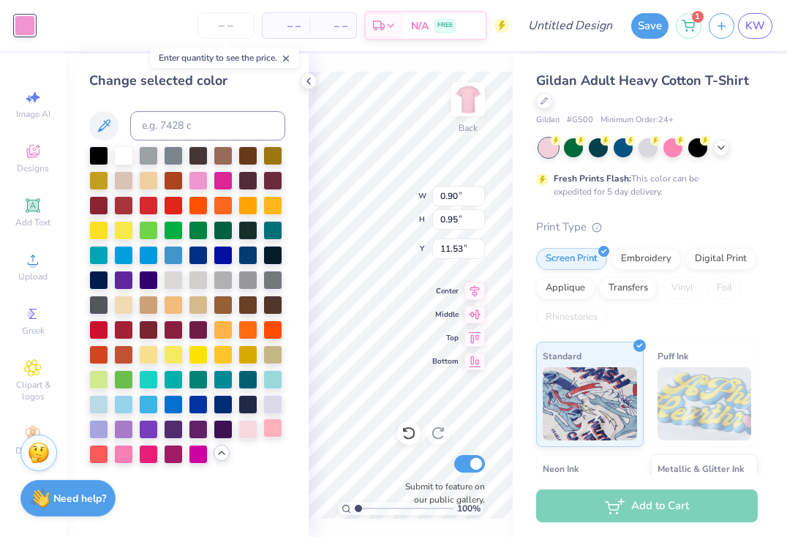
click at [270, 432] on div at bounding box center [272, 427] width 19 height 19
click at [256, 427] on div at bounding box center [247, 427] width 19 height 19
click at [272, 429] on div at bounding box center [272, 427] width 19 height 19
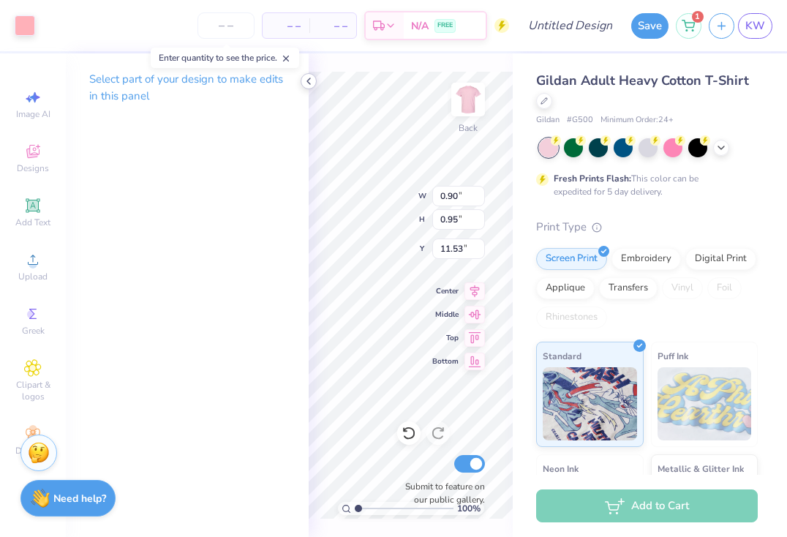
click at [313, 78] on icon at bounding box center [309, 81] width 12 height 12
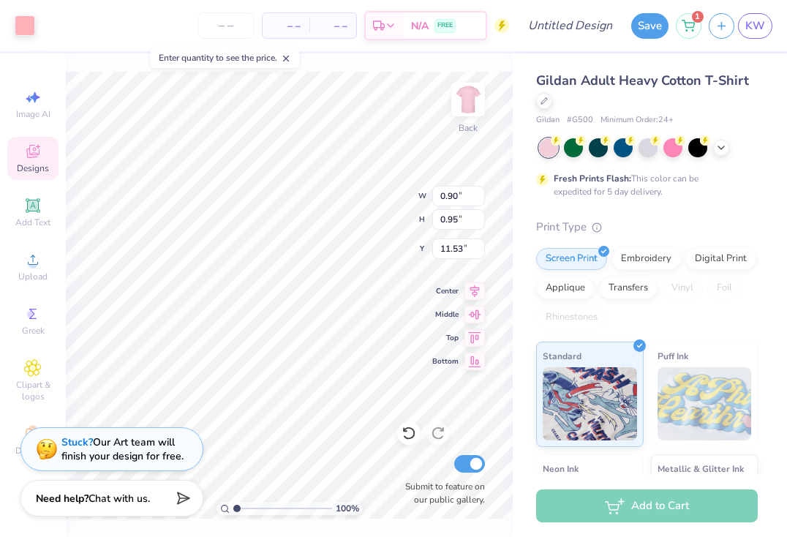
click at [31, 146] on icon at bounding box center [33, 152] width 18 height 18
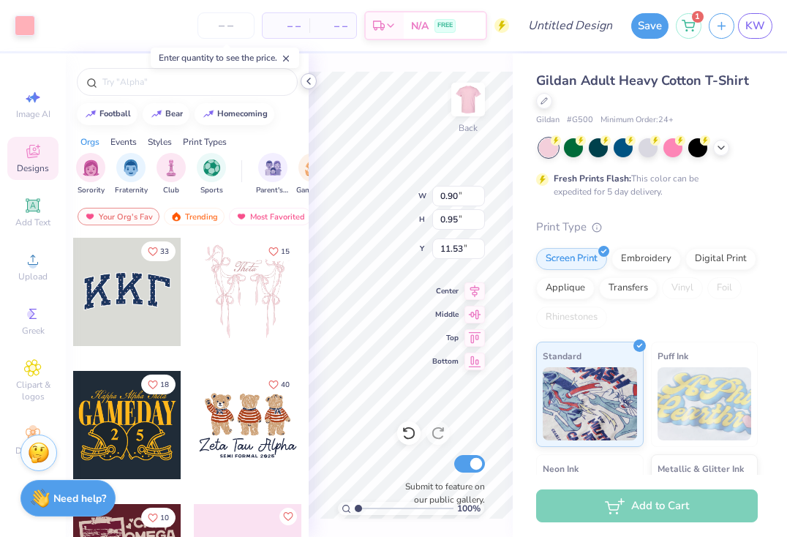
click at [306, 80] on icon at bounding box center [309, 81] width 12 height 12
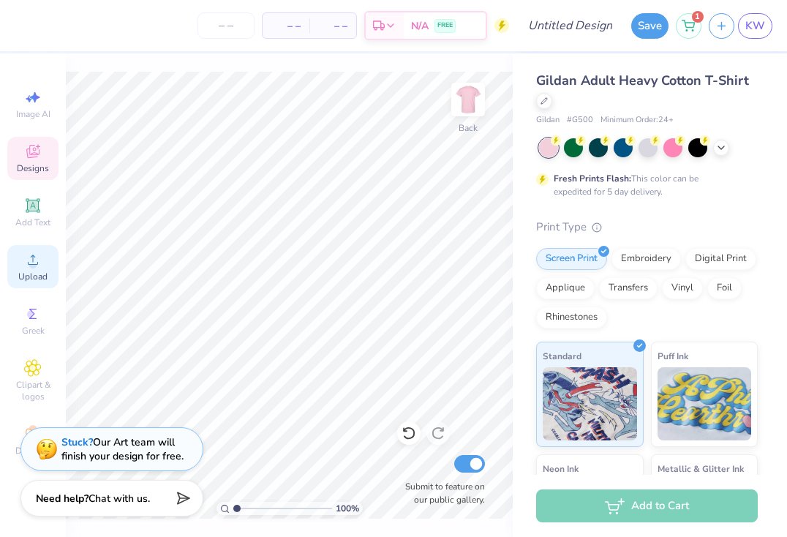
click at [26, 257] on icon at bounding box center [33, 260] width 18 height 18
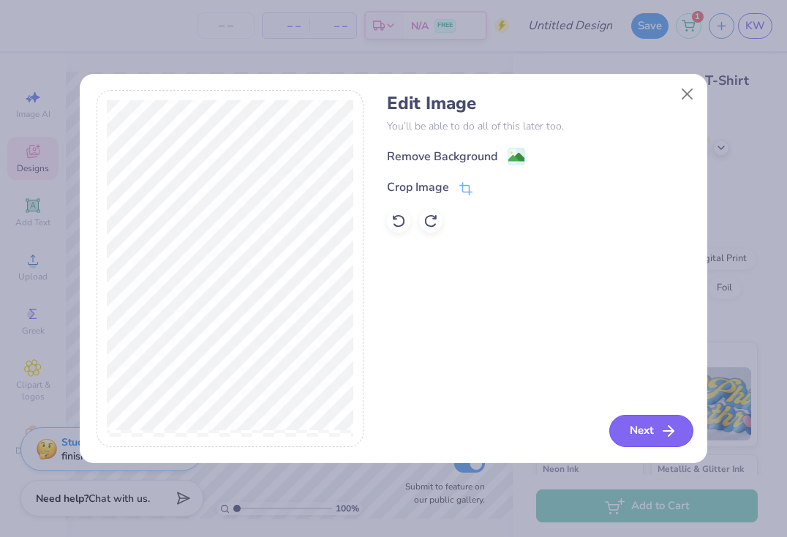
click at [656, 430] on button "Next" at bounding box center [651, 431] width 84 height 32
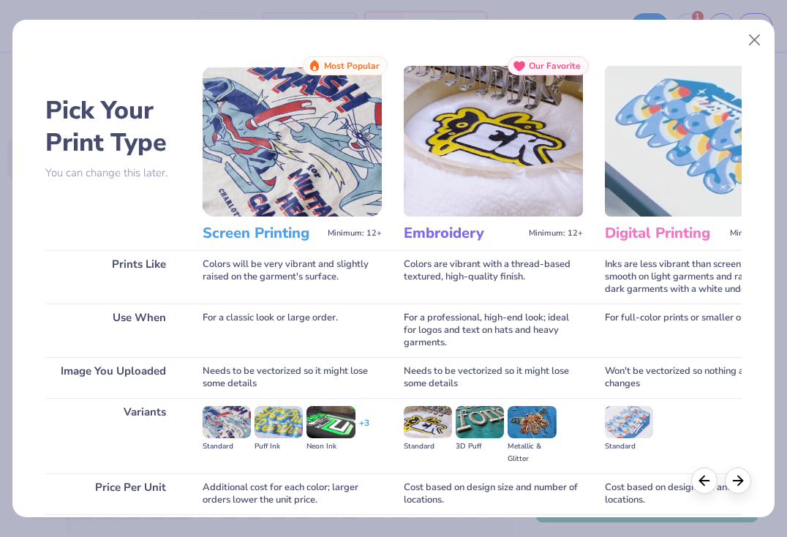
click at [347, 190] on img at bounding box center [292, 141] width 179 height 151
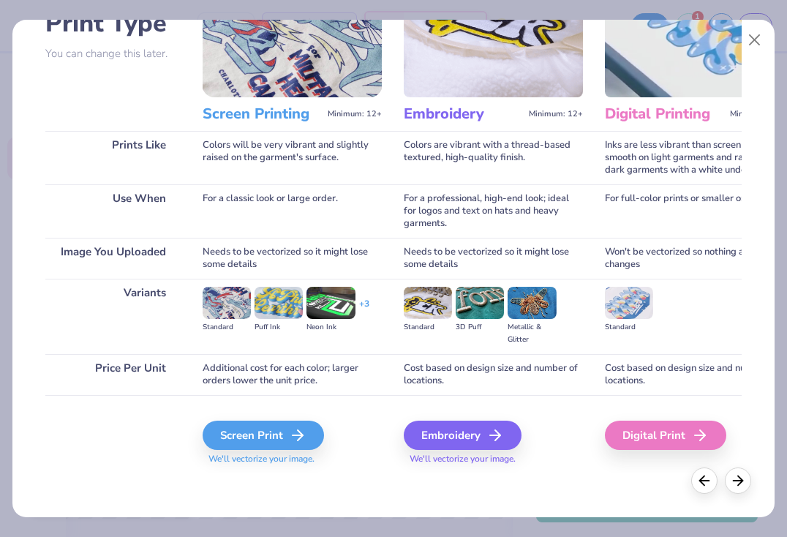
click at [276, 450] on div "Screen Print We'll vectorize your image." at bounding box center [292, 443] width 179 height 45
click at [276, 432] on div "Screen Print" at bounding box center [265, 435] width 121 height 29
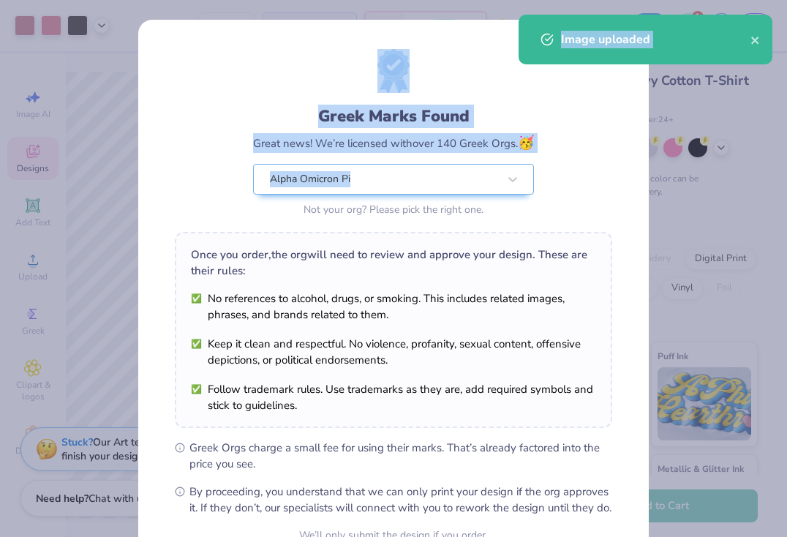
drag, startPoint x: 195, startPoint y: 213, endPoint x: 551, endPoint y: 55, distance: 389.6
click at [551, 55] on body "Art colors – – Per Item – – Total Est. Delivery N/A FREE Design Title Save 1 KW…" at bounding box center [393, 268] width 787 height 537
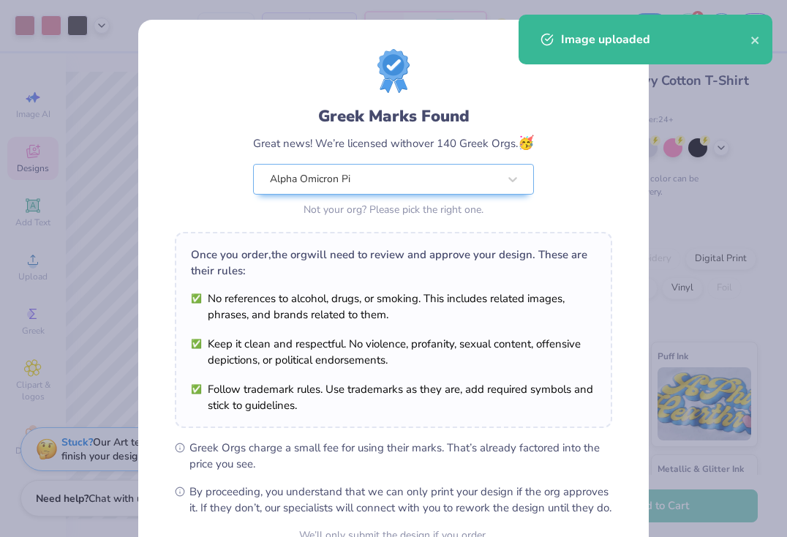
click at [750, 36] on div "Image uploaded" at bounding box center [655, 40] width 189 height 18
click at [759, 42] on icon "close" at bounding box center [755, 40] width 10 height 12
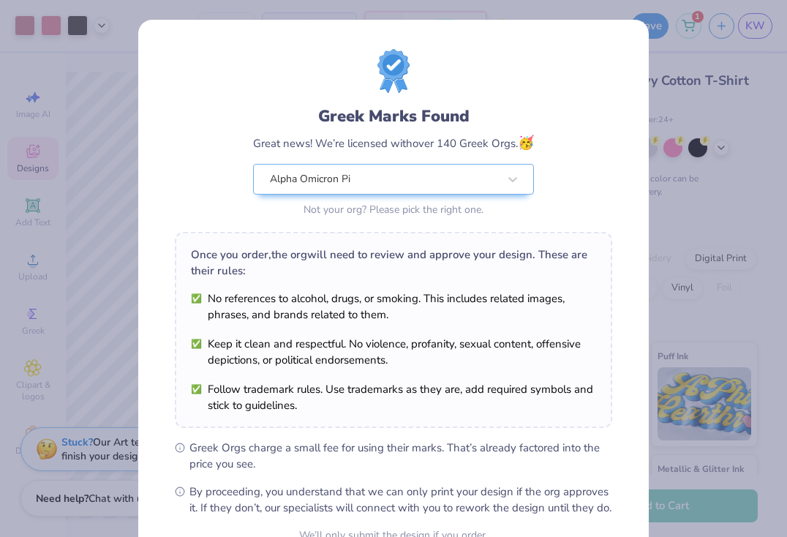
scroll to position [148, 0]
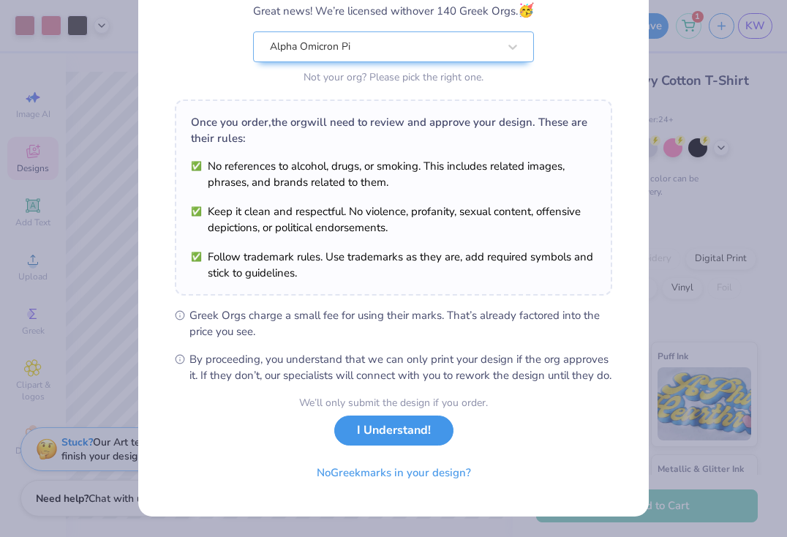
click at [394, 436] on button "I Understand!" at bounding box center [393, 430] width 119 height 30
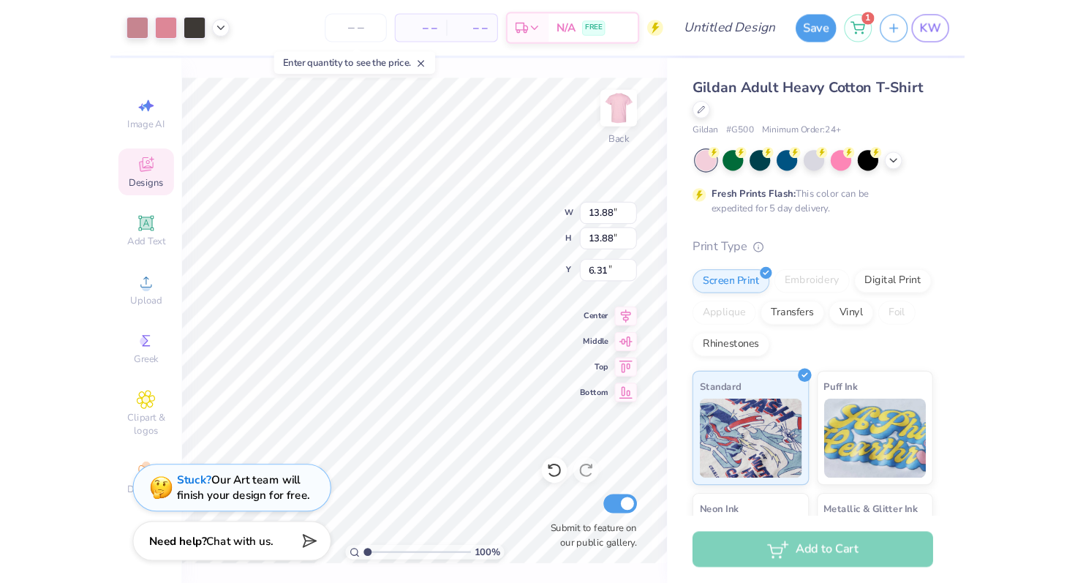
scroll to position [0, 0]
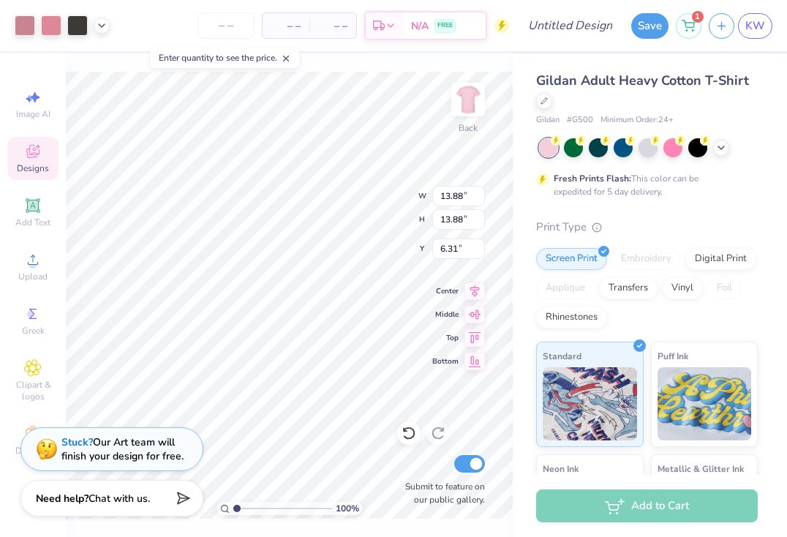
type input "7.71"
type input "5.13"
type input "9.44"
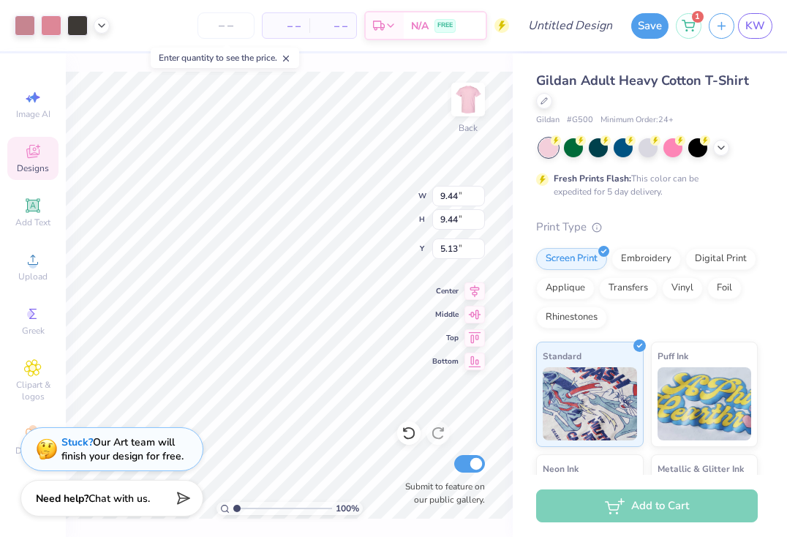
type input "3.81"
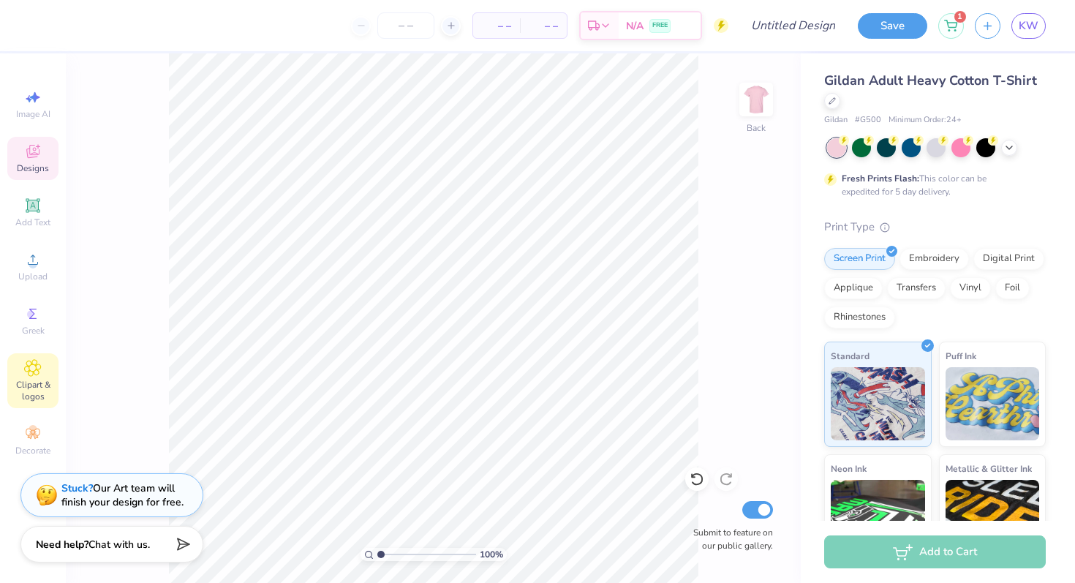
click at [36, 372] on icon at bounding box center [32, 368] width 17 height 18
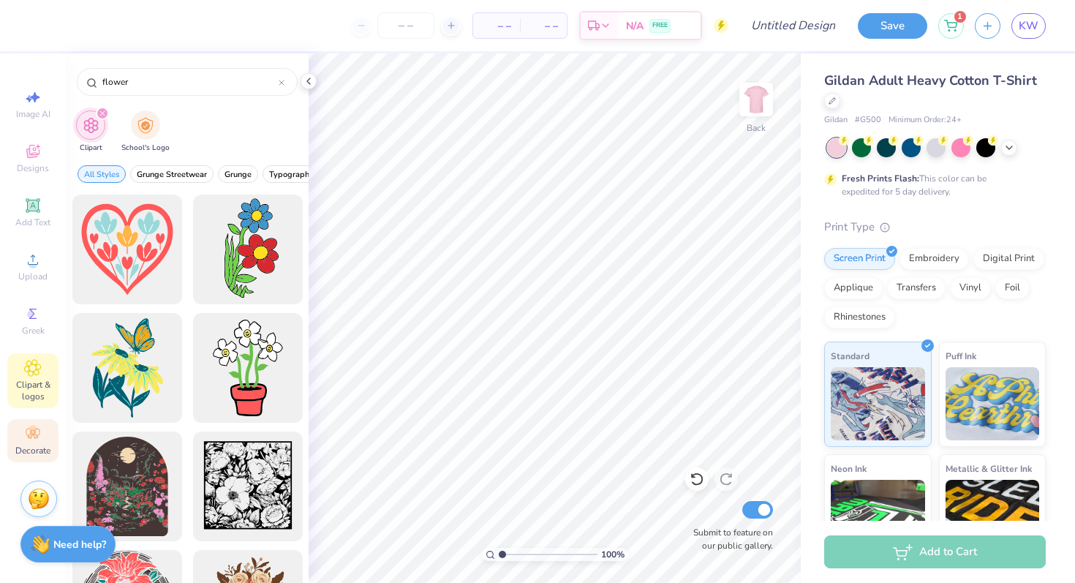
click at [28, 429] on icon at bounding box center [33, 434] width 14 height 10
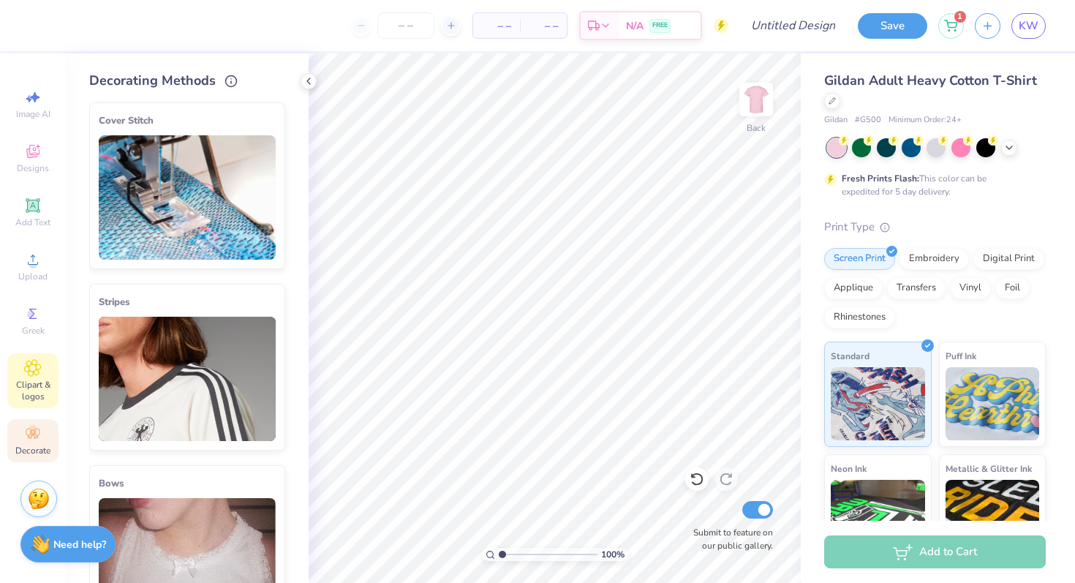
click at [37, 381] on span "Clipart & logos" at bounding box center [32, 390] width 51 height 23
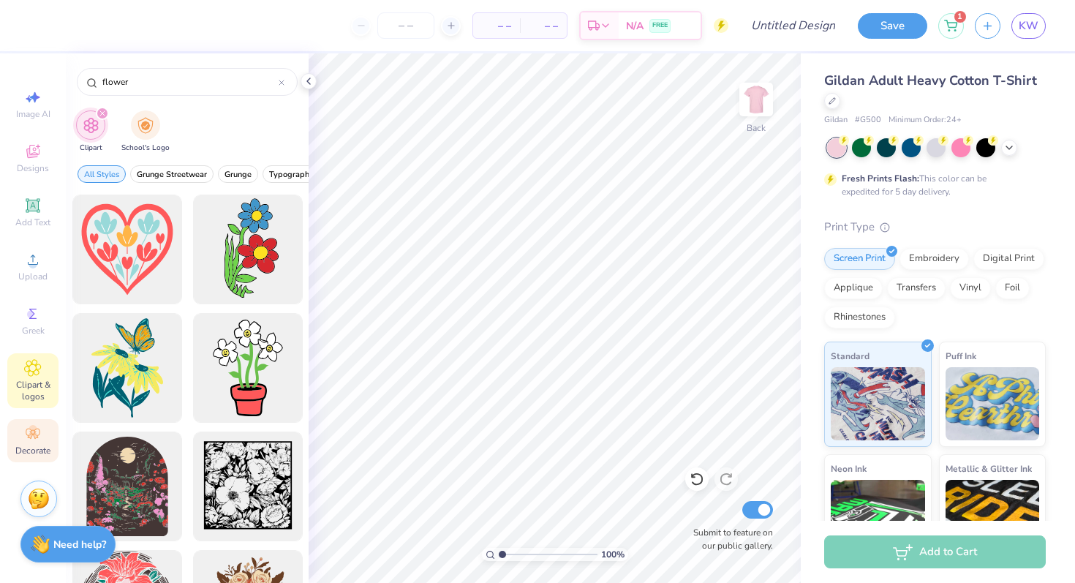
click at [33, 442] on icon at bounding box center [33, 434] width 18 height 18
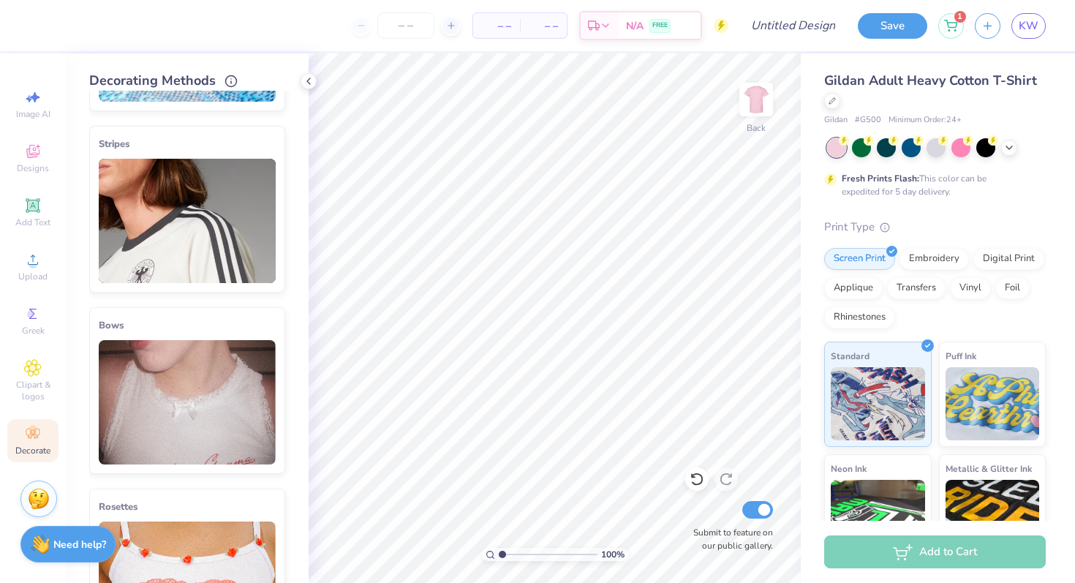
scroll to position [404, 0]
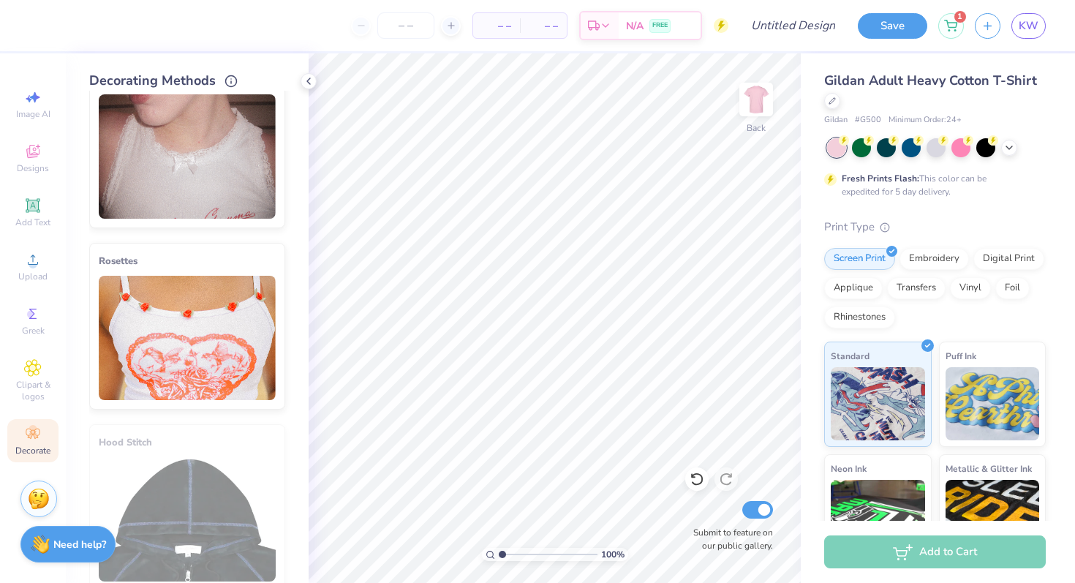
click at [156, 168] on img at bounding box center [187, 156] width 177 height 124
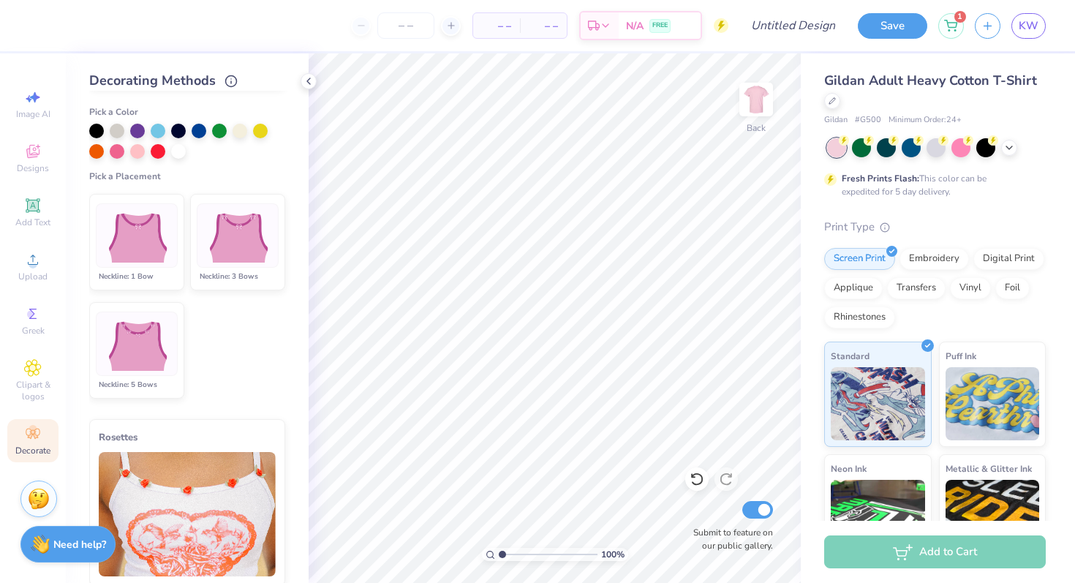
click at [150, 240] on img at bounding box center [136, 235] width 72 height 55
click at [238, 238] on img at bounding box center [237, 235] width 72 height 55
click at [151, 332] on img at bounding box center [136, 344] width 72 height 55
click at [142, 211] on img at bounding box center [136, 235] width 72 height 55
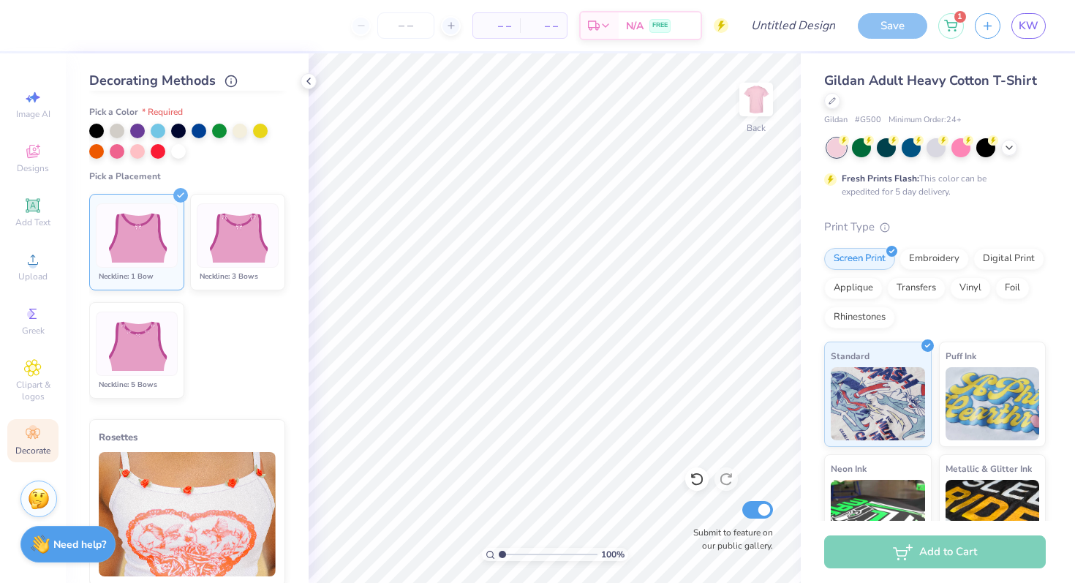
click at [157, 200] on li "Neckline: 1 Bow" at bounding box center [136, 242] width 95 height 97
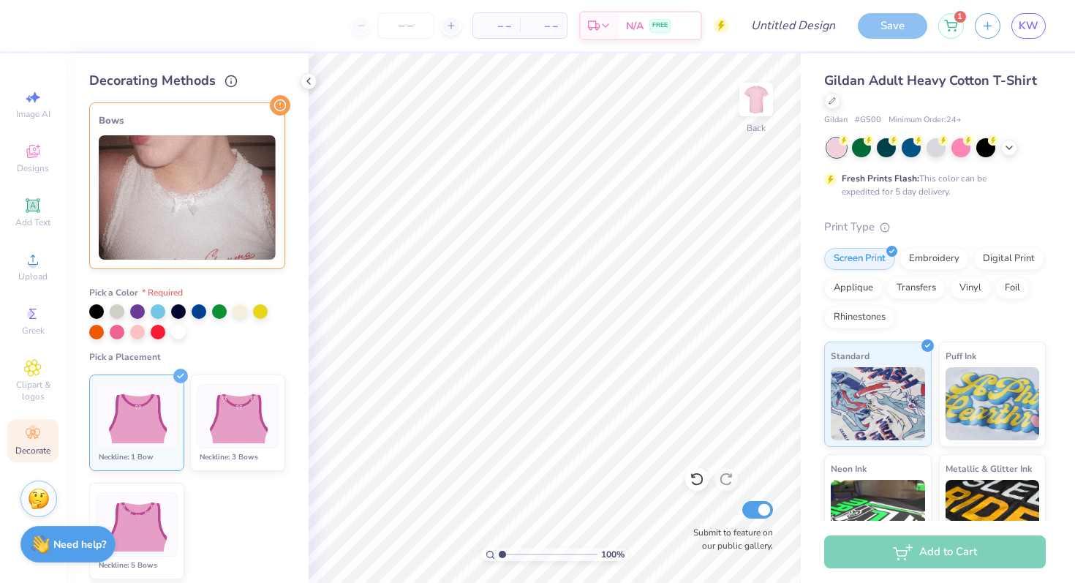
scroll to position [1, 0]
click at [157, 207] on img at bounding box center [187, 197] width 177 height 124
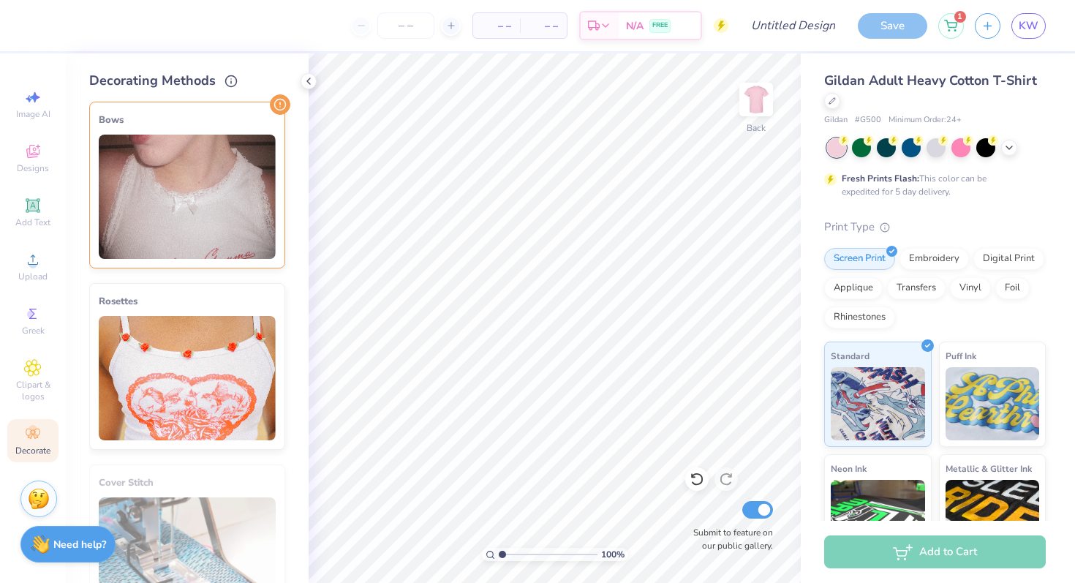
click at [159, 200] on img at bounding box center [187, 197] width 177 height 124
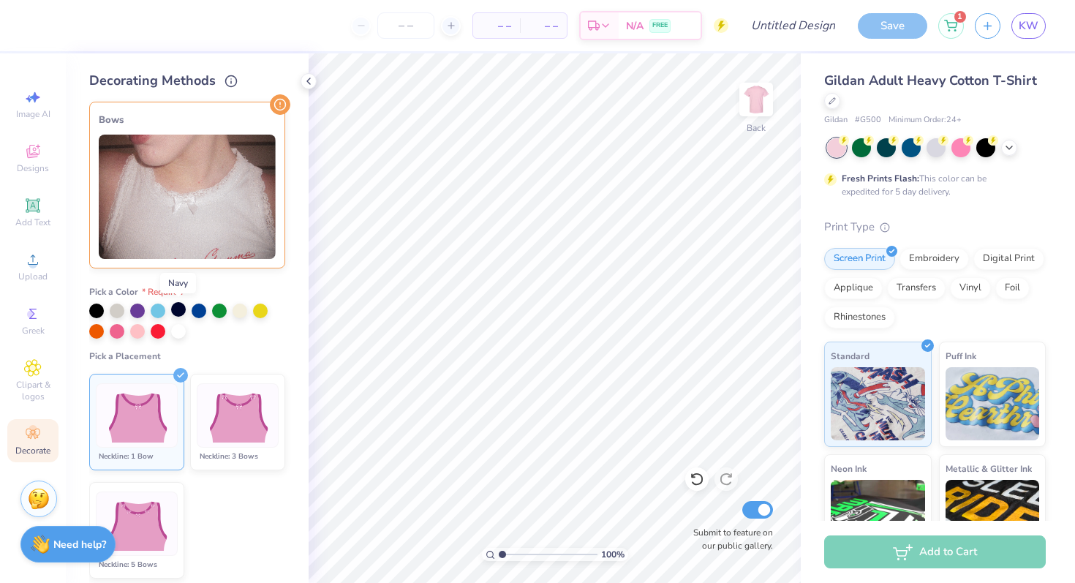
click at [173, 303] on div at bounding box center [178, 309] width 15 height 15
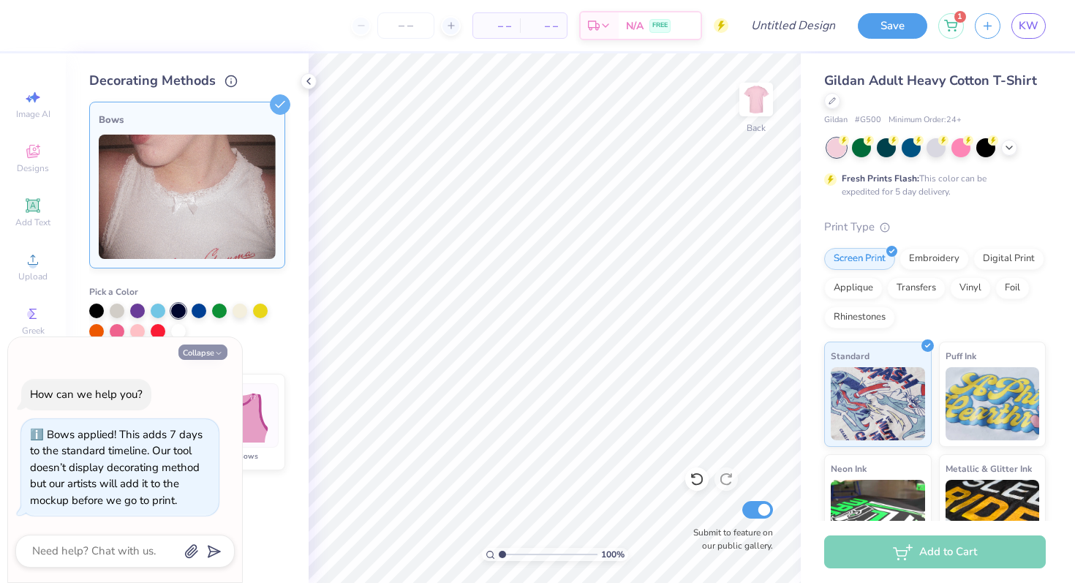
click at [203, 355] on button "Collapse" at bounding box center [202, 351] width 49 height 15
type textarea "x"
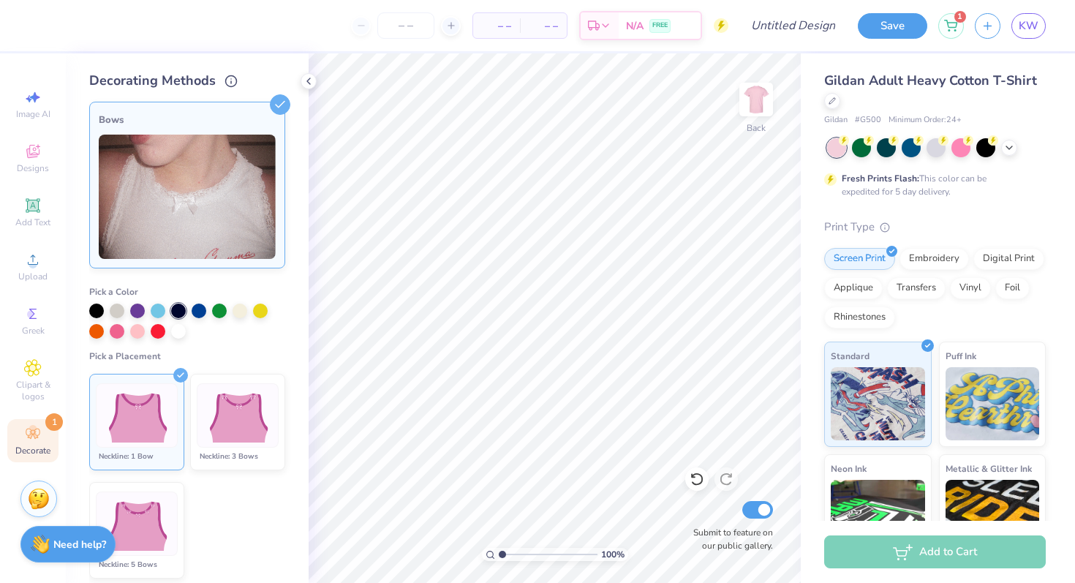
click at [163, 374] on li "Neckline: 1 Bow" at bounding box center [136, 422] width 95 height 97
click at [225, 414] on img at bounding box center [237, 415] width 72 height 55
click at [192, 209] on img at bounding box center [187, 197] width 177 height 124
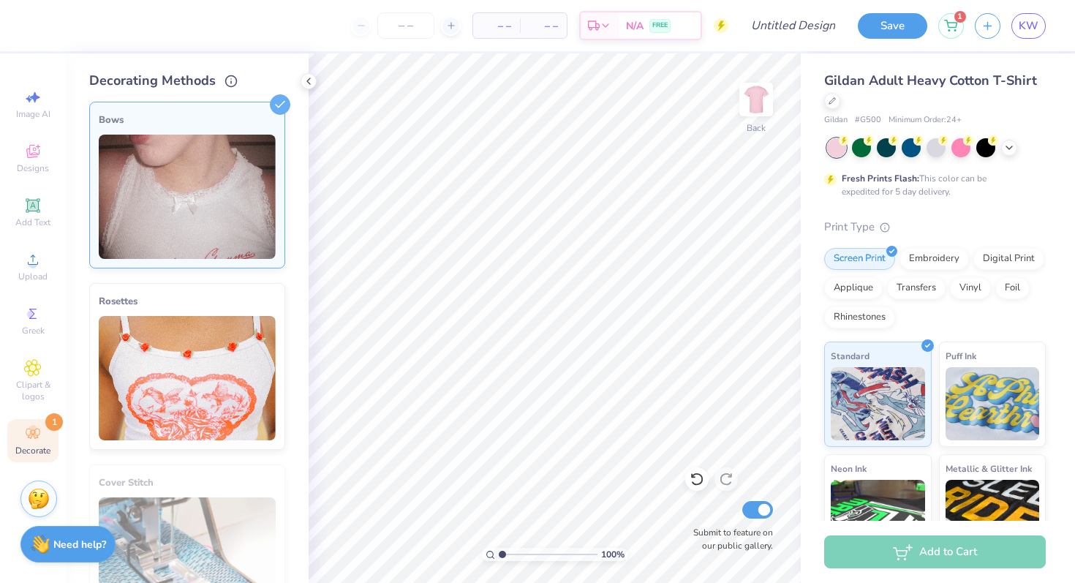
click at [134, 206] on img at bounding box center [187, 197] width 177 height 124
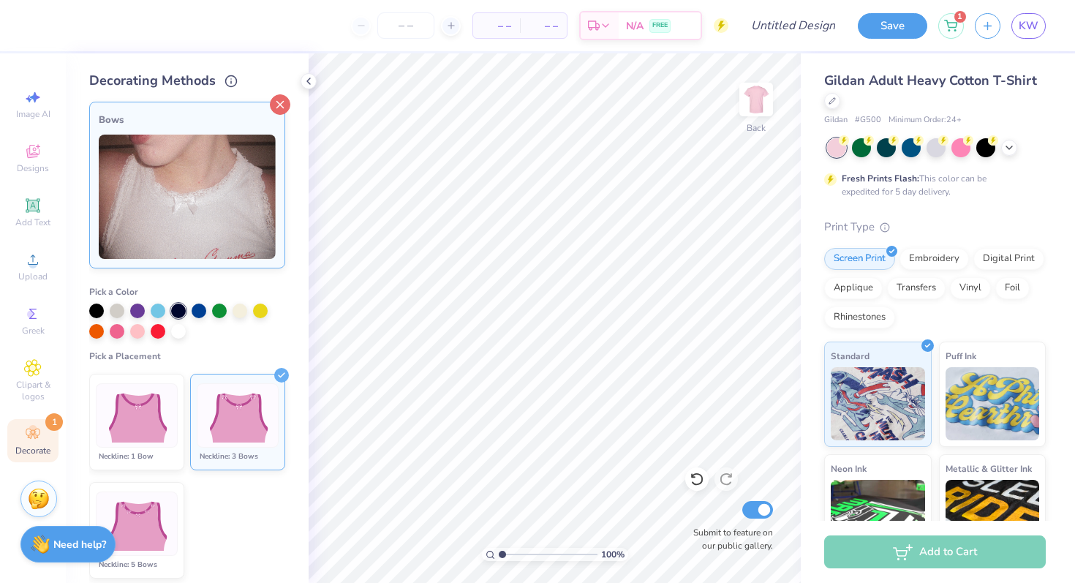
click at [279, 107] on icon at bounding box center [280, 104] width 20 height 20
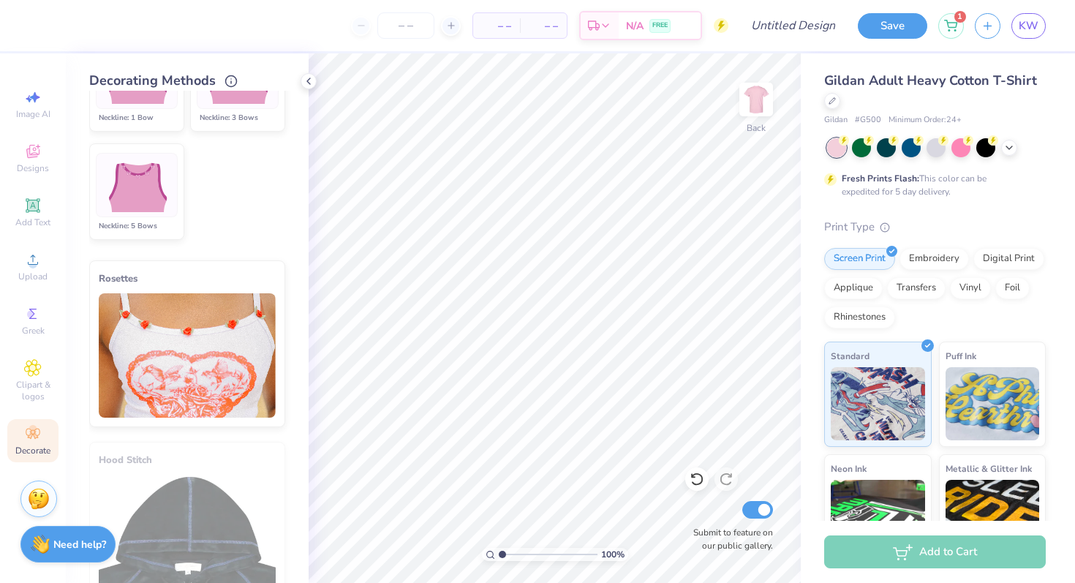
scroll to position [823, 0]
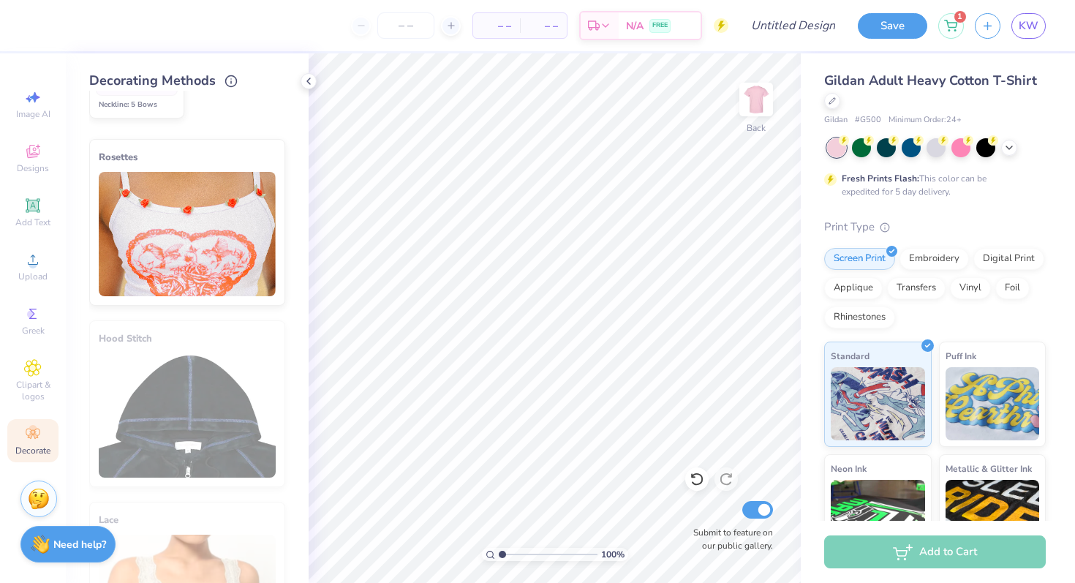
click at [29, 344] on div "Image AI Designs Add Text Upload Greek Clipart & logos Decorate" at bounding box center [32, 273] width 51 height 380
click at [29, 308] on icon at bounding box center [33, 314] width 18 height 18
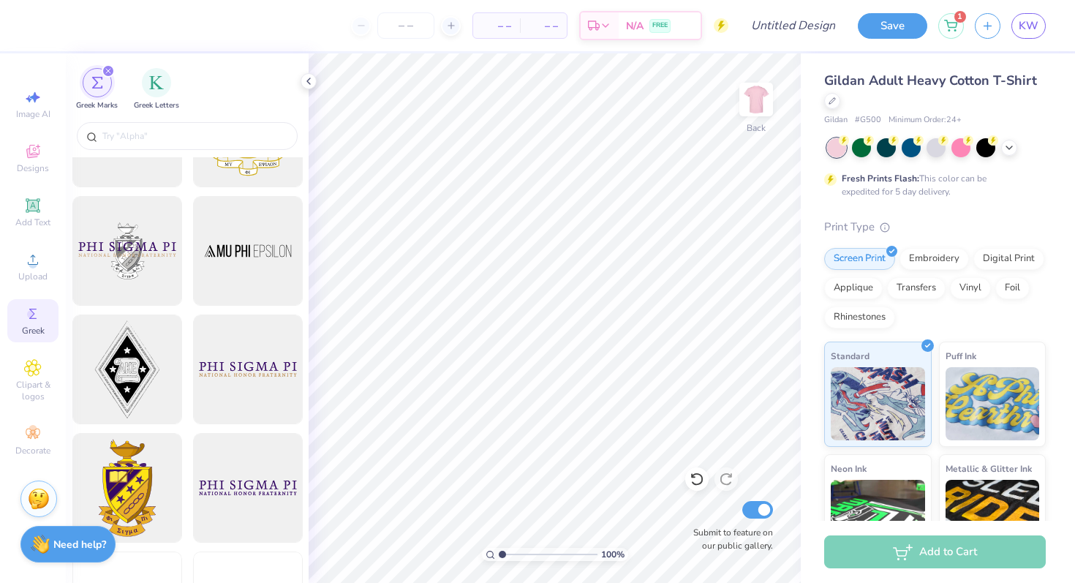
scroll to position [200, 0]
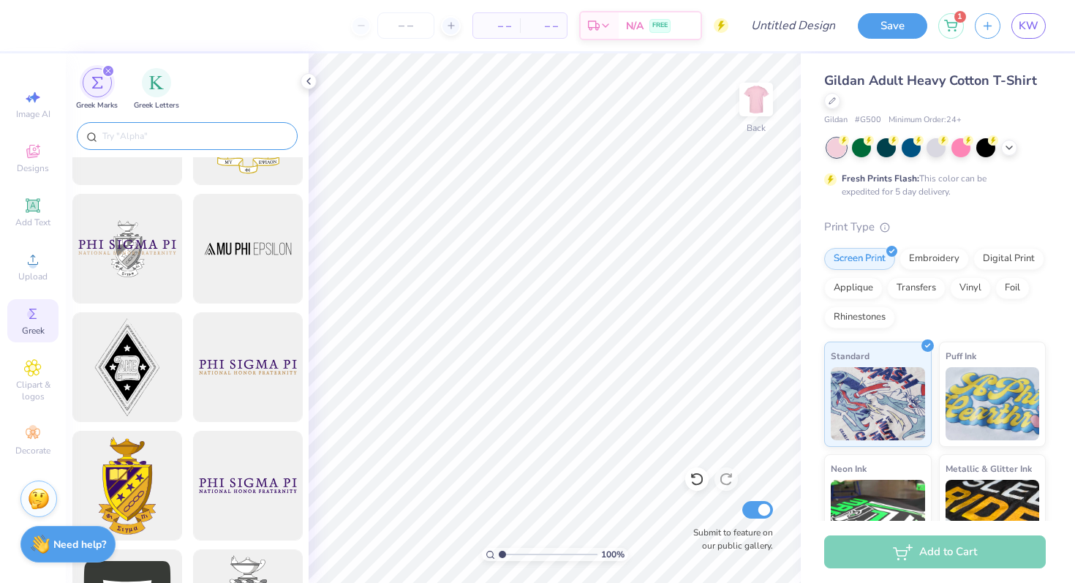
click at [135, 135] on input "text" at bounding box center [194, 136] width 187 height 15
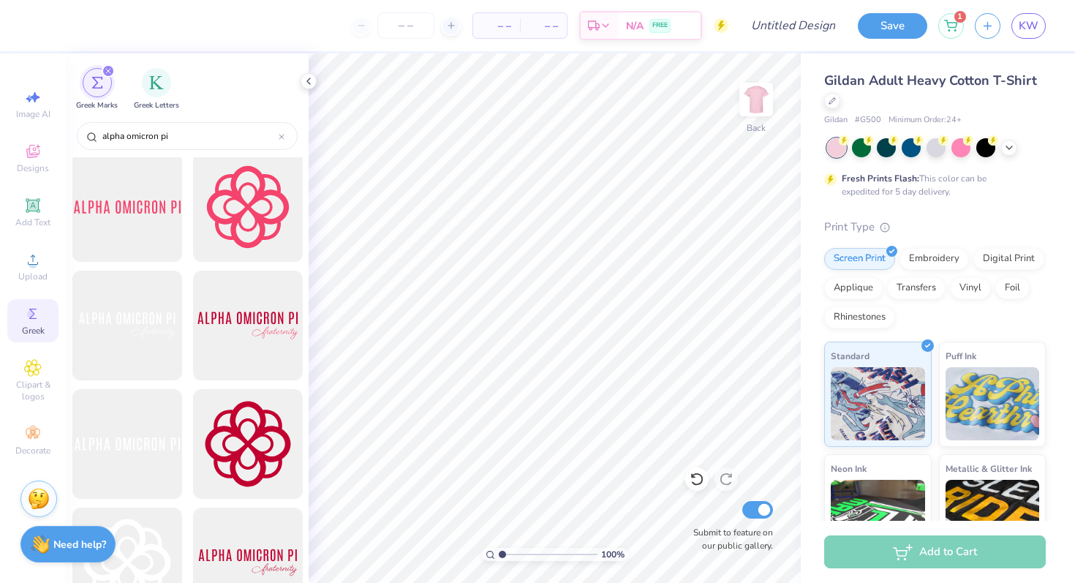
scroll to position [0, 0]
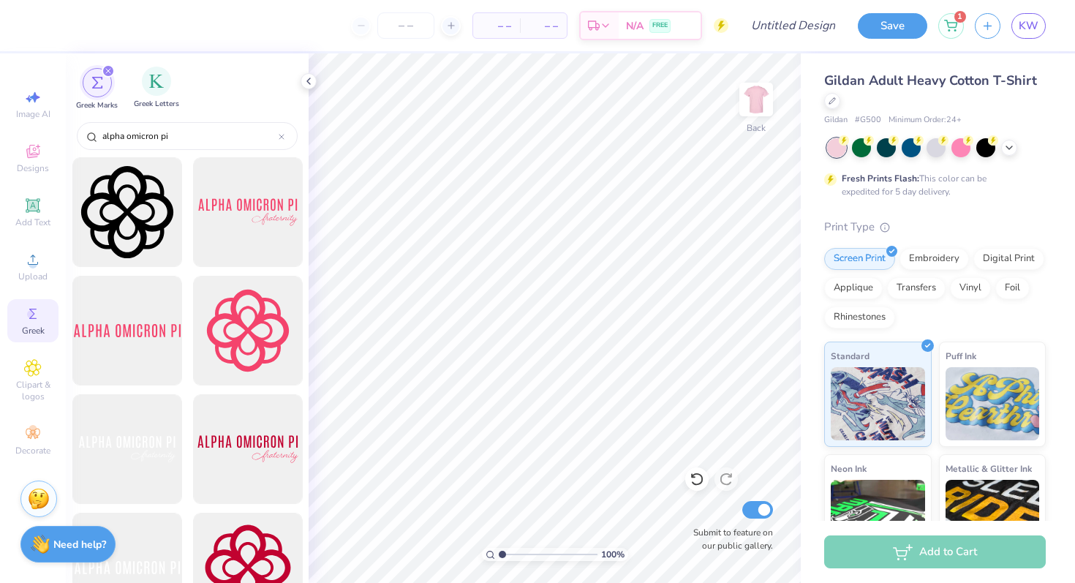
type input "alpha omicron pi"
click at [141, 86] on div "Greek Letters" at bounding box center [156, 88] width 45 height 43
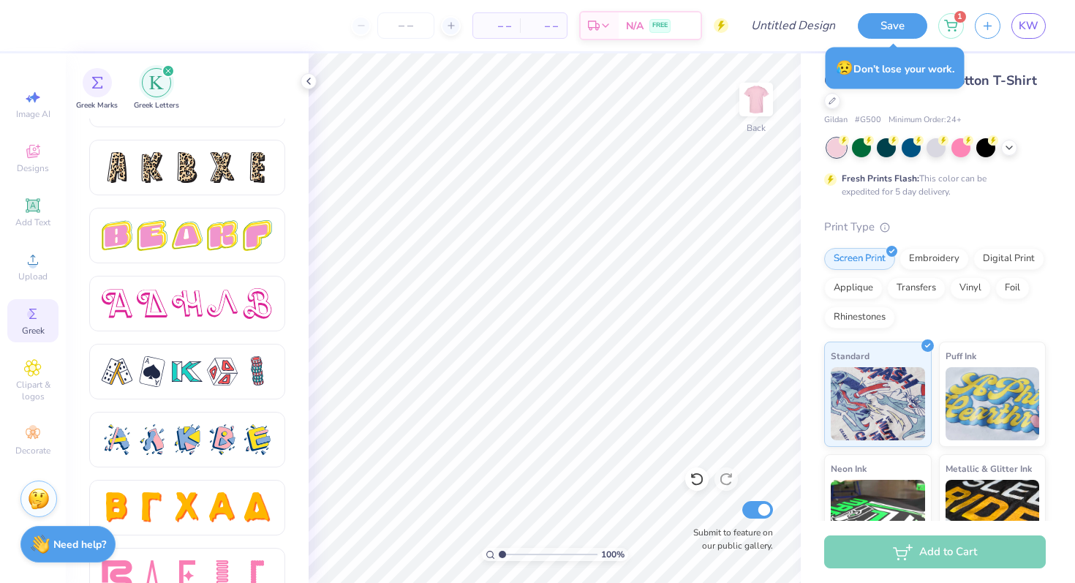
scroll to position [2458, 0]
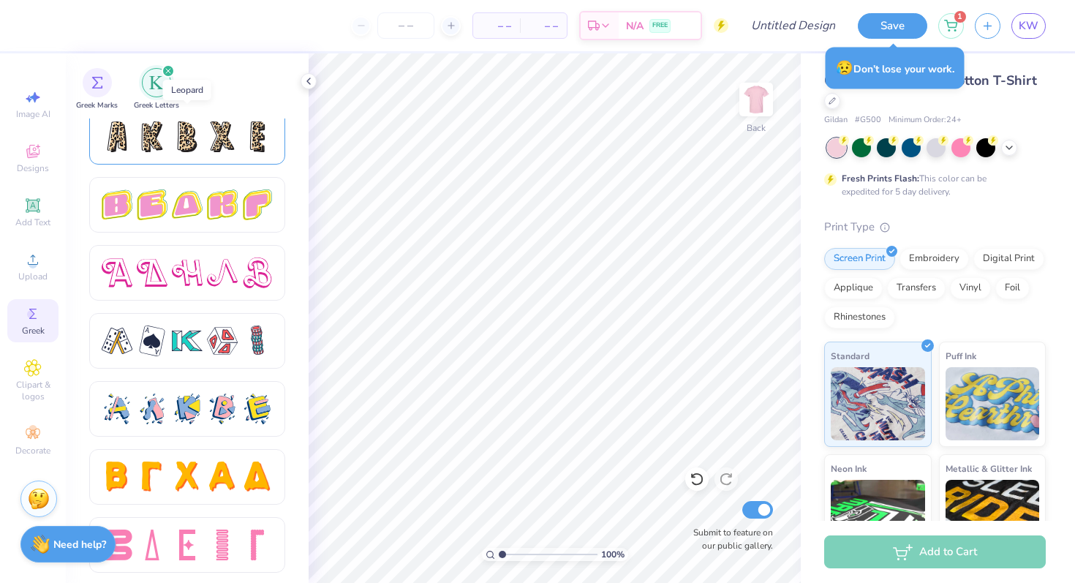
click at [186, 144] on div at bounding box center [187, 136] width 31 height 31
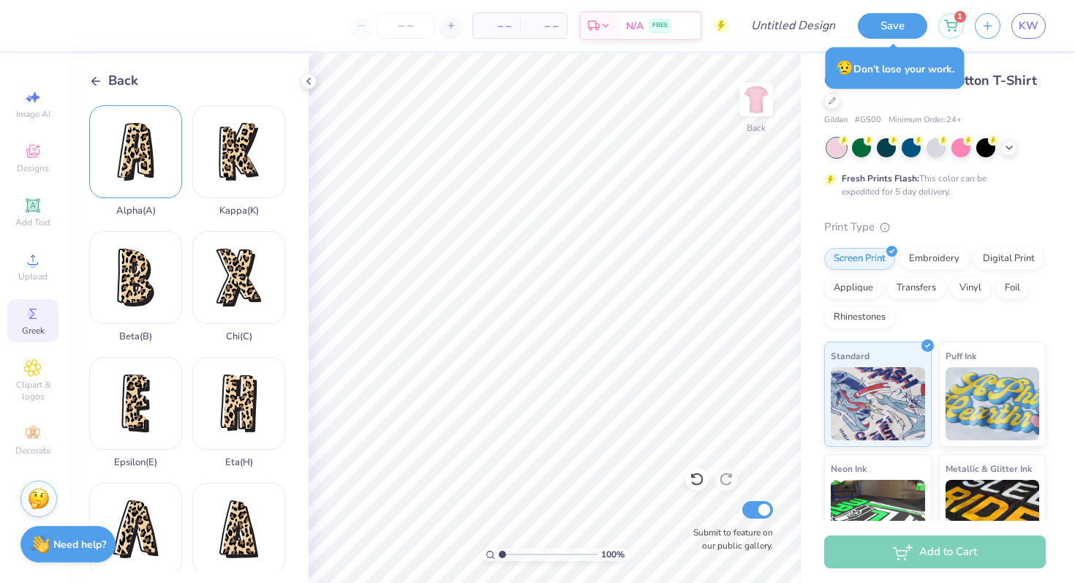
click at [140, 120] on div "Alpha ( A )" at bounding box center [135, 160] width 93 height 111
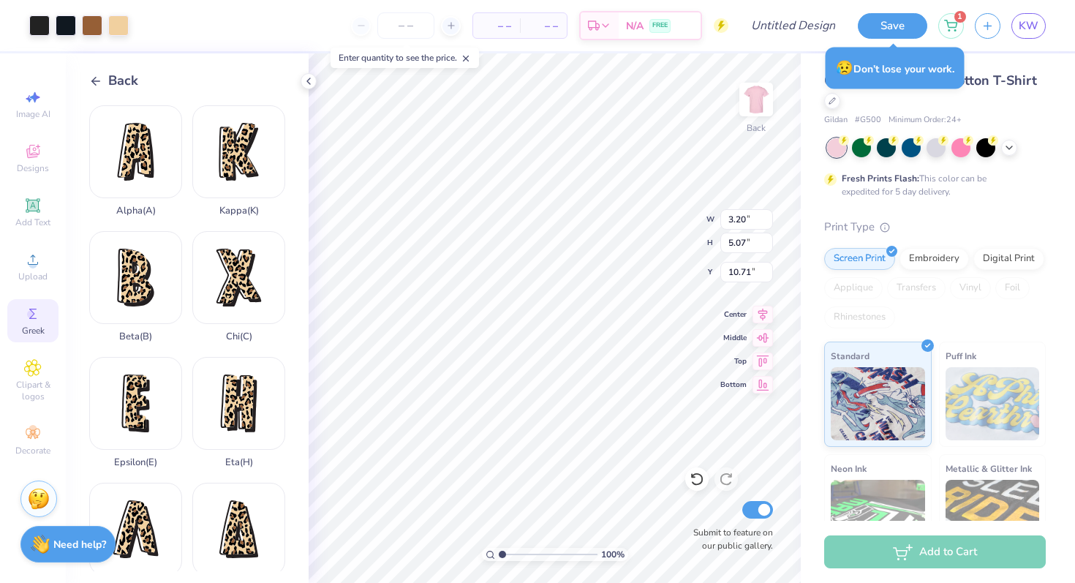
type input "3.78"
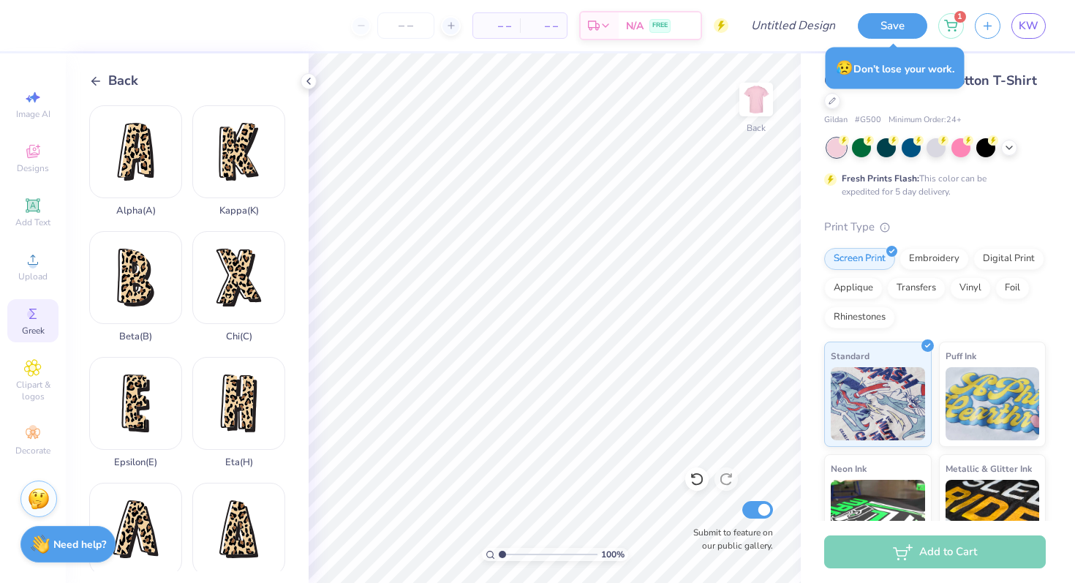
click at [99, 75] on icon at bounding box center [95, 81] width 13 height 13
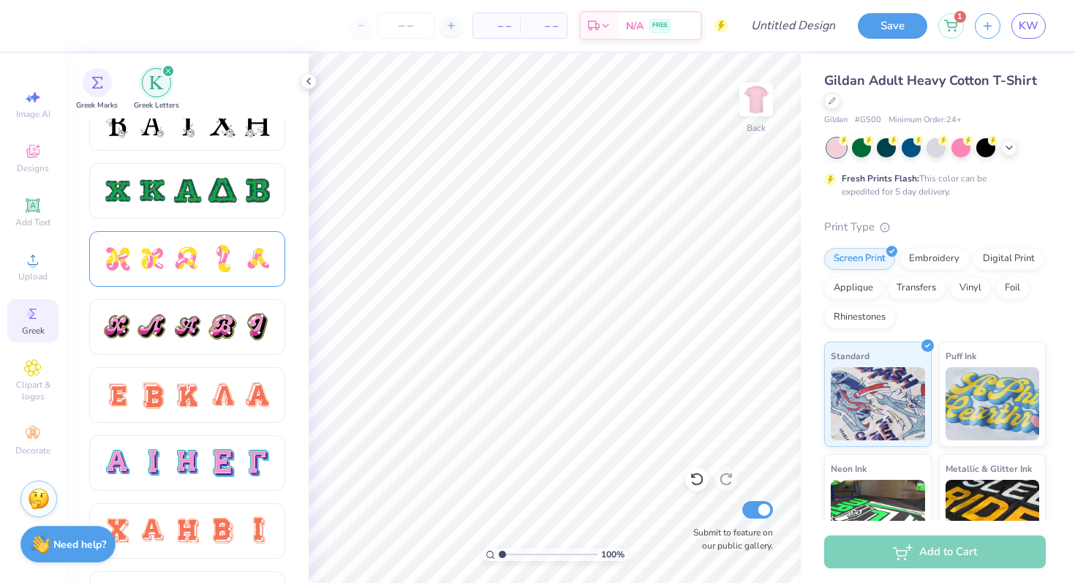
scroll to position [765, 0]
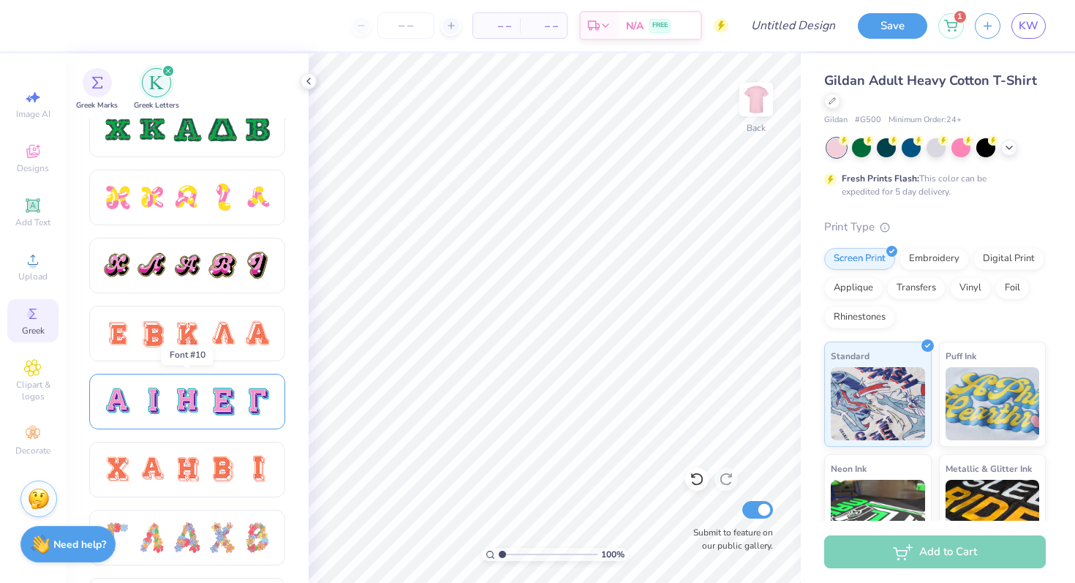
click at [193, 404] on div at bounding box center [187, 401] width 31 height 31
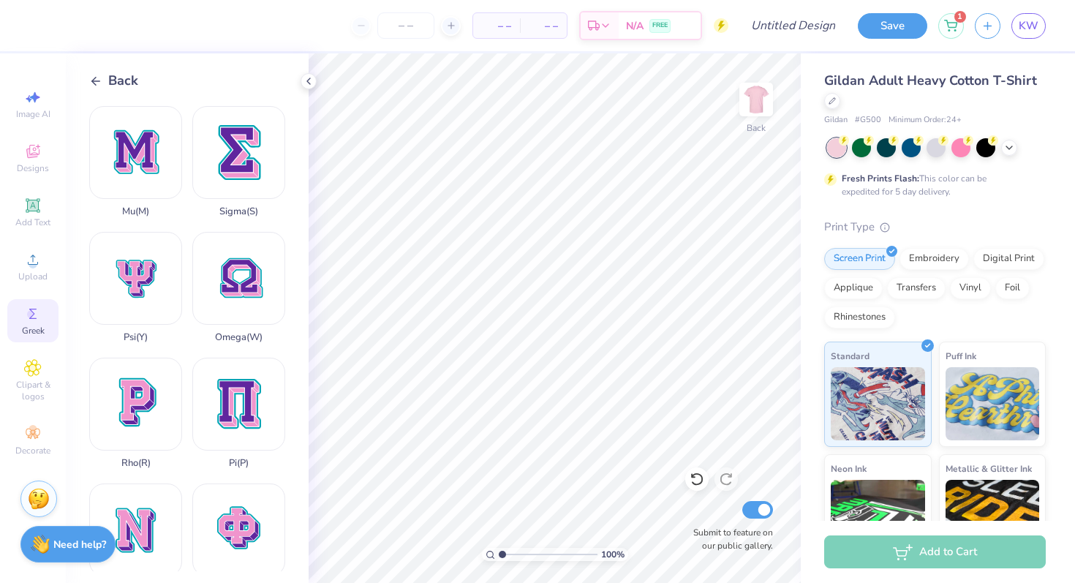
scroll to position [0, 0]
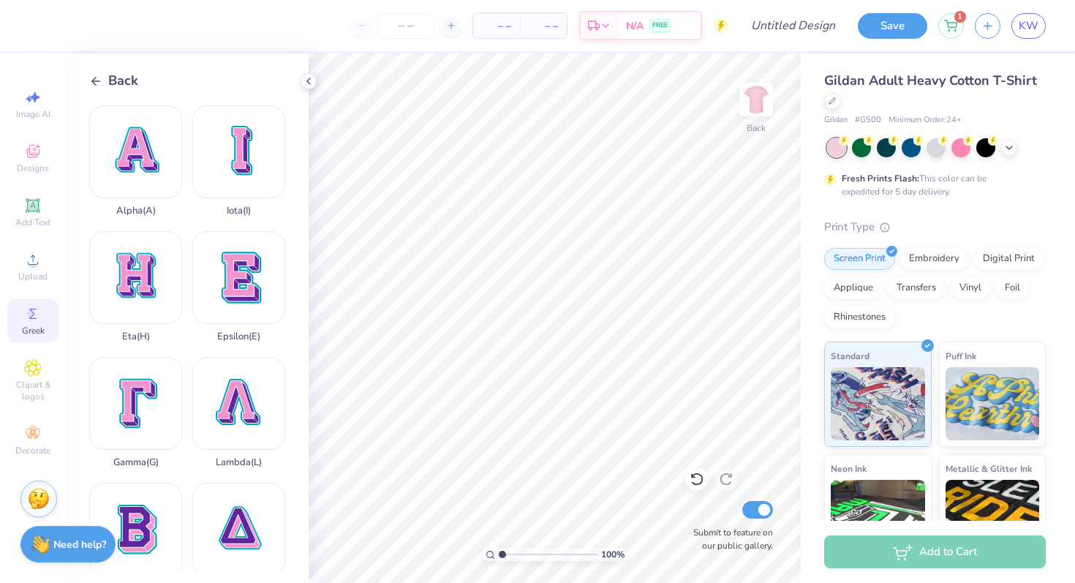
click at [91, 79] on icon at bounding box center [95, 81] width 13 height 13
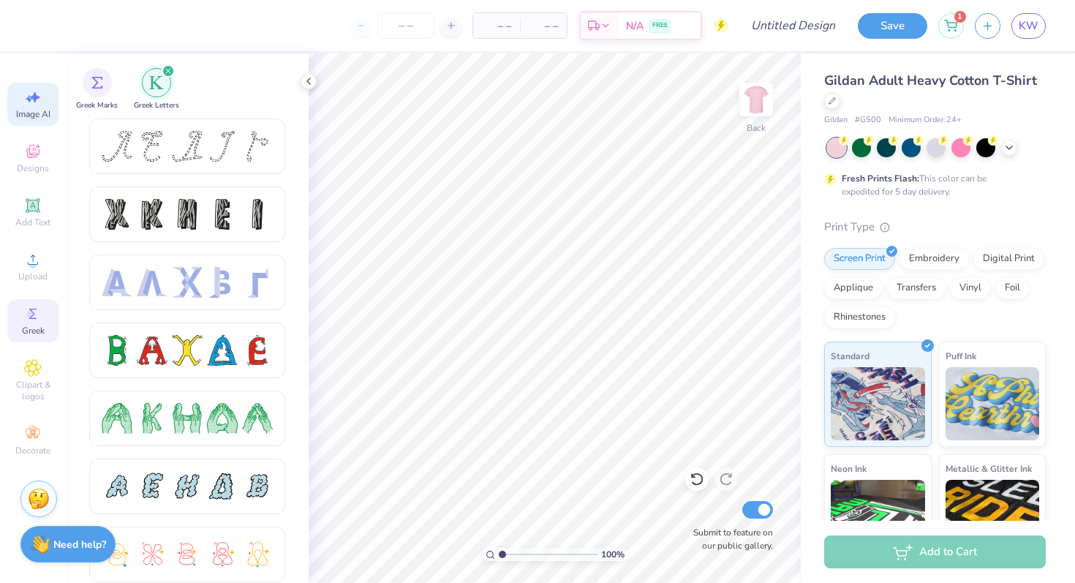
click at [45, 108] on span "Image AI" at bounding box center [33, 114] width 34 height 12
select select "4"
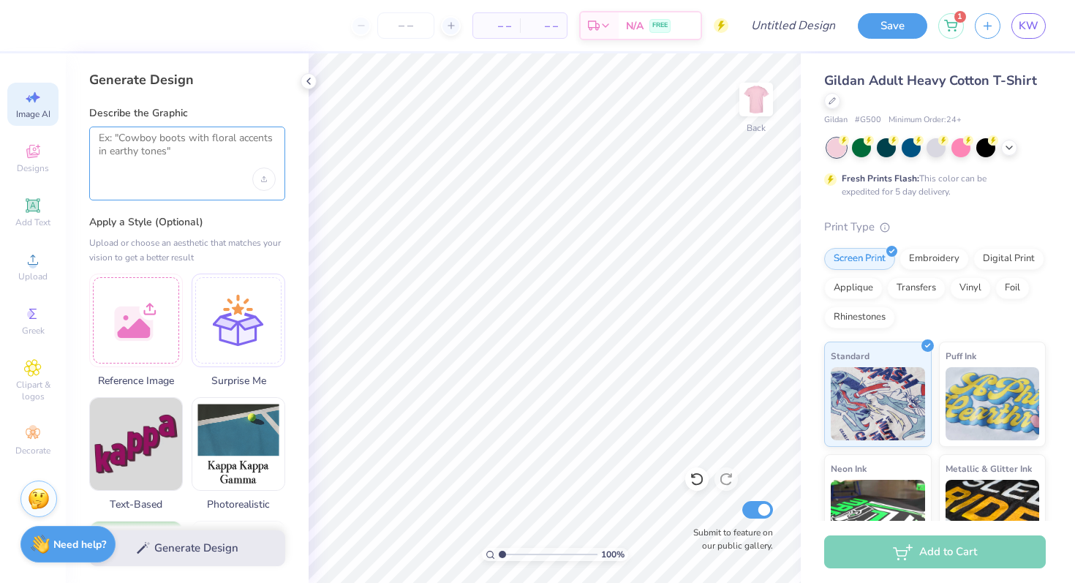
click at [184, 141] on textarea at bounding box center [187, 150] width 177 height 37
click at [34, 156] on icon at bounding box center [33, 153] width 12 height 10
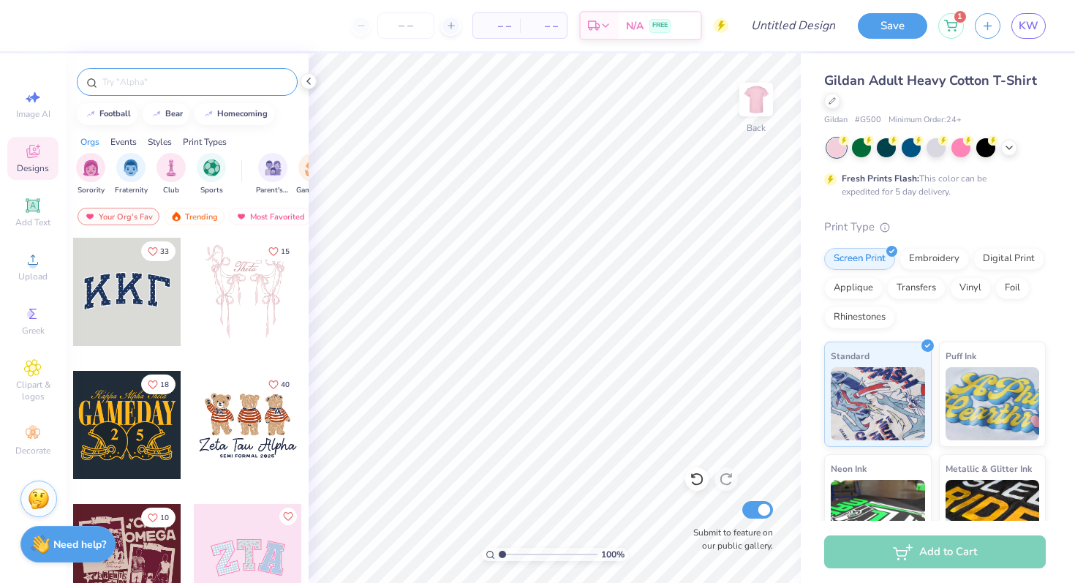
click at [134, 73] on div at bounding box center [187, 82] width 221 height 28
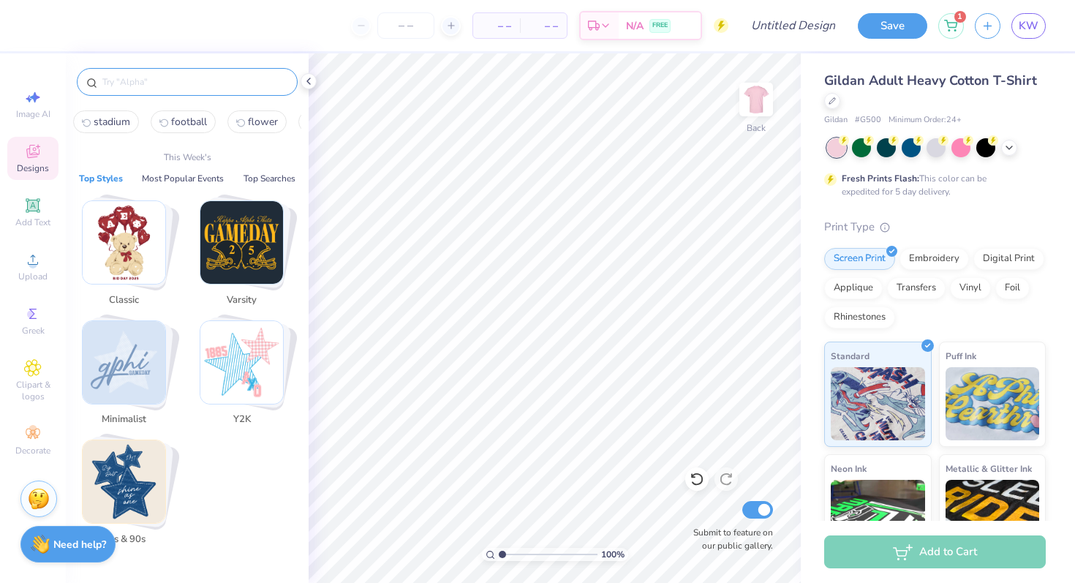
click at [135, 81] on input "text" at bounding box center [194, 82] width 187 height 15
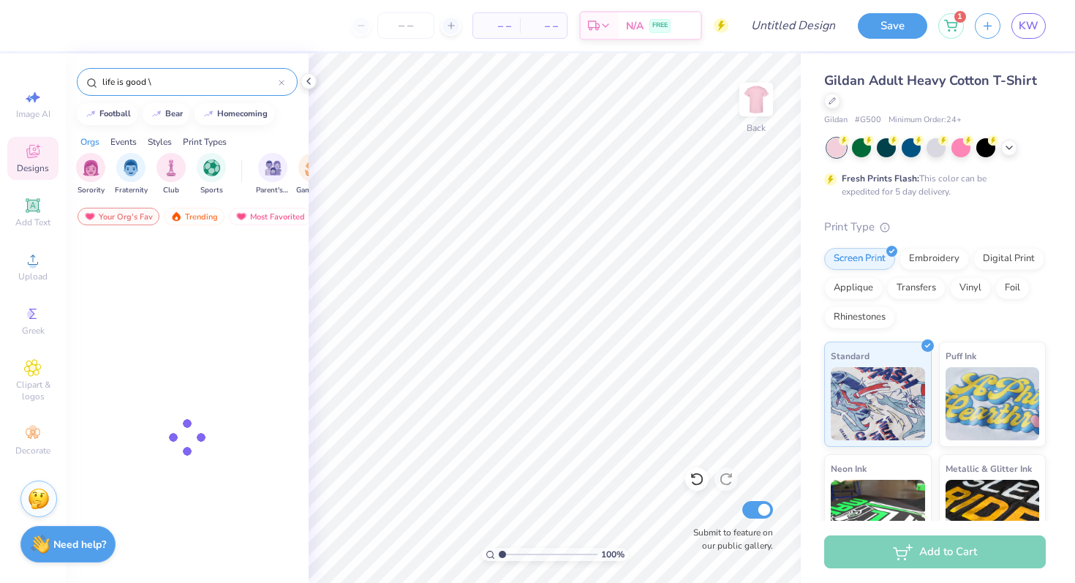
type input "life is good"
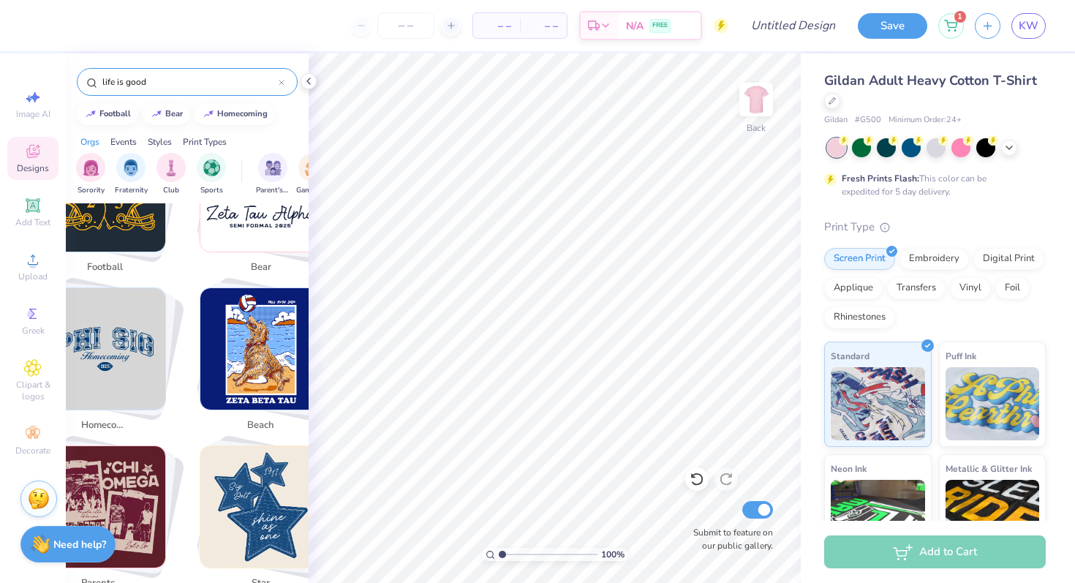
scroll to position [503, 0]
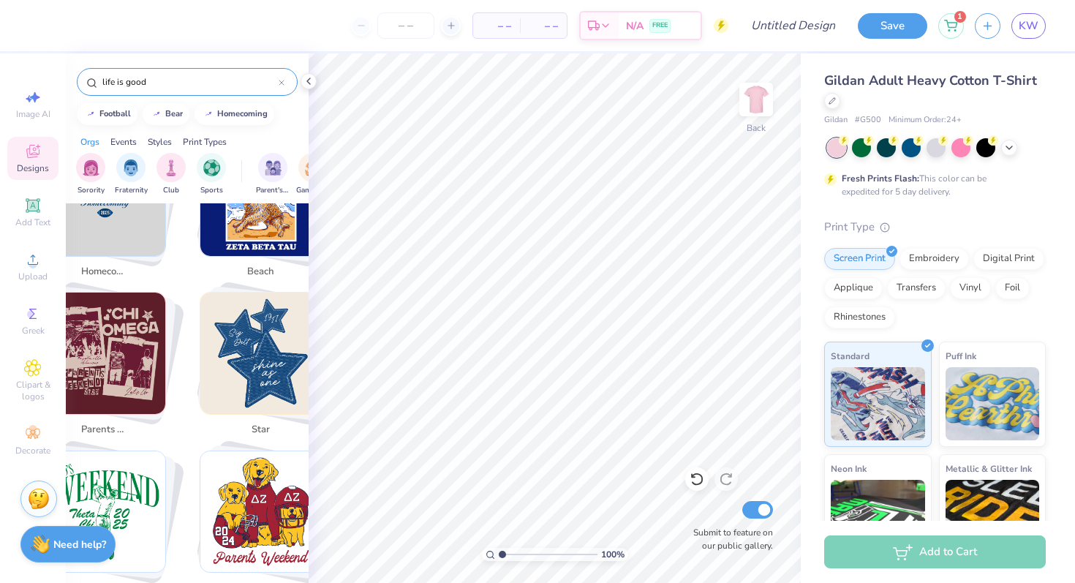
click at [284, 86] on div at bounding box center [282, 81] width 6 height 13
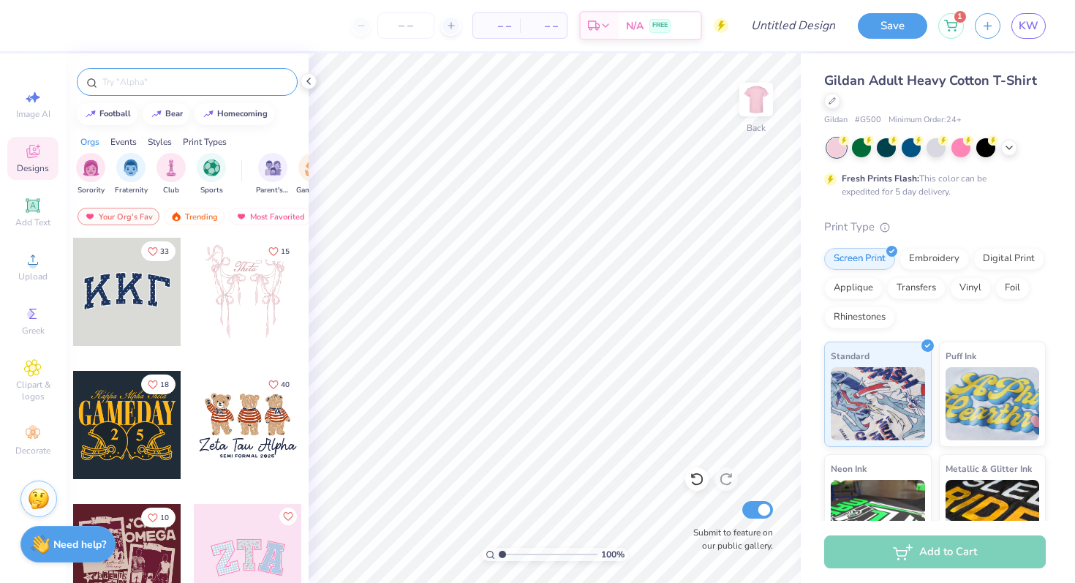
click at [252, 83] on input "text" at bounding box center [194, 82] width 187 height 15
type input "good"
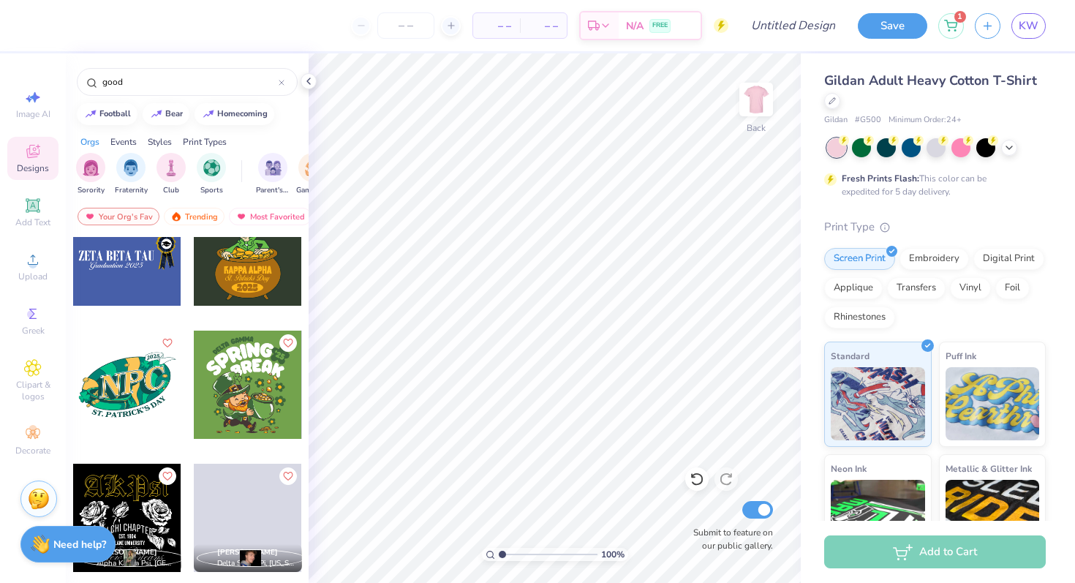
scroll to position [3689, 0]
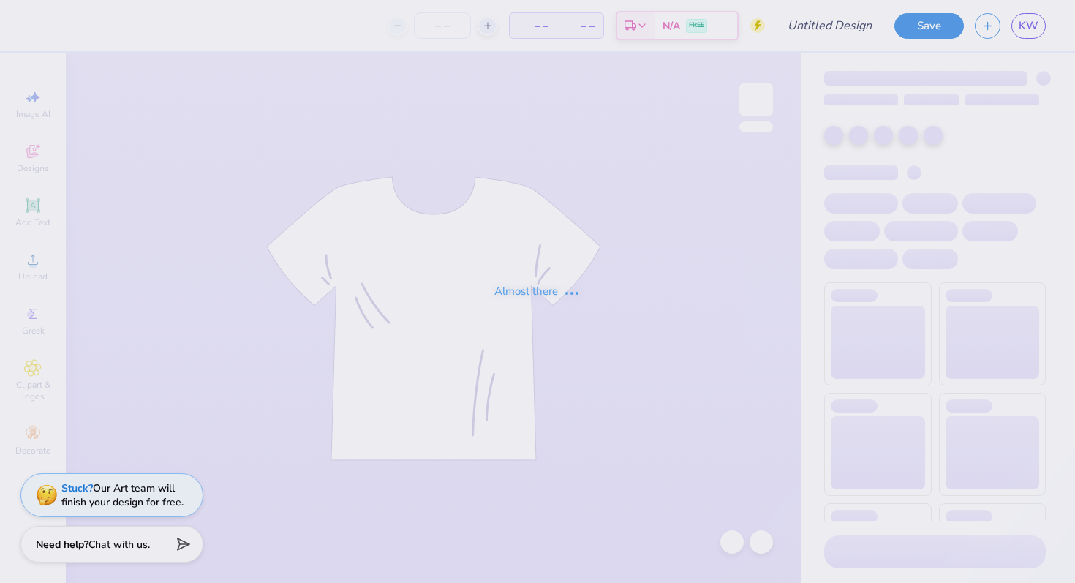
type input "Parents Weekend 2025"
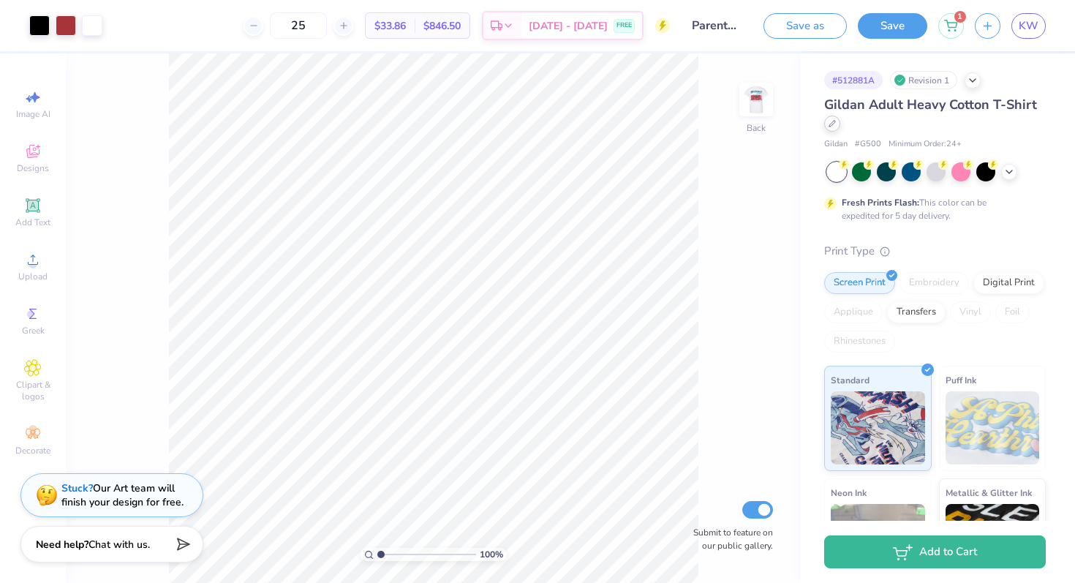
click at [834, 129] on div at bounding box center [832, 124] width 16 height 16
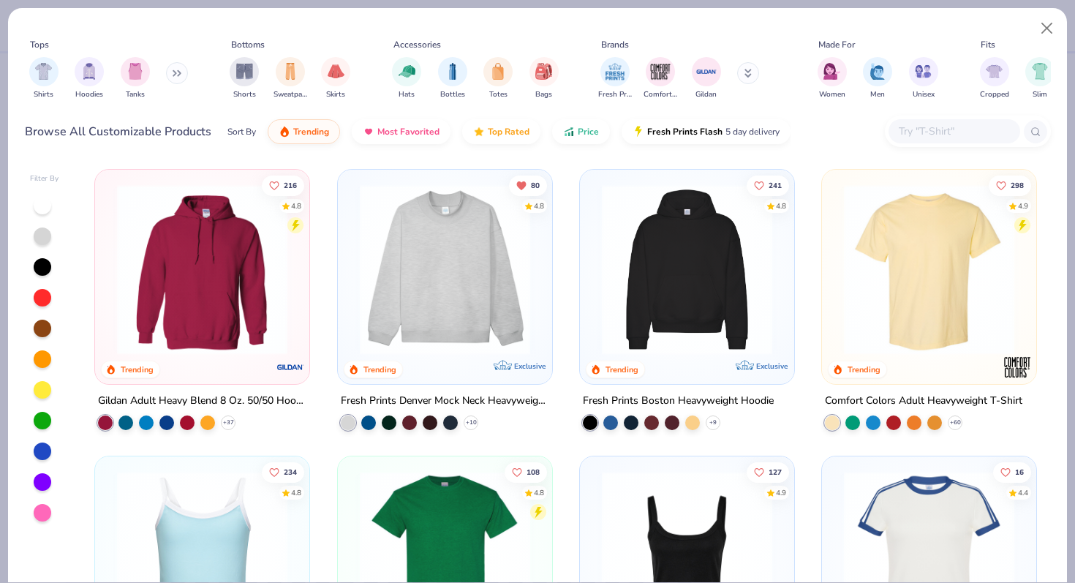
click at [860, 306] on img at bounding box center [929, 269] width 185 height 170
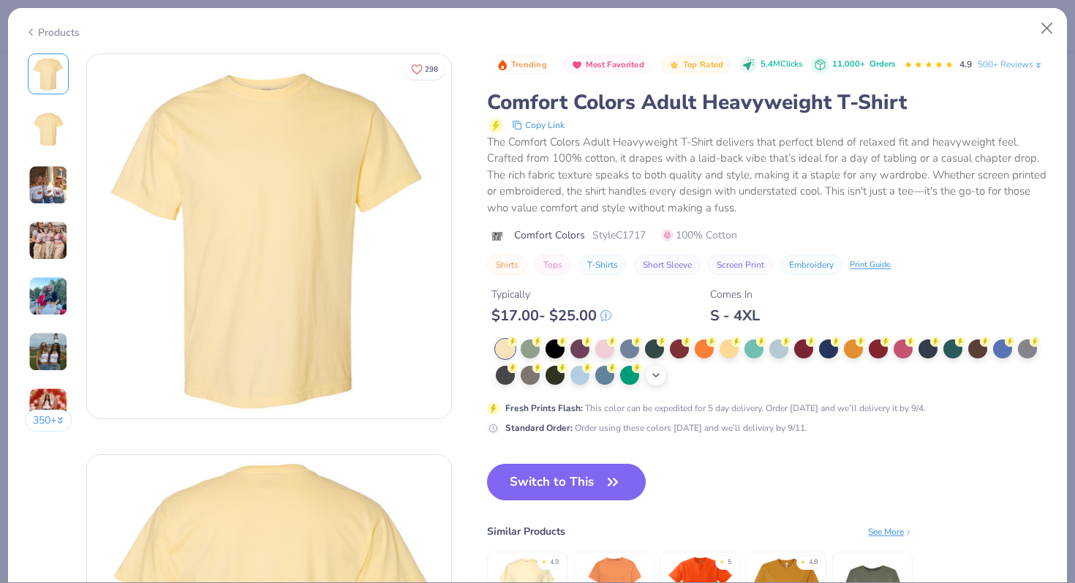
click at [665, 376] on div "+ 38" at bounding box center [656, 375] width 22 height 22
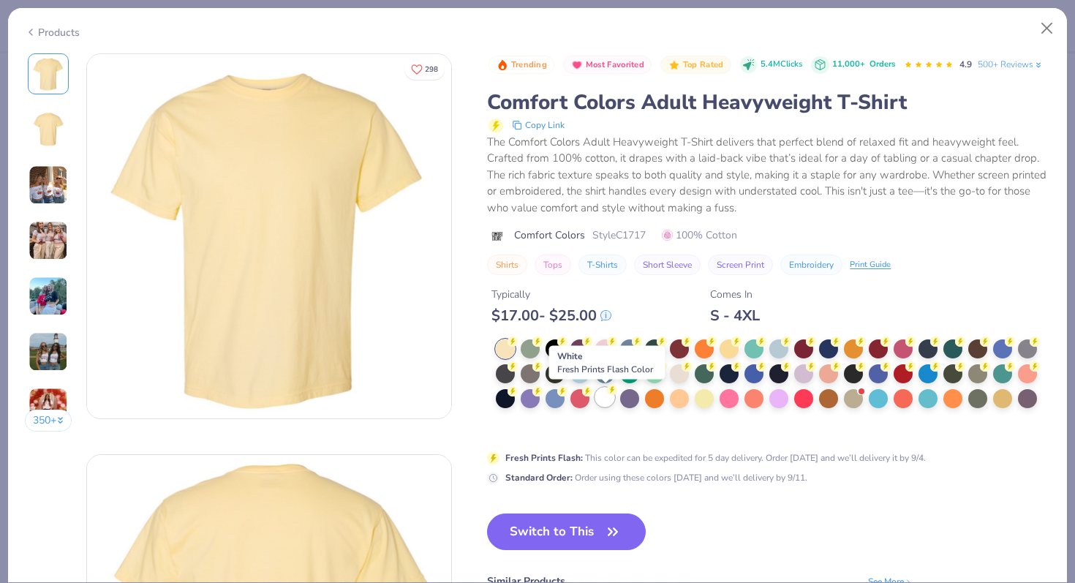
click at [606, 399] on div at bounding box center [604, 397] width 19 height 19
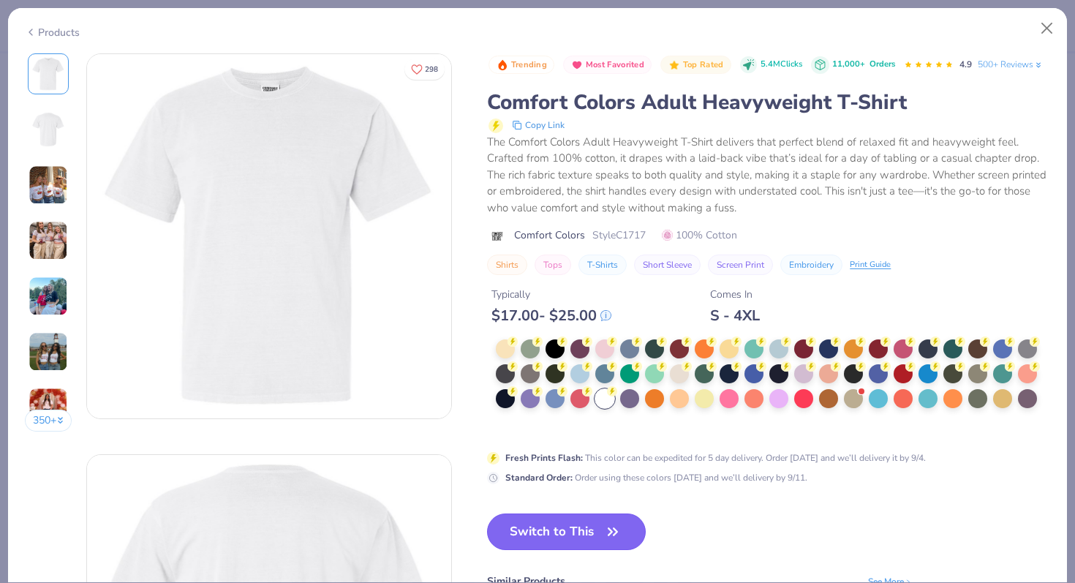
click at [570, 527] on button "Switch to This" at bounding box center [566, 531] width 159 height 37
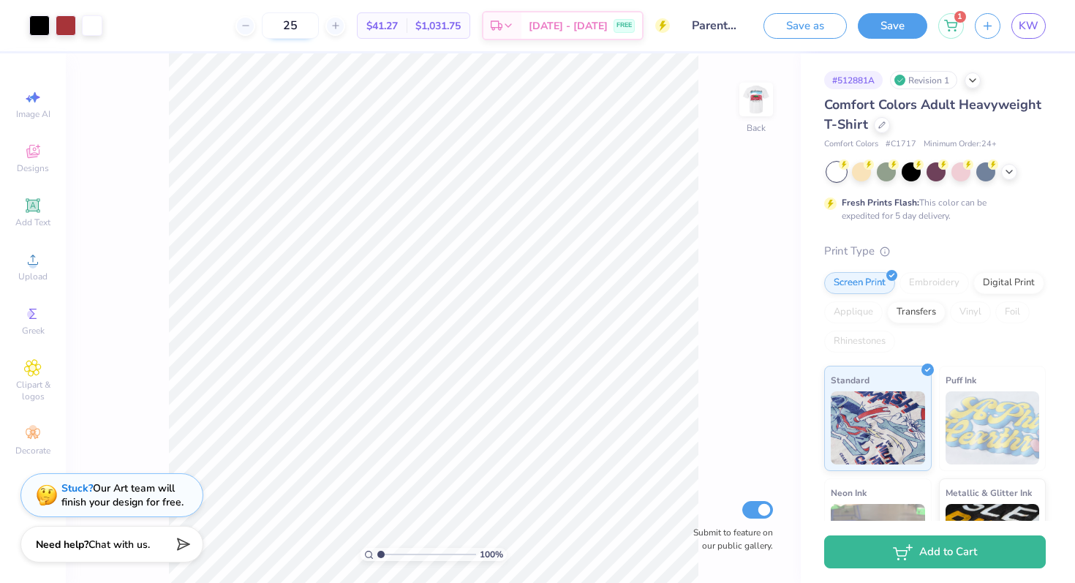
click at [318, 32] on input "25" at bounding box center [290, 25] width 57 height 26
type input "2"
type input "5"
click at [743, 97] on img at bounding box center [756, 99] width 59 height 59
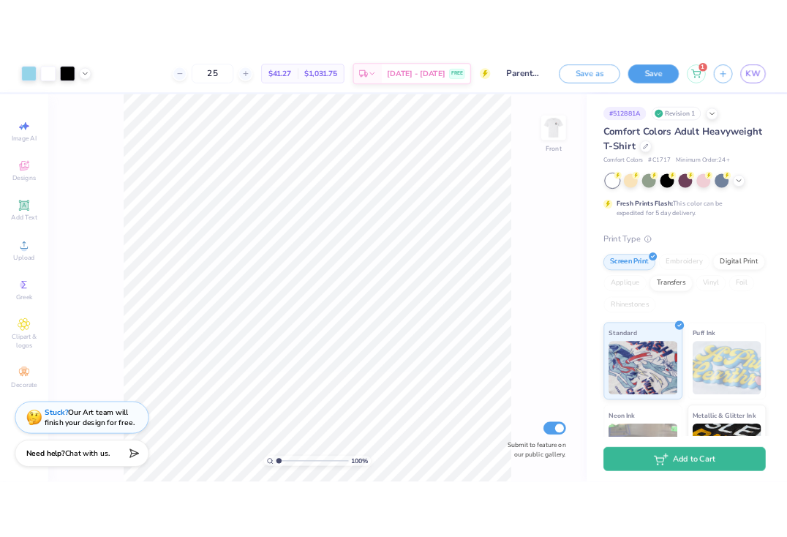
scroll to position [30, 0]
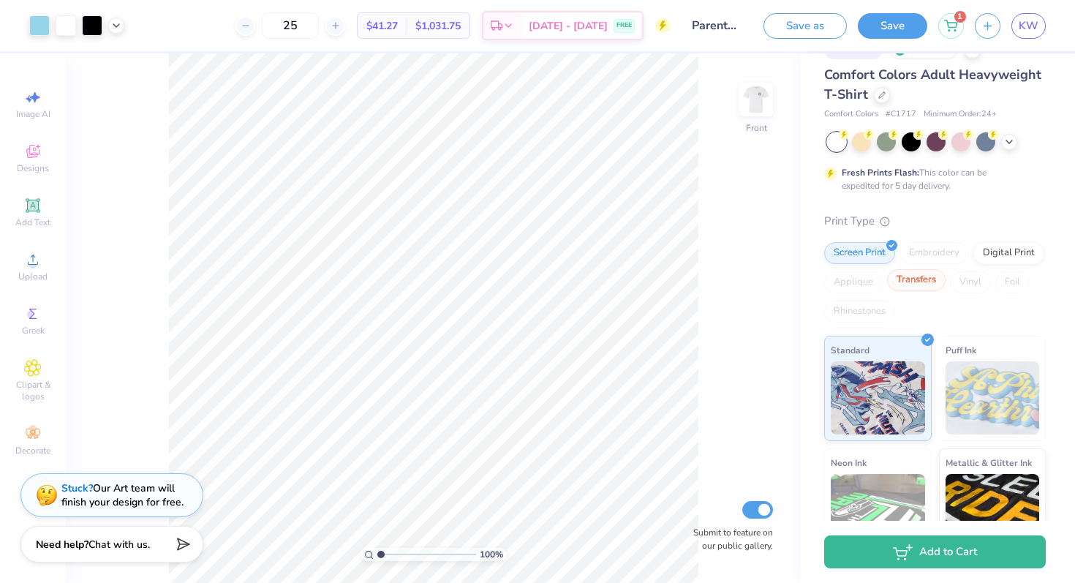
click at [938, 284] on div "Transfers" at bounding box center [916, 280] width 59 height 22
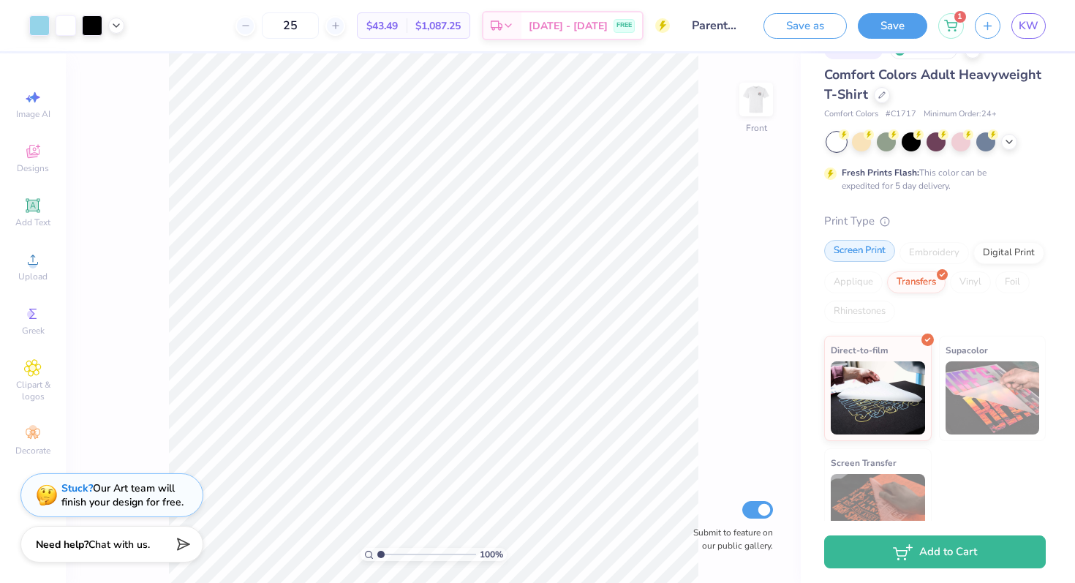
click at [867, 251] on div "Screen Print" at bounding box center [859, 251] width 71 height 22
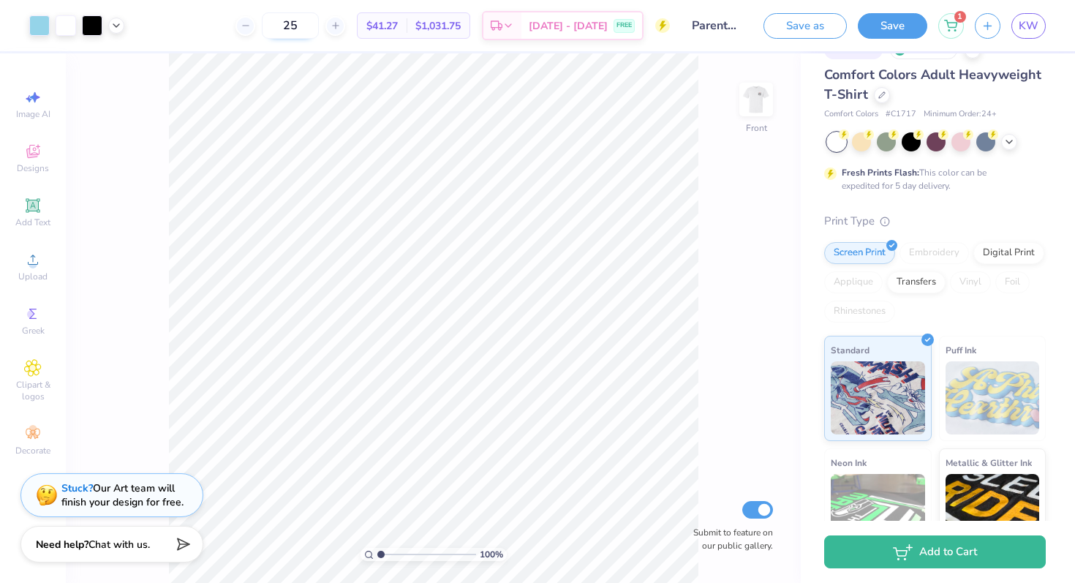
click at [319, 14] on input "25" at bounding box center [290, 25] width 57 height 26
type input "2"
drag, startPoint x: 325, startPoint y: 26, endPoint x: 304, endPoint y: 26, distance: 21.2
click at [304, 26] on input "60" at bounding box center [290, 25] width 57 height 26
type input "60"
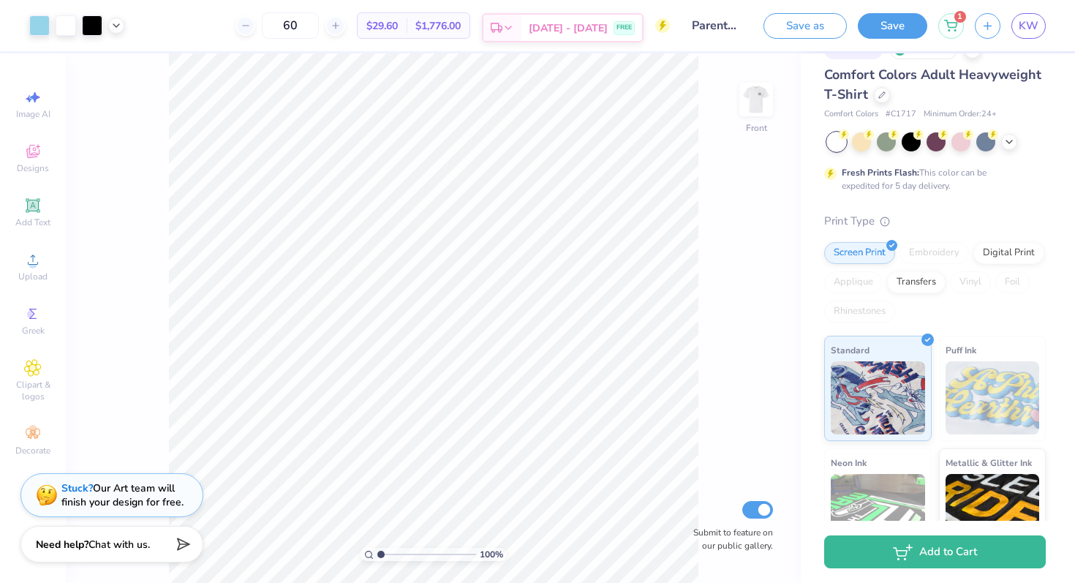
click at [581, 33] on span "[DATE] - [DATE]" at bounding box center [568, 27] width 79 height 15
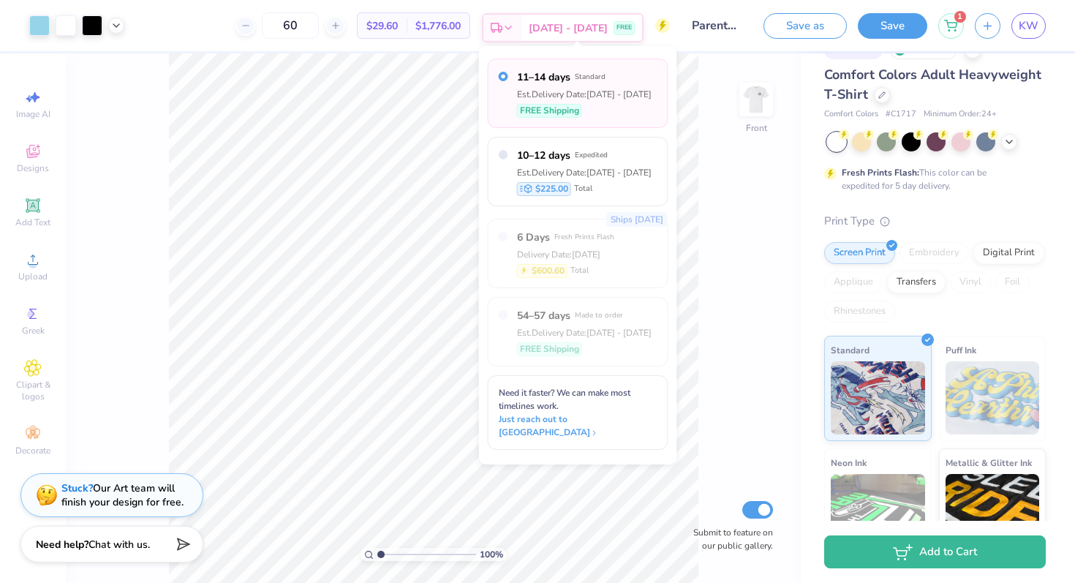
click at [581, 33] on span "[DATE] - [DATE]" at bounding box center [568, 27] width 79 height 15
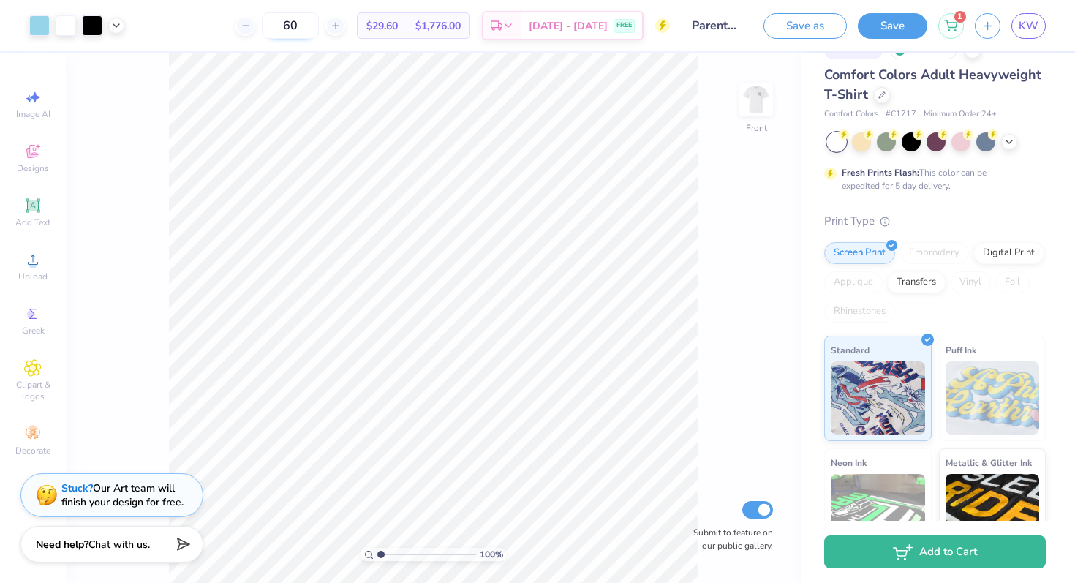
drag, startPoint x: 325, startPoint y: 34, endPoint x: 306, endPoint y: 31, distance: 19.4
click at [306, 31] on input "60" at bounding box center [290, 25] width 57 height 26
